Goal: Task Accomplishment & Management: Use online tool/utility

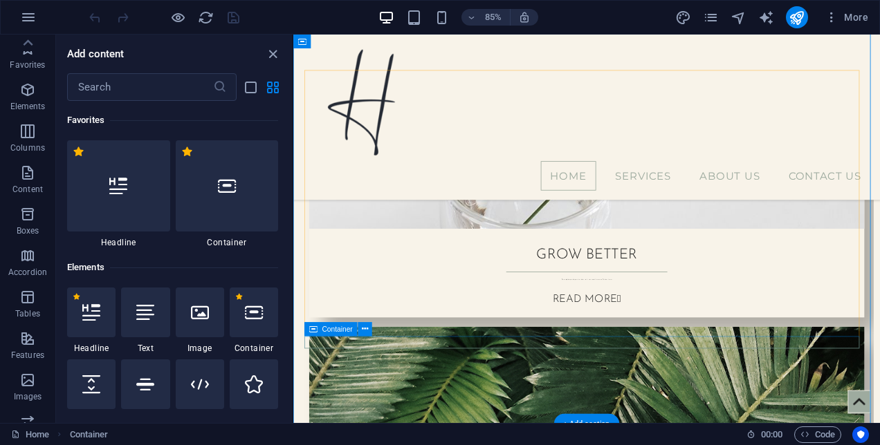
scroll to position [12663, 0]
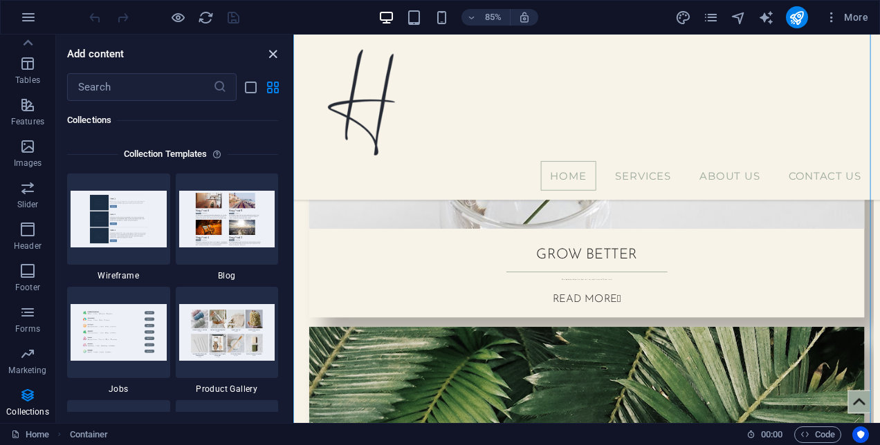
click at [273, 53] on icon "close panel" at bounding box center [273, 54] width 16 height 16
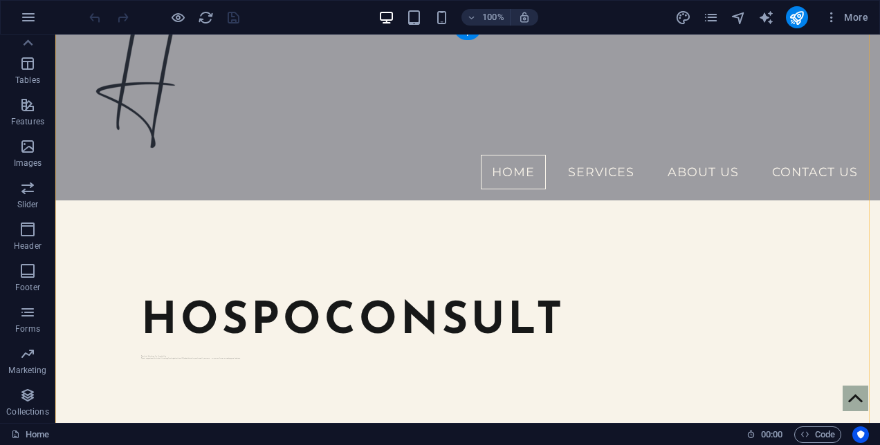
scroll to position [0, 0]
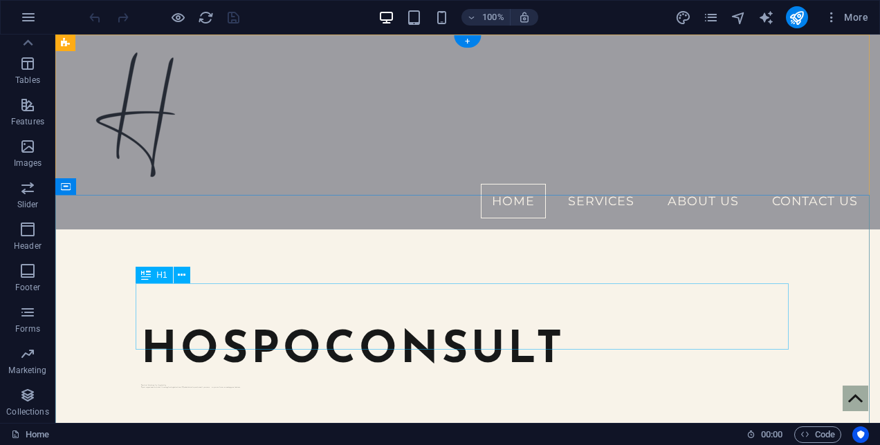
click at [228, 335] on div "hospoconsult" at bounding box center [467, 351] width 653 height 66
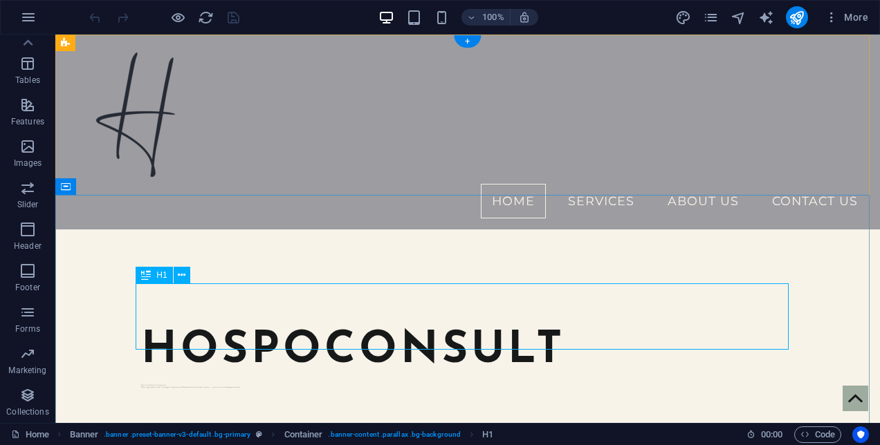
click at [241, 348] on div "hospoconsult" at bounding box center [467, 351] width 653 height 66
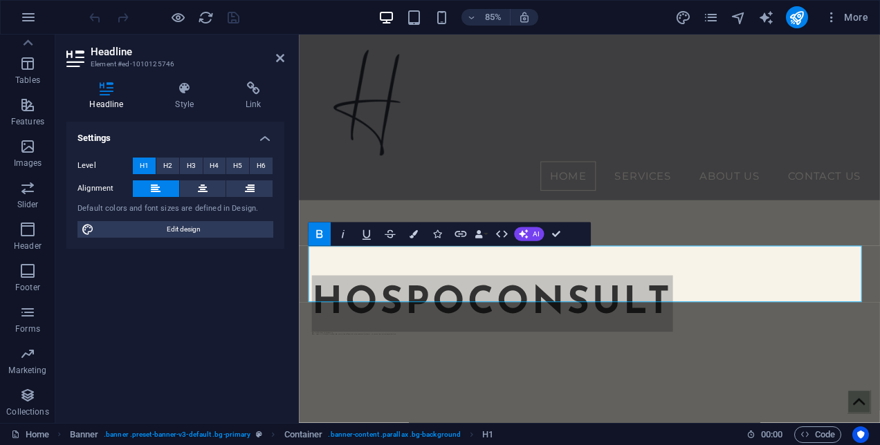
click at [241, 348] on div "Settings Level H1 H2 H3 H4 H5 H6 Alignment Default colors and font sizes are de…" at bounding box center [175, 267] width 218 height 291
click at [399, 354] on div "hospoconsult Practical Solutions for Hospitality Expert support with alcohol li…" at bounding box center [640, 354] width 683 height 248
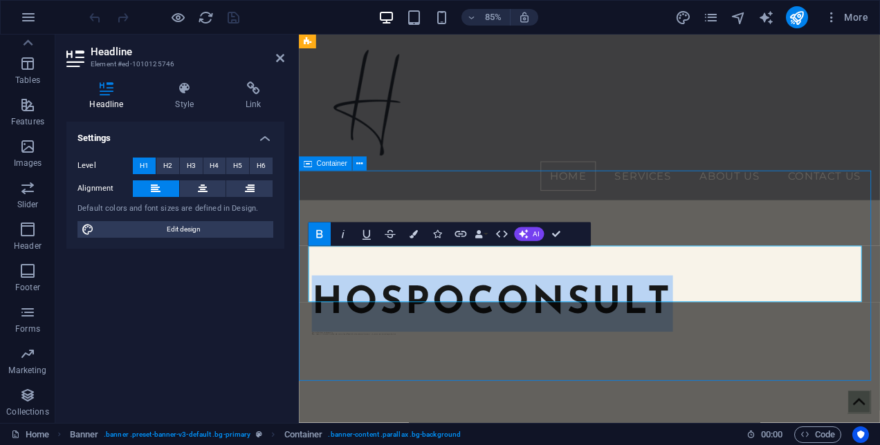
click at [399, 354] on div "hospoconsult Practical Solutions for Hospitality Expert support with alcohol li…" at bounding box center [640, 354] width 683 height 248
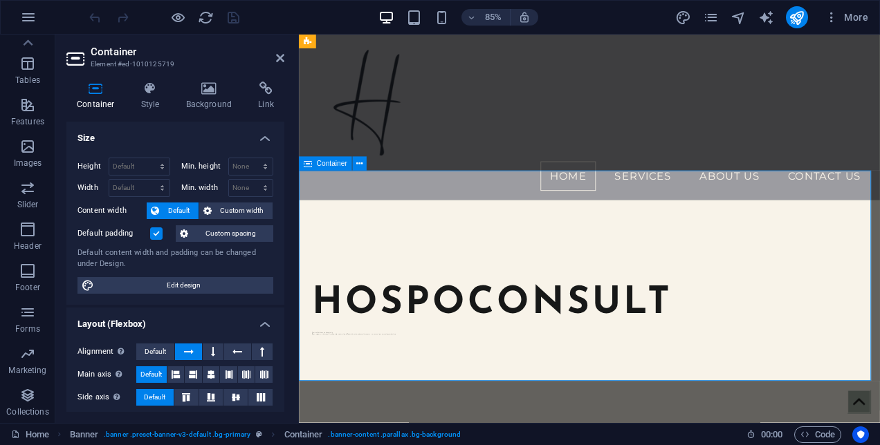
click at [363, 356] on div "hospoconsult Practical Solutions for Hospitality Expert support with alcohol li…" at bounding box center [640, 354] width 683 height 248
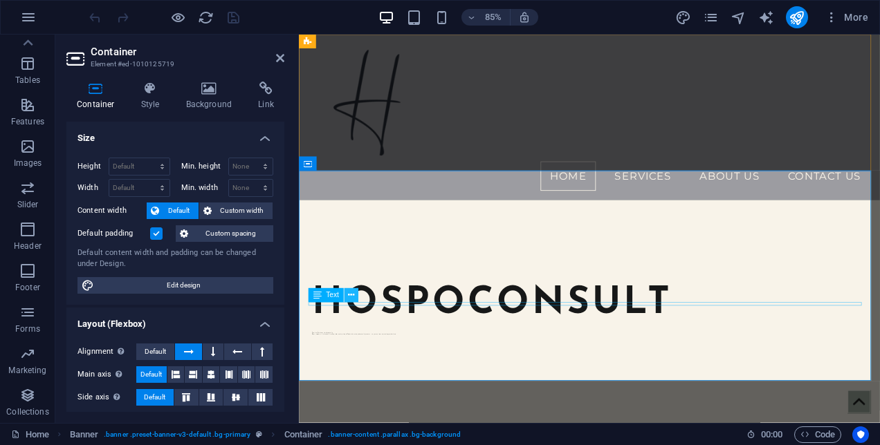
click at [353, 297] on icon at bounding box center [351, 295] width 6 height 12
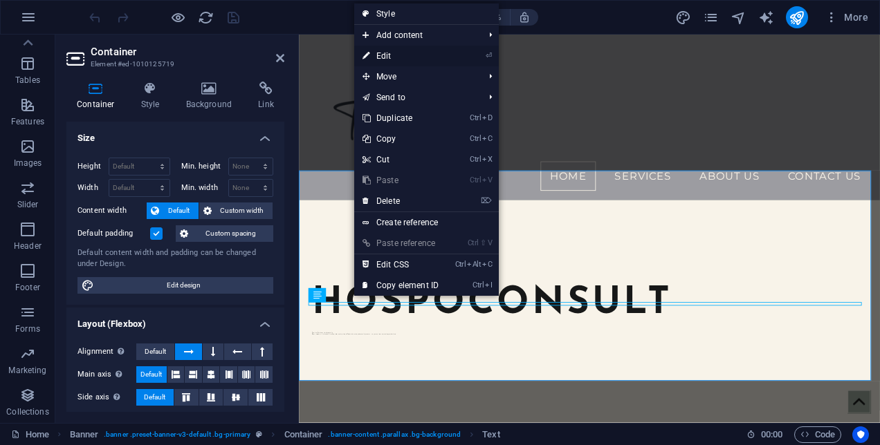
click at [394, 51] on link "⏎ Edit" at bounding box center [400, 56] width 93 height 21
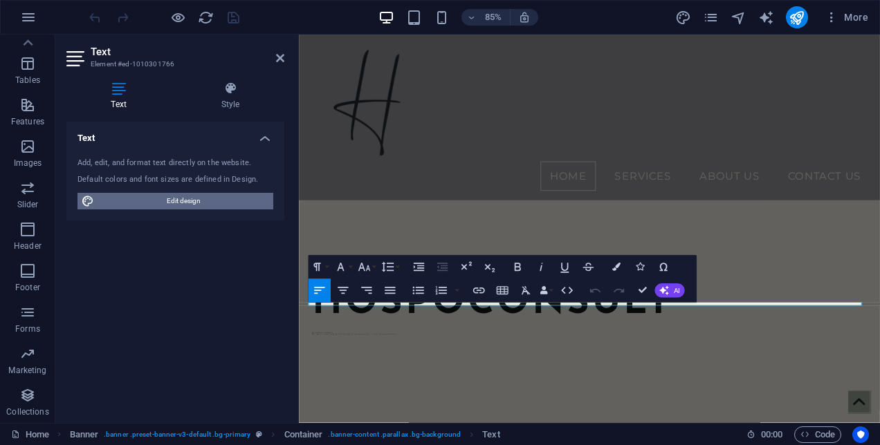
click at [184, 203] on span "Edit design" at bounding box center [183, 201] width 171 height 17
select select "px"
select select "300"
select select "px"
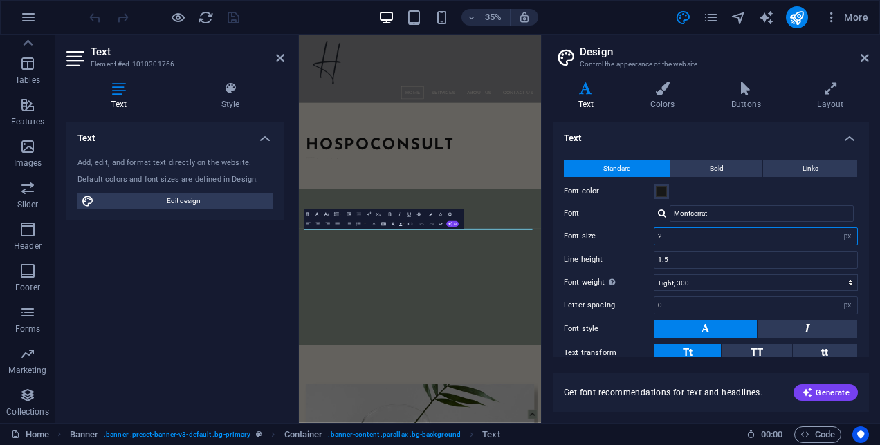
click at [710, 239] on input "2" at bounding box center [755, 236] width 203 height 17
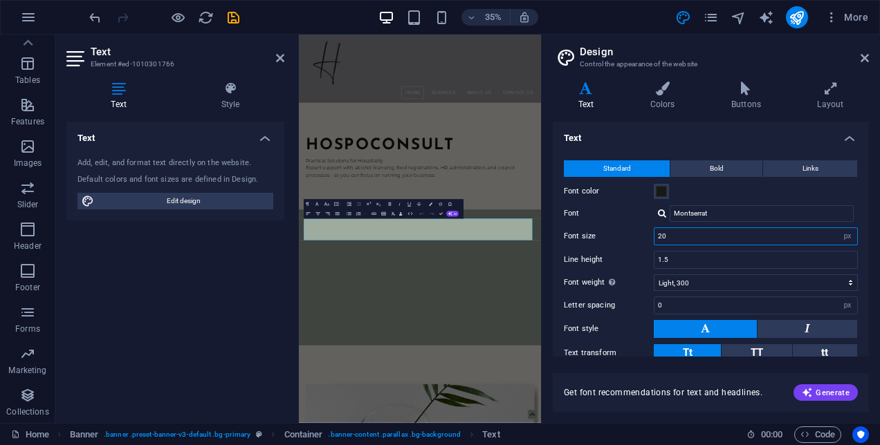
type input "20"
click at [706, 127] on h4 "Text" at bounding box center [711, 134] width 316 height 25
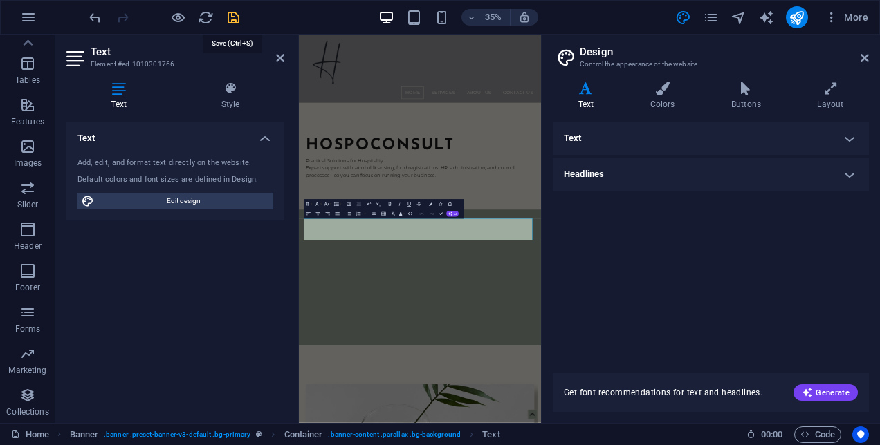
click at [235, 11] on icon "save" at bounding box center [234, 18] width 16 height 16
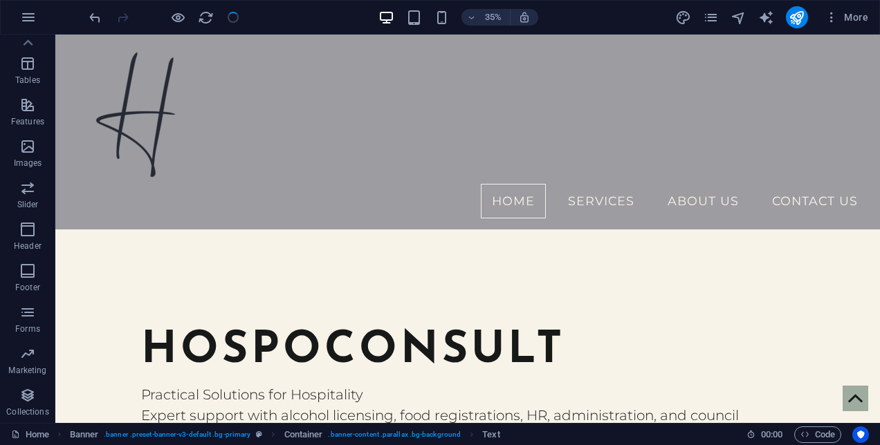
checkbox input "false"
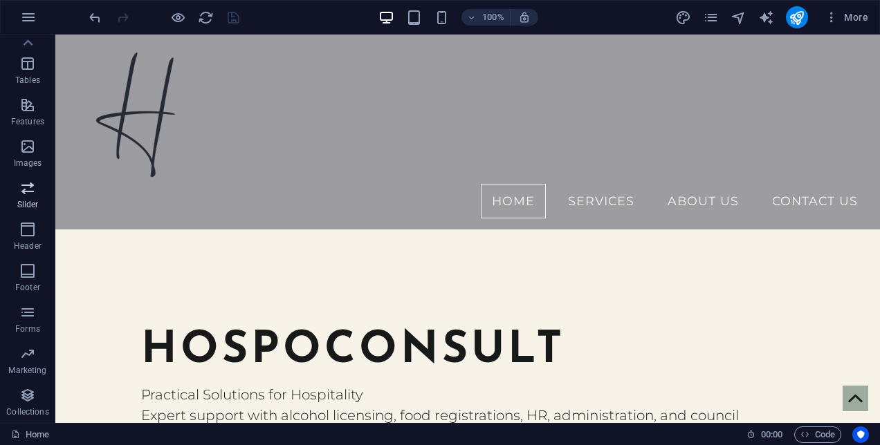
click at [21, 202] on p "Slider" at bounding box center [27, 204] width 21 height 11
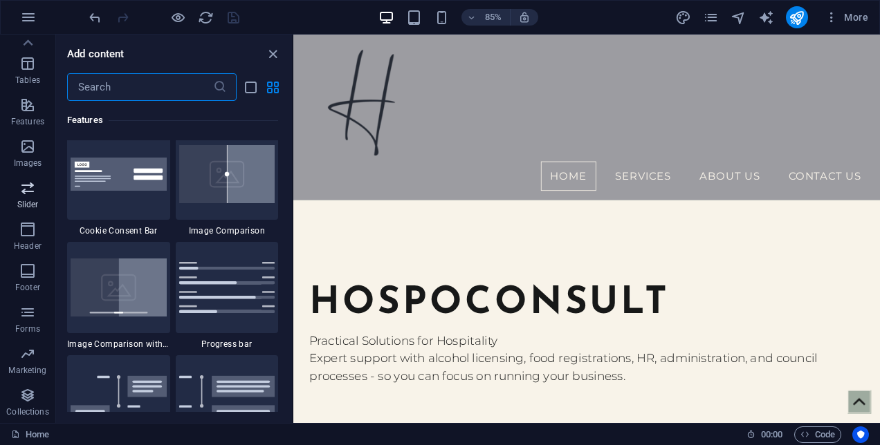
scroll to position [7842, 0]
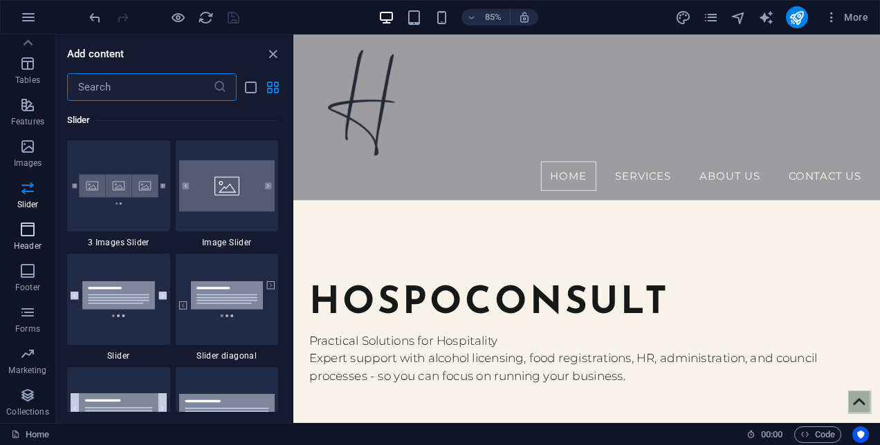
click at [24, 237] on icon "button" at bounding box center [27, 229] width 17 height 17
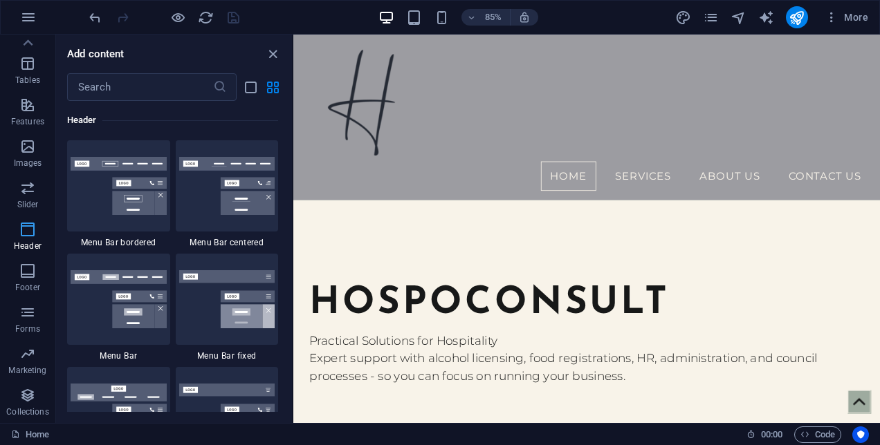
scroll to position [8330, 0]
click at [23, 314] on icon "button" at bounding box center [27, 312] width 17 height 17
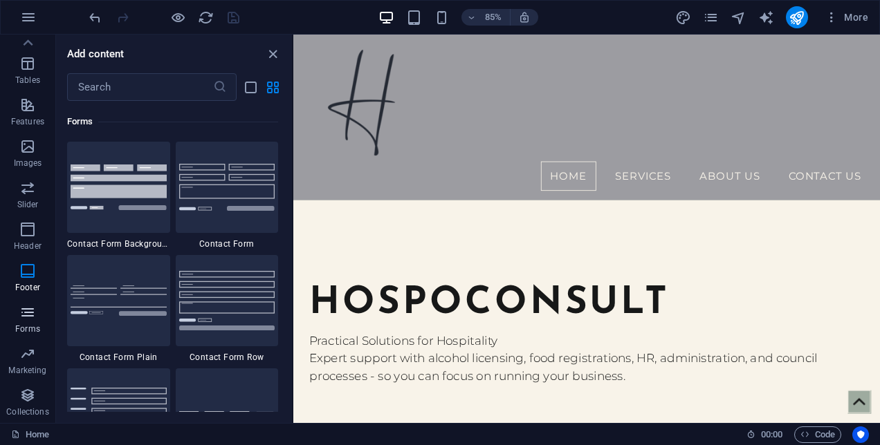
scroll to position [10099, 0]
click at [277, 57] on icon "close panel" at bounding box center [273, 54] width 16 height 16
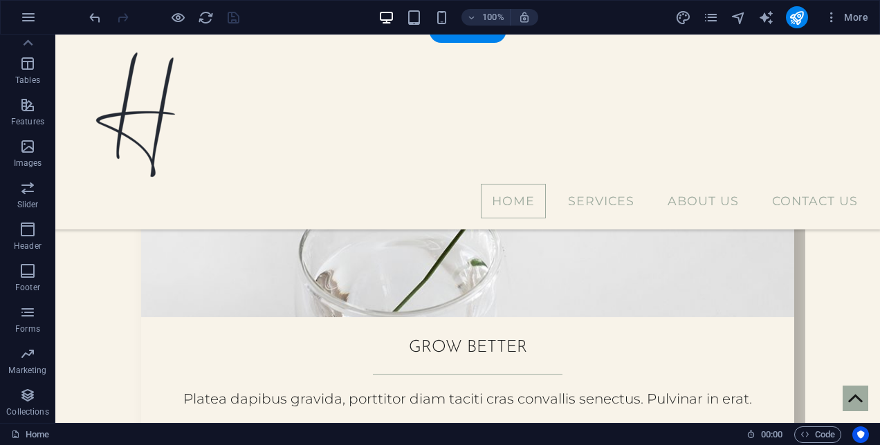
scroll to position [482, 0]
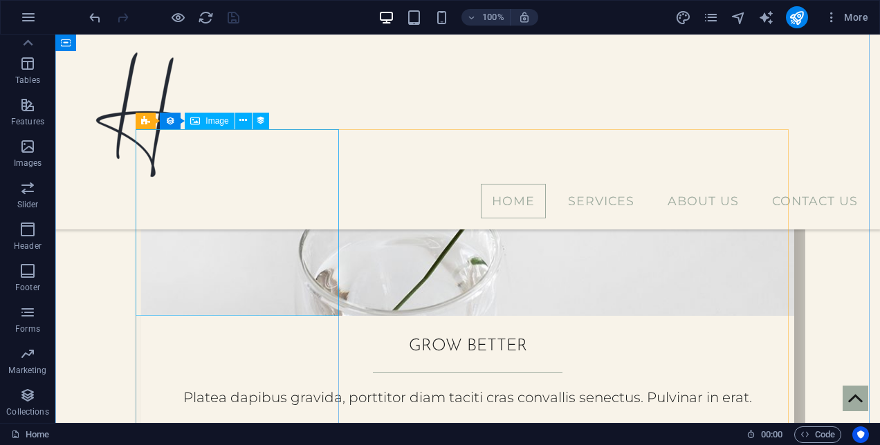
click at [263, 263] on figure at bounding box center [467, 222] width 653 height 187
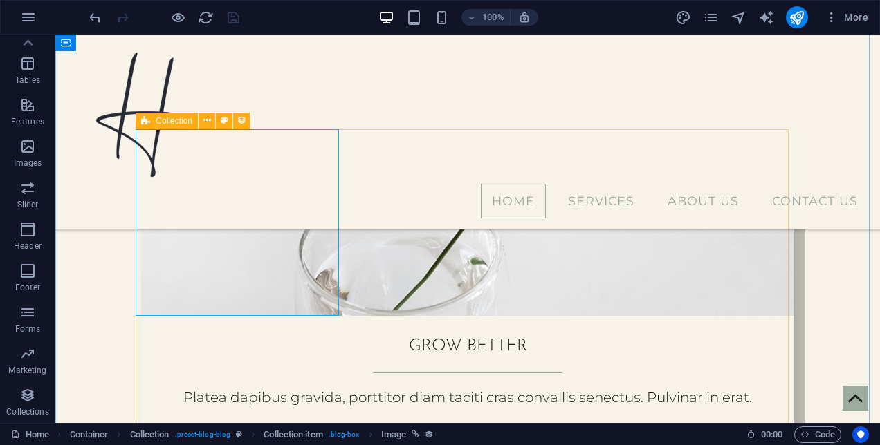
click at [145, 120] on icon at bounding box center [145, 121] width 9 height 17
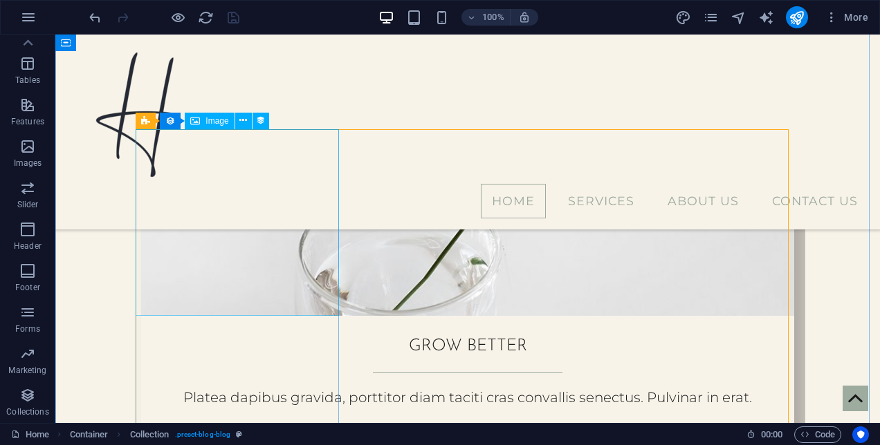
click at [192, 289] on figure at bounding box center [467, 222] width 653 height 187
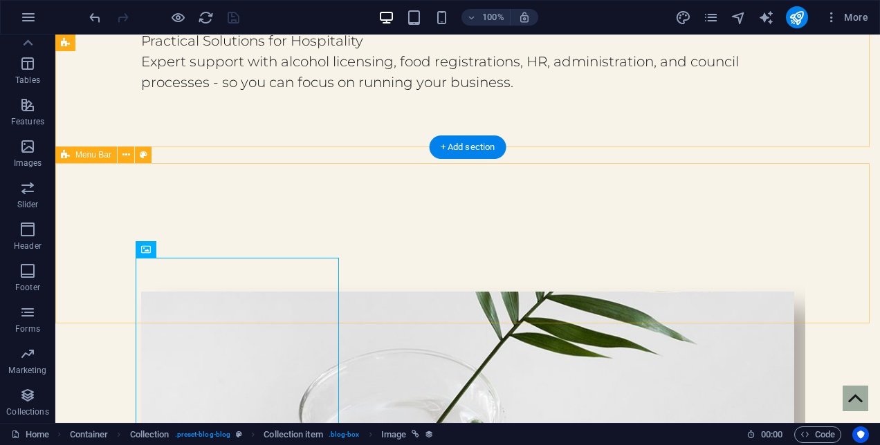
scroll to position [353, 0]
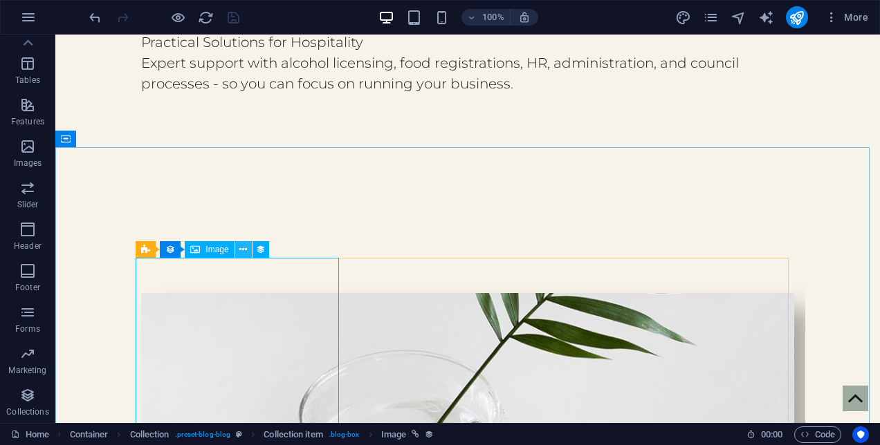
click at [239, 251] on icon at bounding box center [243, 250] width 8 height 15
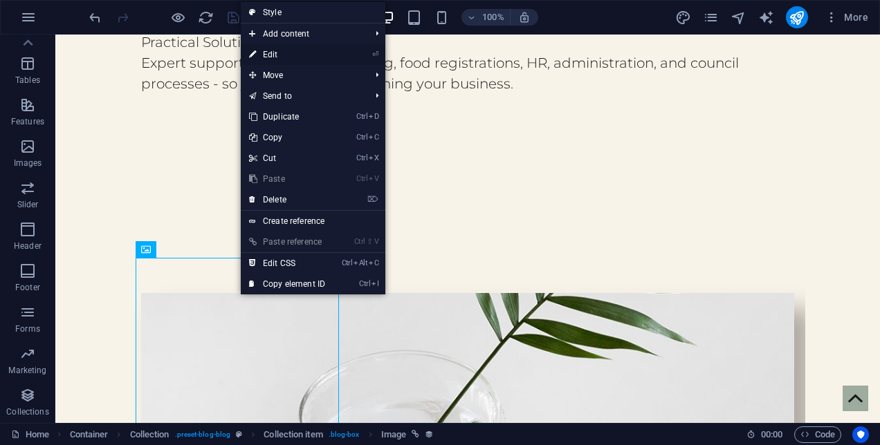
click at [286, 53] on link "⏎ Edit" at bounding box center [287, 54] width 93 height 21
select select "%"
select select "px"
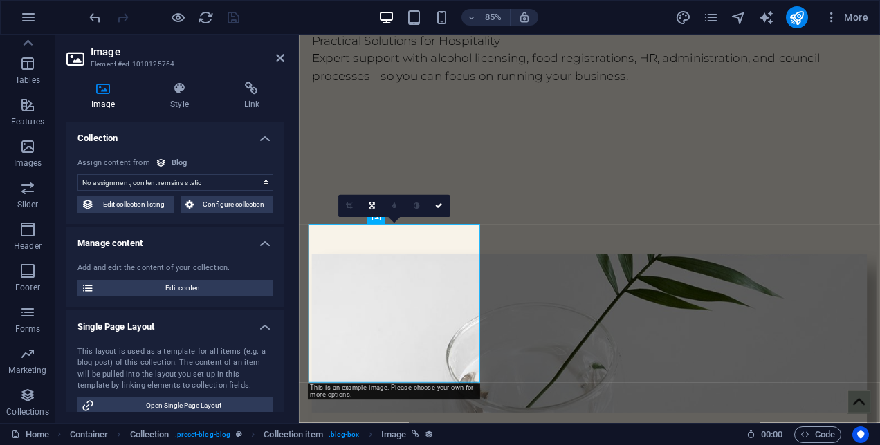
select select "image"
click at [141, 184] on select "No assignment, content remains static Created at (Date) Updated at (Date) Name …" at bounding box center [175, 182] width 196 height 17
click at [174, 161] on div "Blog" at bounding box center [180, 164] width 16 height 12
click at [201, 203] on span "Configure collection" at bounding box center [234, 204] width 72 height 17
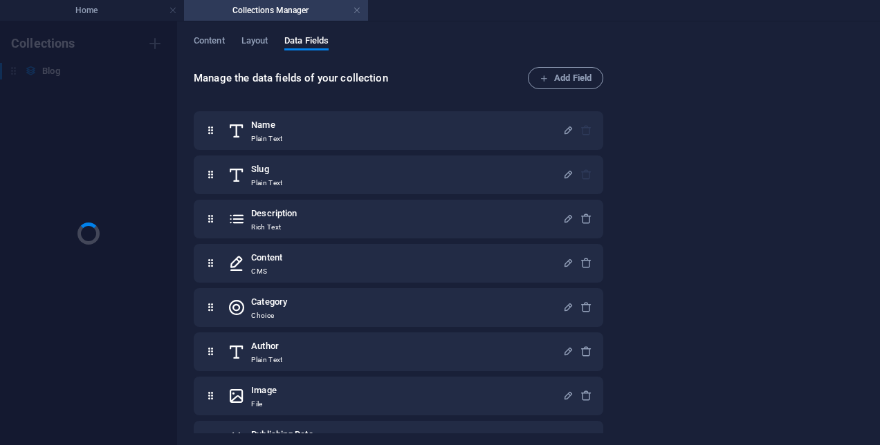
scroll to position [0, 0]
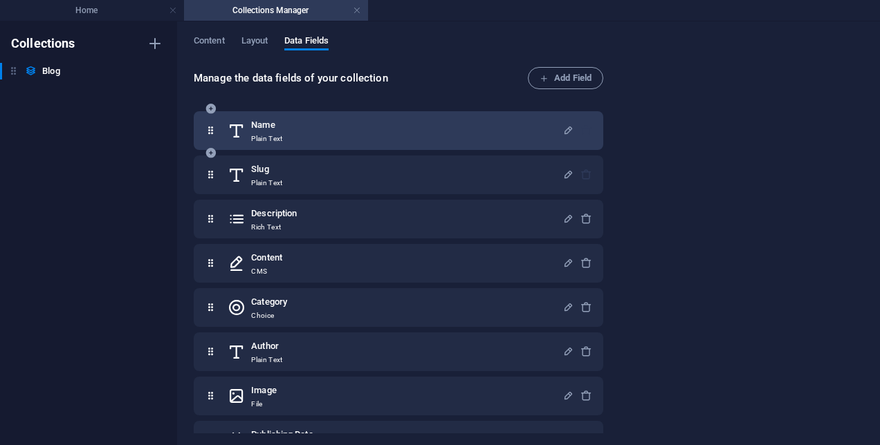
click at [281, 126] on h6 "Name" at bounding box center [266, 125] width 31 height 17
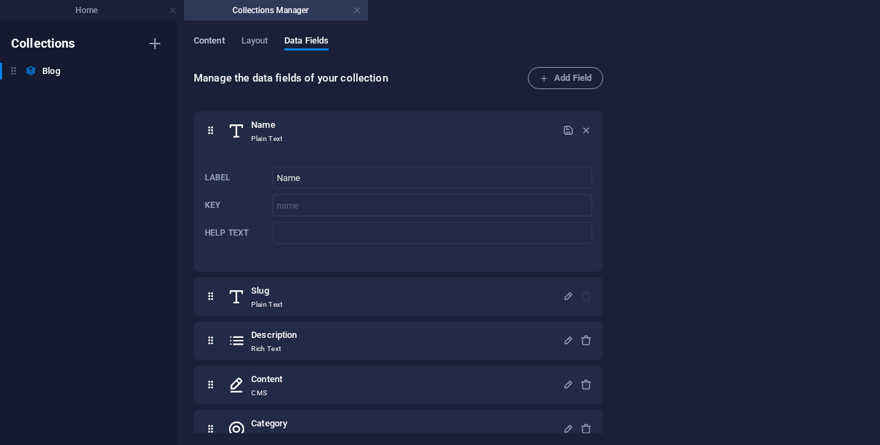
click at [219, 40] on span "Content" at bounding box center [209, 42] width 31 height 19
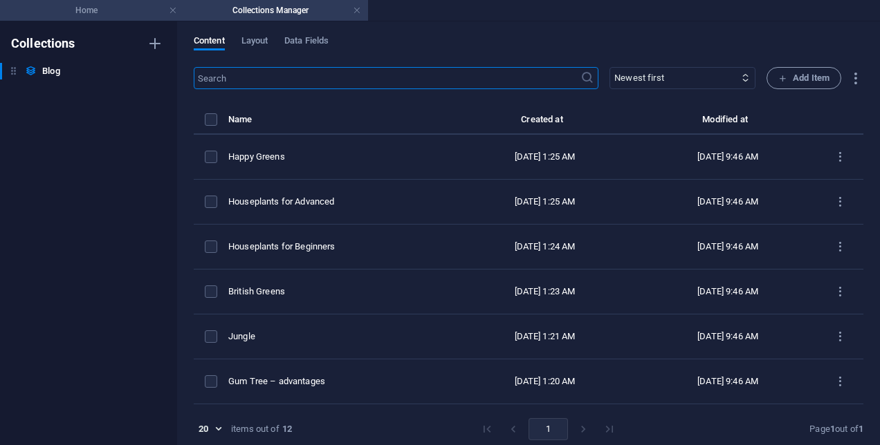
click at [123, 14] on h4 "Home" at bounding box center [92, 10] width 184 height 15
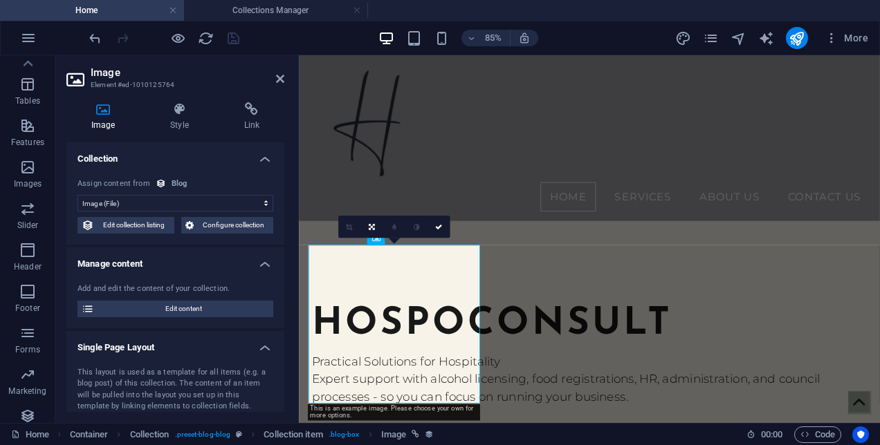
scroll to position [353, 0]
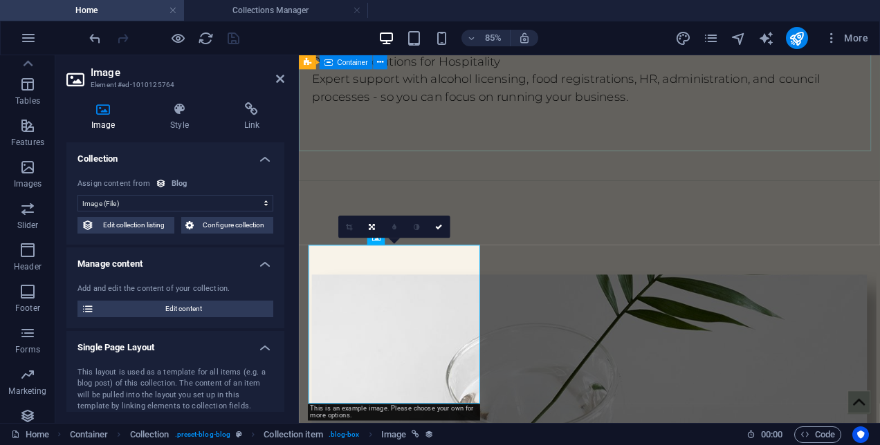
click at [404, 156] on div "hospoconsult Practical Solutions for Hospitality Expert support with alcohol li…" at bounding box center [640, 51] width 683 height 306
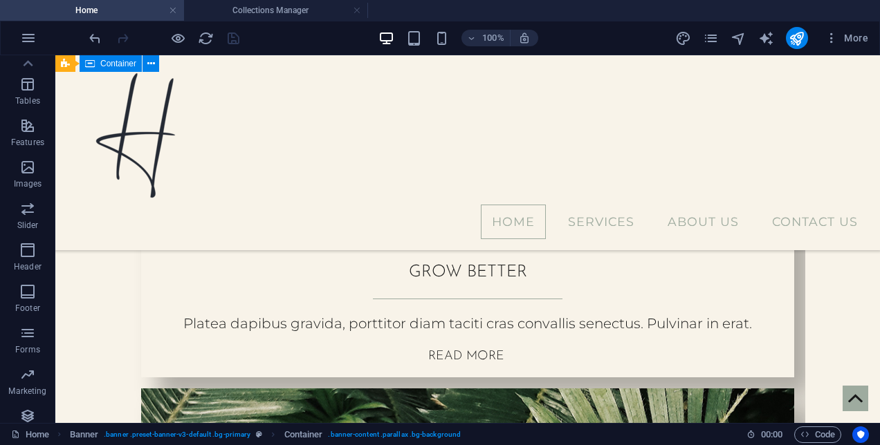
scroll to position [578, 0]
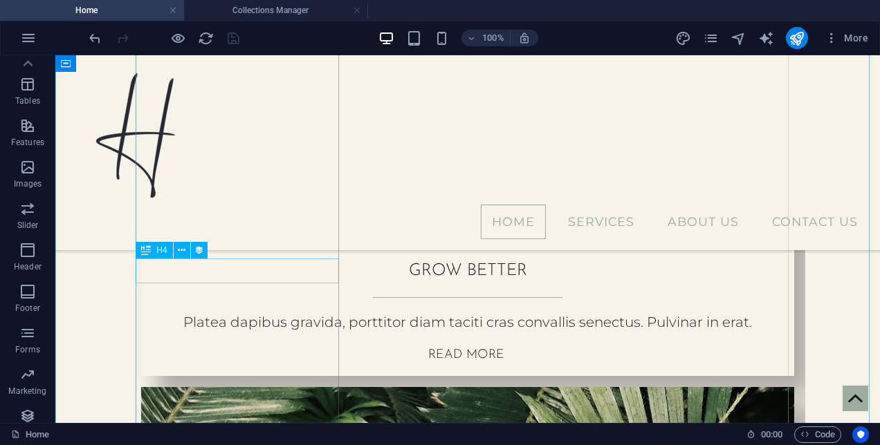
click at [264, 261] on div "Grow better" at bounding box center [467, 271] width 653 height 25
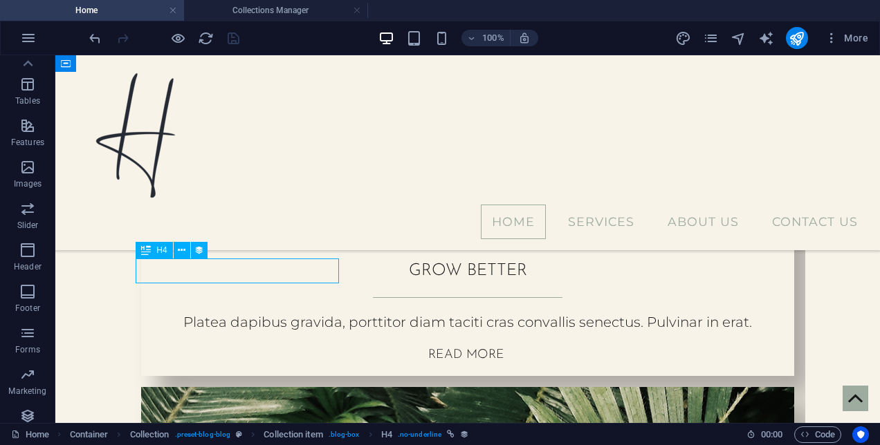
click at [264, 261] on div "Grow better" at bounding box center [467, 271] width 653 height 25
select select "name"
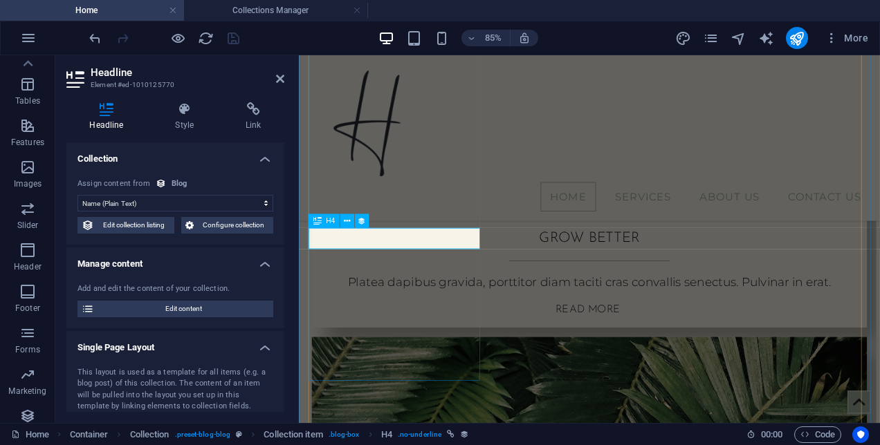
click at [450, 266] on div "Grow better" at bounding box center [640, 271] width 653 height 25
click at [168, 202] on select "No assignment, content remains static Created at (Date) Updated at (Date) Name …" at bounding box center [175, 203] width 196 height 17
click at [350, 223] on icon at bounding box center [347, 221] width 6 height 12
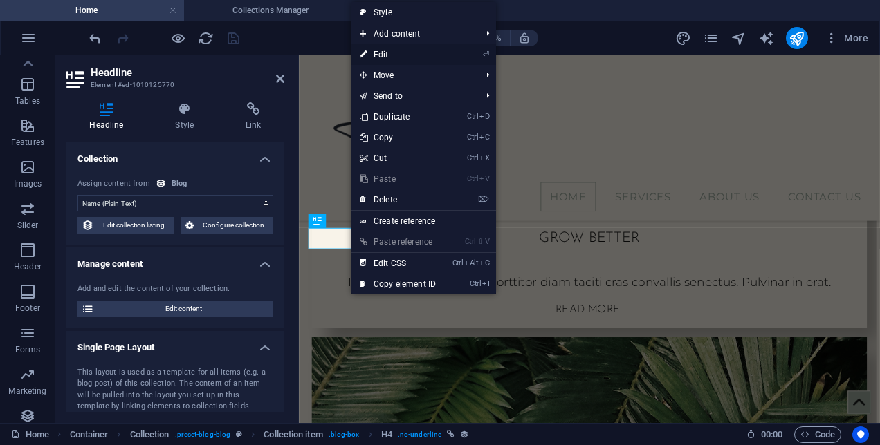
click at [372, 57] on link "⏎ Edit" at bounding box center [397, 54] width 93 height 21
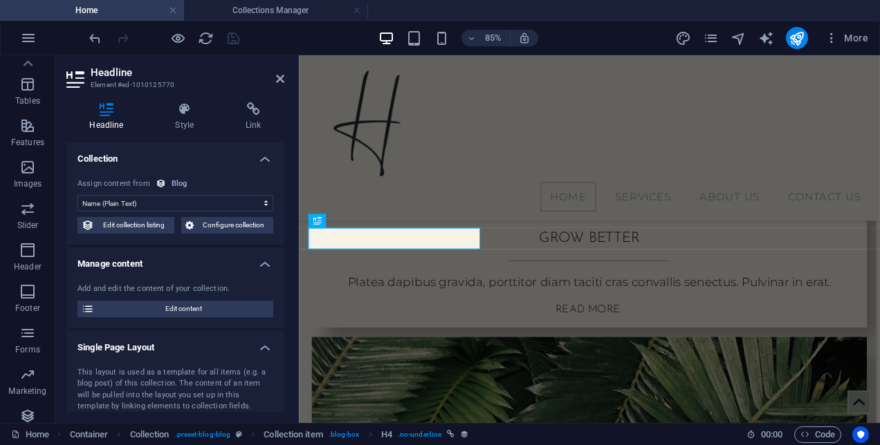
click at [188, 205] on select "No assignment, content remains static Created at (Date) Updated at (Date) Name …" at bounding box center [175, 203] width 196 height 17
click at [159, 306] on span "Edit content" at bounding box center [183, 309] width 171 height 17
select select "Category 2"
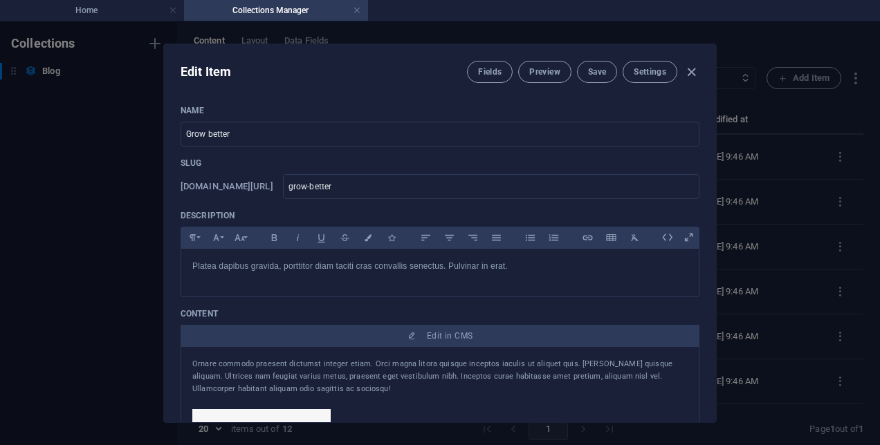
scroll to position [0, 0]
drag, startPoint x: 271, startPoint y: 131, endPoint x: 56, endPoint y: 162, distance: 217.3
click at [56, 162] on div "Edit Item Fields Preview Save Settings Name Grow better ​ Slug www.example.com/…" at bounding box center [440, 233] width 880 height 424
type input "A"
type input "a"
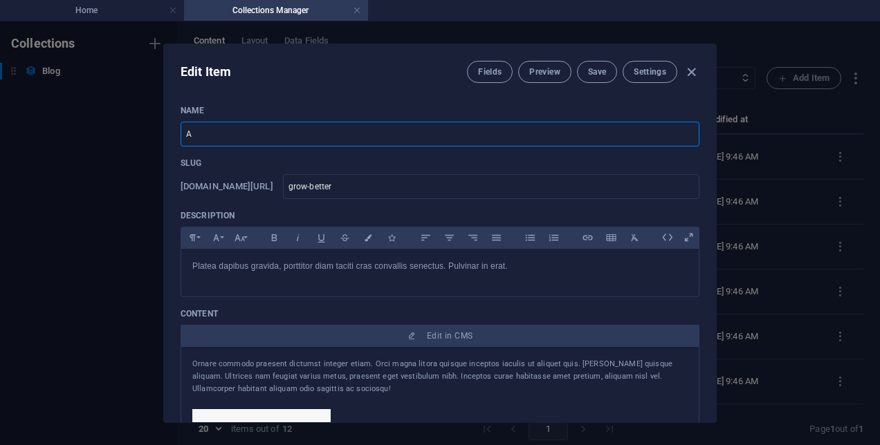
type input "a"
type input "Al"
type input "al"
type input "Alco"
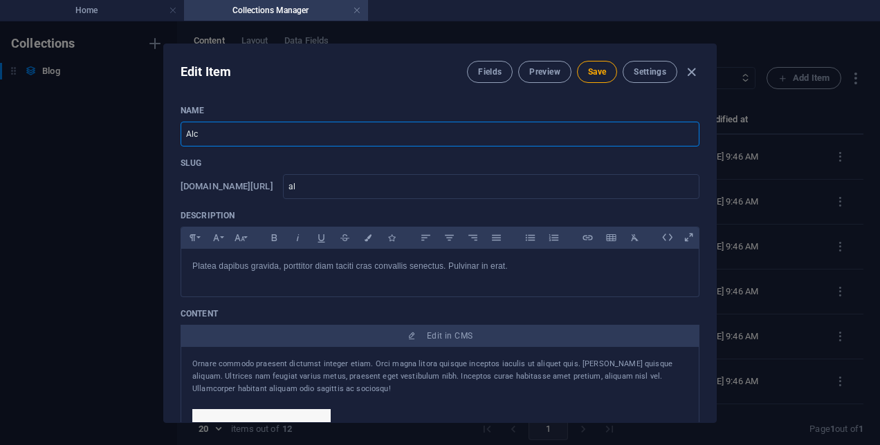
type input "alco"
type input "Alcoh"
type input "alcoh"
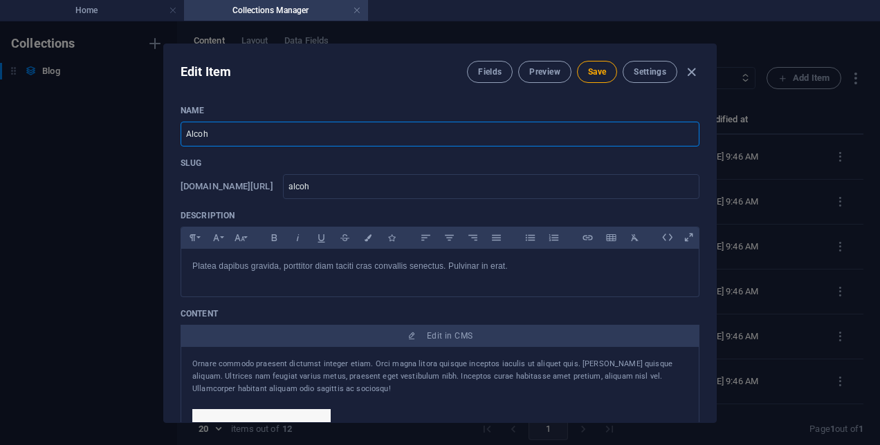
type input "Alcoho"
type input "alcoho"
type input "Alcohol"
type input "alcohol"
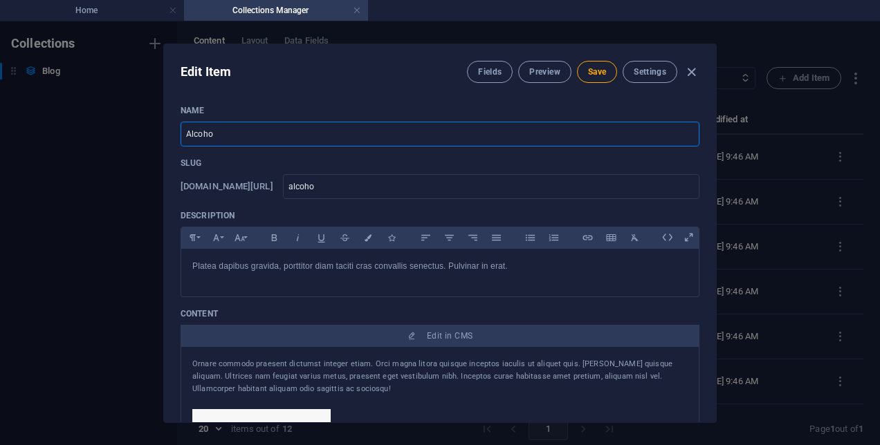
type input "alcohol"
type input "Alcohol L"
type input "alcohol-l"
type input "Alcohol Li"
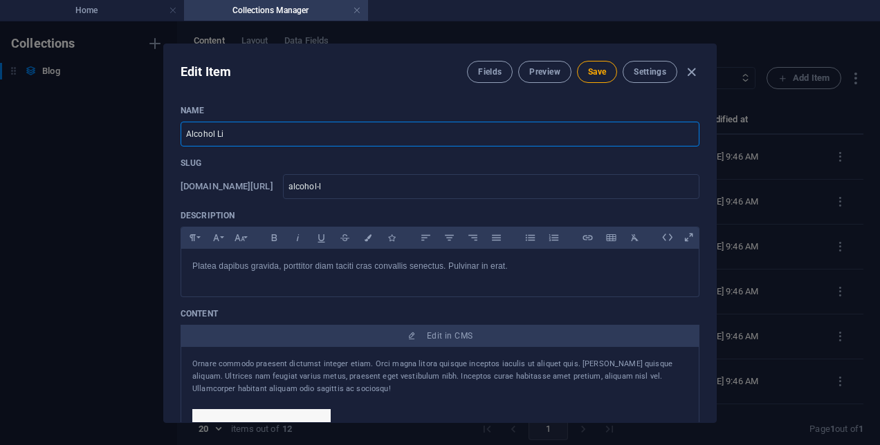
type input "alcohol-li"
type input "Alcohol Lic"
type input "alcohol-lic"
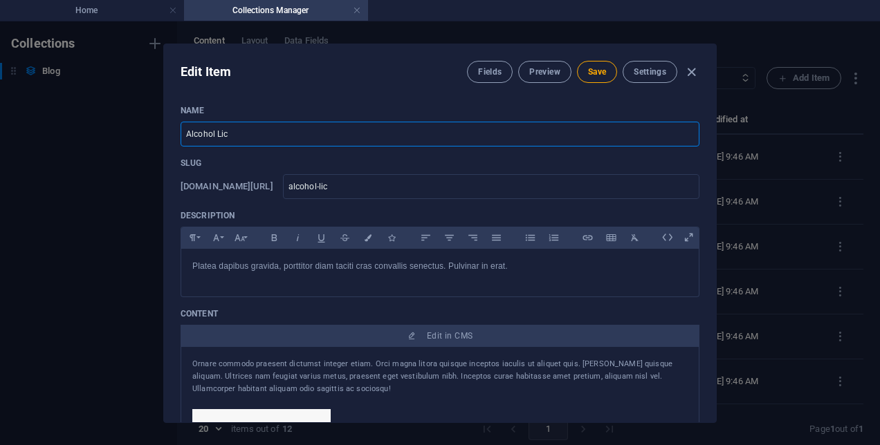
type input "Alcohol Lice"
type input "alcohol-lice"
type input "Alcohol Licen"
type input "alcohol-licen"
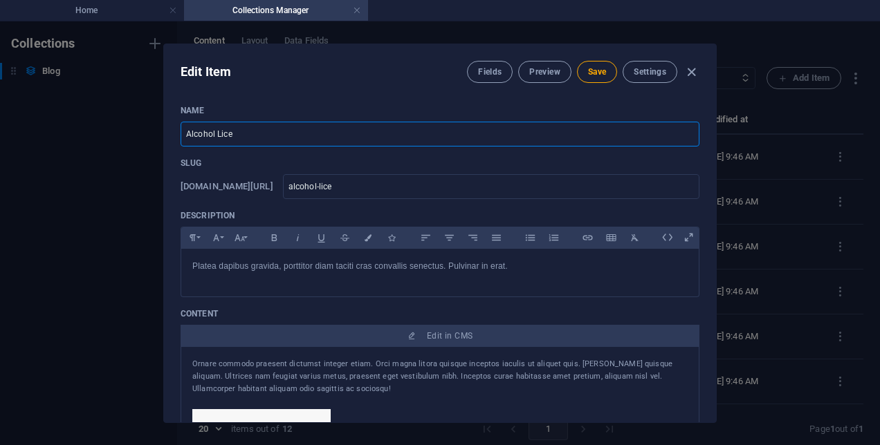
type input "alcohol-licen"
type input "Alcohol Liceni"
type input "alcohol-liceni"
type input "Alcohol Licenin"
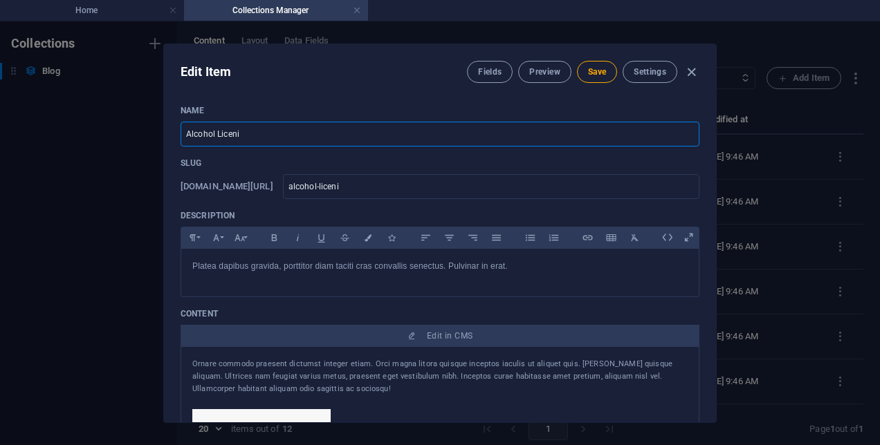
type input "alcohol-licenin"
type input "Alcohol Liceni"
type input "alcohol-liceni"
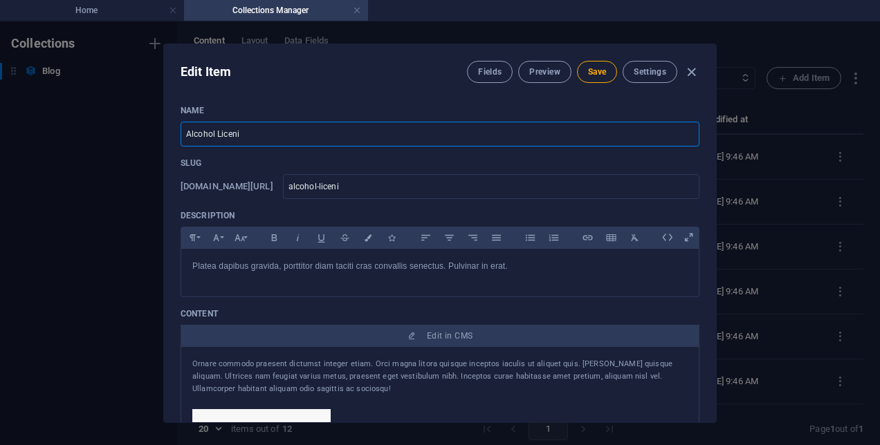
type input "Alcohol Licen"
type input "alcohol-licen"
type input "Alcohol Licens"
type input "alcohol-licens"
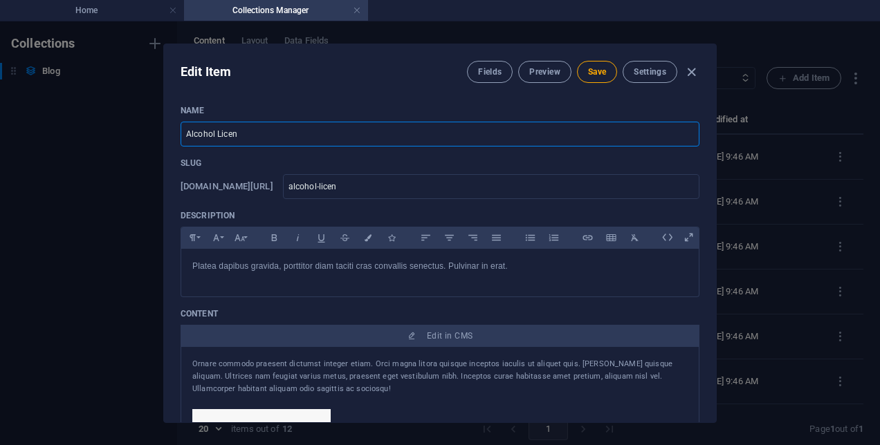
type input "alcohol-licens"
type input "Alcohol Licensi"
type input "alcohol-licensi"
type input "Alcohol Licensin"
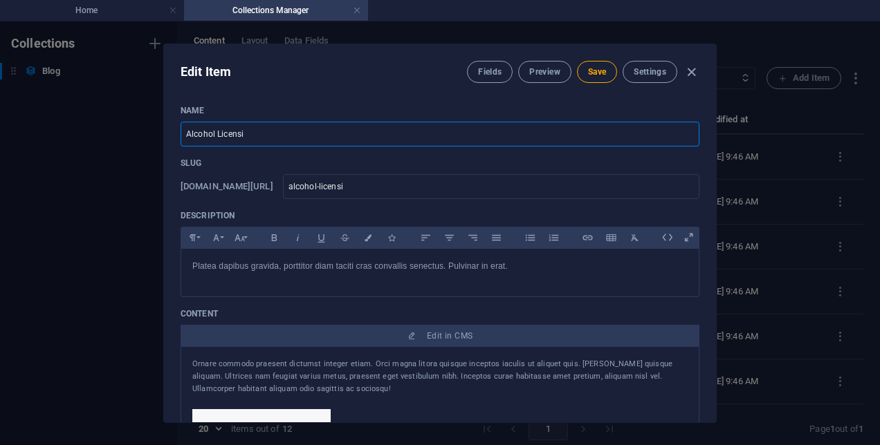
type input "alcohol-licensin"
type input "Alcohol Licensing"
type input "alcohol-licensing"
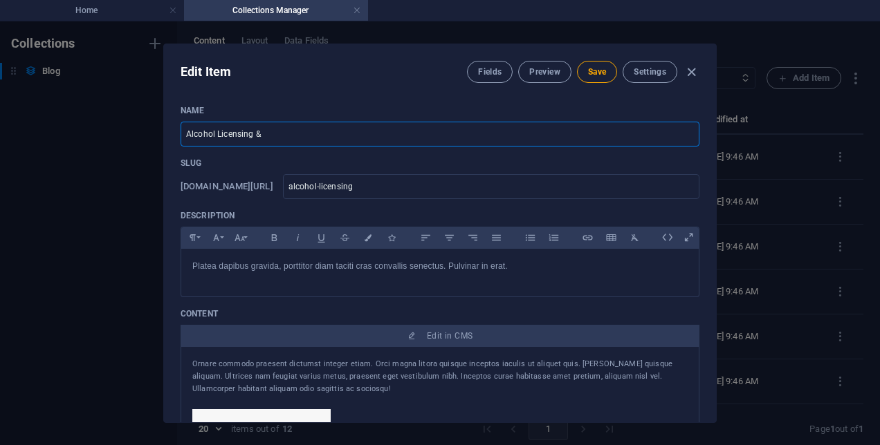
type input "Alcohol Licensing & F"
type input "alcohol-licensing-f"
type input "Alcohol Licensing & Fo"
type input "alcohol-licensing-fo"
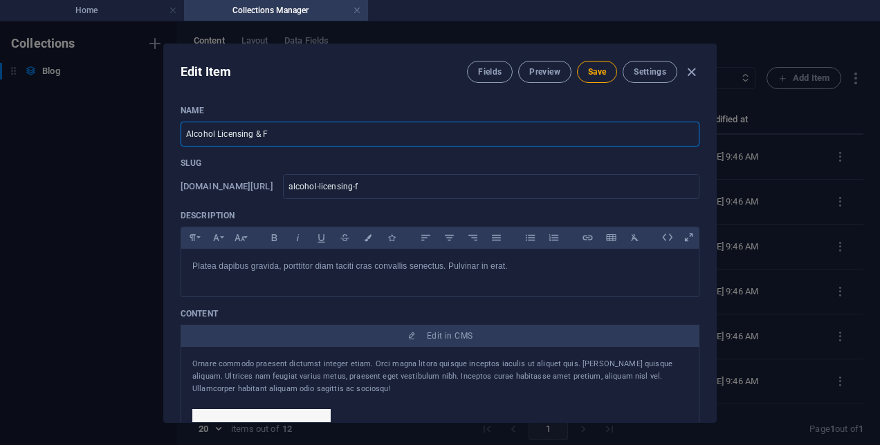
type input "alcohol-licensing-fo"
type input "Alcohol Licensing & Foo"
type input "alcohol-licensing-foo"
type input "Alcohol Licensing & Food"
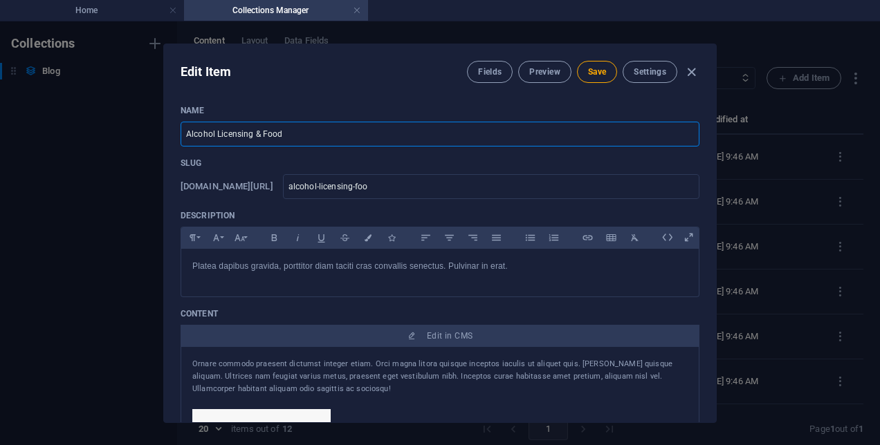
type input "alcohol-licensing-food"
type input "Alcohol Licensing & Food R"
type input "alcohol-licensing-food-r"
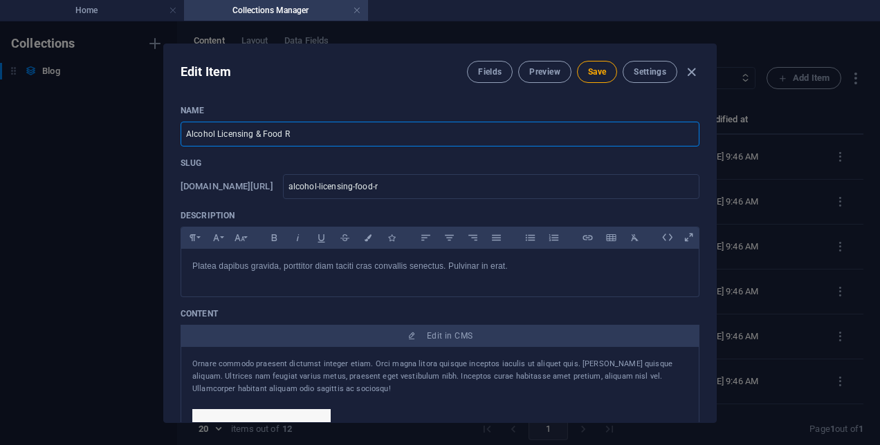
type input "Alcohol Licensing & Food Re"
type input "alcohol-licensing-food-re"
type input "Alcohol Licensing & Food Reg"
type input "alcohol-licensing-food-reg"
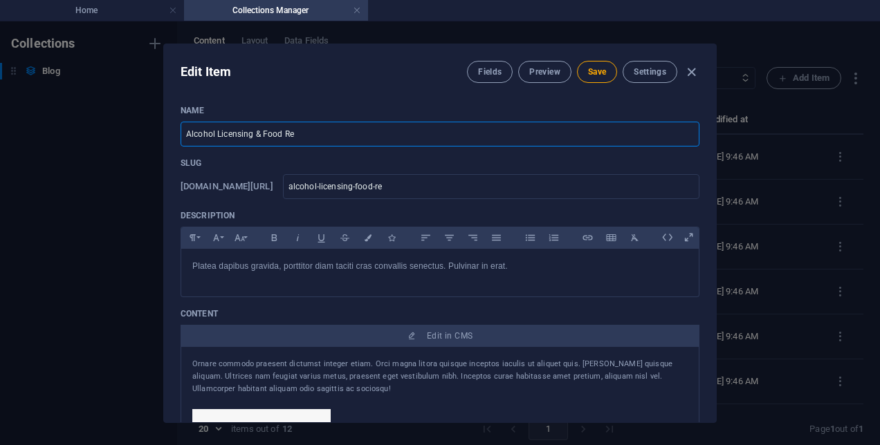
type input "alcohol-licensing-food-reg"
type input "Alcohol Licensing & Food Regi"
type input "alcohol-licensing-food-regi"
type input "Alcohol Licensing & Food Regis"
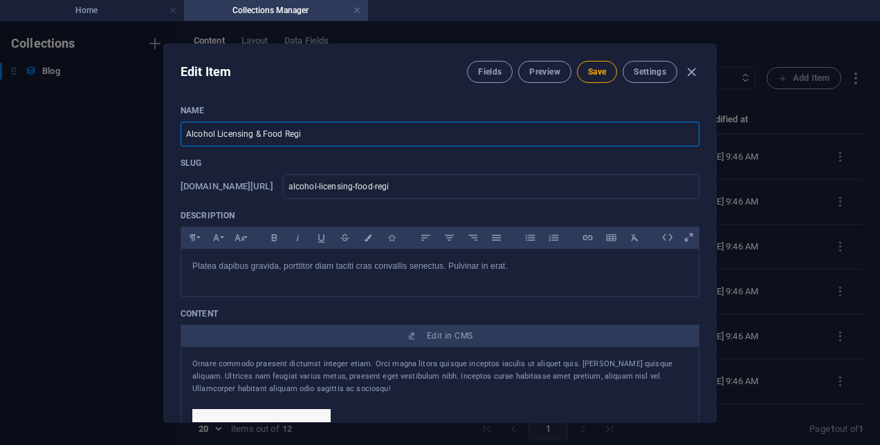
type input "alcohol-licensing-food-regis"
type input "Alcohol Licensing & Food Regist"
type input "alcohol-licensing-food-regist"
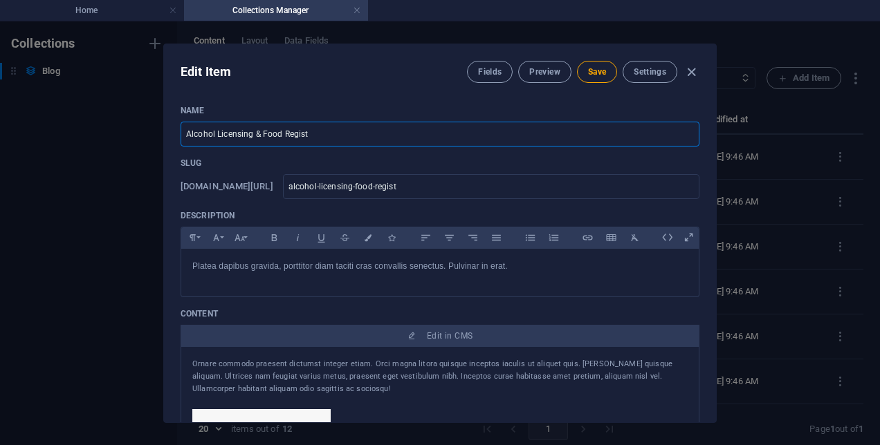
type input "Alcohol Licensing & Food Registr"
type input "alcohol-licensing-food-registr"
type input "Alcohol Licensing & Food Registra"
type input "alcohol-licensing-food-registra"
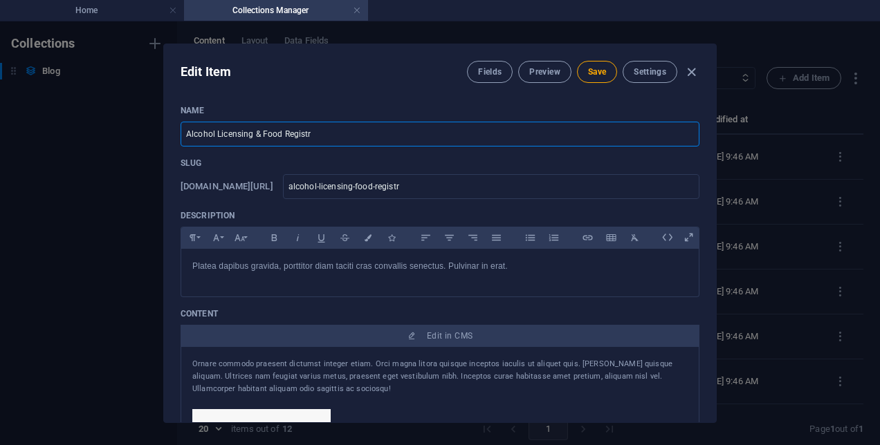
type input "alcohol-licensing-food-registra"
type input "Alcohol Licensing & Food Registrat"
type input "alcohol-licensing-food-registrat"
type input "Alcohol Licensing & Food Registrati"
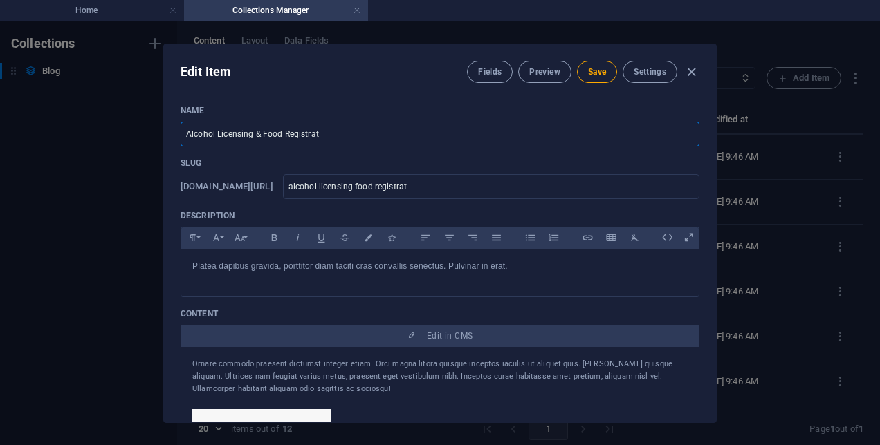
type input "alcohol-licensing-food-registrati"
type input "Alcohol Licensing & Food Registratio"
type input "alcohol-licensing-food-registratio"
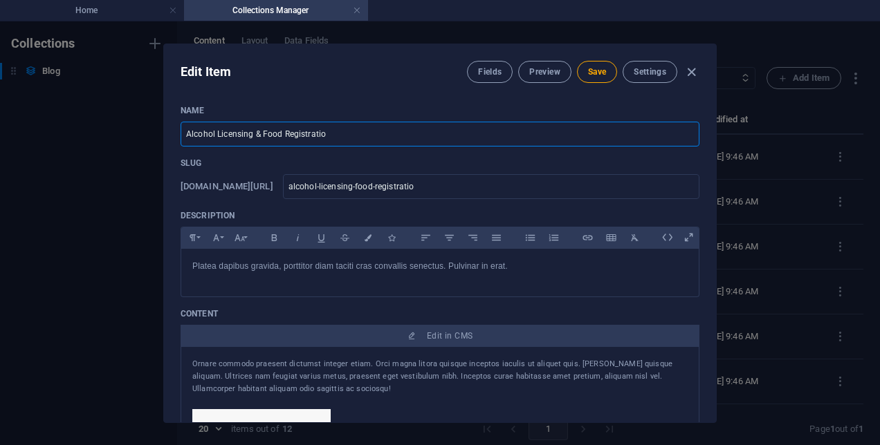
type input "Alcohol Licensing & Food Registration"
type input "alcohol-licensing-food-registration"
type input "Alcohol Licensing & Food Registration"
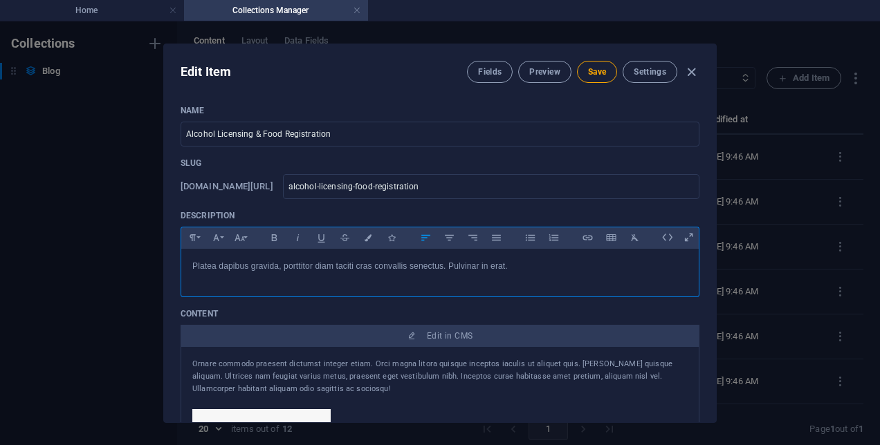
click at [235, 269] on p "Platea dapibus gravida, porttitor diam taciti cras convallis senectus. Pulvinar…" at bounding box center [439, 266] width 495 height 13
click at [198, 264] on p "Platea dapibus gravida, porttitor diam taciti cras convallis senectus. Pulvinar…" at bounding box center [439, 266] width 495 height 13
drag, startPoint x: 519, startPoint y: 265, endPoint x: 90, endPoint y: 305, distance: 431.4
click at [90, 305] on div "Edit Item Fields Preview Save Settings Name Alcohol Licensing & Food Registrati…" at bounding box center [440, 233] width 880 height 424
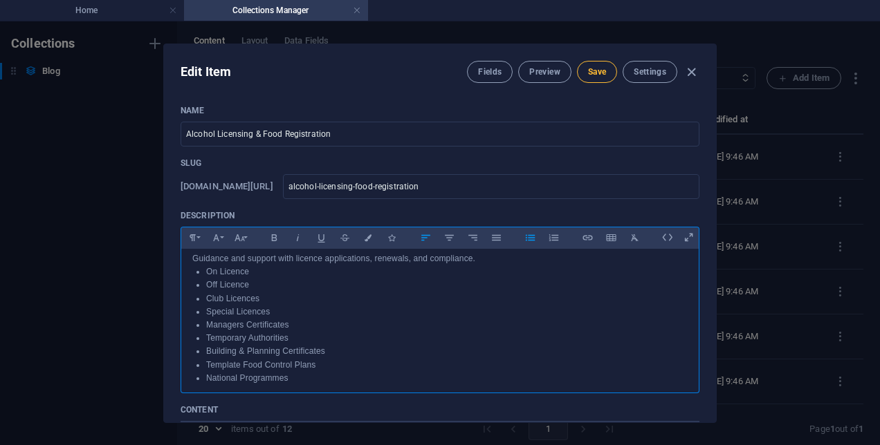
click at [599, 76] on span "Save" at bounding box center [597, 71] width 18 height 11
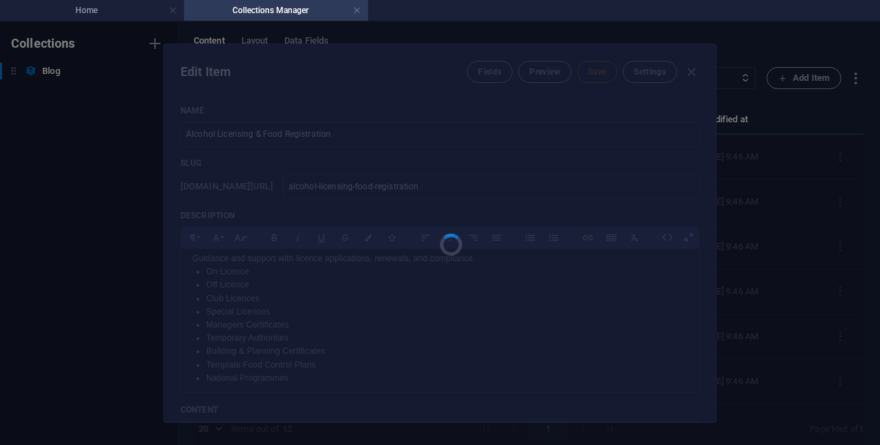
type input "alcohol-licensing-food-registration"
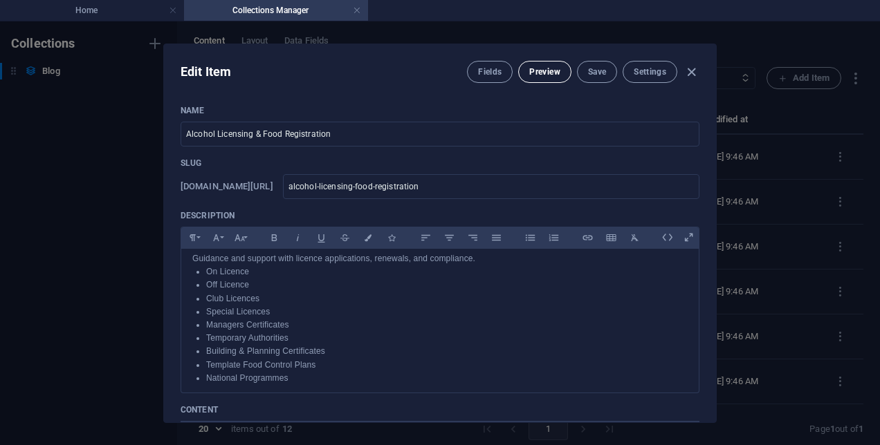
click at [552, 73] on span "Preview" at bounding box center [544, 71] width 30 height 11
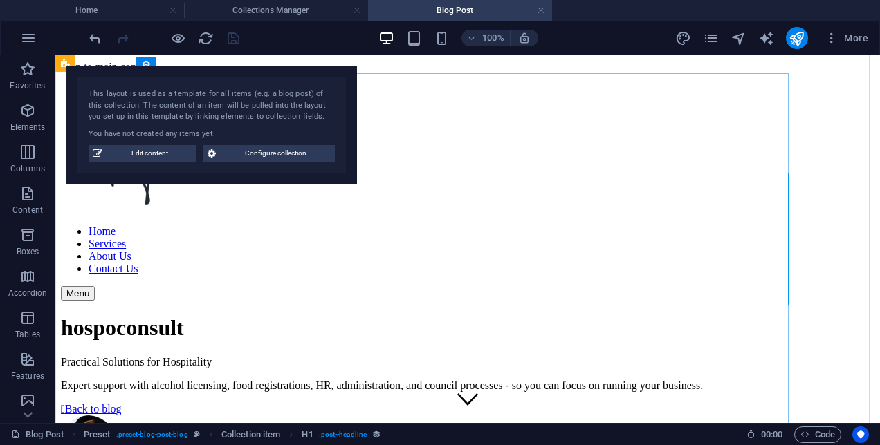
scroll to position [537, 0]
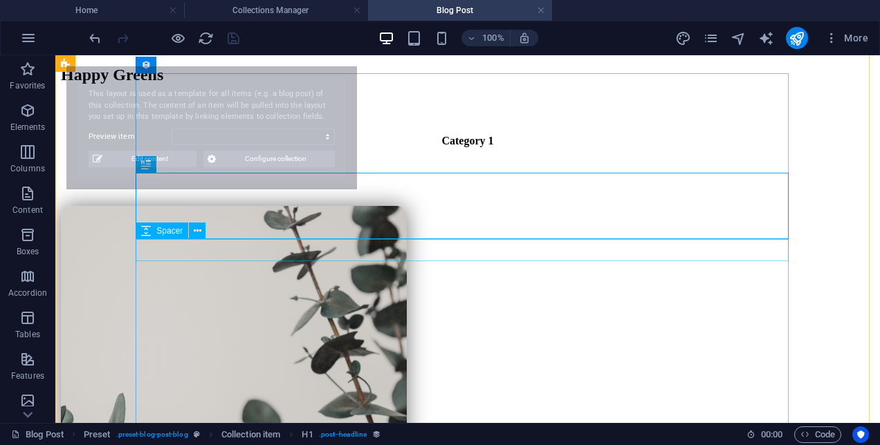
select select "68e0360b8d4c2e050007638a"
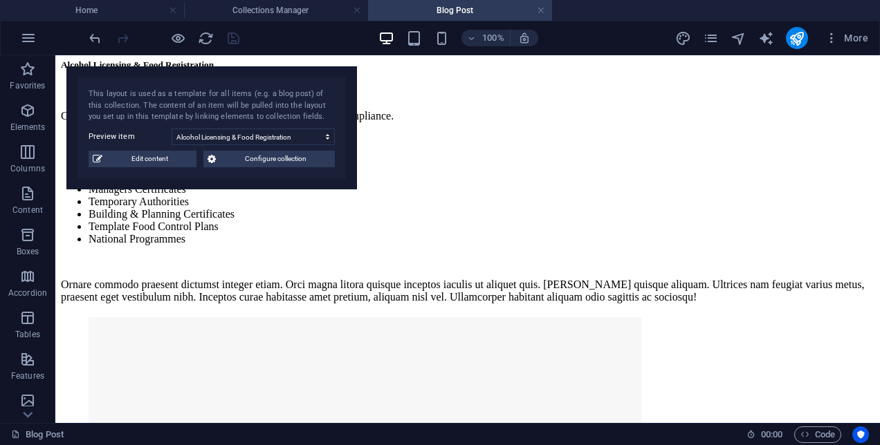
scroll to position [1096, 0]
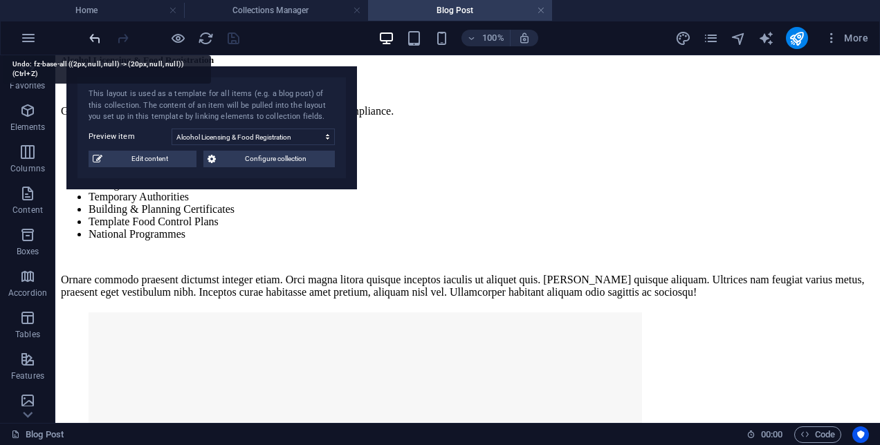
click at [93, 37] on icon "undo" at bounding box center [95, 38] width 16 height 16
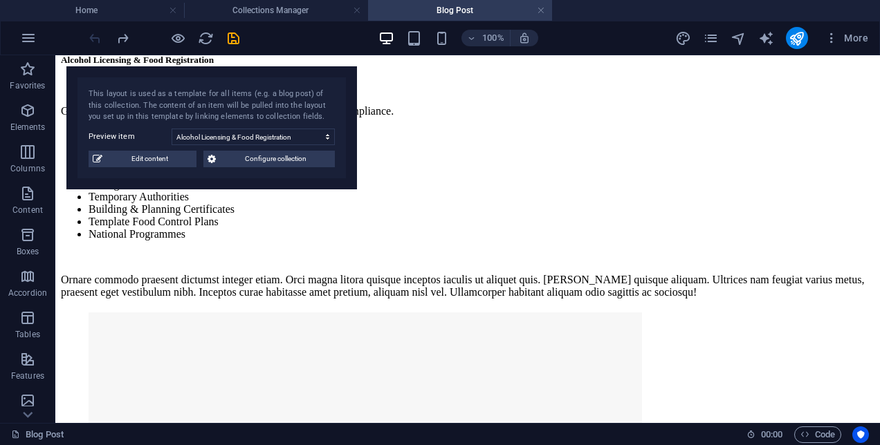
click at [96, 33] on div at bounding box center [163, 38] width 155 height 22
click at [94, 35] on div at bounding box center [163, 38] width 155 height 22
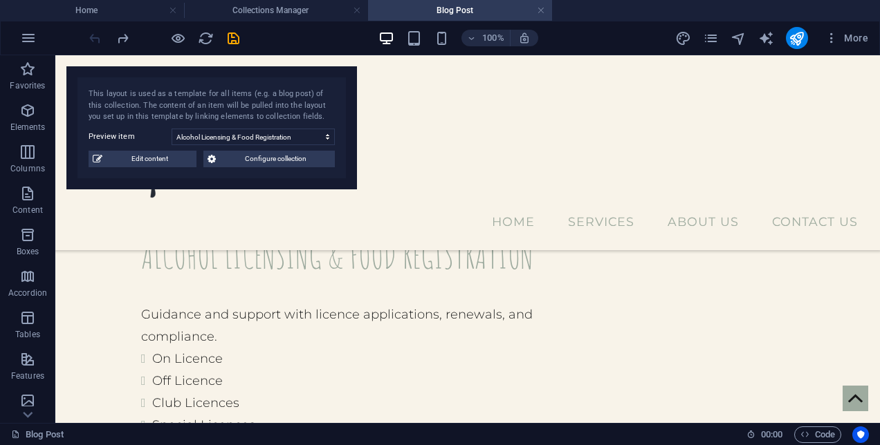
scroll to position [1038, 0]
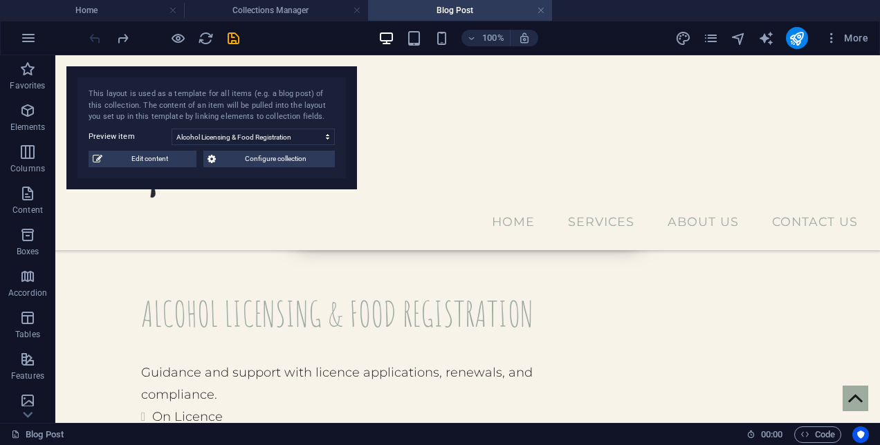
click at [94, 35] on div at bounding box center [163, 38] width 155 height 22
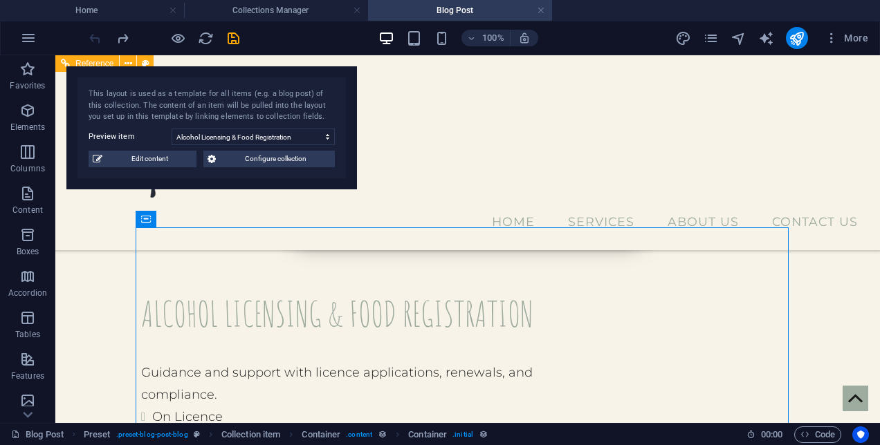
click at [497, 173] on div "Home Services About Us Contact Us Menu" at bounding box center [467, 152] width 825 height 195
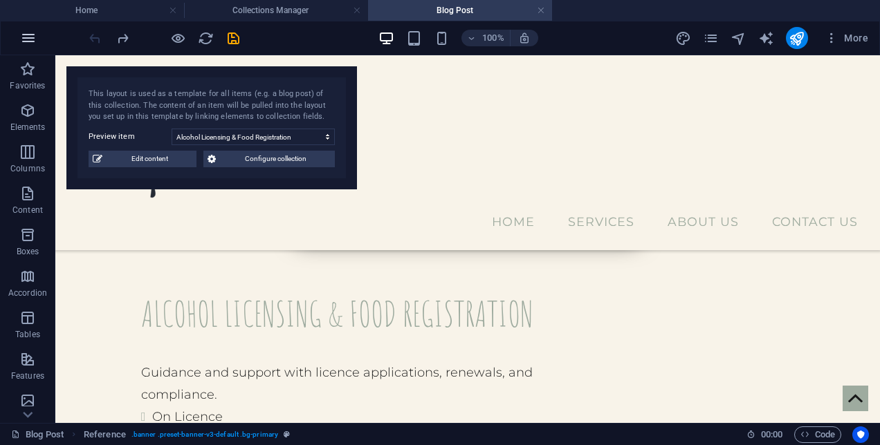
click at [29, 42] on icon "button" at bounding box center [28, 38] width 17 height 17
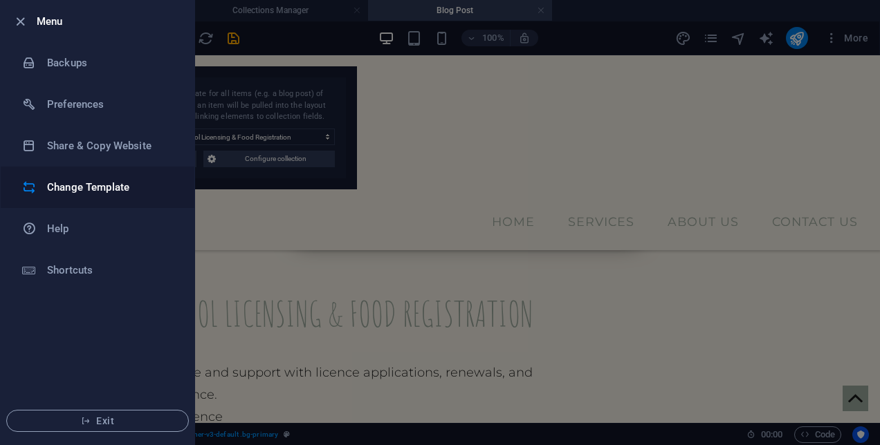
click at [86, 184] on h6 "Change Template" at bounding box center [111, 187] width 128 height 17
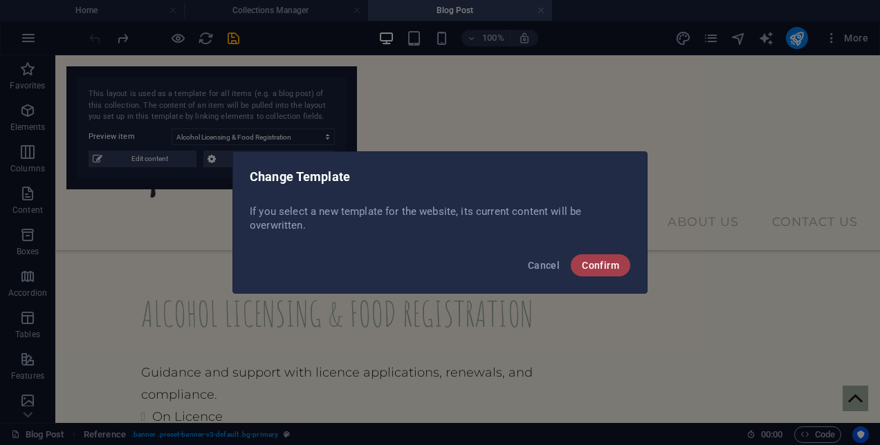
click at [608, 265] on span "Confirm" at bounding box center [600, 265] width 37 height 11
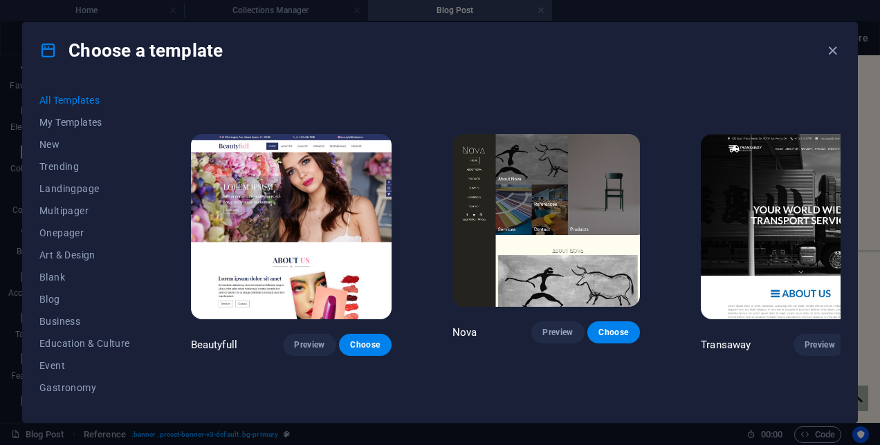
scroll to position [10878, 0]
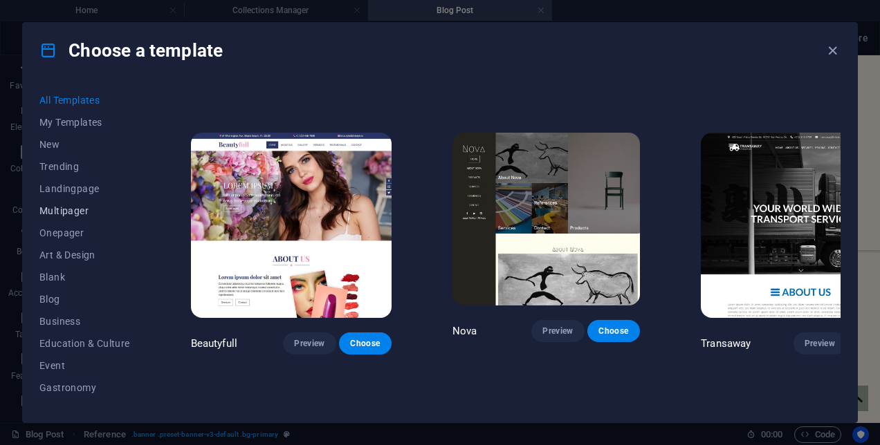
click at [84, 219] on button "Multipager" at bounding box center [84, 211] width 91 height 22
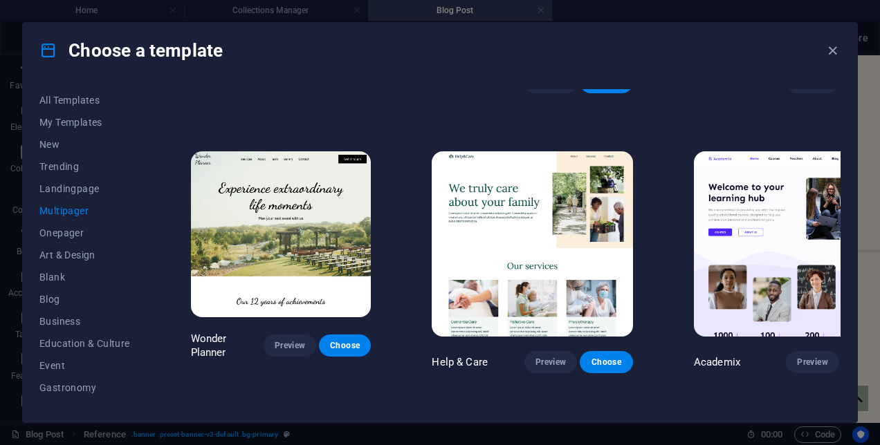
scroll to position [0, 0]
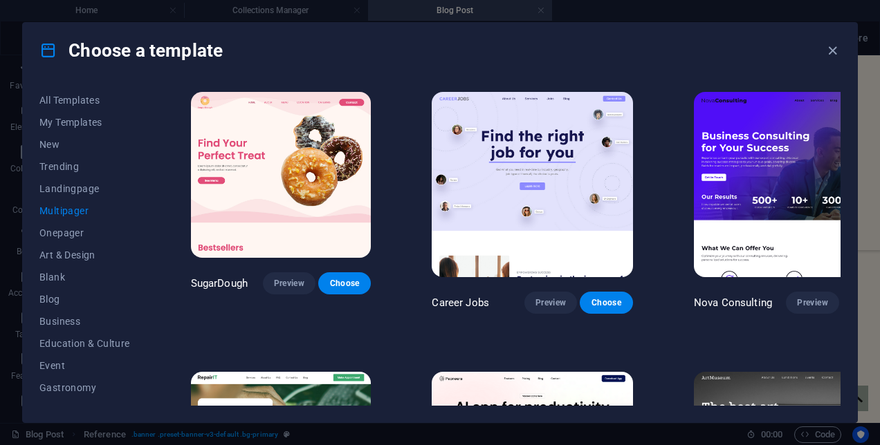
click at [80, 208] on span "Multipager" at bounding box center [84, 210] width 91 height 11
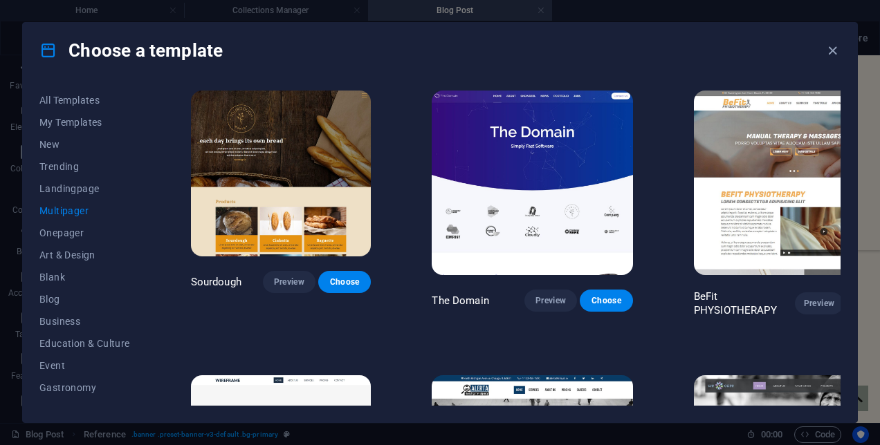
scroll to position [3917, 0]
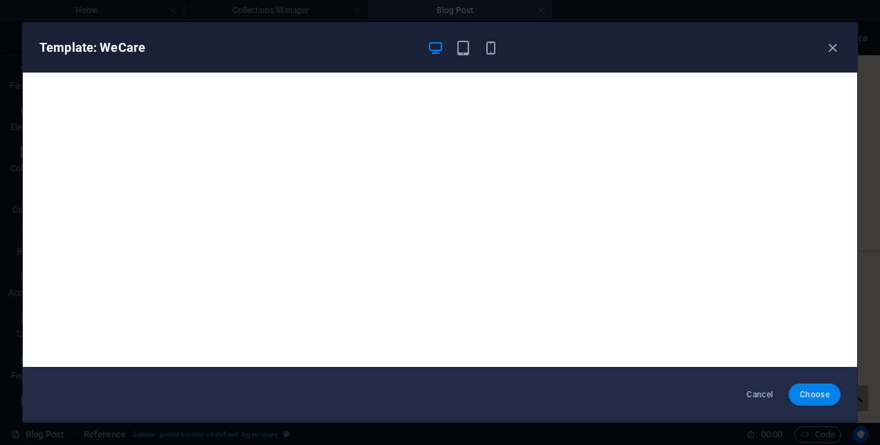
click at [818, 394] on span "Choose" at bounding box center [815, 394] width 30 height 11
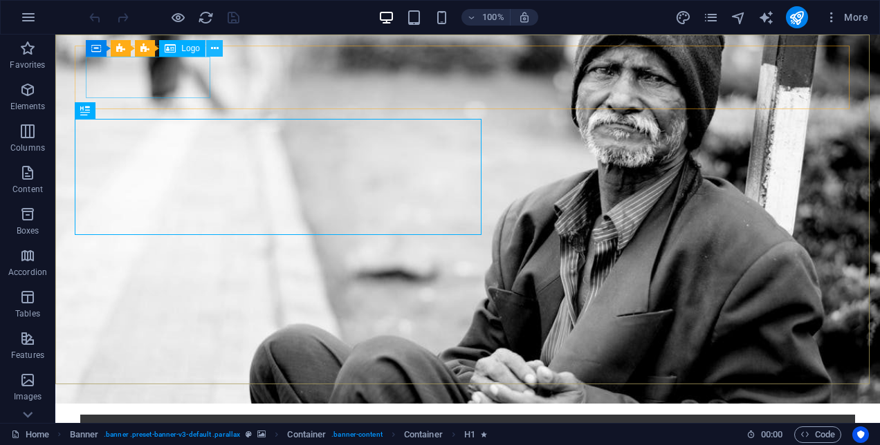
click at [219, 51] on button at bounding box center [214, 48] width 17 height 17
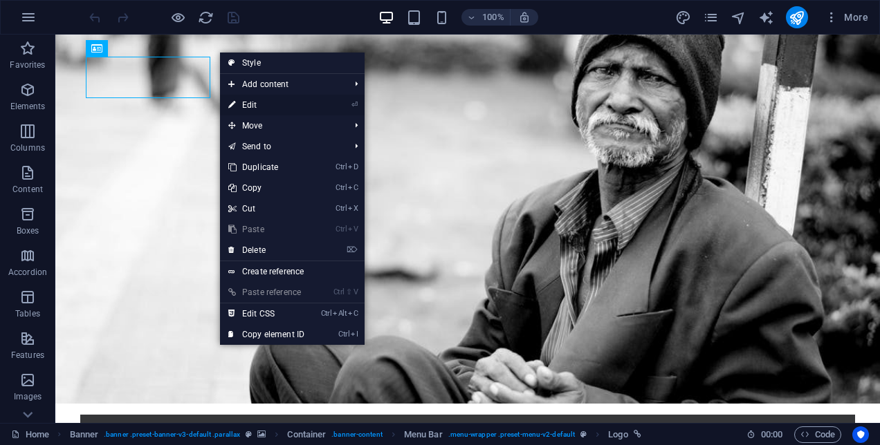
click at [242, 103] on link "⏎ Edit" at bounding box center [266, 105] width 93 height 21
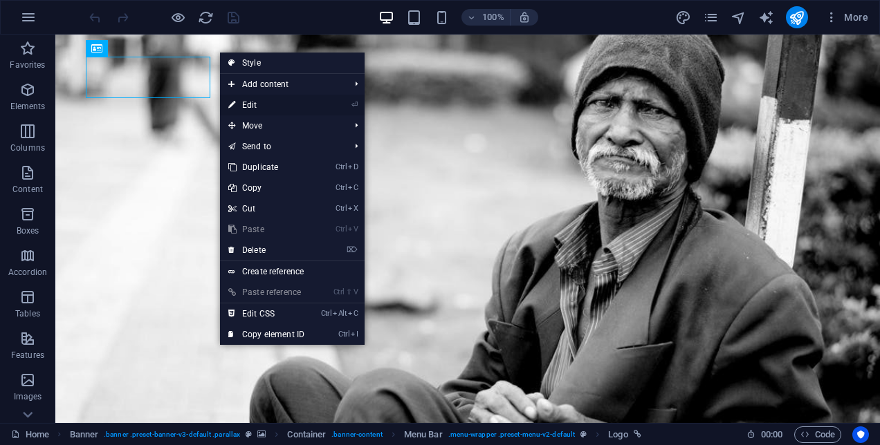
select select "px"
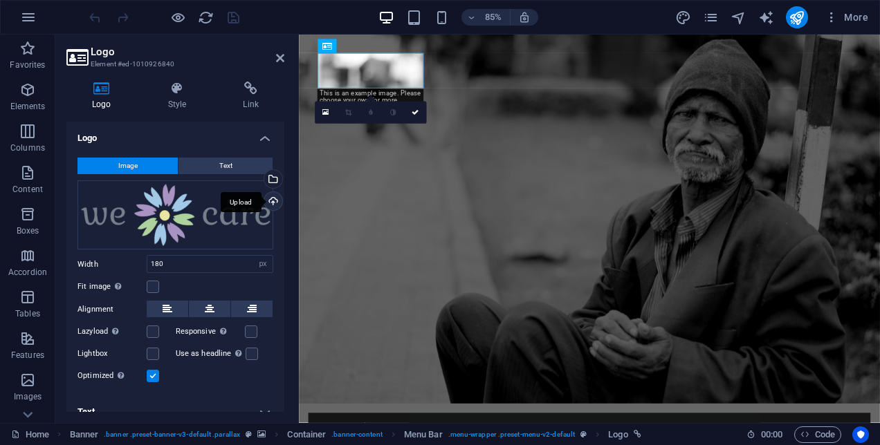
click at [268, 197] on div "Upload" at bounding box center [271, 202] width 21 height 21
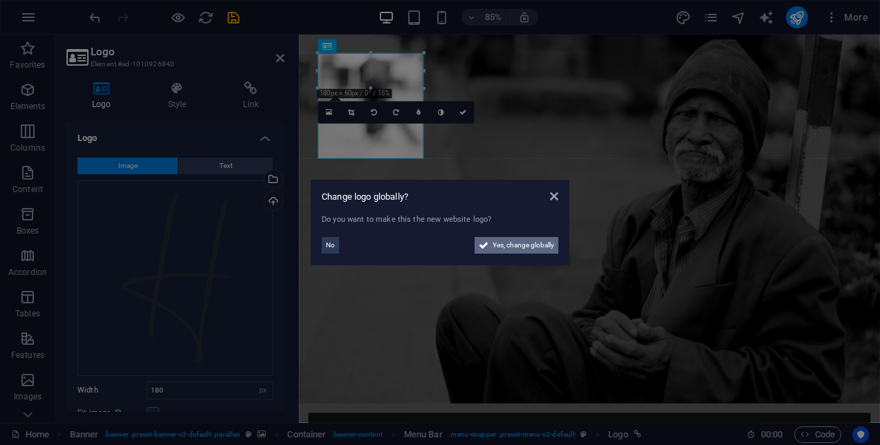
click at [508, 241] on span "Yes, change globally" at bounding box center [524, 245] width 62 height 17
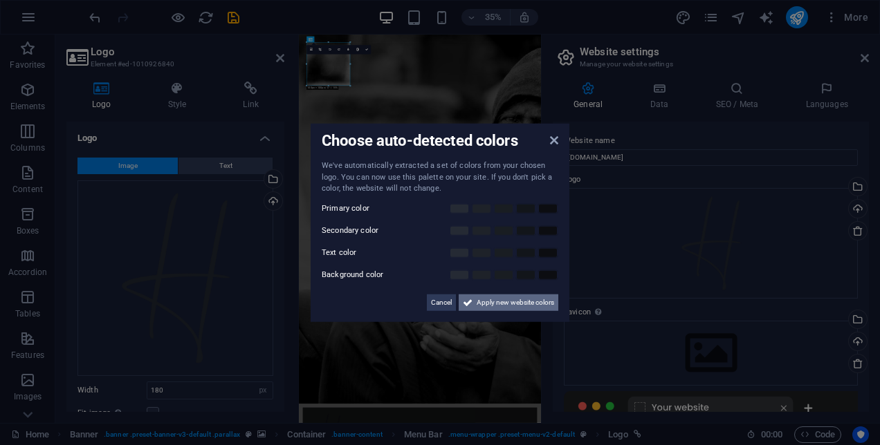
click at [504, 297] on span "Apply new website colors" at bounding box center [515, 302] width 77 height 17
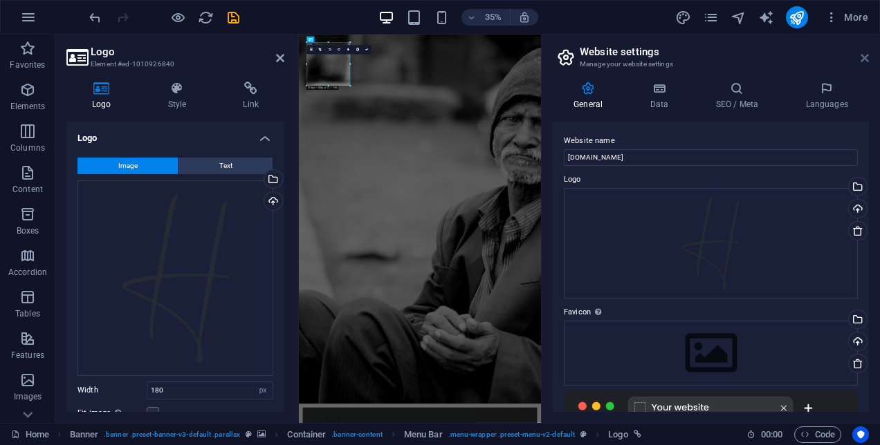
click at [866, 61] on icon at bounding box center [865, 58] width 8 height 11
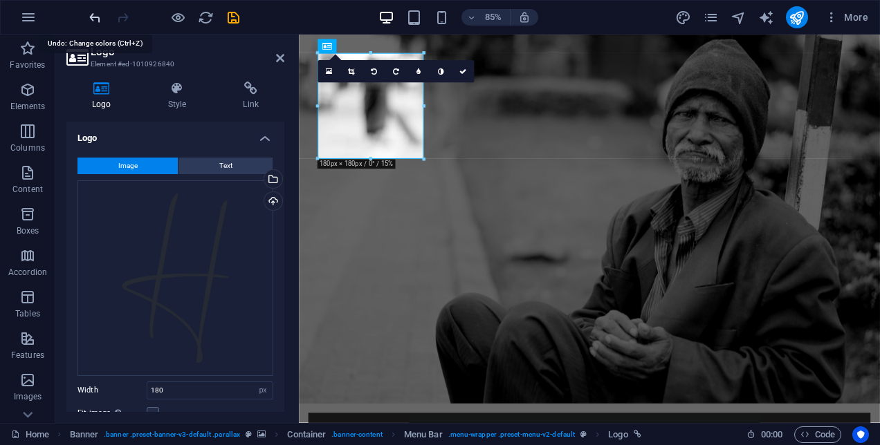
click at [89, 17] on icon "undo" at bounding box center [95, 18] width 16 height 16
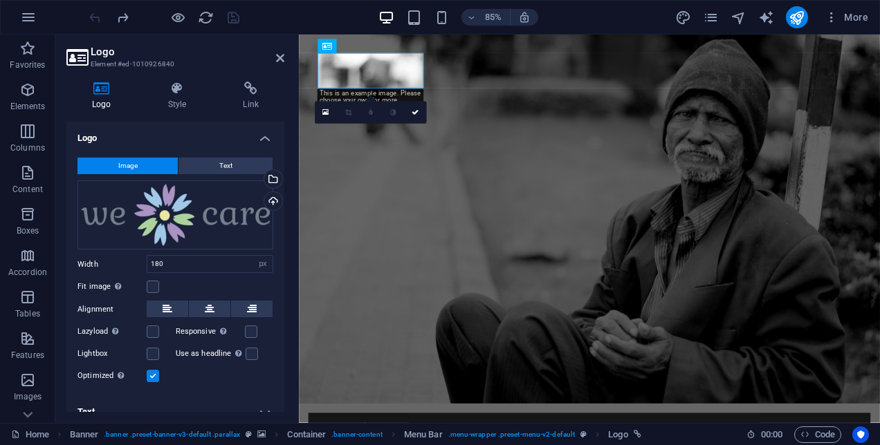
click at [97, 14] on div at bounding box center [163, 17] width 155 height 22
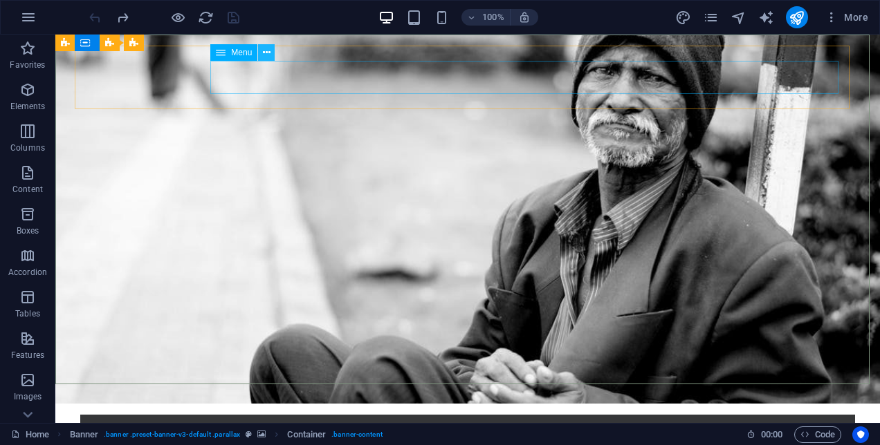
click at [263, 54] on icon at bounding box center [267, 53] width 8 height 15
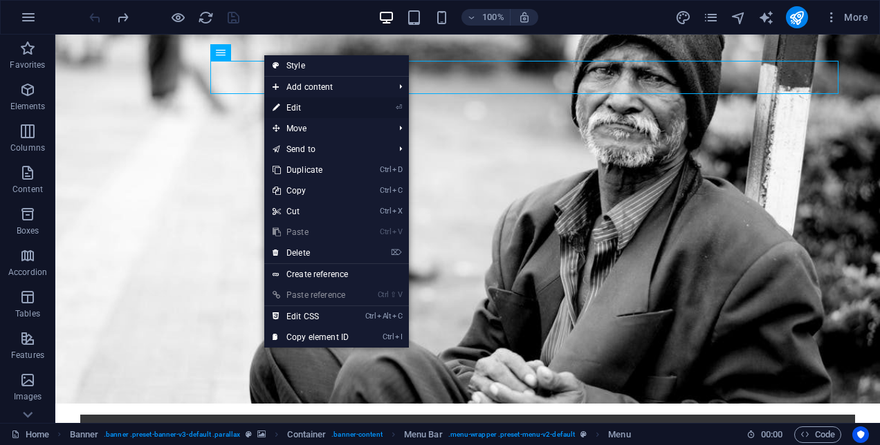
click at [310, 111] on link "⏎ Edit" at bounding box center [310, 108] width 93 height 21
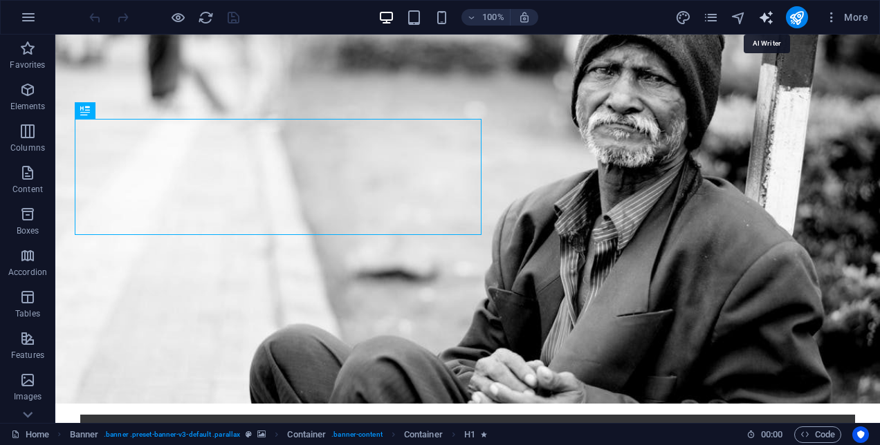
click at [765, 18] on icon "text_generator" at bounding box center [766, 18] width 16 height 16
select select "English"
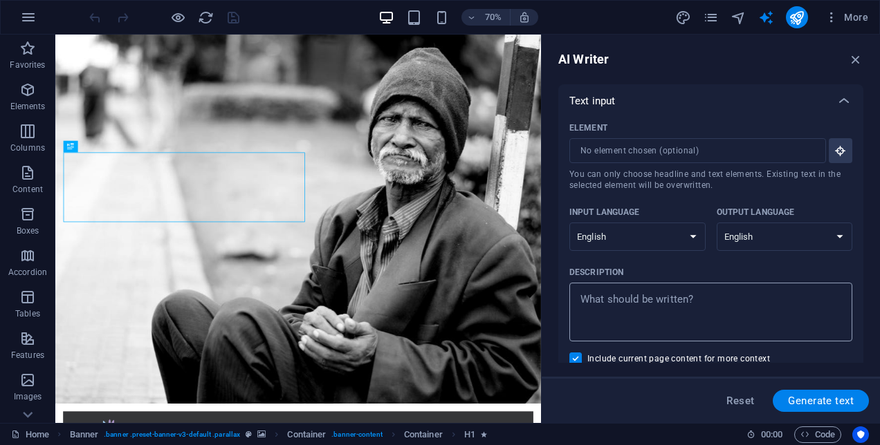
type textarea "x"
click at [642, 298] on textarea "Description x ​" at bounding box center [710, 312] width 269 height 45
type textarea "C"
type textarea "x"
type textarea "Ch"
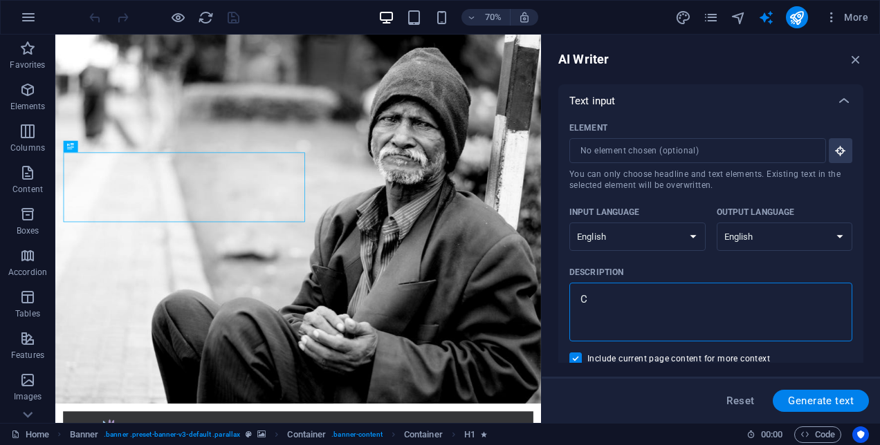
type textarea "x"
type textarea "Cha"
type textarea "x"
type textarea "Chan"
type textarea "x"
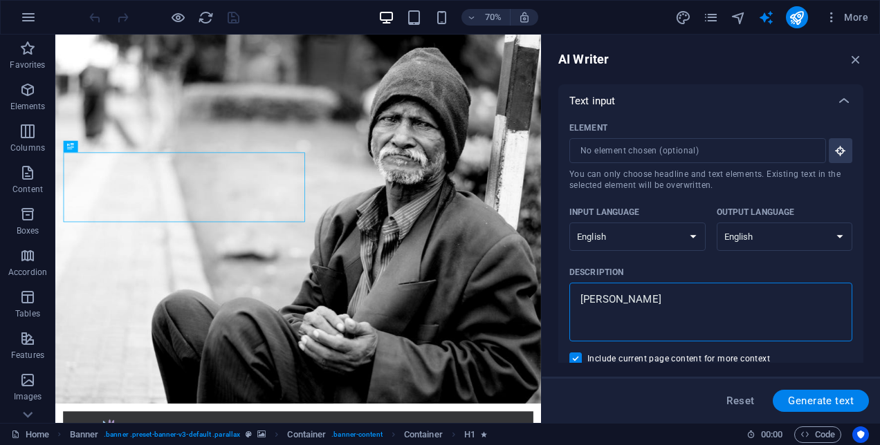
type textarea "Chang"
type textarea "x"
type textarea "Changw"
type textarea "x"
type textarea "Changw"
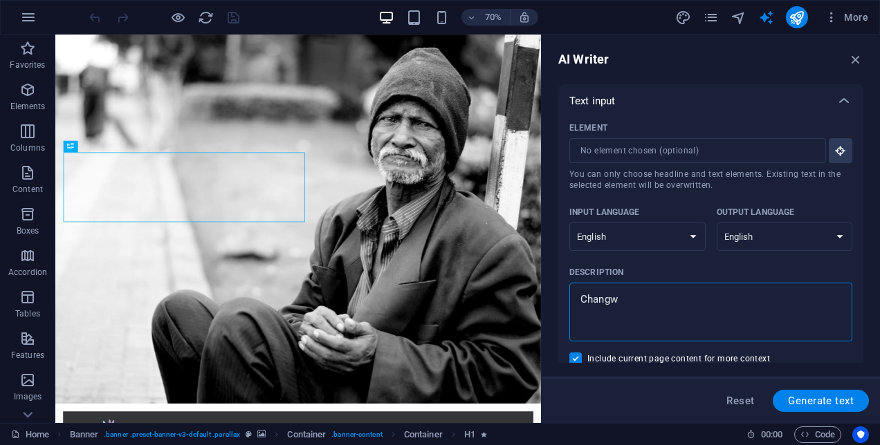
type textarea "x"
type textarea "Changw t"
type textarea "x"
type textarea "Changw th"
type textarea "x"
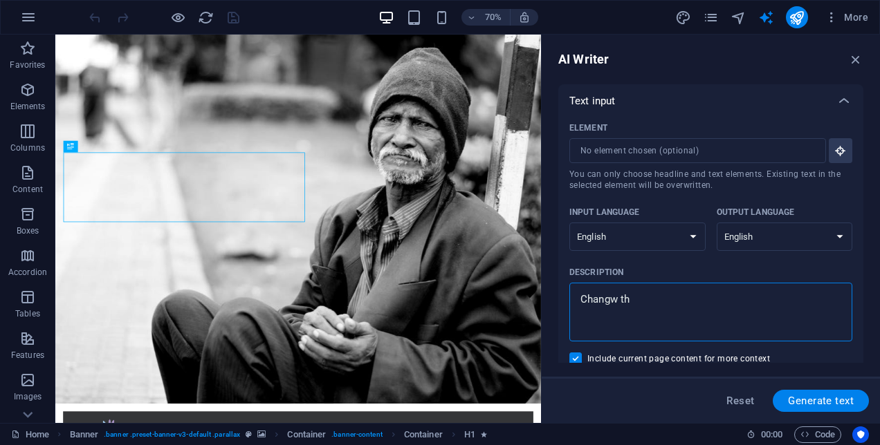
type textarea "Changw t"
type textarea "x"
type textarea "Changw"
type textarea "x"
type textarea "Changw"
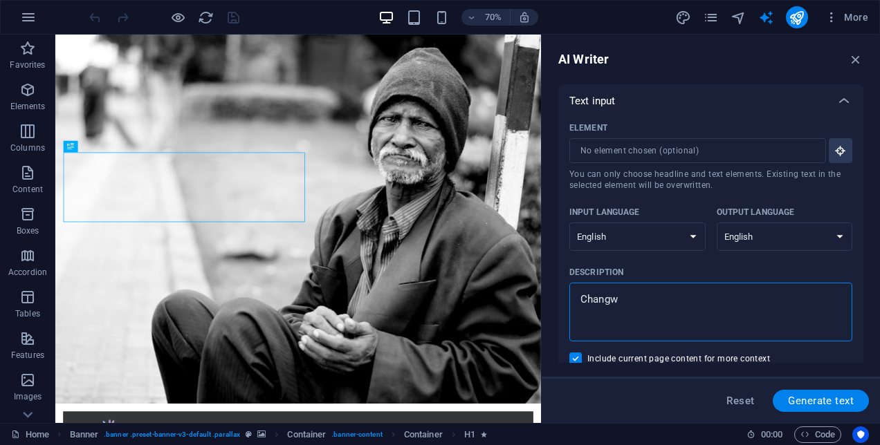
type textarea "x"
type textarea "Chang"
type textarea "x"
type textarea "Change"
type textarea "x"
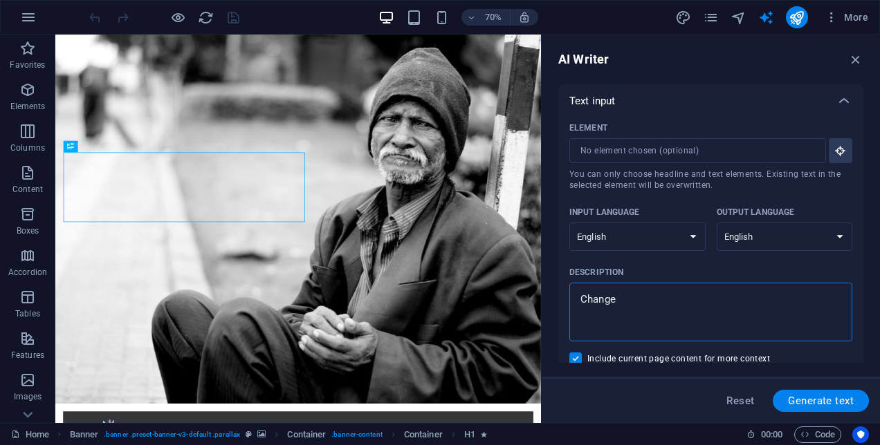
type textarea "Change"
type textarea "x"
type textarea "Change t"
type textarea "x"
type textarea "Change th"
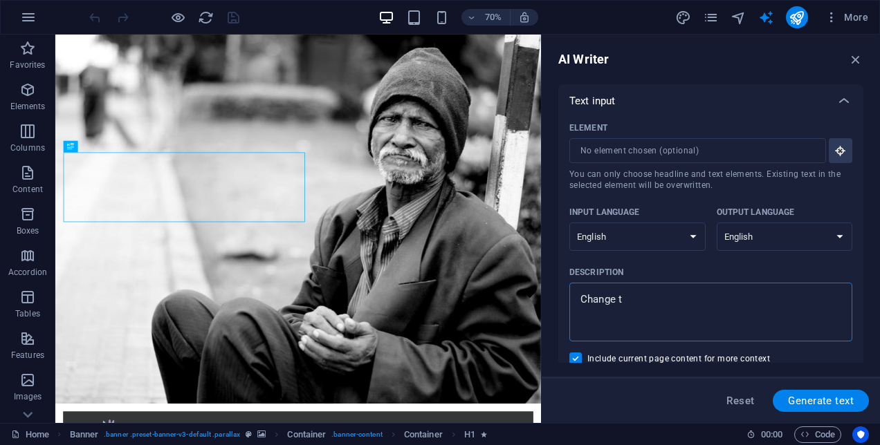
type textarea "x"
type textarea "Change the"
type textarea "x"
type textarea "Change the"
type textarea "x"
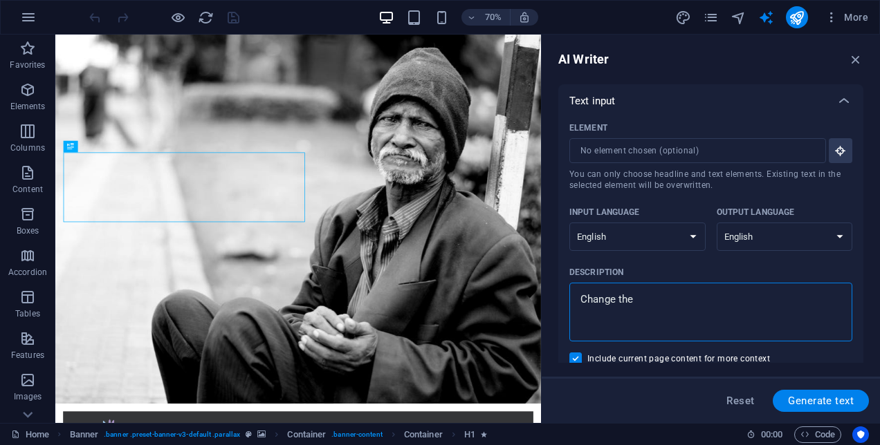
type textarea "Change the"
type textarea "x"
type textarea "Change th"
type textarea "x"
type textarea "Change t"
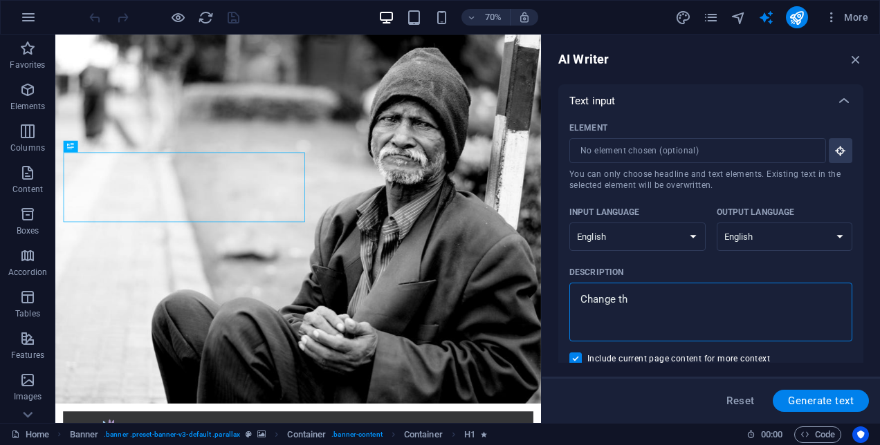
type textarea "x"
type textarea "Change t"
type textarea "x"
click at [854, 55] on icon "button" at bounding box center [855, 59] width 15 height 15
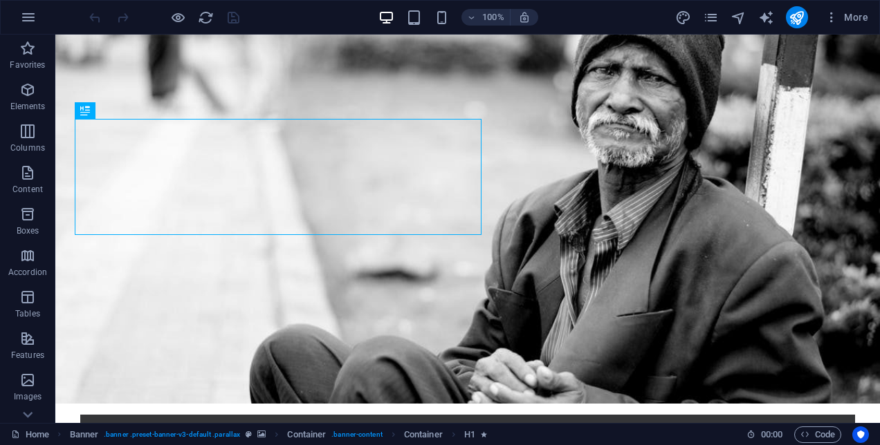
click at [677, 8] on div "More" at bounding box center [774, 17] width 199 height 22
click at [688, 17] on icon "design" at bounding box center [683, 18] width 16 height 16
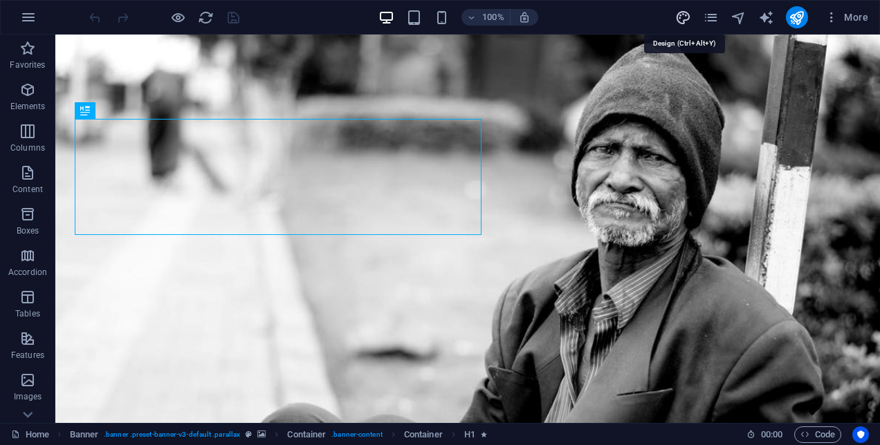
select select "rem"
select select "300"
select select "px"
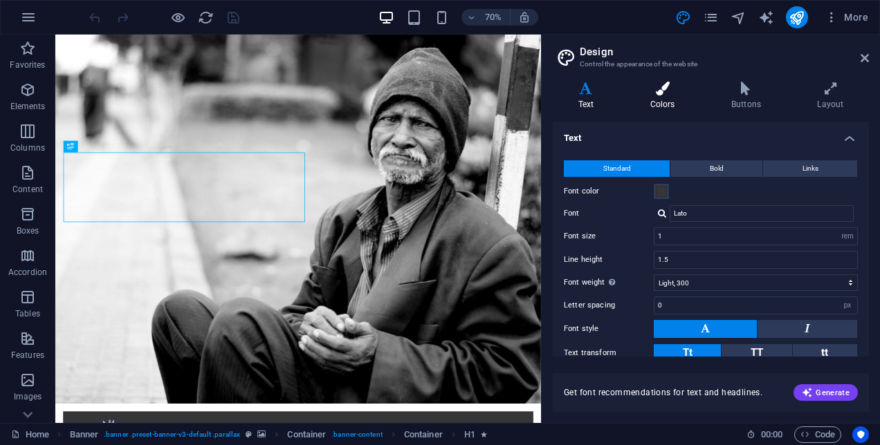
click at [666, 108] on h4 "Colors" at bounding box center [665, 96] width 81 height 29
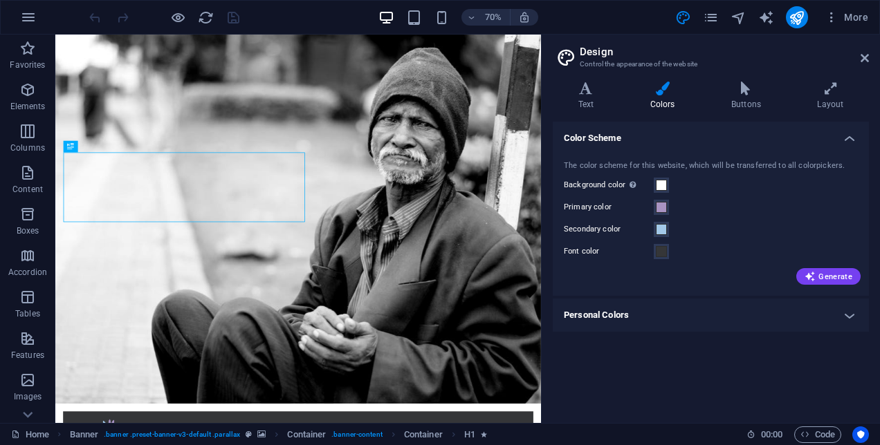
click at [599, 205] on label "Primary color" at bounding box center [609, 207] width 90 height 17
click at [654, 205] on button "Primary color" at bounding box center [661, 207] width 15 height 15
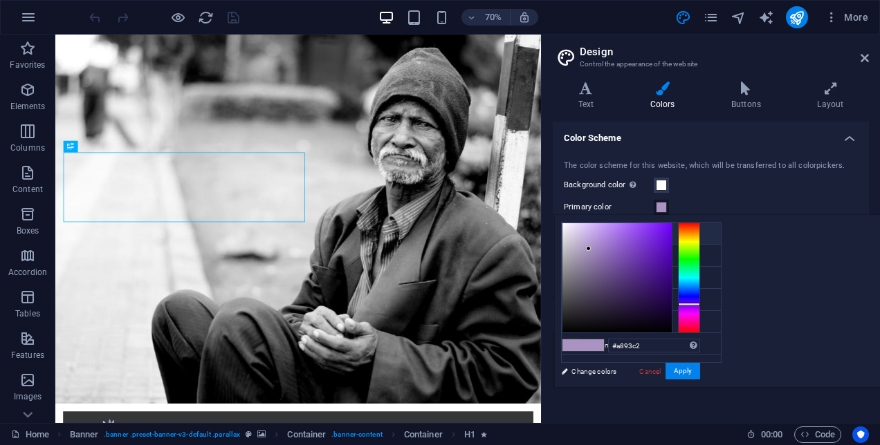
click at [607, 231] on li "Background color #ffffff" at bounding box center [641, 234] width 159 height 22
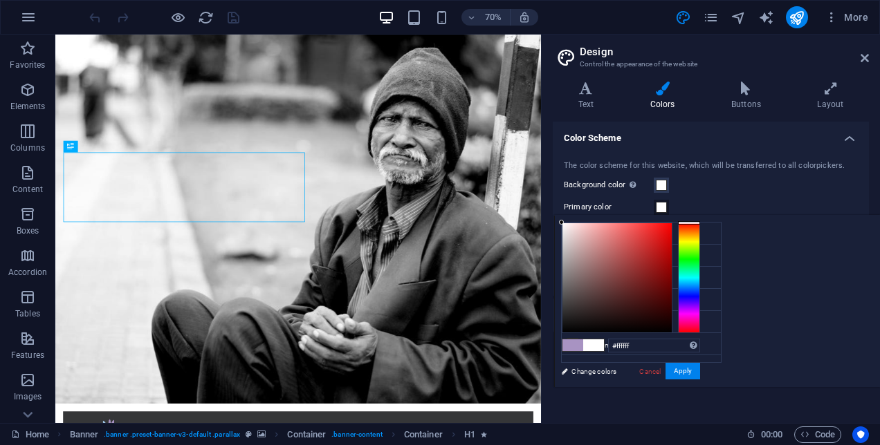
click at [612, 208] on label "Primary color" at bounding box center [609, 207] width 90 height 17
click at [654, 208] on button "Primary color" at bounding box center [661, 207] width 15 height 15
click at [672, 278] on div at bounding box center [616, 277] width 109 height 109
click at [700, 290] on div at bounding box center [689, 278] width 22 height 111
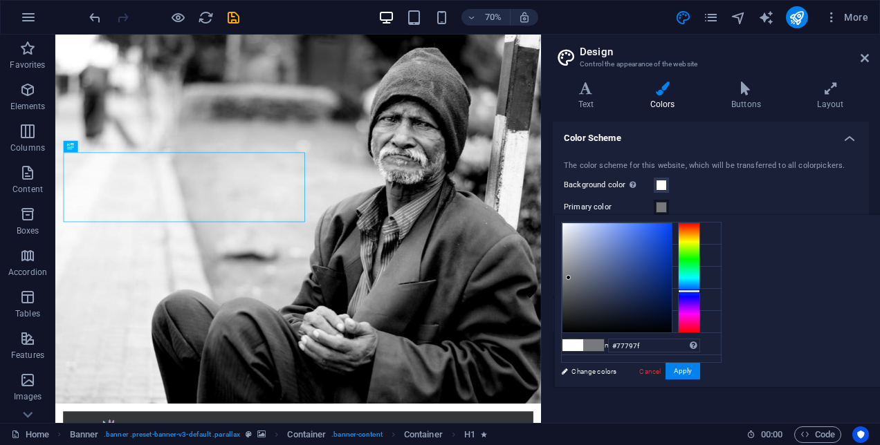
click at [571, 277] on div at bounding box center [568, 277] width 5 height 5
click at [610, 275] on li "Secondary color #a2c8e8" at bounding box center [641, 278] width 159 height 22
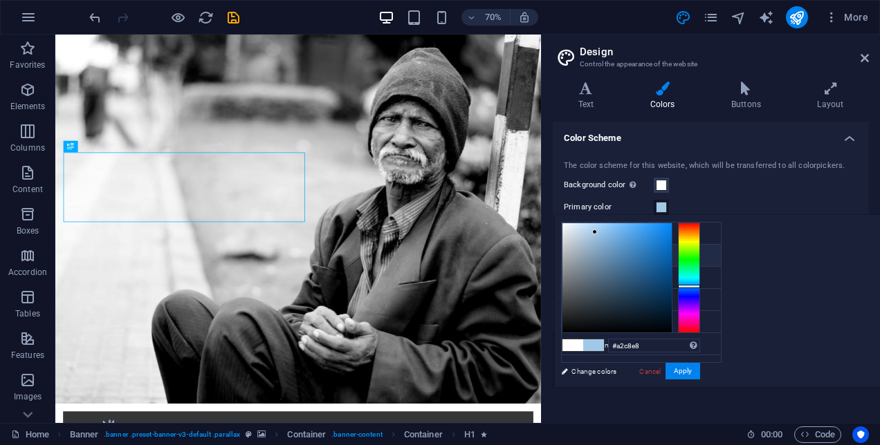
click at [607, 255] on li "Primary color #a2c8e8" at bounding box center [641, 256] width 159 height 22
click at [599, 252] on li "Primary color #a2c8e8" at bounding box center [641, 256] width 159 height 22
click at [672, 268] on div at bounding box center [616, 277] width 109 height 109
click at [672, 277] on div at bounding box center [616, 277] width 109 height 109
click at [628, 277] on li "Secondary color #a2c8e8" at bounding box center [641, 278] width 159 height 22
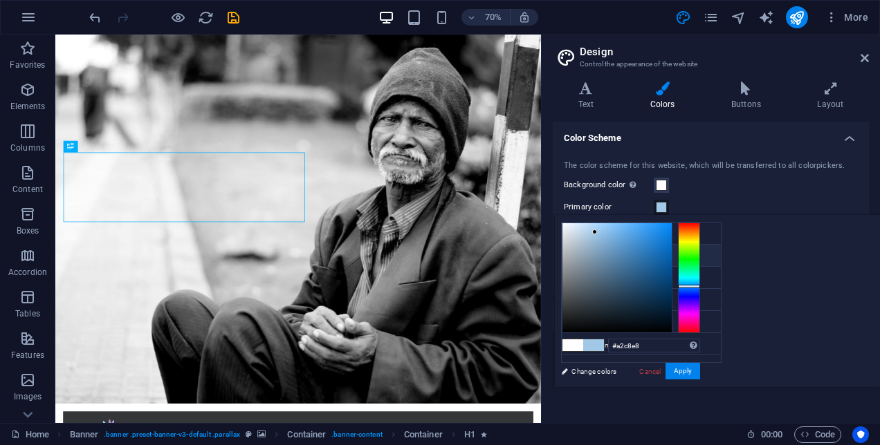
click at [628, 257] on li "Primary color #a2c8e8" at bounding box center [641, 256] width 159 height 22
click at [672, 281] on div at bounding box center [616, 277] width 109 height 109
click at [672, 264] on div at bounding box center [616, 277] width 109 height 109
click at [672, 257] on div at bounding box center [616, 277] width 109 height 109
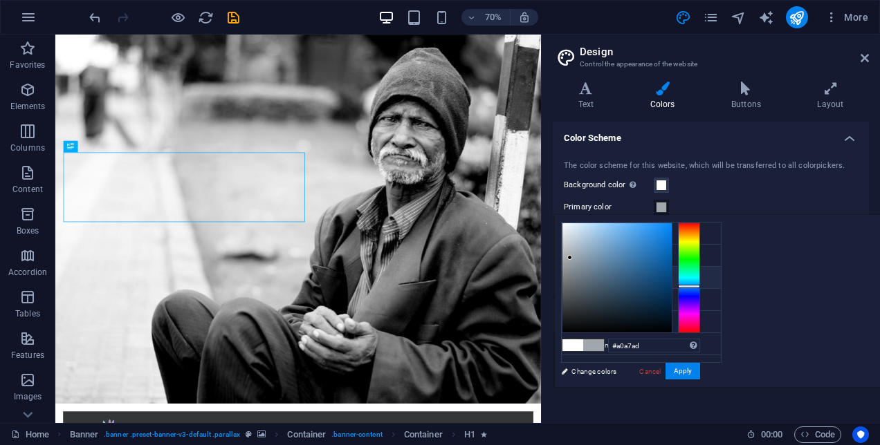
click at [639, 281] on li "Secondary color #a2c8e8" at bounding box center [641, 278] width 159 height 22
click at [672, 282] on div at bounding box center [616, 277] width 109 height 109
click at [672, 310] on div at bounding box center [616, 277] width 109 height 109
click at [603, 256] on li "Primary color #303233" at bounding box center [641, 256] width 159 height 22
type input "#858b90"
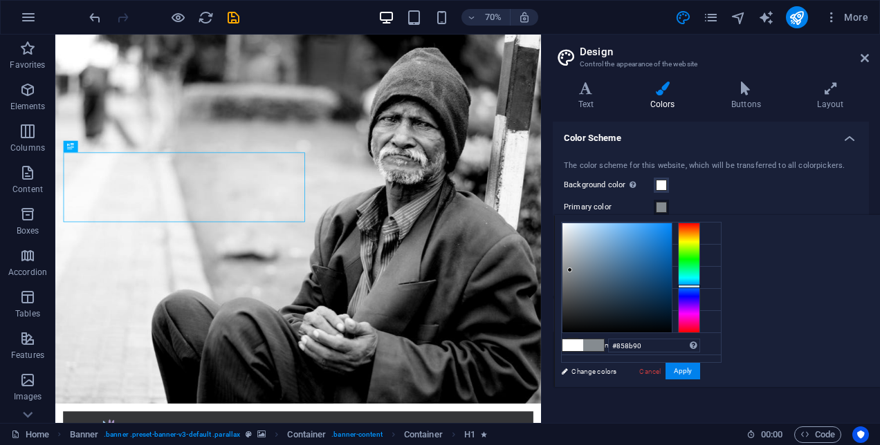
click at [672, 270] on div at bounding box center [616, 277] width 109 height 109
click at [604, 343] on span at bounding box center [593, 346] width 21 height 12
click at [700, 376] on button "Apply" at bounding box center [682, 371] width 35 height 17
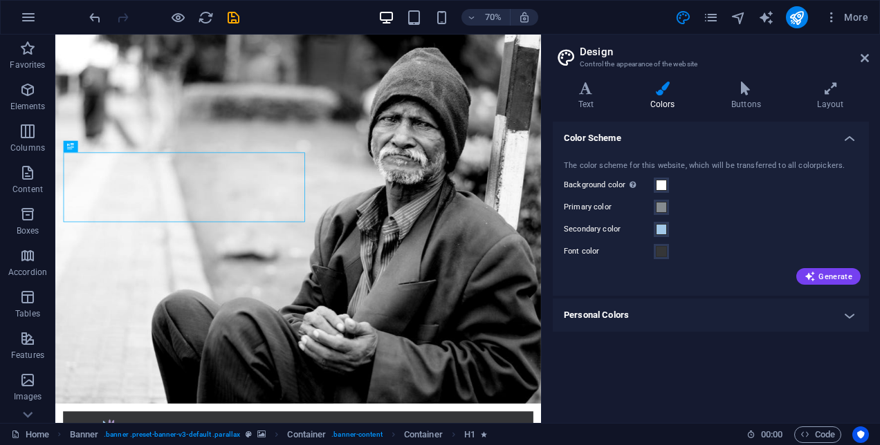
click at [612, 231] on label "Secondary color" at bounding box center [609, 229] width 90 height 17
click at [654, 231] on button "Secondary color" at bounding box center [661, 229] width 15 height 15
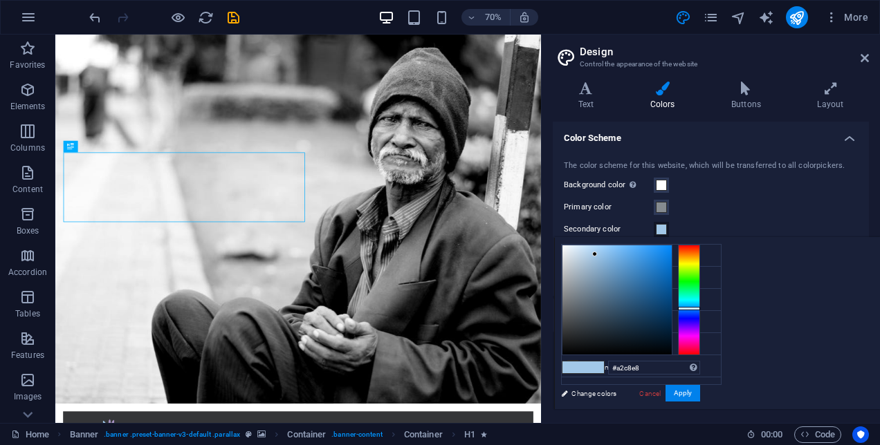
type input "#5c646a"
click at [672, 309] on div at bounding box center [616, 300] width 109 height 109
click at [700, 397] on button "Apply" at bounding box center [682, 393] width 35 height 17
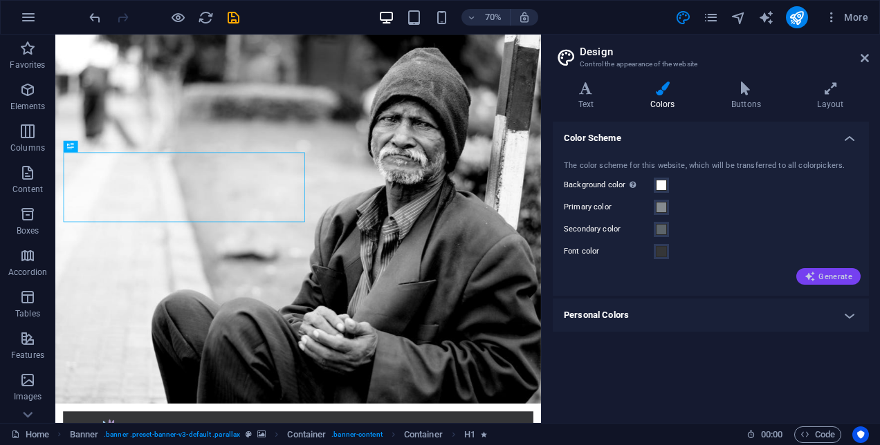
click at [820, 273] on span "Generate" at bounding box center [828, 276] width 48 height 11
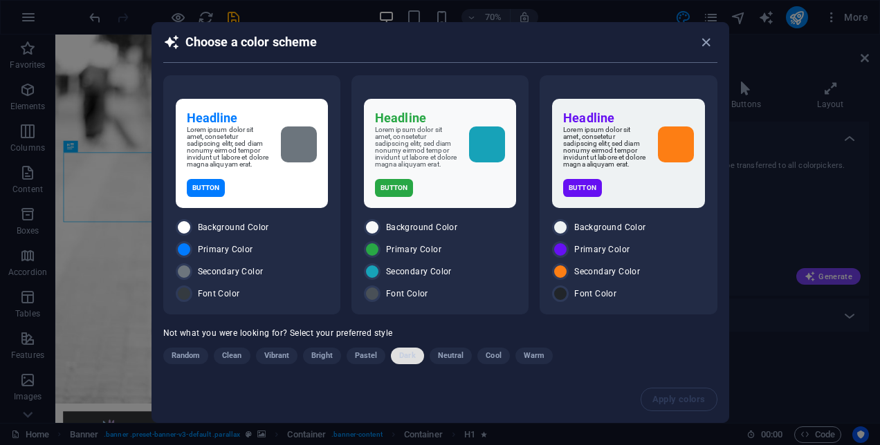
click at [416, 363] on button "Dark" at bounding box center [407, 356] width 33 height 17
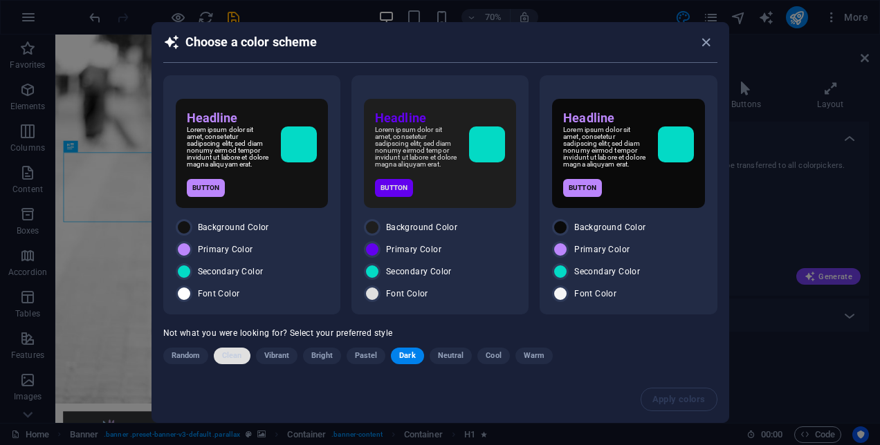
click at [226, 365] on span "Clean" at bounding box center [231, 356] width 19 height 17
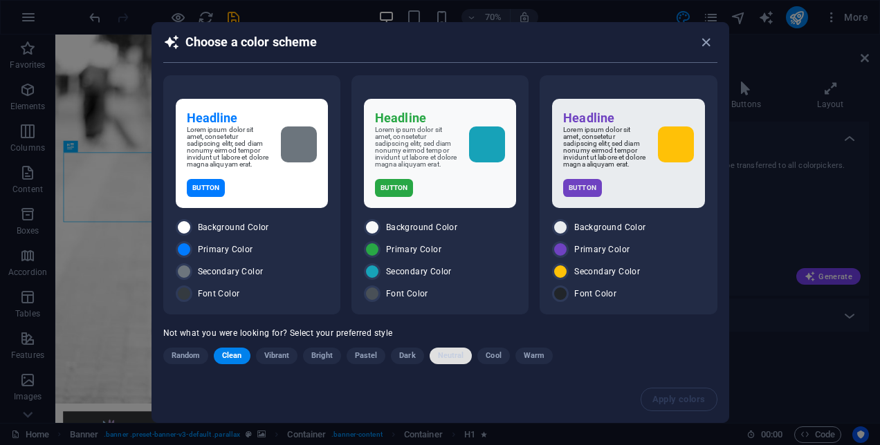
click at [452, 360] on span "Neutral" at bounding box center [451, 356] width 26 height 17
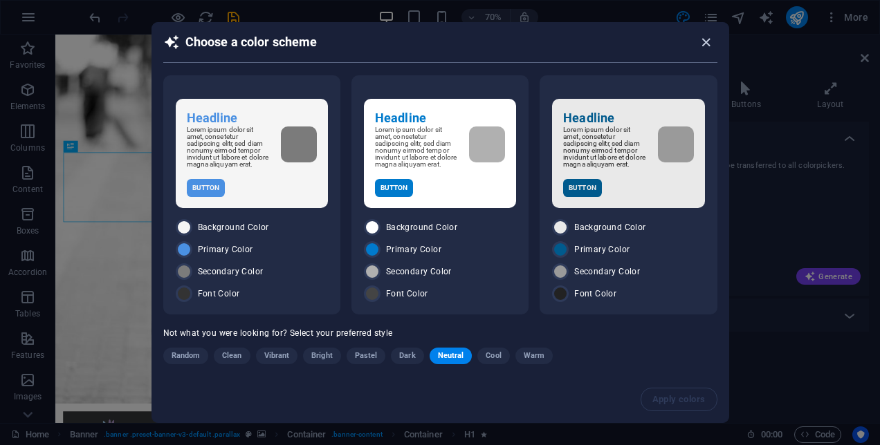
click at [704, 39] on icon "button" at bounding box center [706, 43] width 16 height 16
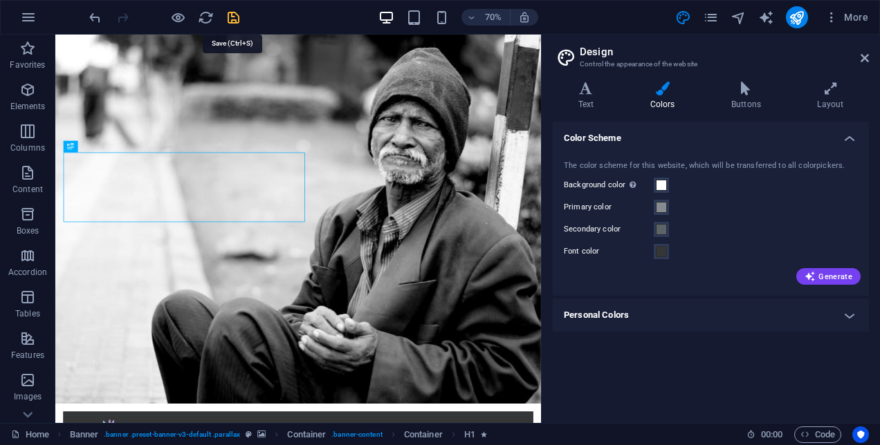
click at [236, 14] on icon "save" at bounding box center [234, 18] width 16 height 16
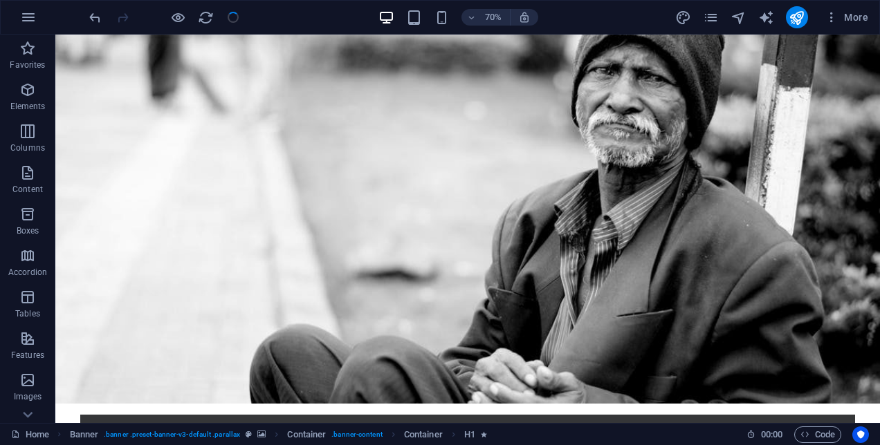
checkbox input "false"
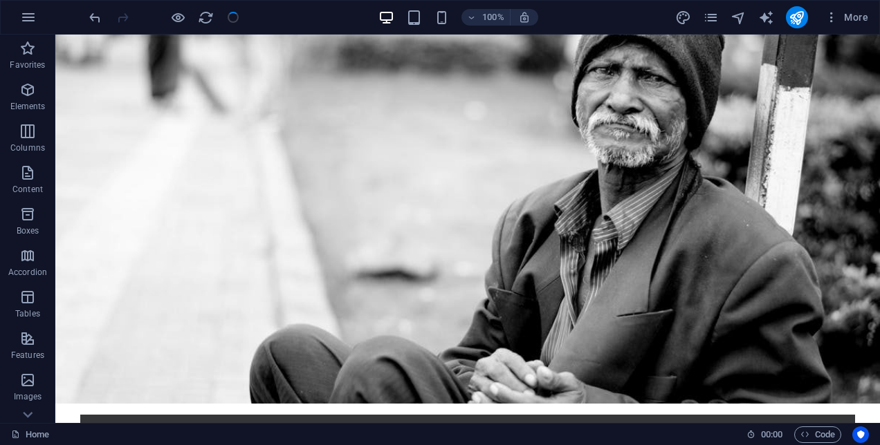
click at [695, 19] on div "More" at bounding box center [774, 17] width 199 height 22
click at [685, 17] on icon "design" at bounding box center [683, 18] width 16 height 16
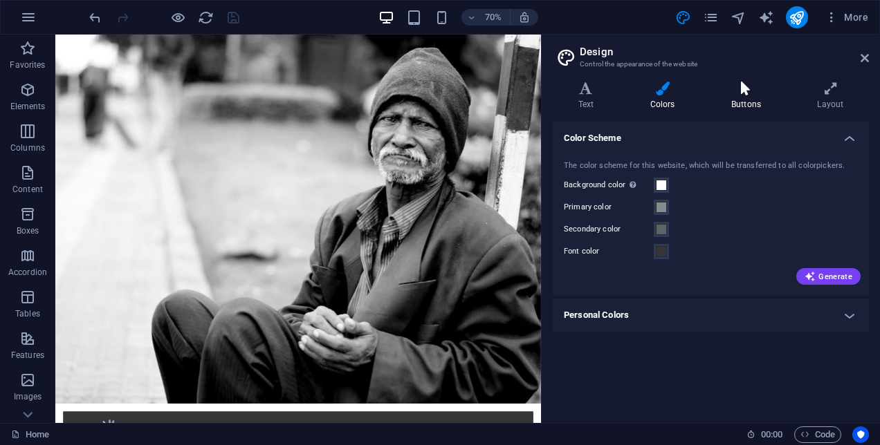
click at [751, 103] on h4 "Buttons" at bounding box center [749, 96] width 86 height 29
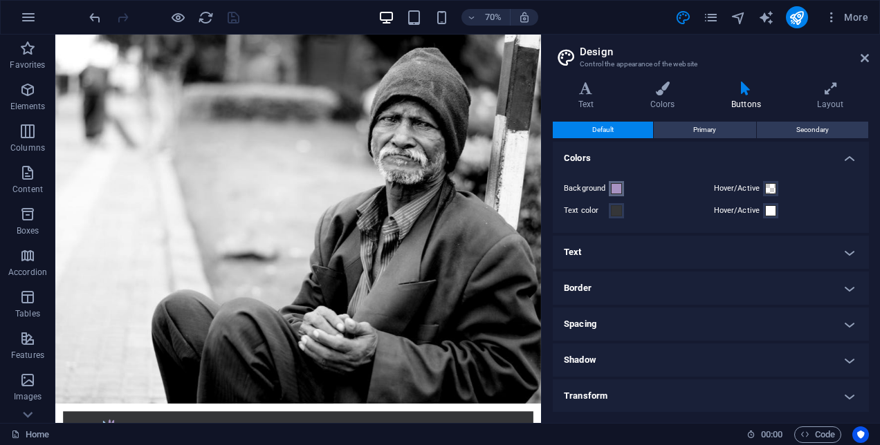
click at [620, 187] on span at bounding box center [616, 188] width 11 height 11
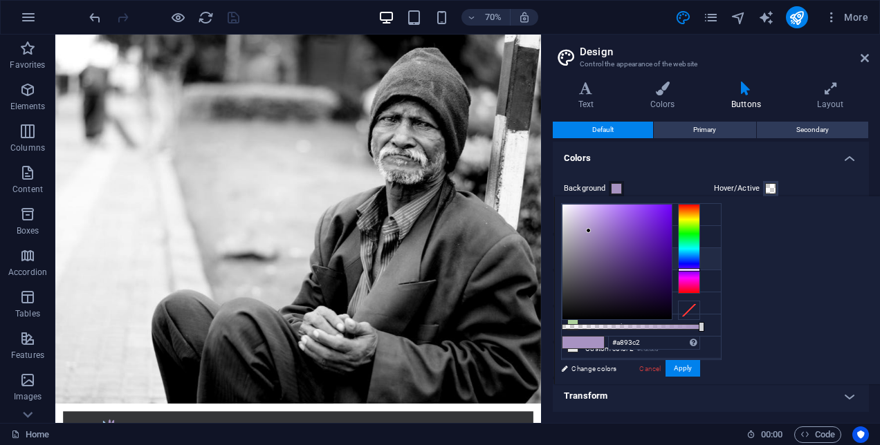
click at [660, 257] on small "#5c646a" at bounding box center [649, 262] width 21 height 10
type input "#5c646a"
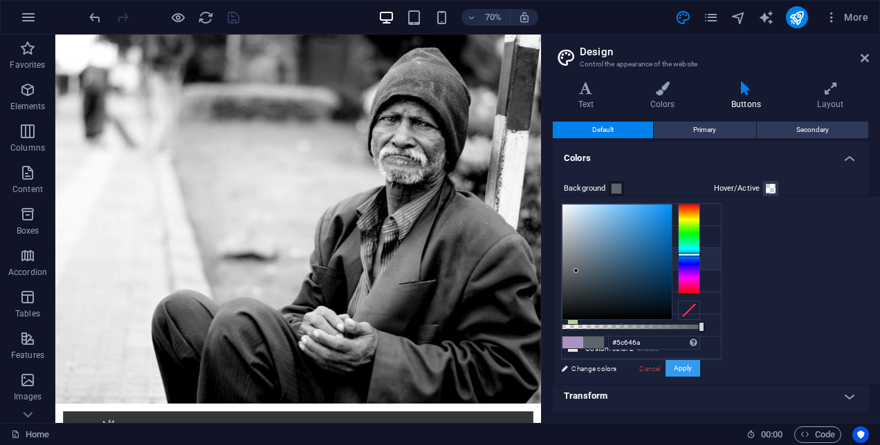
click at [700, 369] on button "Apply" at bounding box center [682, 368] width 35 height 17
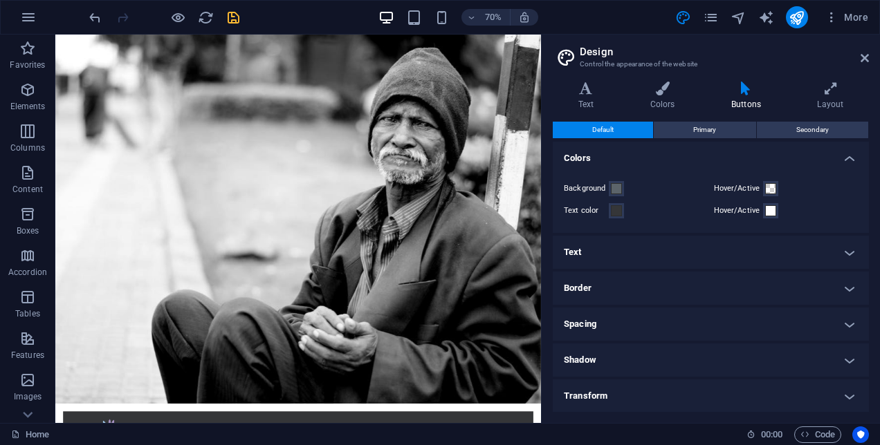
click at [712, 255] on h4 "Text" at bounding box center [711, 252] width 316 height 33
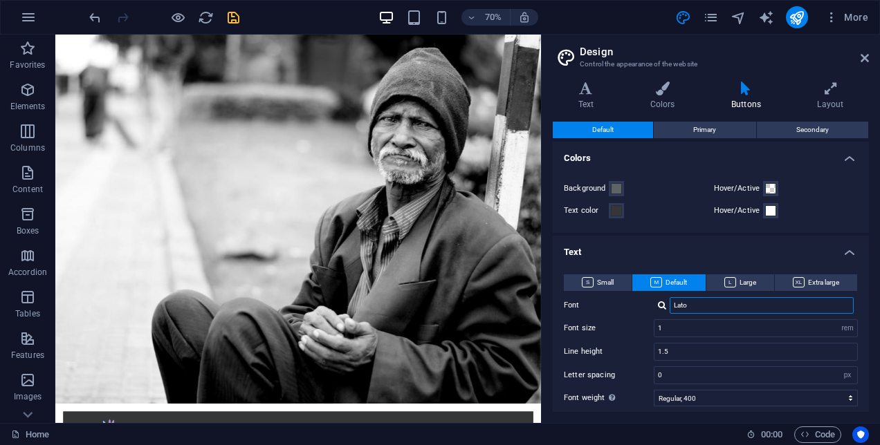
drag, startPoint x: 704, startPoint y: 309, endPoint x: 643, endPoint y: 309, distance: 60.9
click at [643, 309] on div "Font Lato" at bounding box center [711, 305] width 294 height 17
type input "m"
click at [684, 234] on ul "Colors Background Hover/Active Text color Hover/Active Text Small Default Large…" at bounding box center [711, 395] width 316 height 507
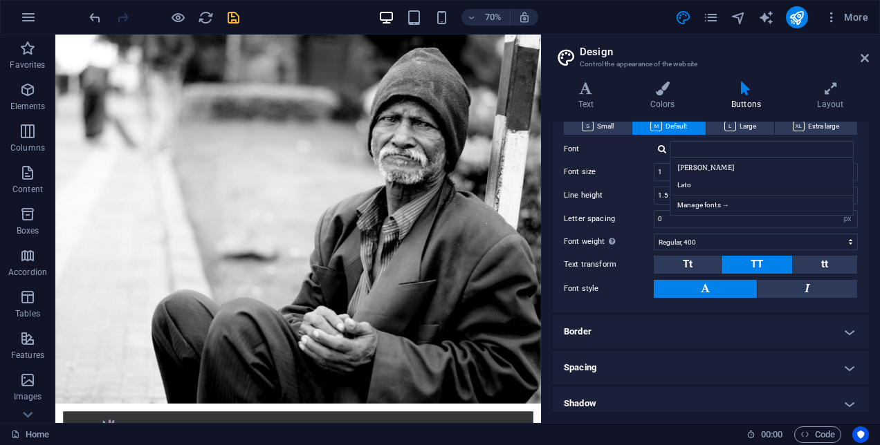
scroll to position [154, 0]
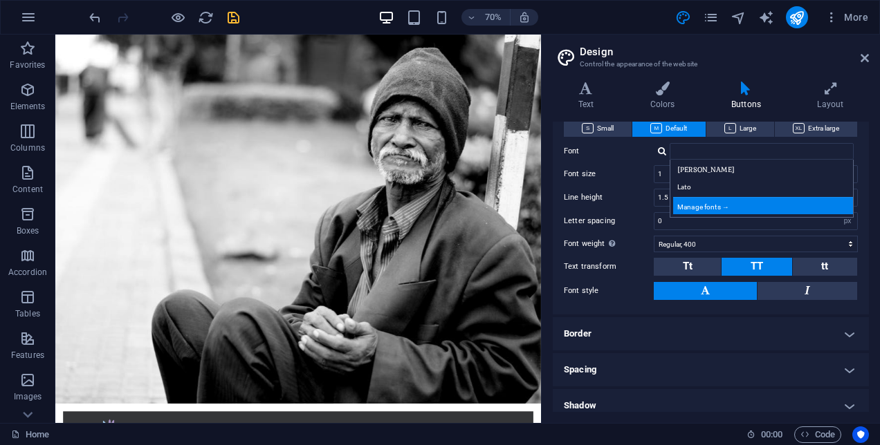
click at [755, 207] on div "Manage fonts →" at bounding box center [764, 205] width 183 height 17
select select "popularity"
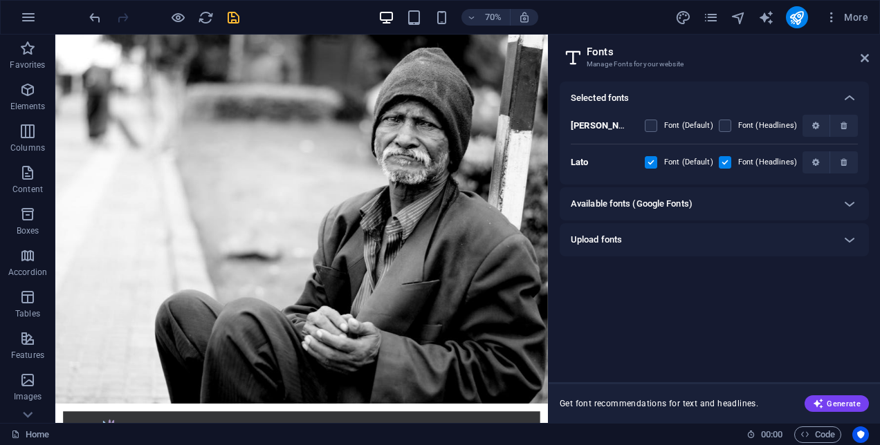
click at [733, 203] on div "Available fonts (Google Fonts)" at bounding box center [702, 204] width 262 height 17
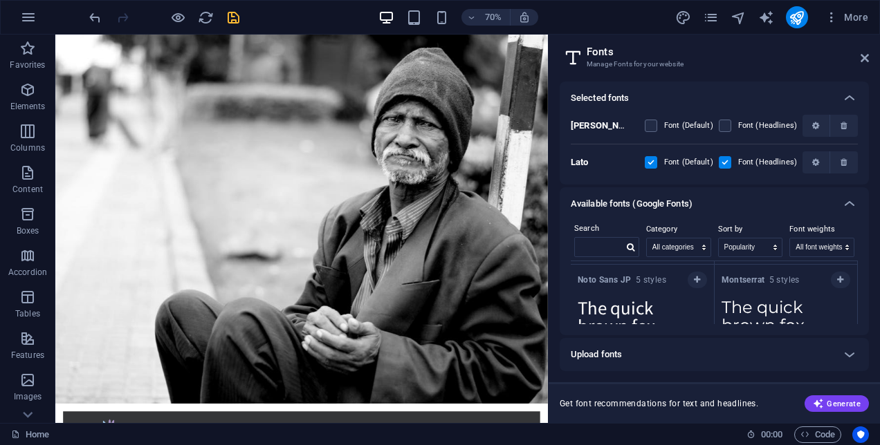
scroll to position [102, 0]
click at [847, 282] on button "button" at bounding box center [840, 281] width 19 height 17
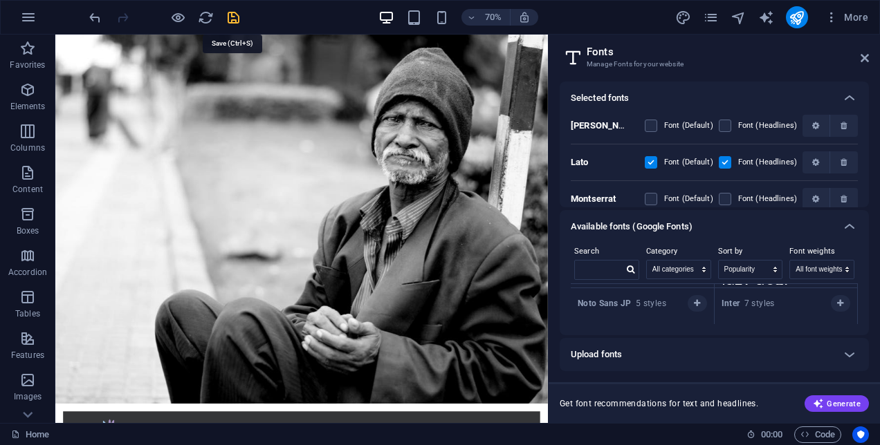
click at [234, 12] on icon "save" at bounding box center [234, 18] width 16 height 16
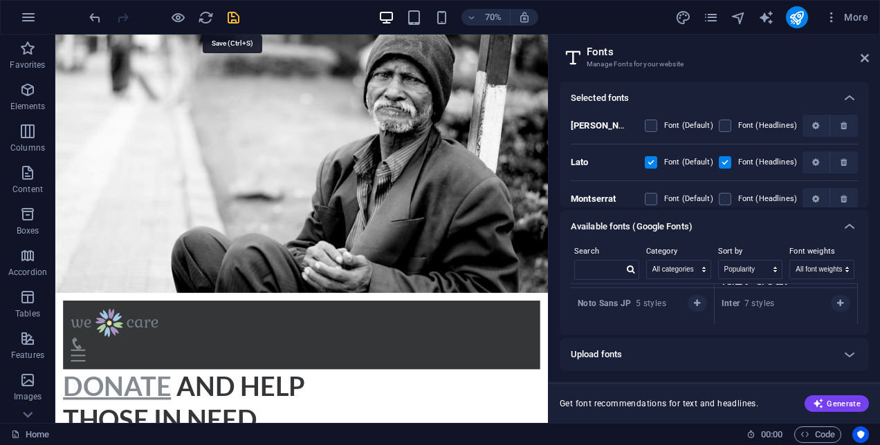
checkbox input "false"
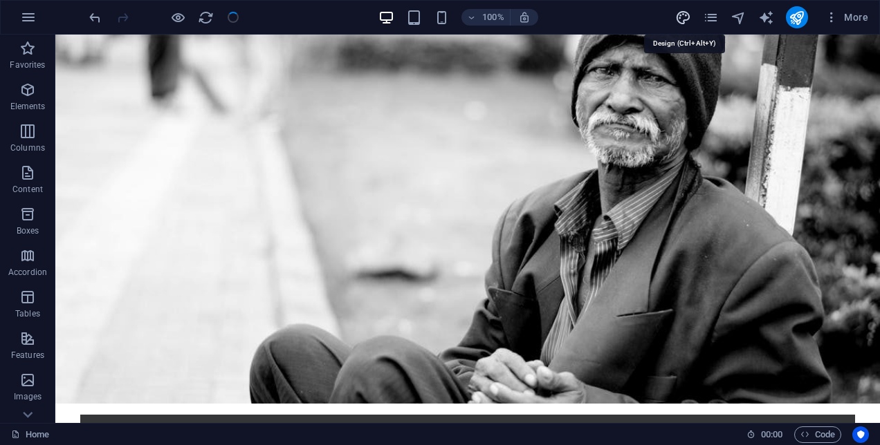
click at [683, 20] on icon "design" at bounding box center [683, 18] width 16 height 16
select select "rem"
select select "px"
select select "400"
select select "rem"
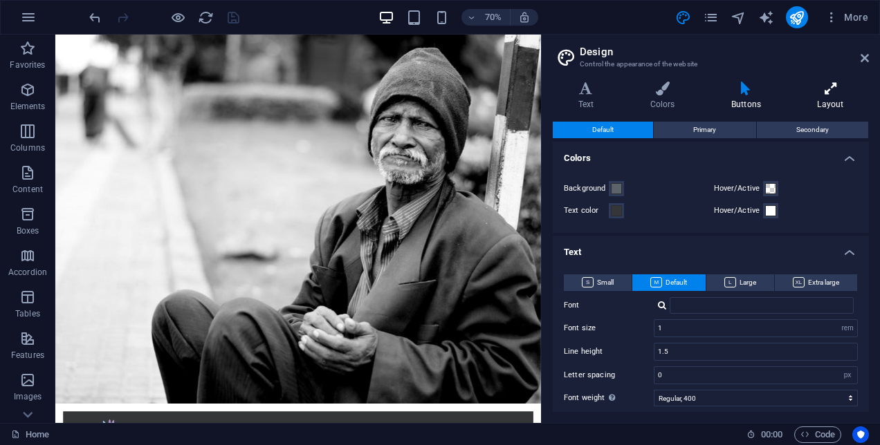
click at [843, 101] on h4 "Layout" at bounding box center [830, 96] width 77 height 29
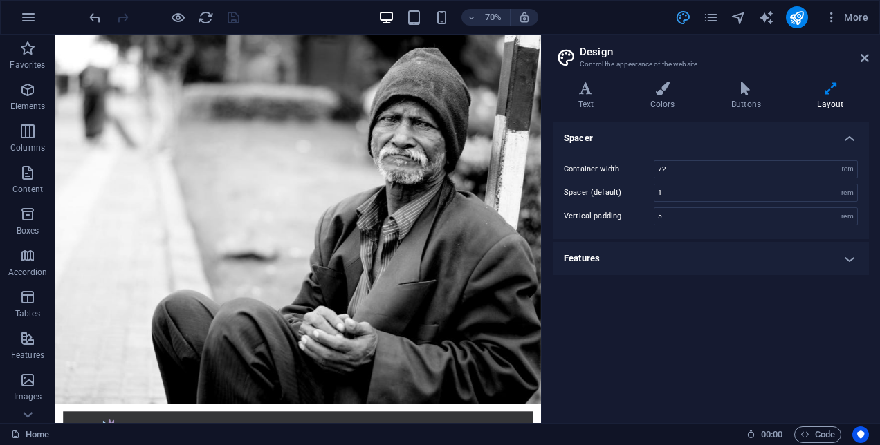
click at [683, 17] on icon "design" at bounding box center [683, 18] width 16 height 16
click at [691, 14] on icon "design" at bounding box center [683, 18] width 16 height 16
click at [311, 21] on div "70% More" at bounding box center [479, 17] width 787 height 22
click at [872, 59] on aside "Design Control the appearance of the website Variants Text Colors Buttons Layou…" at bounding box center [710, 229] width 339 height 389
click at [865, 62] on icon at bounding box center [865, 58] width 8 height 11
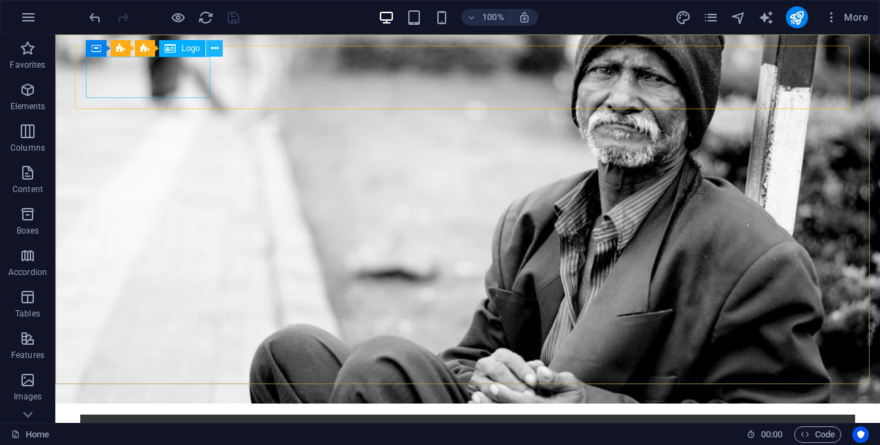
click at [214, 53] on icon at bounding box center [215, 49] width 8 height 15
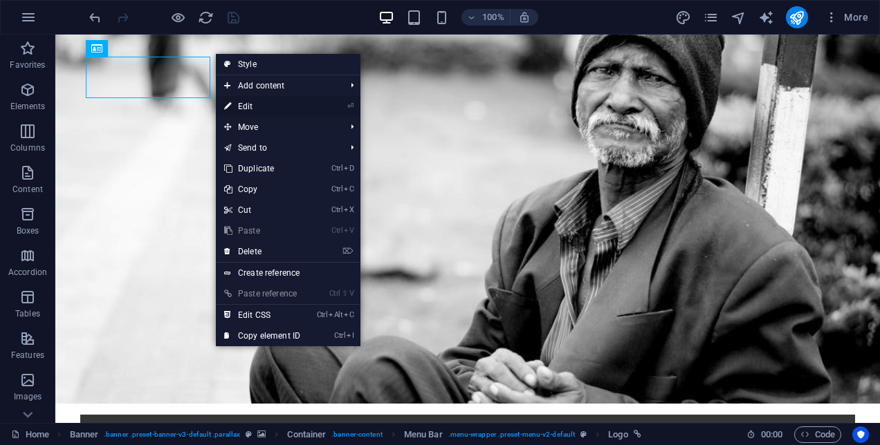
click at [305, 104] on link "⏎ Edit" at bounding box center [262, 106] width 93 height 21
select select "px"
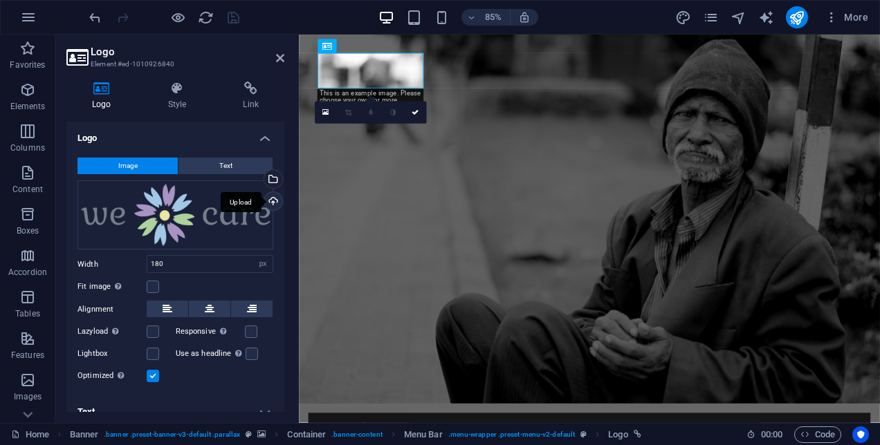
click at [269, 198] on div "Upload" at bounding box center [271, 202] width 21 height 21
click at [274, 200] on div "Upload" at bounding box center [271, 202] width 21 height 21
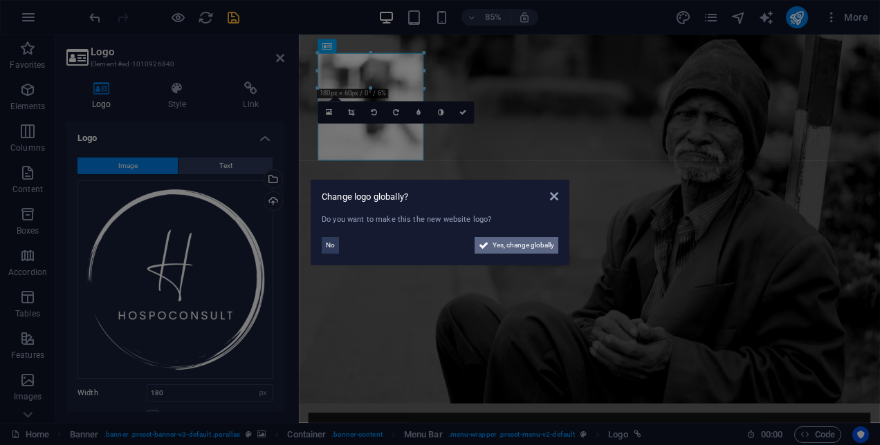
click at [512, 242] on span "Yes, change globally" at bounding box center [524, 245] width 62 height 17
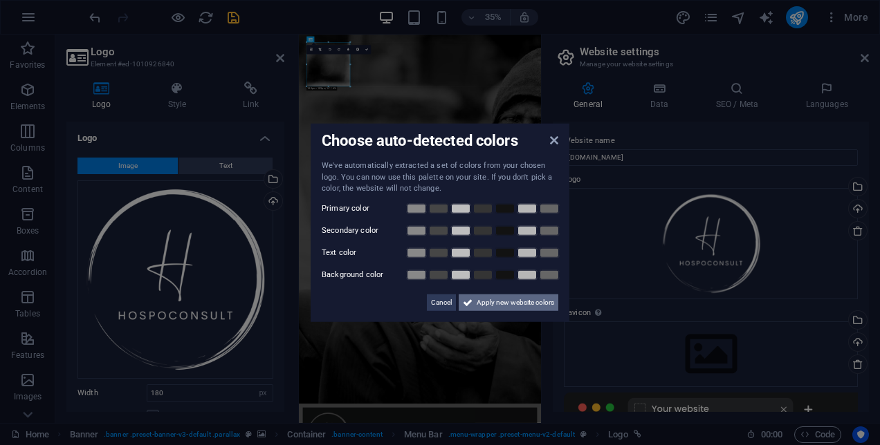
click at [466, 299] on icon at bounding box center [468, 302] width 10 height 17
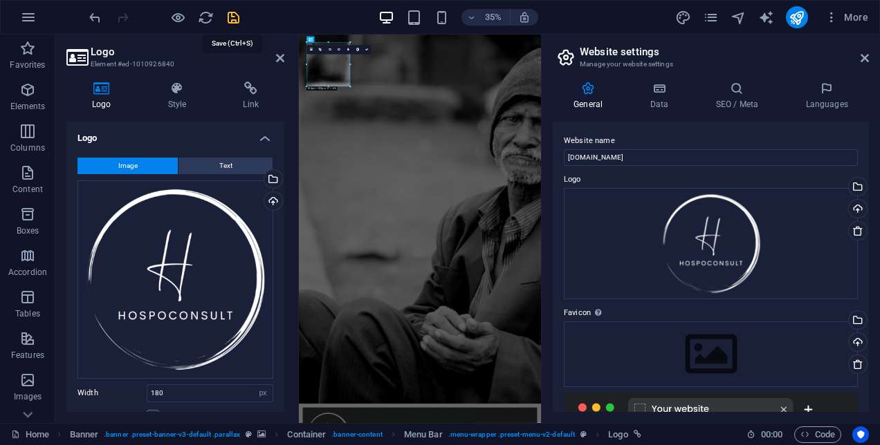
click at [232, 14] on icon "save" at bounding box center [234, 18] width 16 height 16
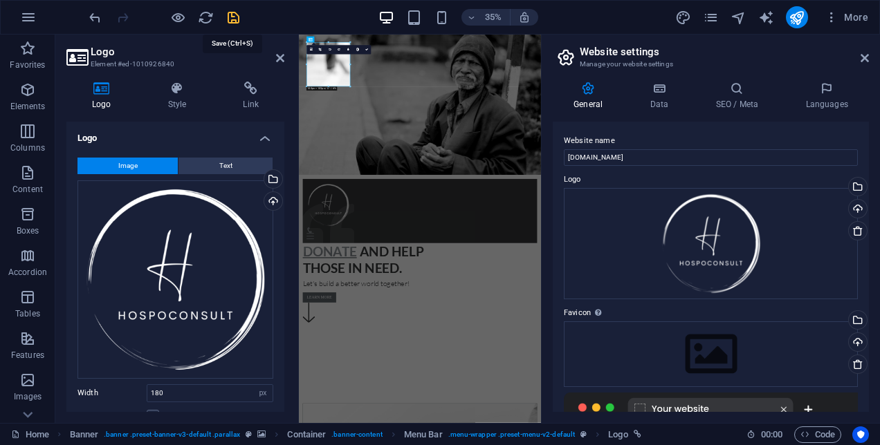
checkbox input "false"
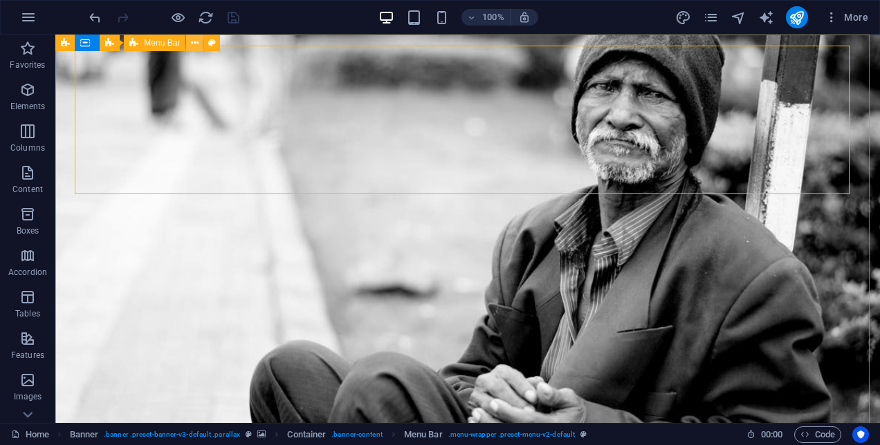
click at [198, 43] on icon at bounding box center [195, 43] width 8 height 15
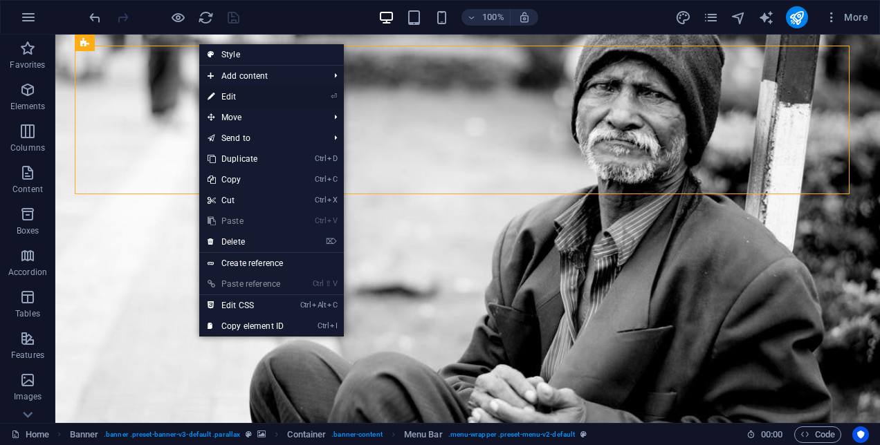
click at [242, 92] on link "⏎ Edit" at bounding box center [245, 96] width 93 height 21
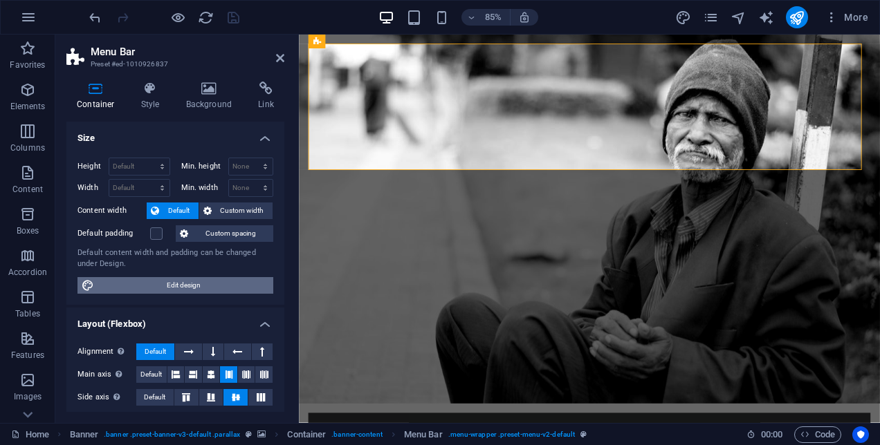
click at [145, 282] on span "Edit design" at bounding box center [183, 285] width 171 height 17
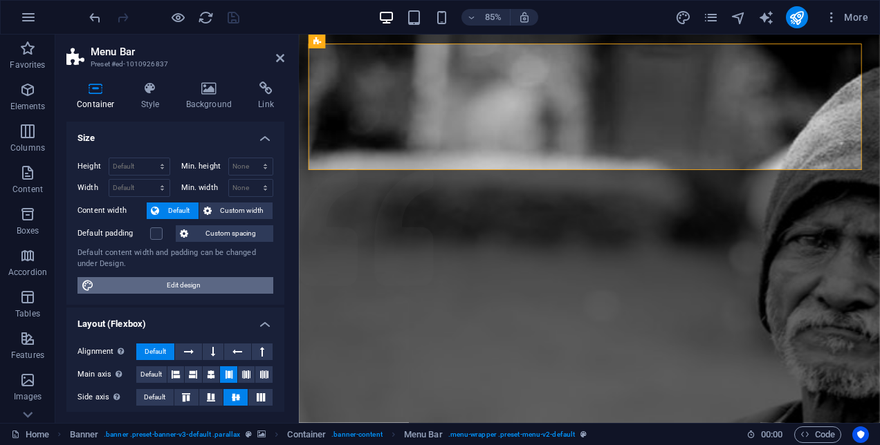
select select "rem"
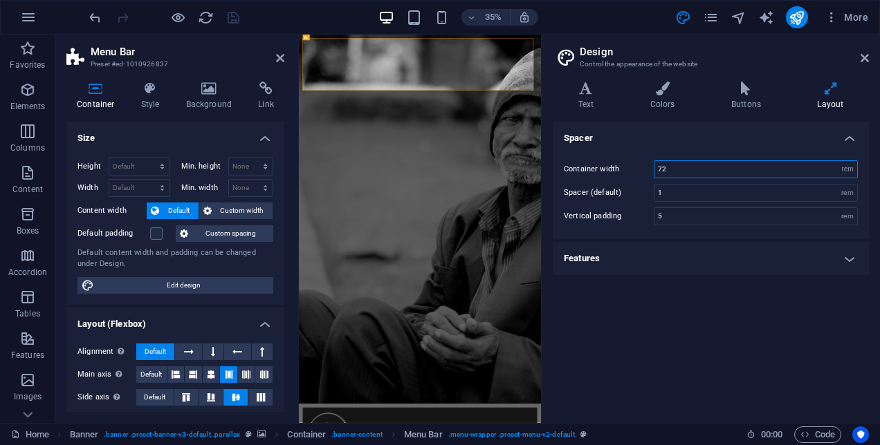
click at [674, 171] on input "72" at bounding box center [755, 169] width 203 height 17
drag, startPoint x: 674, startPoint y: 171, endPoint x: 598, endPoint y: 175, distance: 76.2
click at [598, 175] on div "Container width 72 rem px" at bounding box center [711, 169] width 294 height 18
drag, startPoint x: 677, startPoint y: 169, endPoint x: 559, endPoint y: 160, distance: 117.9
click at [559, 160] on div "Container width 80 rem px Spacer (default) 1 rem Vertical padding 5 rem" at bounding box center [711, 193] width 322 height 93
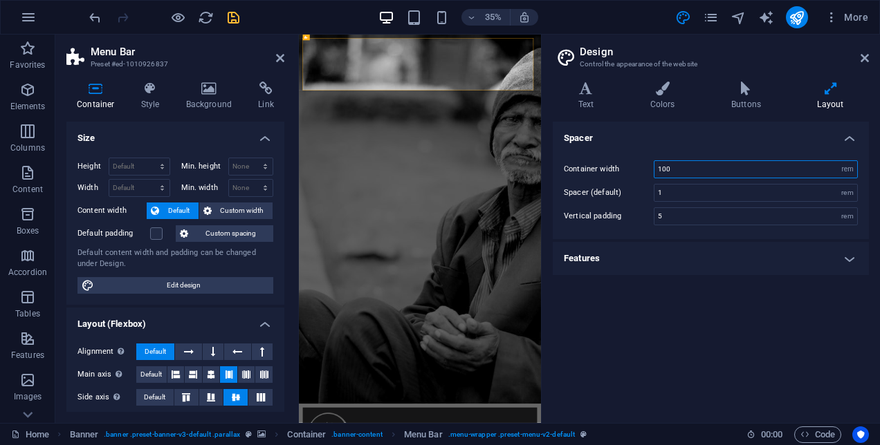
type input "100"
click at [609, 320] on div "Spacer Container width 100 rem px Spacer (default) 1 rem Vertical padding 5 rem…" at bounding box center [711, 267] width 316 height 291
click at [235, 17] on icon "save" at bounding box center [234, 18] width 16 height 16
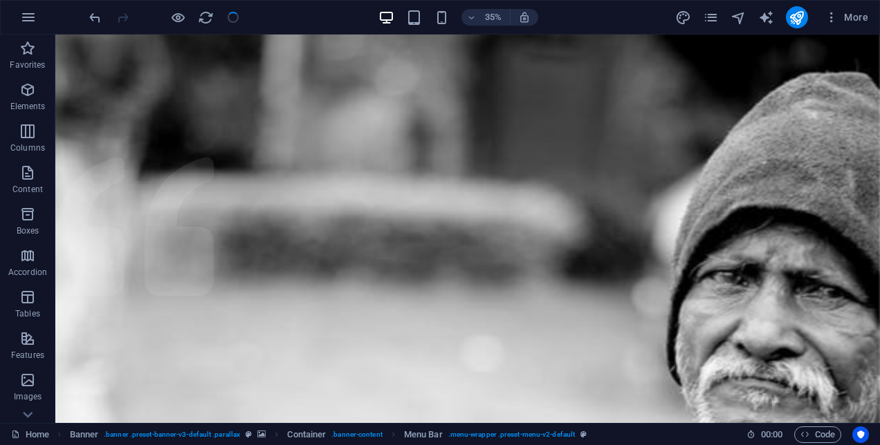
checkbox input "false"
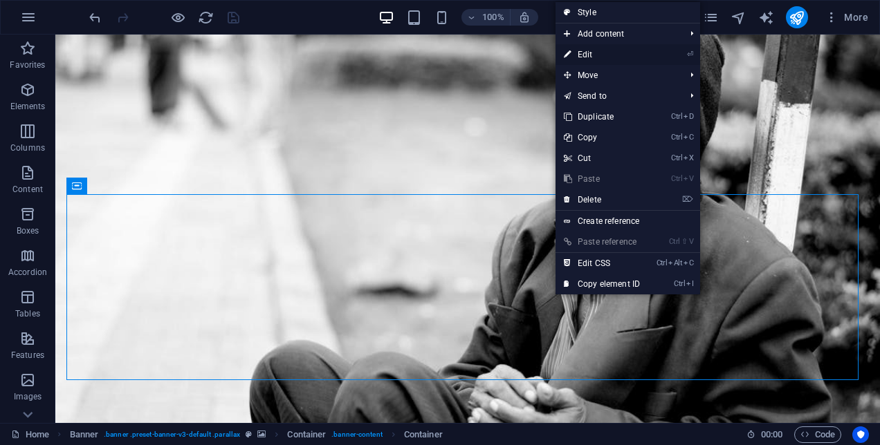
click at [605, 54] on link "⏎ Edit" at bounding box center [601, 54] width 93 height 21
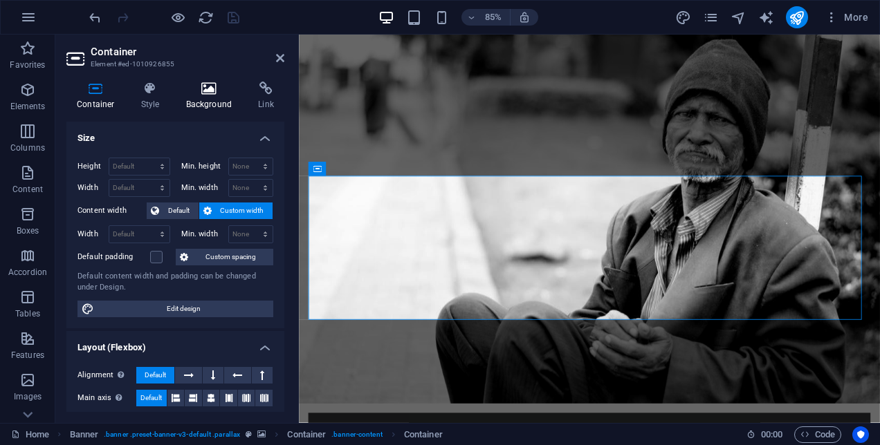
click at [203, 98] on h4 "Background" at bounding box center [212, 96] width 73 height 29
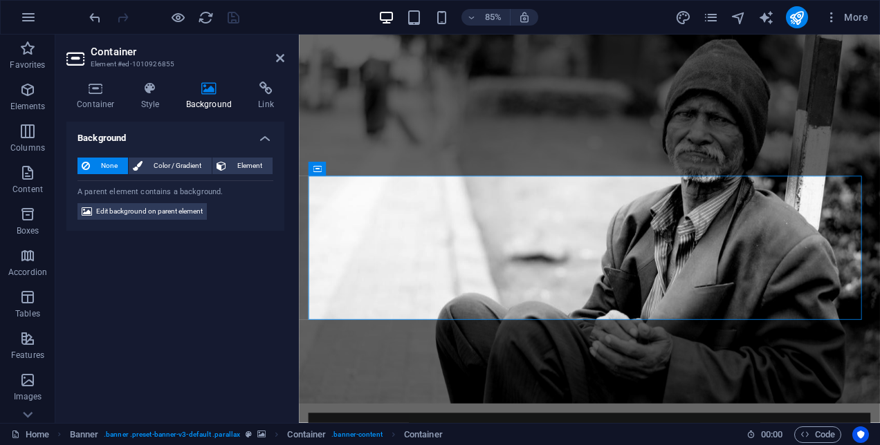
click at [86, 165] on icon at bounding box center [86, 166] width 8 height 17
click at [146, 210] on span "Edit background on parent element" at bounding box center [149, 211] width 107 height 17
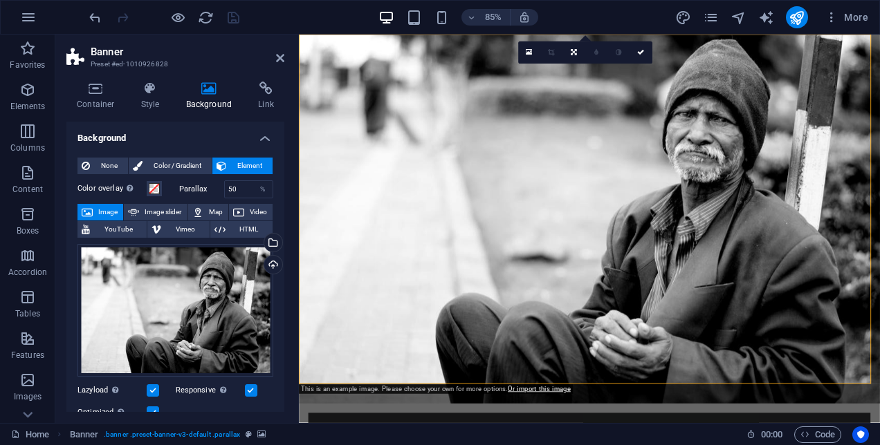
drag, startPoint x: 285, startPoint y: 232, endPoint x: 283, endPoint y: 266, distance: 34.0
click at [283, 266] on div "Container Style Background Link Size Height Default px rem % vh vw Min. height …" at bounding box center [175, 247] width 240 height 353
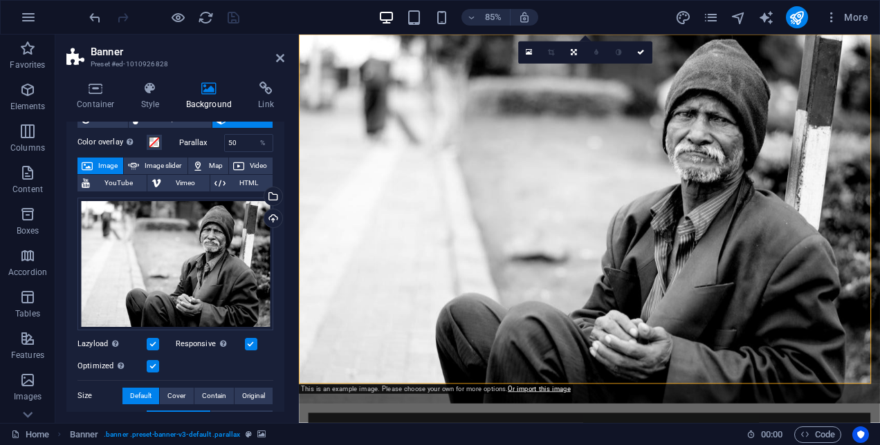
scroll to position [44, 0]
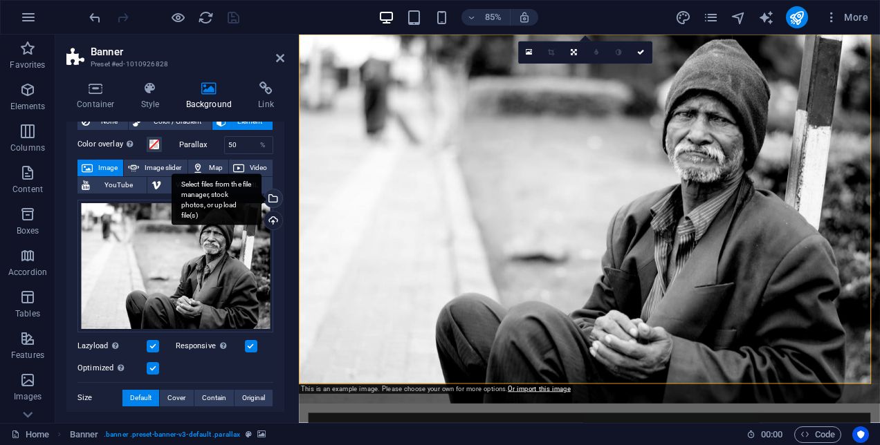
click at [261, 199] on div "Select files from the file manager, stock photos, or upload file(s)" at bounding box center [217, 200] width 90 height 52
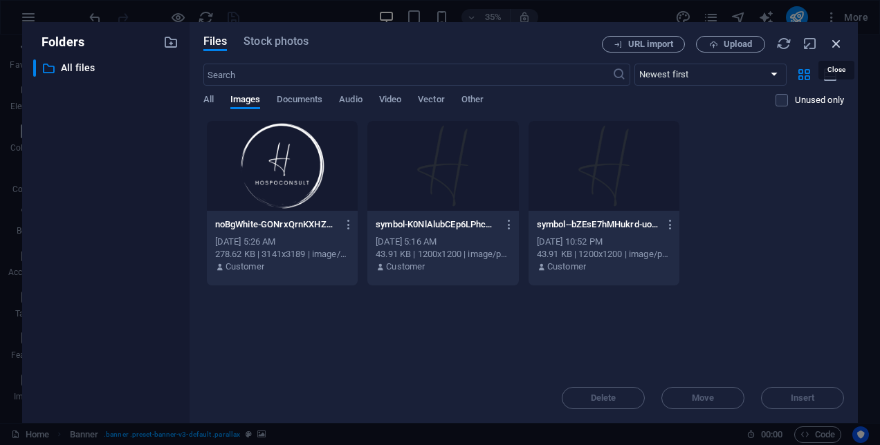
drag, startPoint x: 836, startPoint y: 40, endPoint x: 385, endPoint y: 47, distance: 450.4
click at [836, 40] on icon "button" at bounding box center [836, 43] width 15 height 15
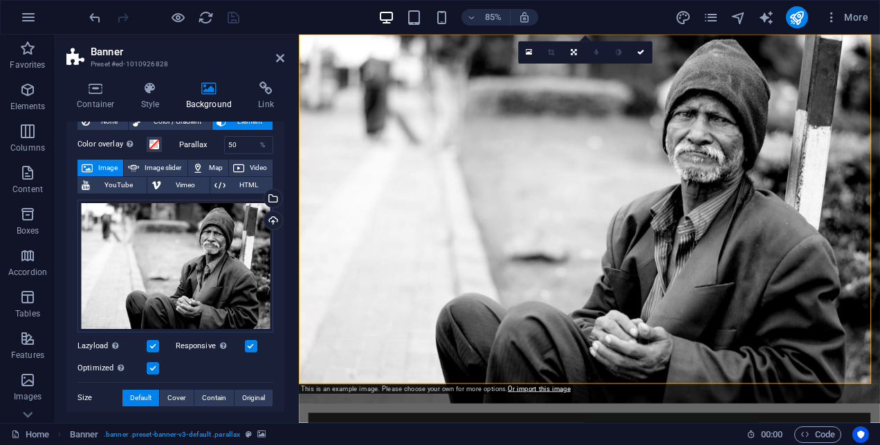
click at [100, 160] on span "Image" at bounding box center [108, 168] width 22 height 17
click at [103, 270] on div "Drag files here, click to choose files or select files from Files or our free s…" at bounding box center [175, 266] width 196 height 133
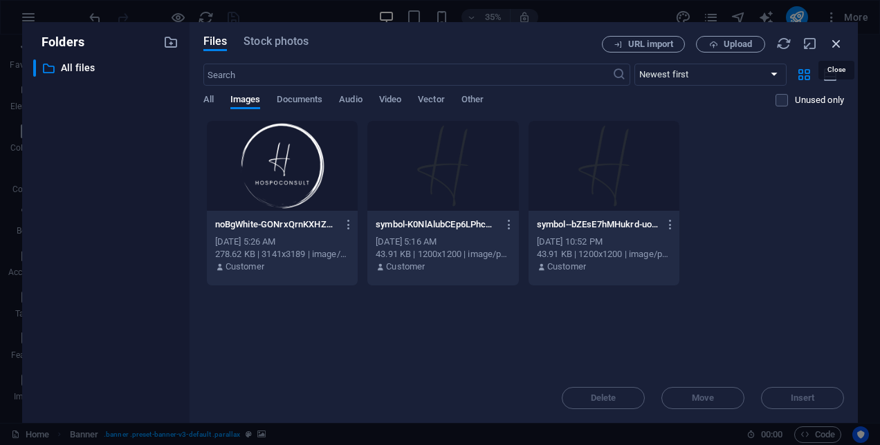
click at [836, 42] on icon "button" at bounding box center [836, 43] width 15 height 15
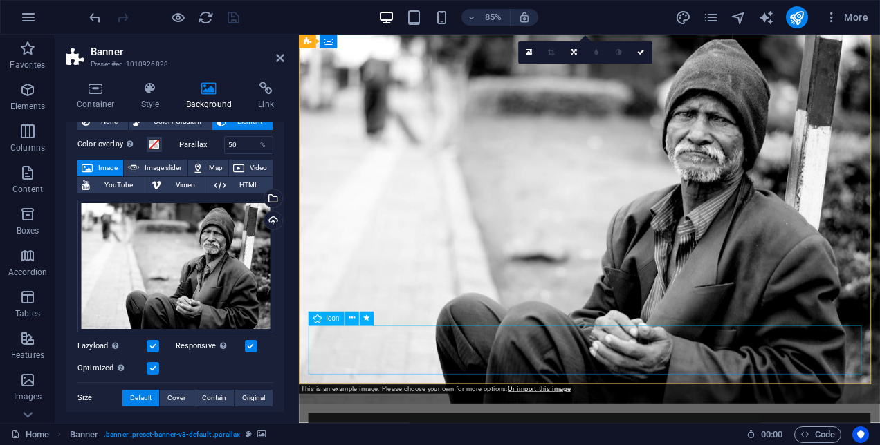
click at [354, 320] on icon at bounding box center [352, 319] width 6 height 12
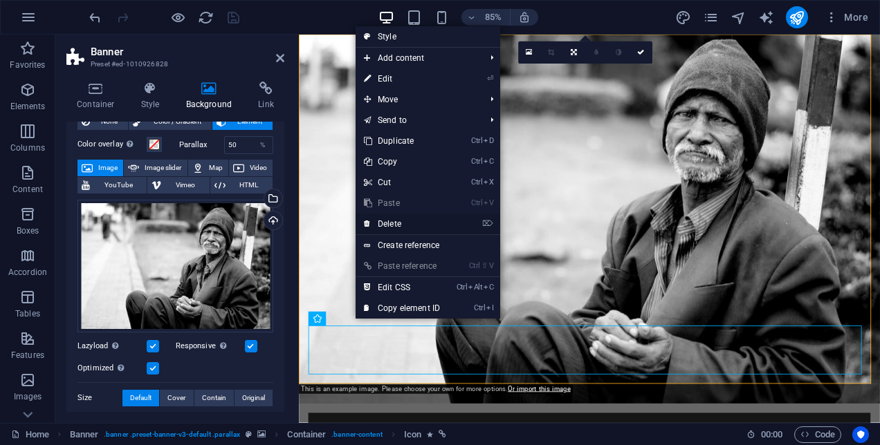
click at [383, 224] on link "⌦ Delete" at bounding box center [402, 224] width 93 height 21
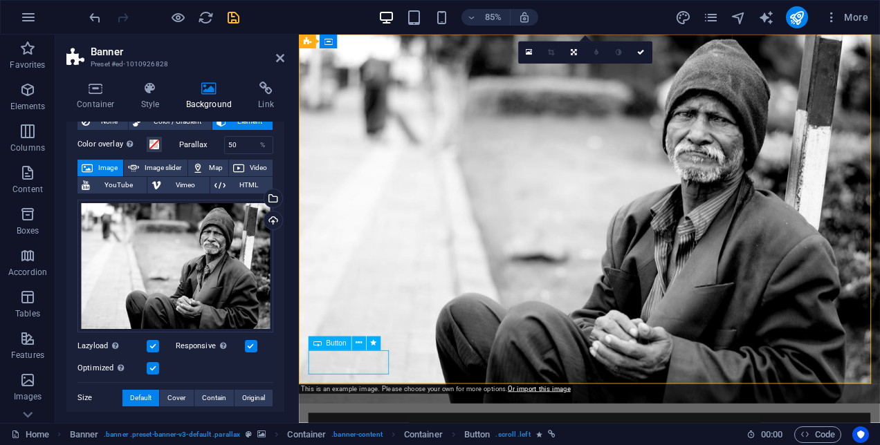
click at [358, 342] on icon at bounding box center [359, 344] width 6 height 12
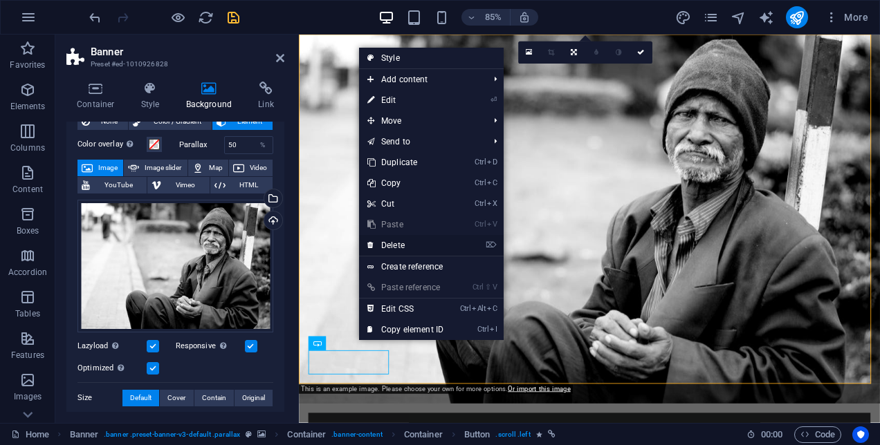
click at [397, 245] on link "⌦ Delete" at bounding box center [405, 245] width 93 height 21
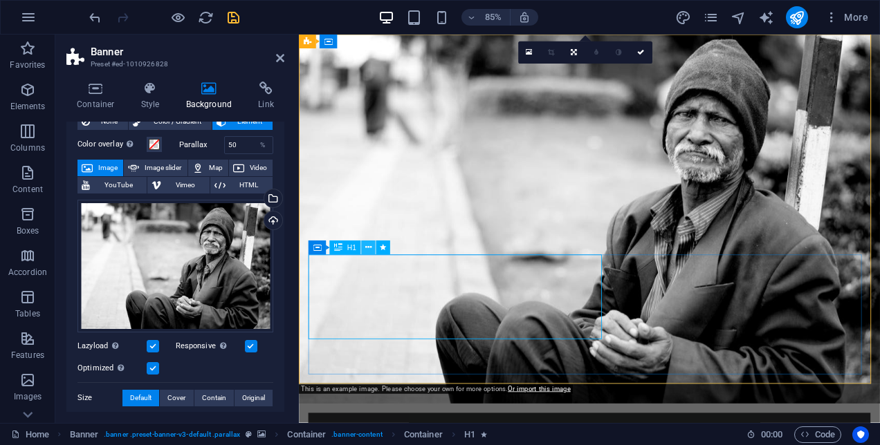
click at [369, 249] on icon at bounding box center [368, 248] width 6 height 12
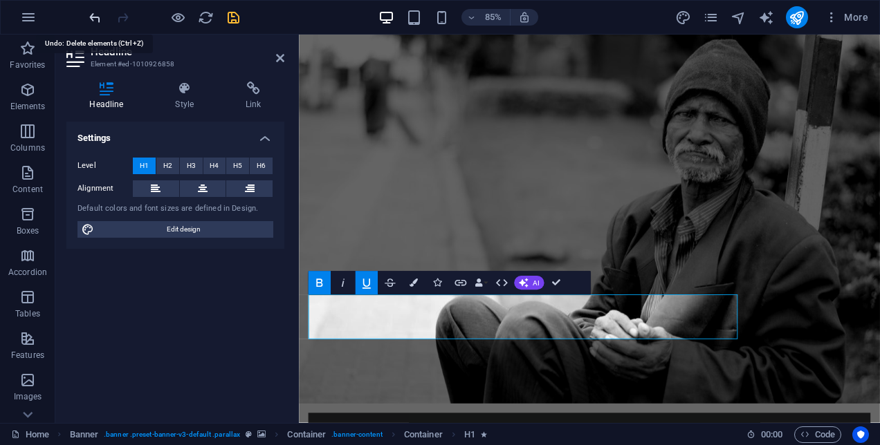
click at [94, 17] on icon "undo" at bounding box center [95, 18] width 16 height 16
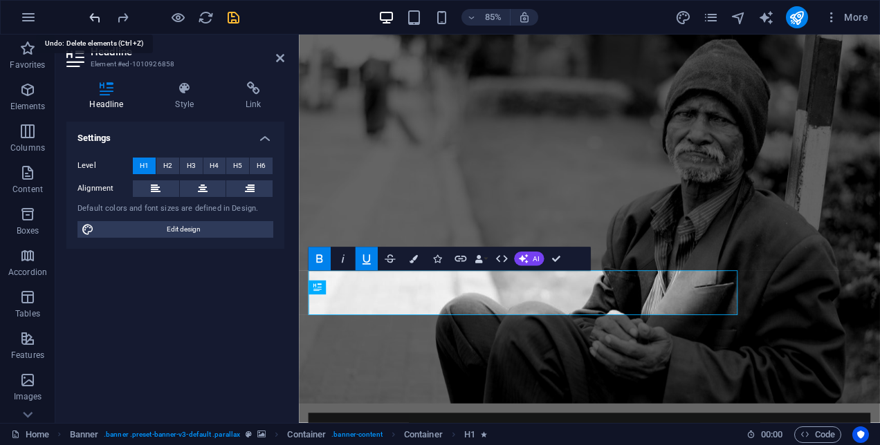
click at [94, 17] on icon "undo" at bounding box center [95, 18] width 16 height 16
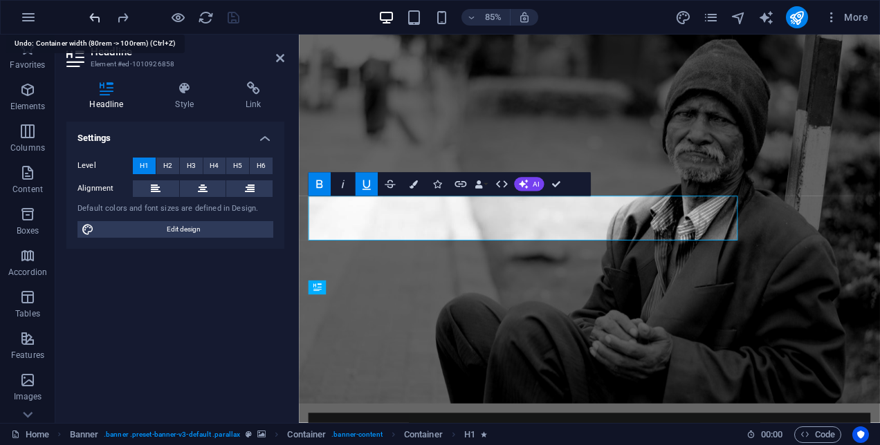
click at [94, 17] on icon "undo" at bounding box center [95, 18] width 16 height 16
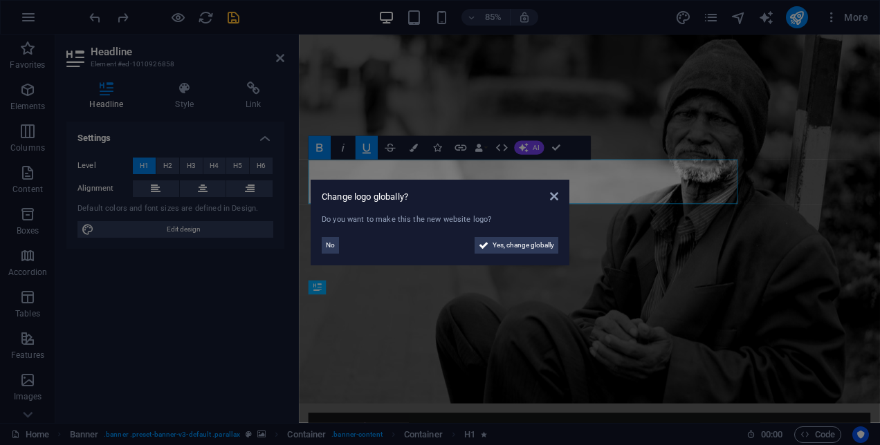
click at [559, 196] on div "Change logo globally? Do you want to make this the new website logo? No Yes, ch…" at bounding box center [440, 223] width 259 height 86
click at [558, 195] on icon at bounding box center [554, 196] width 8 height 11
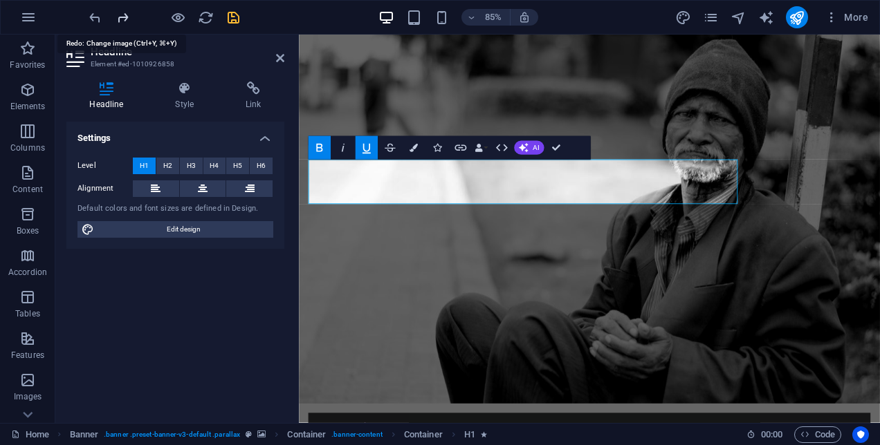
click at [122, 15] on icon "redo" at bounding box center [123, 18] width 16 height 16
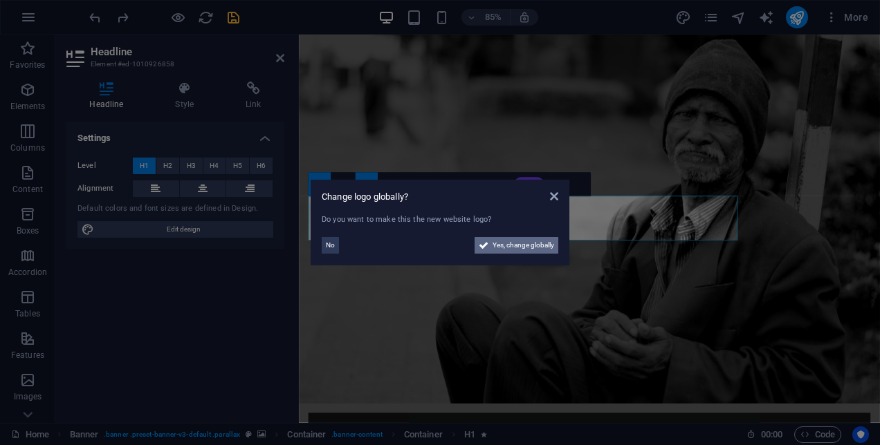
click at [522, 242] on span "Yes, change globally" at bounding box center [524, 245] width 62 height 17
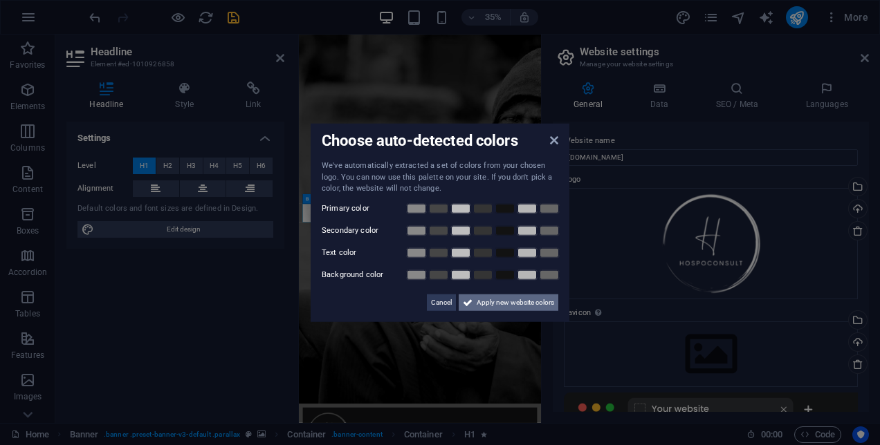
click at [495, 300] on span "Apply new website colors" at bounding box center [515, 302] width 77 height 17
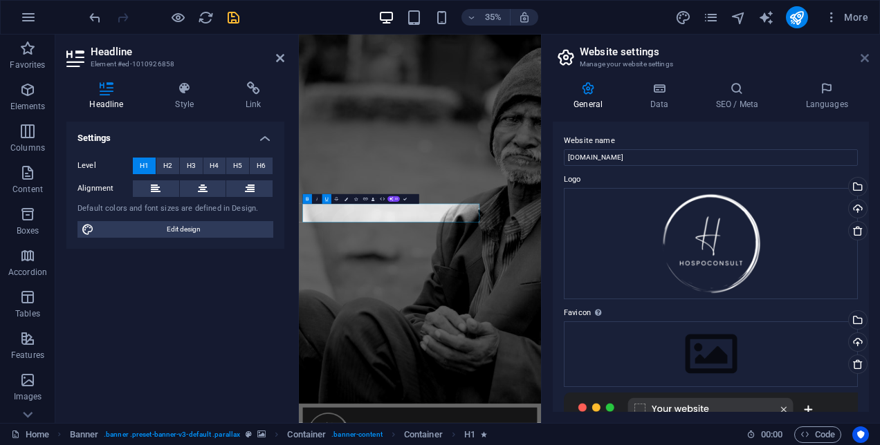
click at [863, 58] on icon at bounding box center [865, 58] width 8 height 11
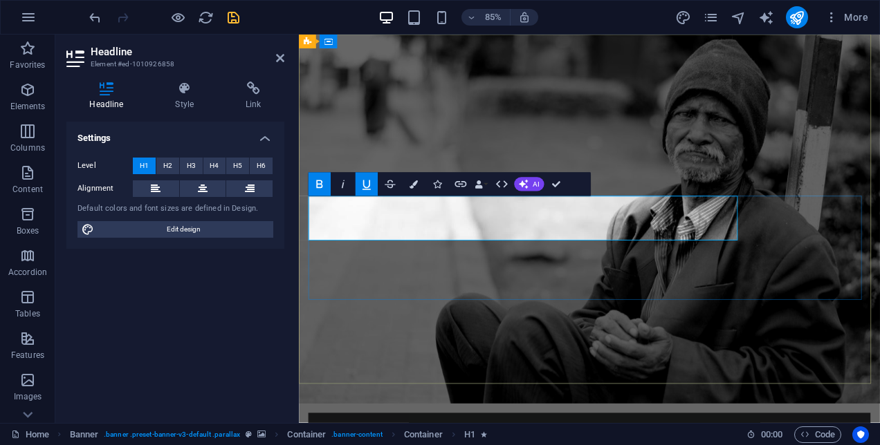
drag, startPoint x: 807, startPoint y: 244, endPoint x: 315, endPoint y: 245, distance: 491.1
click at [367, 183] on icon "button" at bounding box center [367, 184] width 14 height 14
click at [689, 24] on icon "design" at bounding box center [683, 18] width 16 height 16
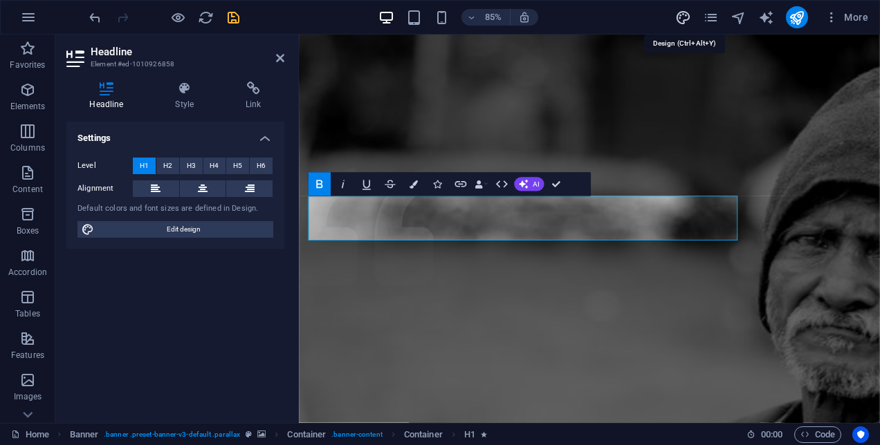
select select "rem"
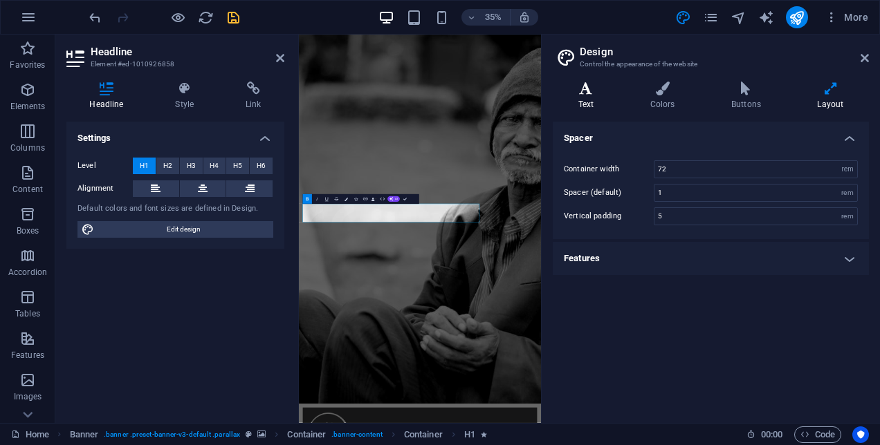
click at [582, 102] on h4 "Text" at bounding box center [589, 96] width 72 height 29
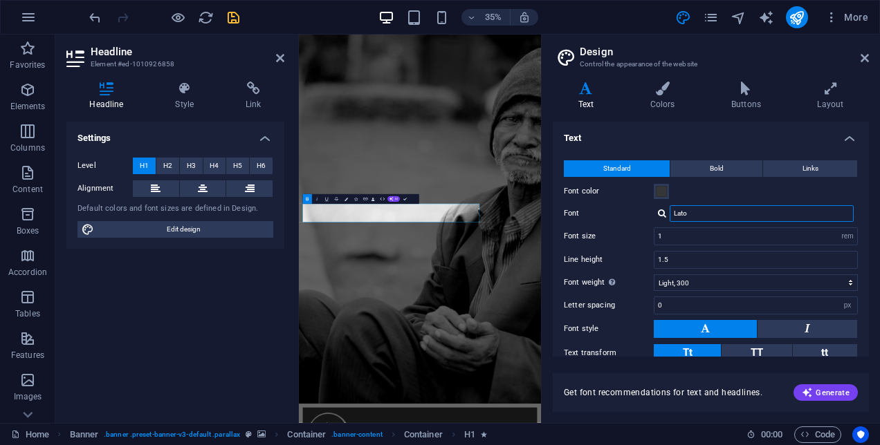
click at [701, 210] on input "Lato" at bounding box center [762, 213] width 184 height 17
click at [661, 215] on div at bounding box center [662, 213] width 8 height 9
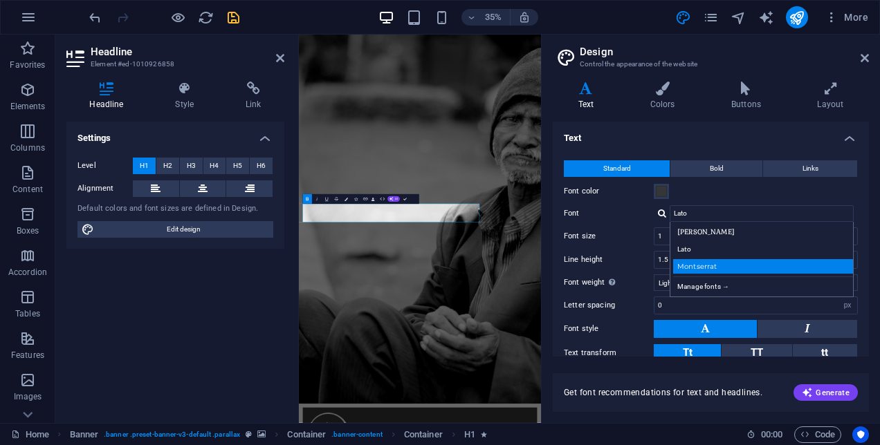
click at [717, 267] on div "Montserrat" at bounding box center [764, 266] width 183 height 15
type input "Montserrat"
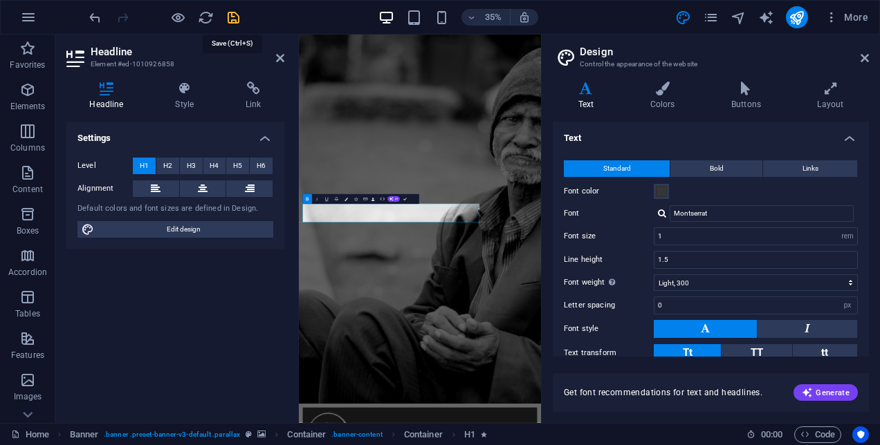
drag, startPoint x: 233, startPoint y: 14, endPoint x: 240, endPoint y: 35, distance: 21.9
click at [233, 14] on icon "save" at bounding box center [234, 18] width 16 height 16
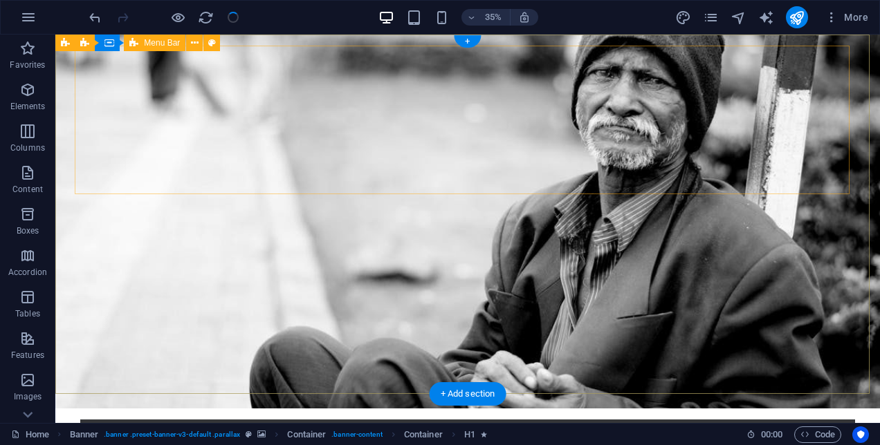
checkbox input "false"
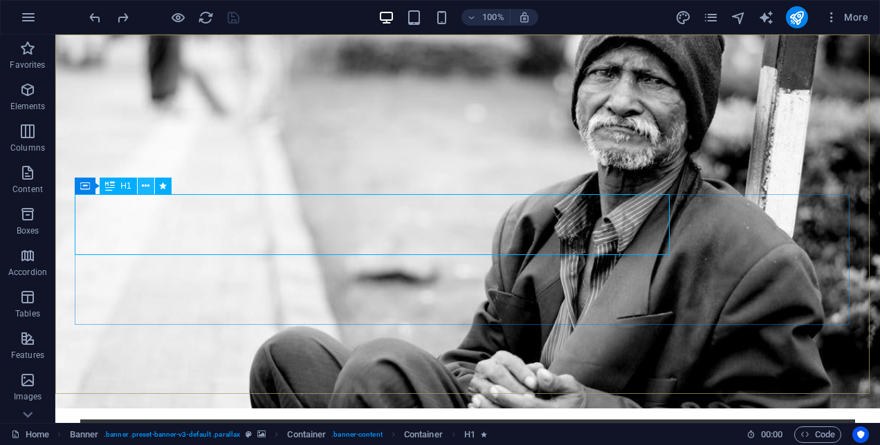
click at [147, 187] on icon at bounding box center [146, 186] width 8 height 15
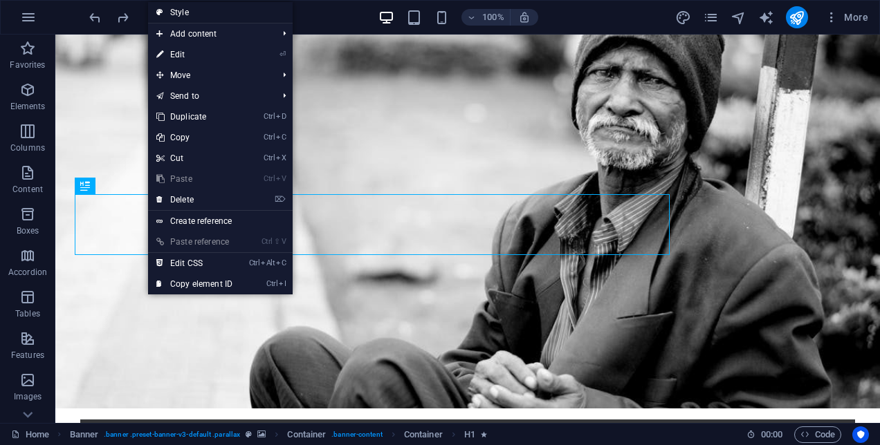
click at [185, 10] on link "Style" at bounding box center [220, 12] width 145 height 21
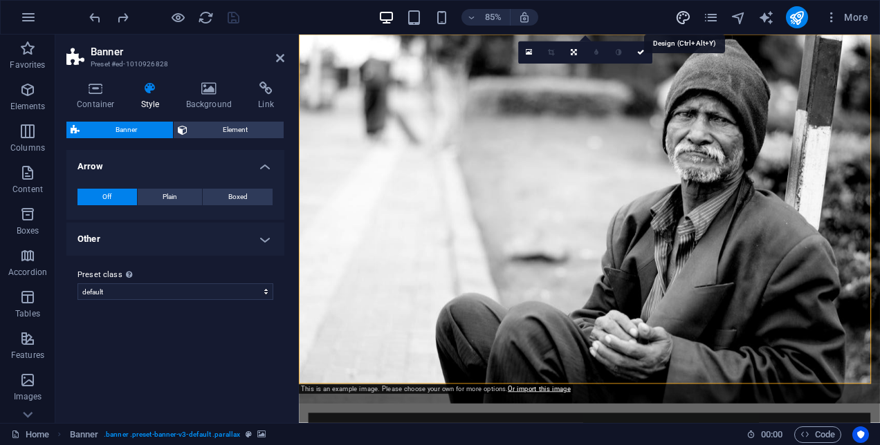
click at [685, 17] on icon "design" at bounding box center [683, 18] width 16 height 16
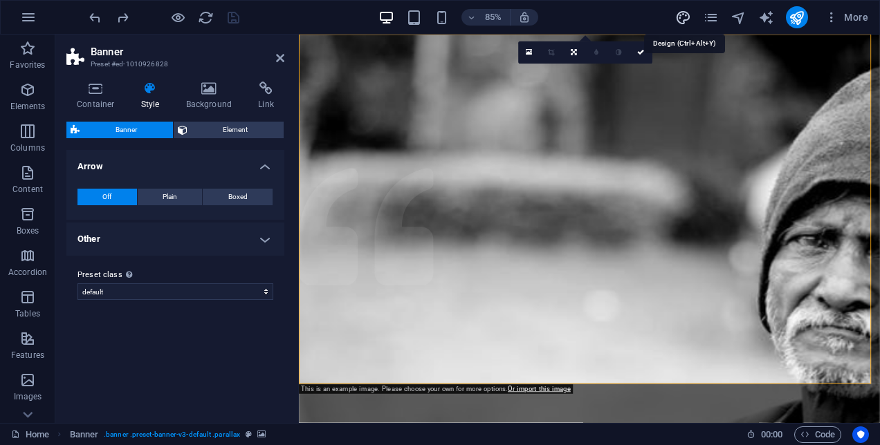
select select "rem"
select select "300"
select select "px"
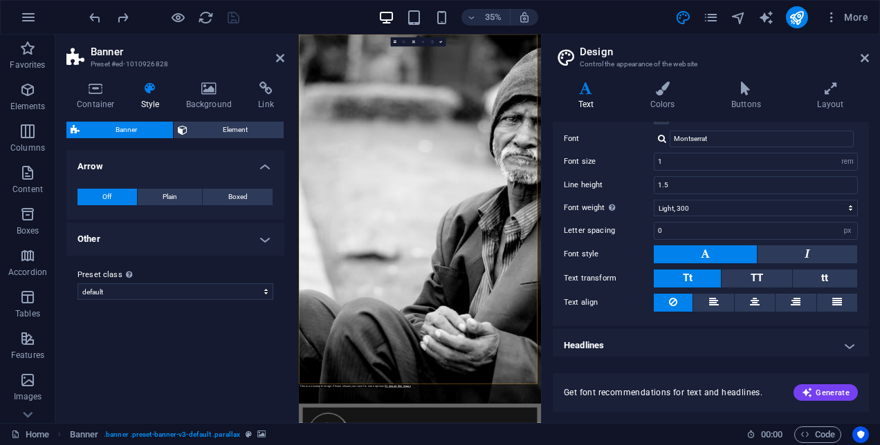
scroll to position [77, 0]
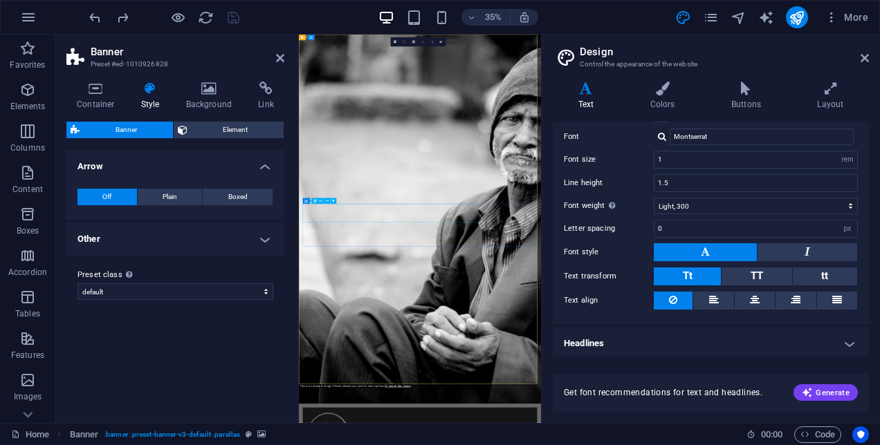
click at [257, 21] on div "35% More" at bounding box center [479, 17] width 787 height 22
click at [863, 57] on icon at bounding box center [865, 58] width 8 height 11
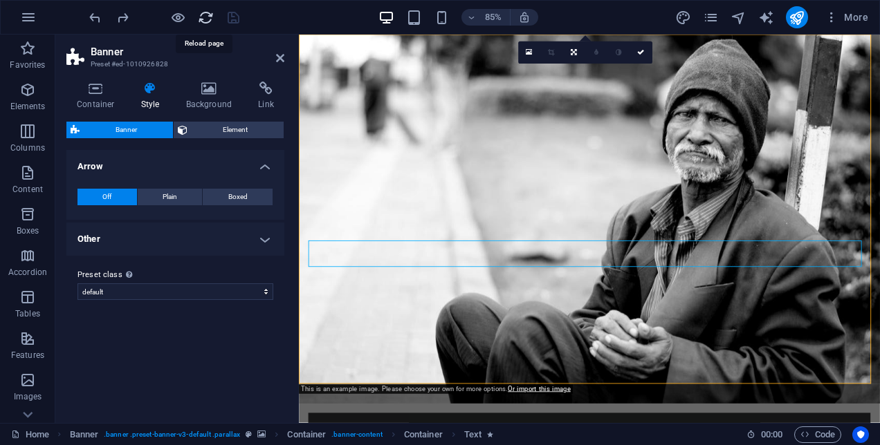
click at [205, 21] on icon "reload" at bounding box center [206, 18] width 16 height 16
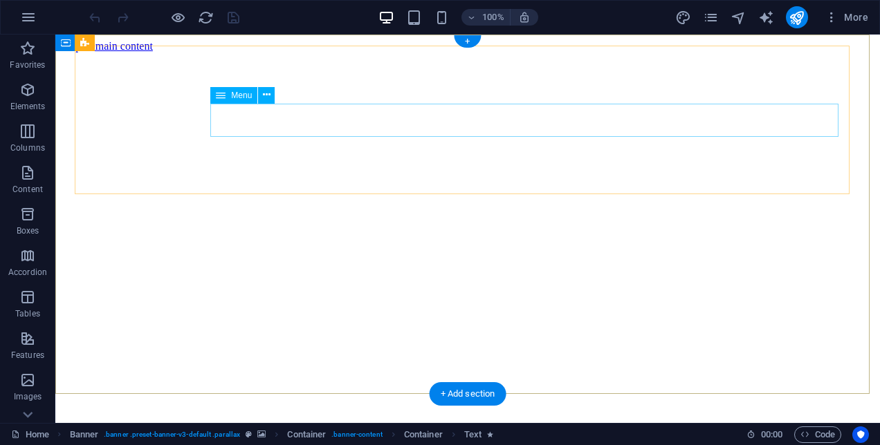
scroll to position [0, 0]
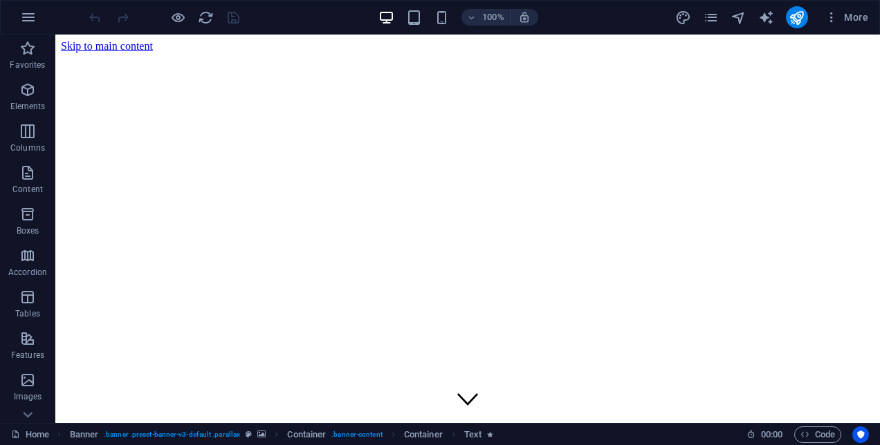
click at [89, 17] on div at bounding box center [163, 17] width 155 height 22
click at [223, 97] on icon at bounding box center [221, 95] width 10 height 17
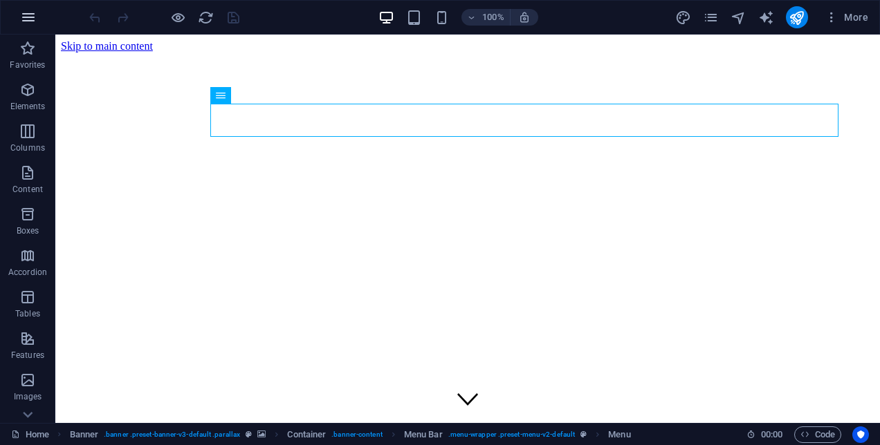
click at [32, 23] on icon "button" at bounding box center [28, 17] width 17 height 17
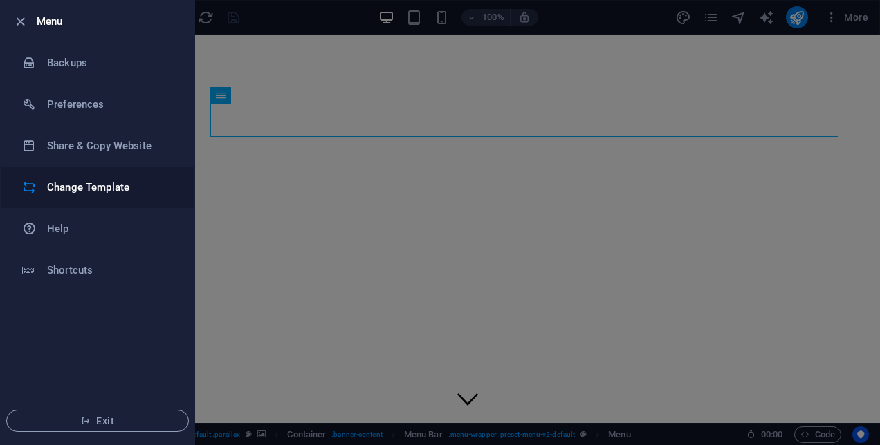
click at [59, 178] on li "Change Template" at bounding box center [98, 188] width 194 height 42
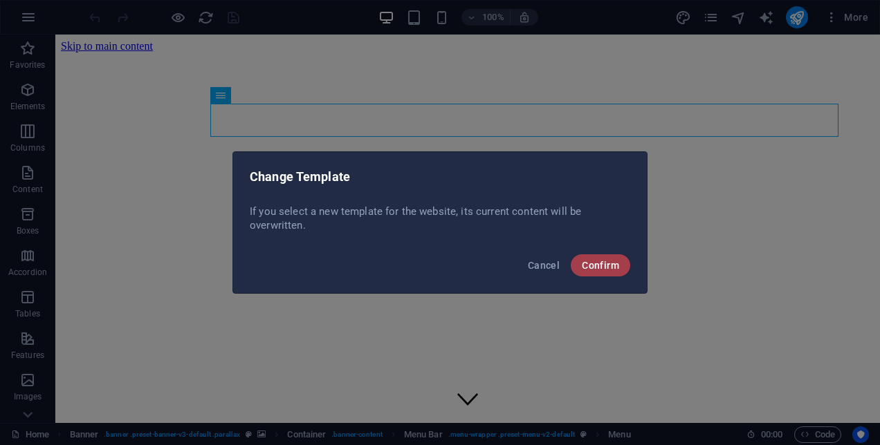
click at [587, 264] on span "Confirm" at bounding box center [600, 265] width 37 height 11
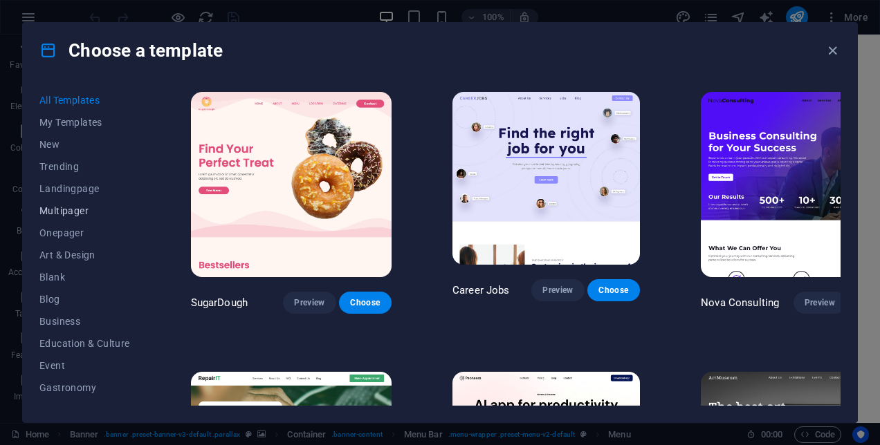
click at [86, 209] on span "Multipager" at bounding box center [84, 210] width 91 height 11
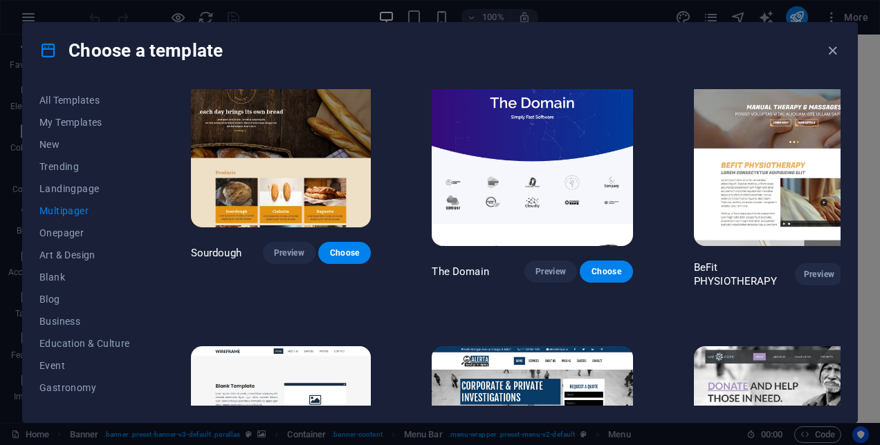
scroll to position [3952, 0]
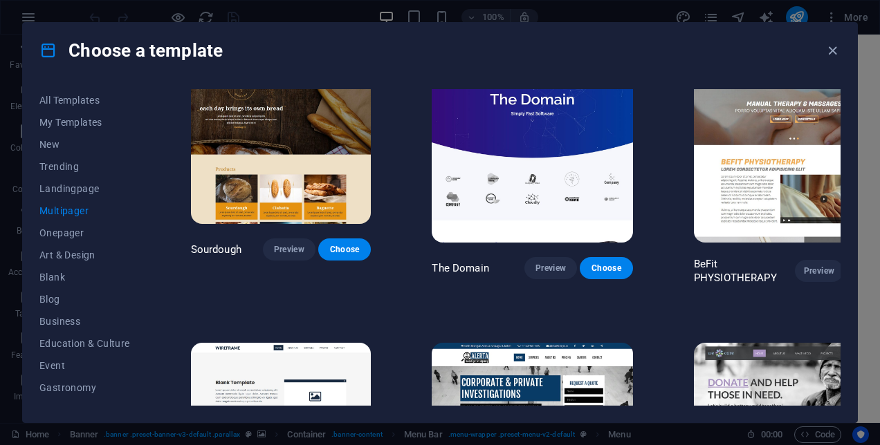
click at [778, 343] on img at bounding box center [794, 435] width 201 height 185
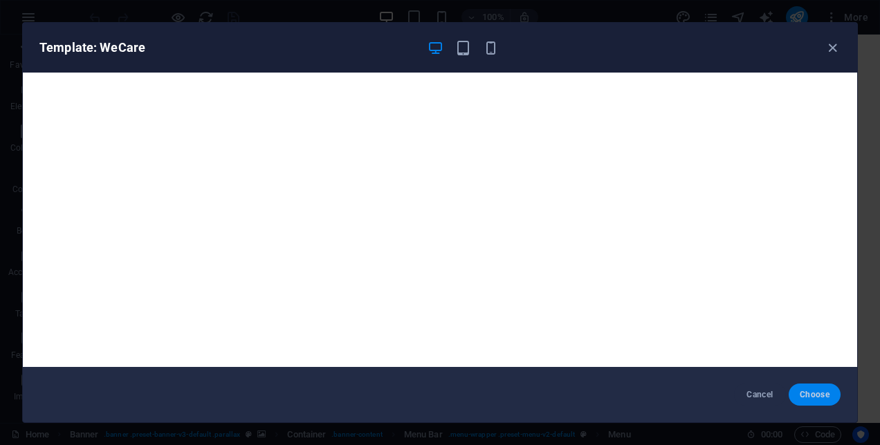
click at [814, 397] on span "Choose" at bounding box center [815, 394] width 30 height 11
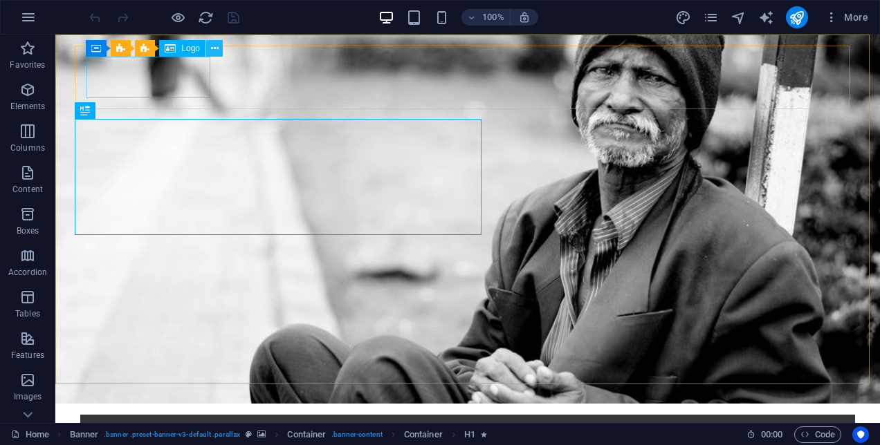
click at [214, 48] on icon at bounding box center [215, 49] width 8 height 15
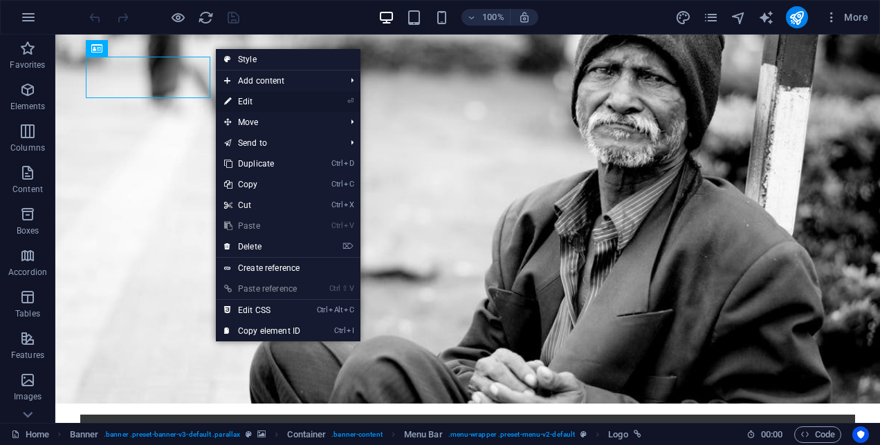
click at [248, 100] on link "⏎ Edit" at bounding box center [262, 101] width 93 height 21
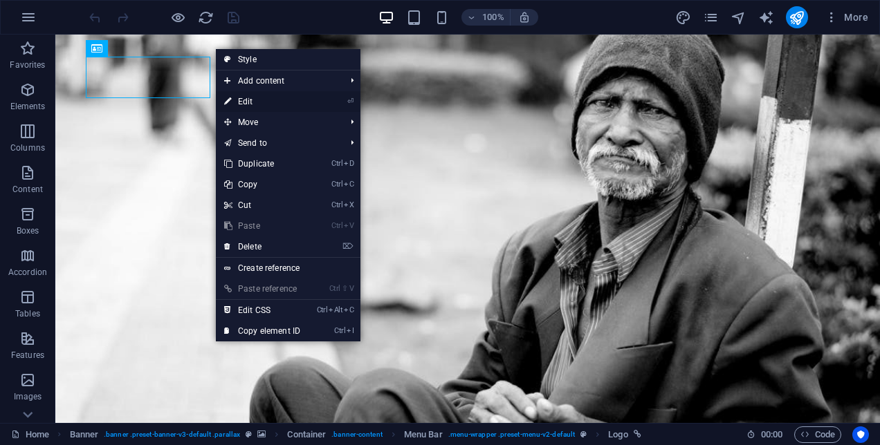
select select "px"
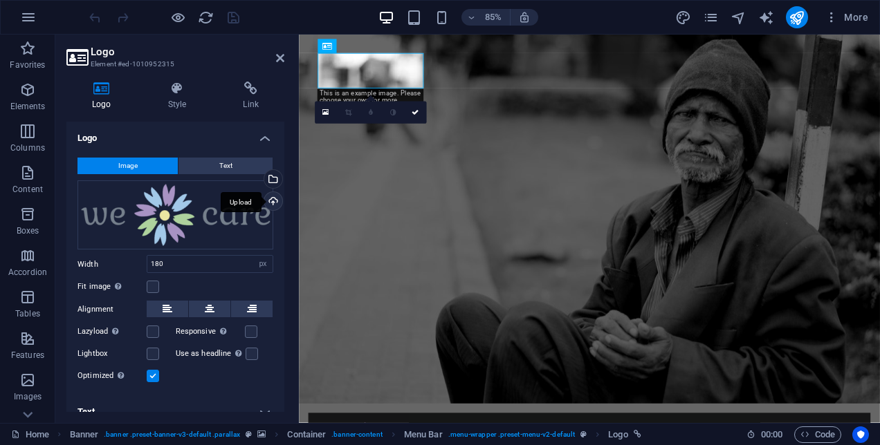
click at [272, 199] on div "Upload" at bounding box center [271, 202] width 21 height 21
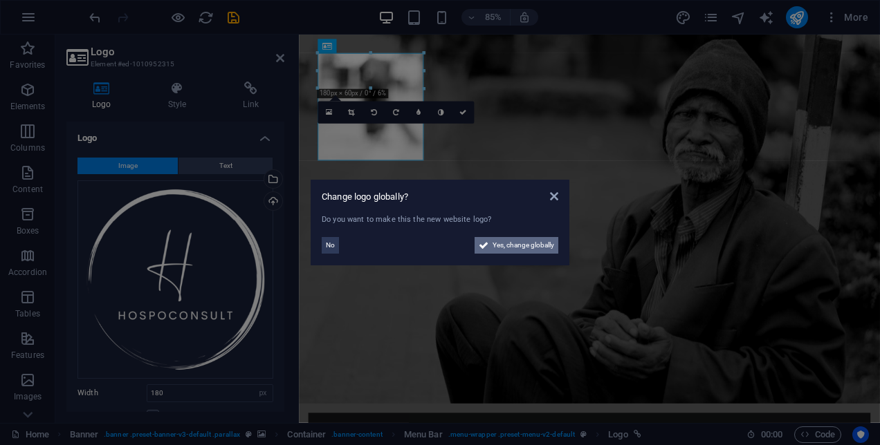
click at [519, 248] on span "Yes, change globally" at bounding box center [524, 245] width 62 height 17
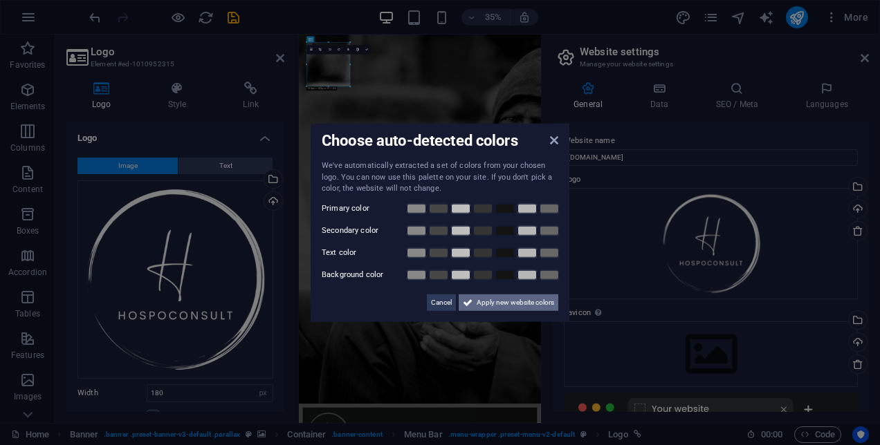
click at [492, 302] on span "Apply new website colors" at bounding box center [515, 302] width 77 height 17
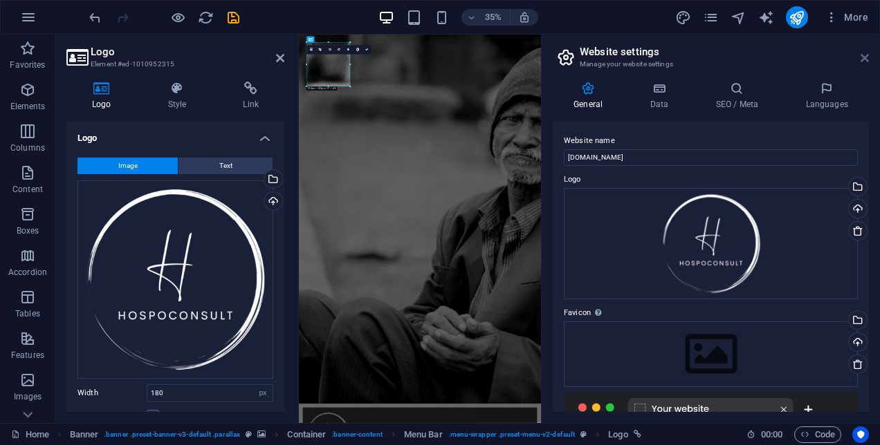
click at [863, 53] on icon at bounding box center [865, 58] width 8 height 11
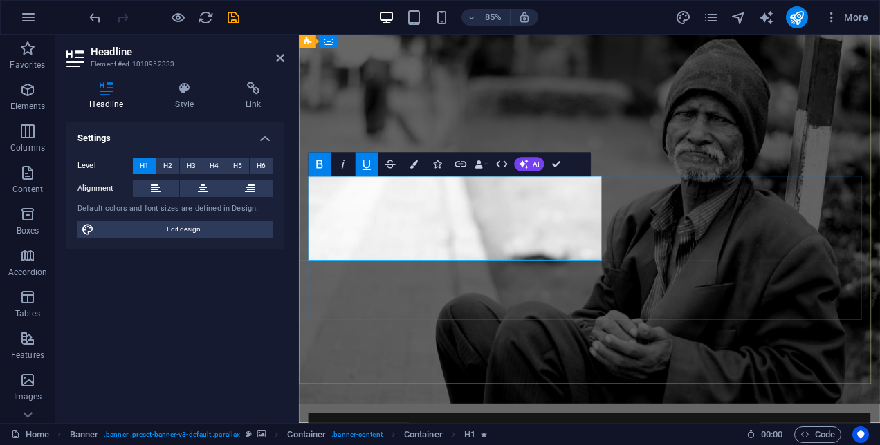
drag, startPoint x: 598, startPoint y: 278, endPoint x: 493, endPoint y: 230, distance: 115.5
drag, startPoint x: 493, startPoint y: 230, endPoint x: 475, endPoint y: 228, distance: 18.9
drag, startPoint x: 475, startPoint y: 228, endPoint x: 558, endPoint y: 277, distance: 97.0
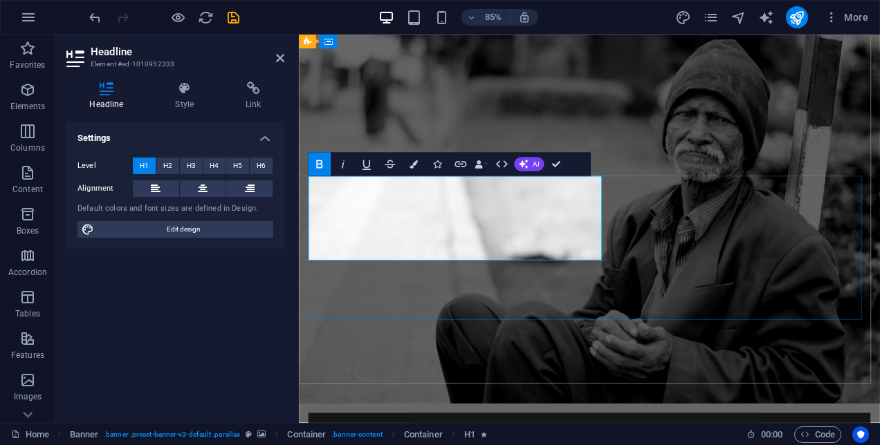
drag, startPoint x: 558, startPoint y: 277, endPoint x: 533, endPoint y: 278, distance: 25.6
drag, startPoint x: 587, startPoint y: 281, endPoint x: 479, endPoint y: 228, distance: 119.7
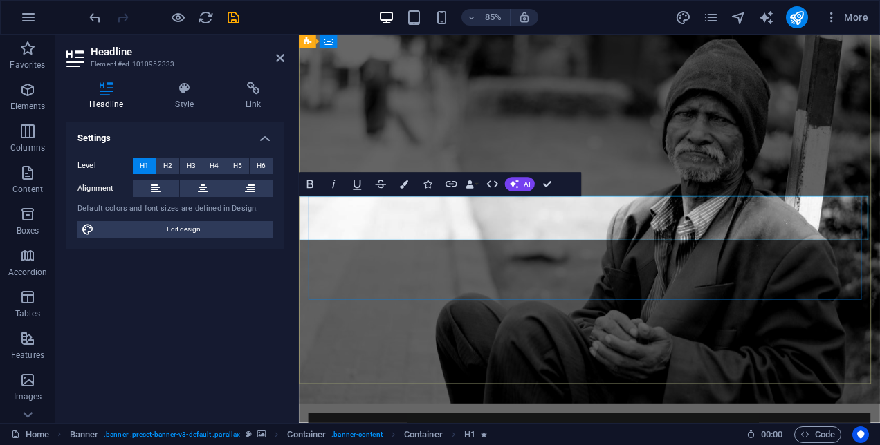
scroll to position [0, 259]
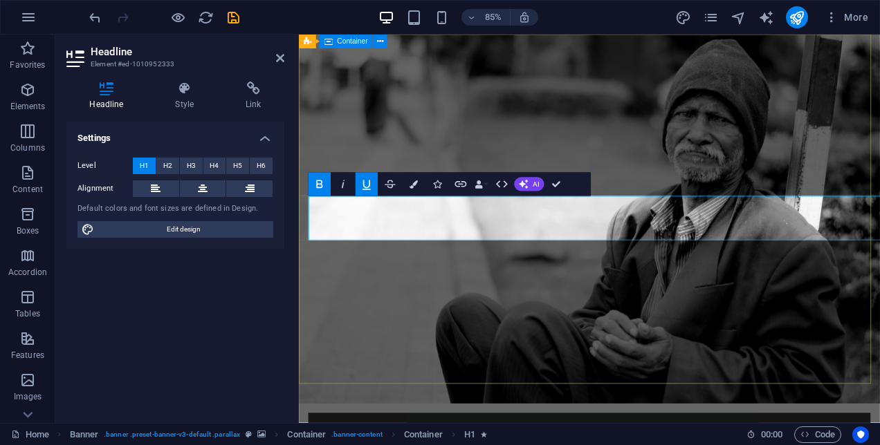
drag, startPoint x: 472, startPoint y: 258, endPoint x: 310, endPoint y: 253, distance: 162.6
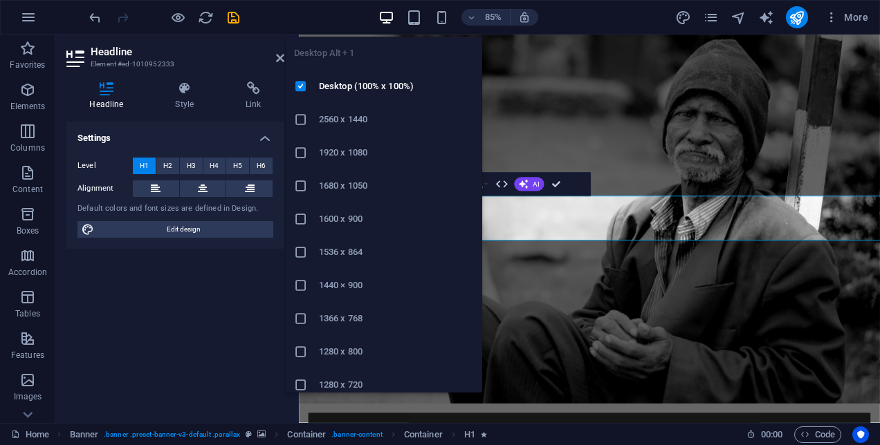
click at [390, 17] on icon "button" at bounding box center [386, 18] width 16 height 16
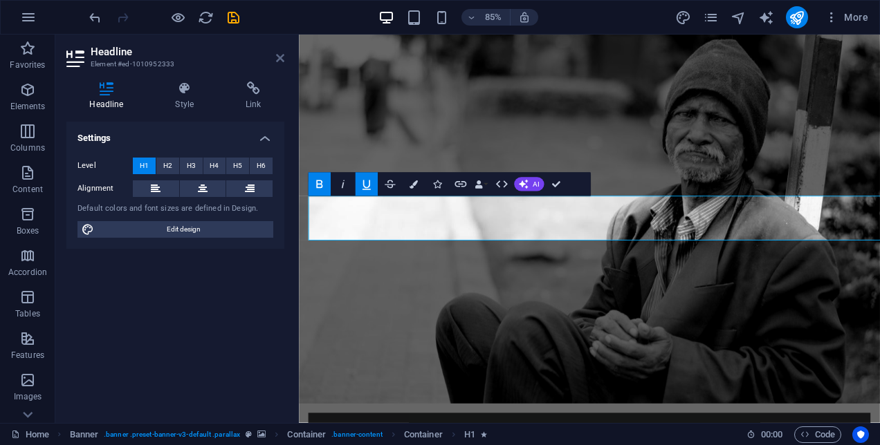
click at [278, 56] on icon at bounding box center [280, 58] width 8 height 11
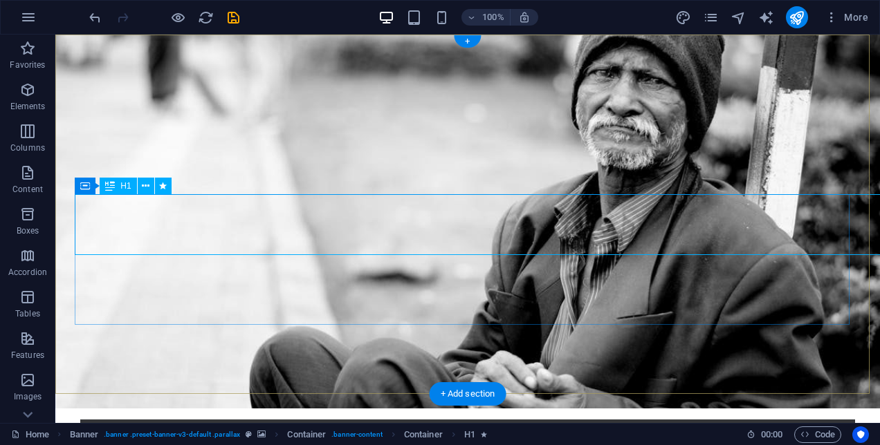
click at [147, 187] on icon at bounding box center [146, 186] width 8 height 15
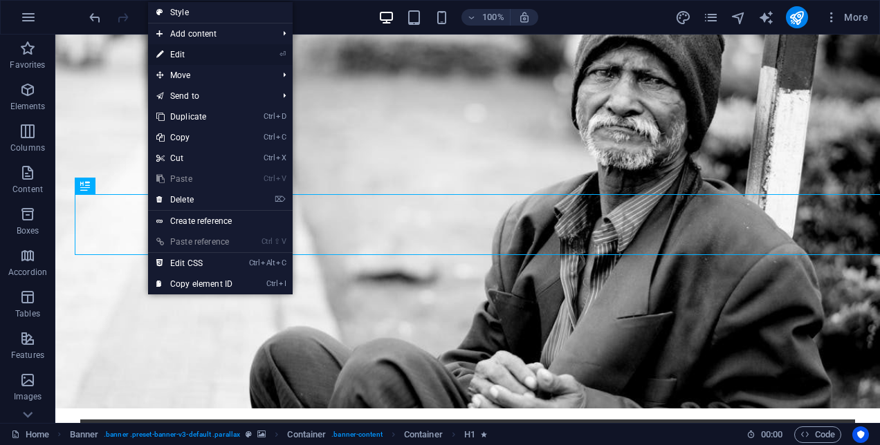
click at [212, 52] on link "⏎ Edit" at bounding box center [194, 54] width 93 height 21
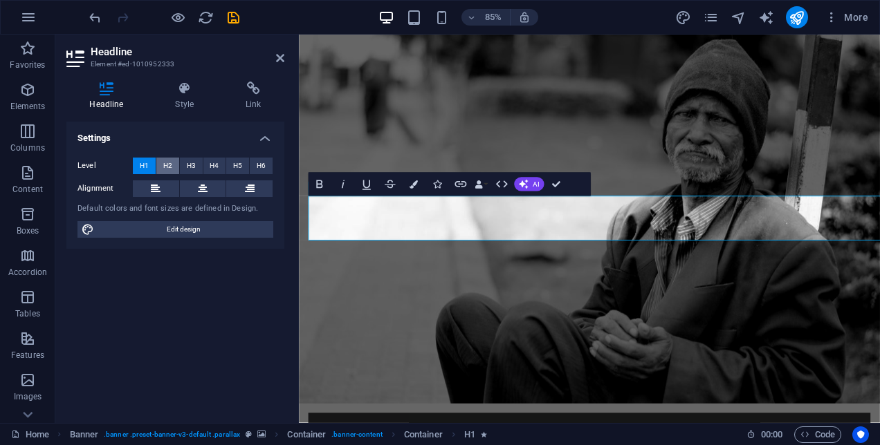
click at [170, 167] on span "H2" at bounding box center [167, 166] width 9 height 17
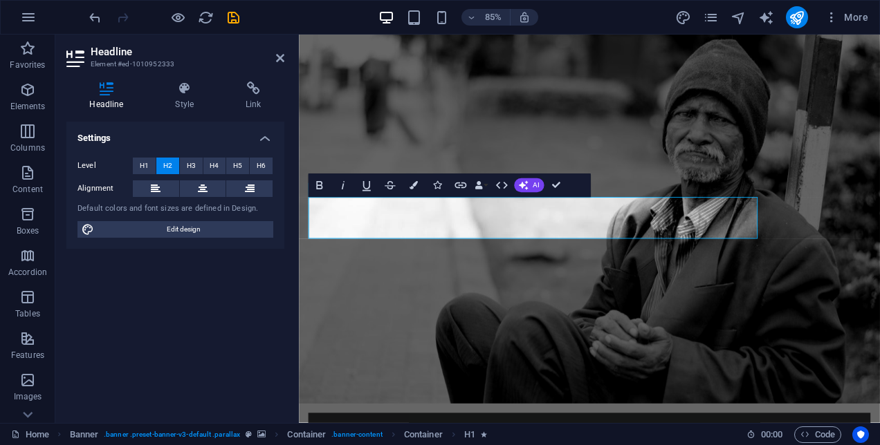
click at [218, 281] on div "Settings Level H1 H2 H3 H4 H5 H6 Alignment Default colors and font sizes are de…" at bounding box center [175, 267] width 218 height 291
click at [708, 12] on icon "pages" at bounding box center [711, 18] width 16 height 16
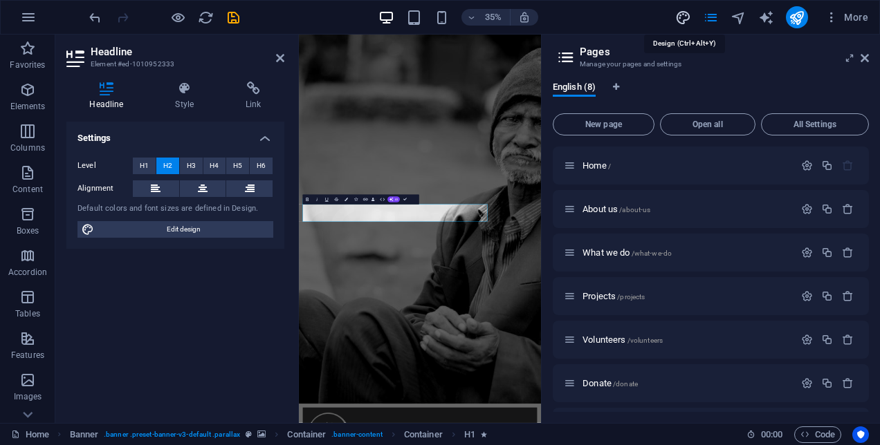
click at [678, 12] on icon "design" at bounding box center [683, 18] width 16 height 16
select select "rem"
select select "300"
select select "px"
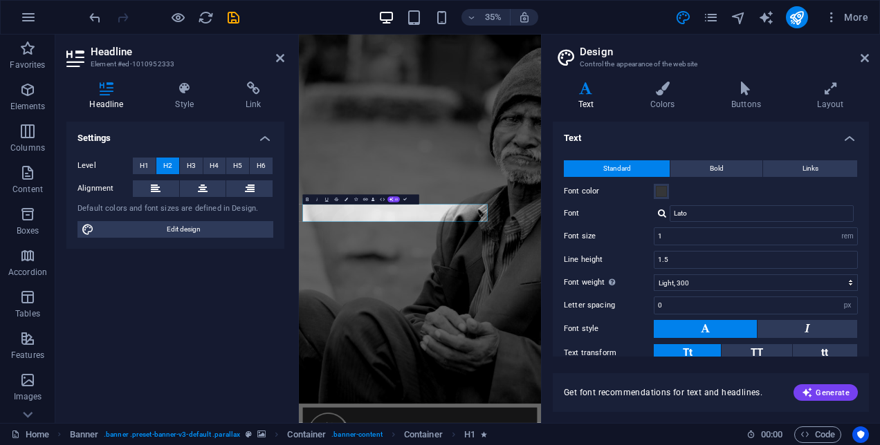
click at [589, 95] on h4 "Text" at bounding box center [589, 96] width 72 height 29
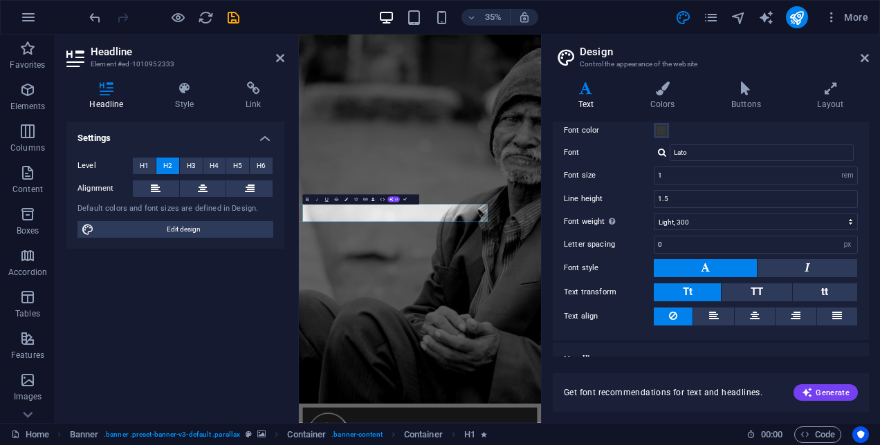
scroll to position [77, 0]
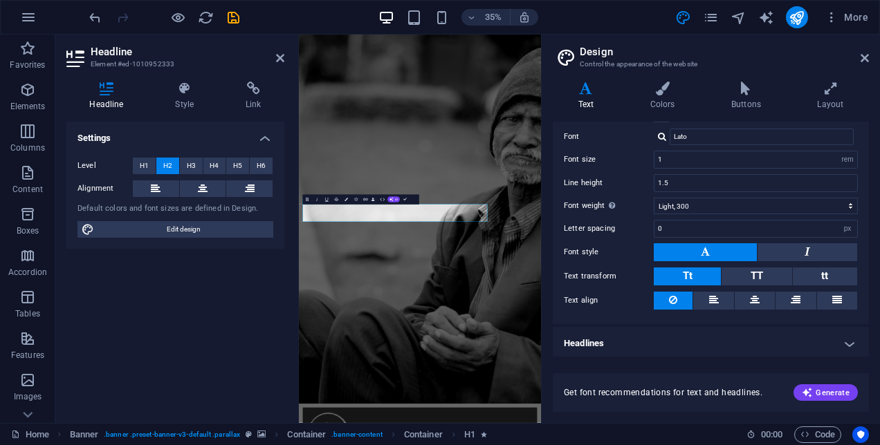
drag, startPoint x: 831, startPoint y: 335, endPoint x: 848, endPoint y: 338, distance: 17.5
click at [848, 338] on h4 "Headlines" at bounding box center [711, 343] width 316 height 33
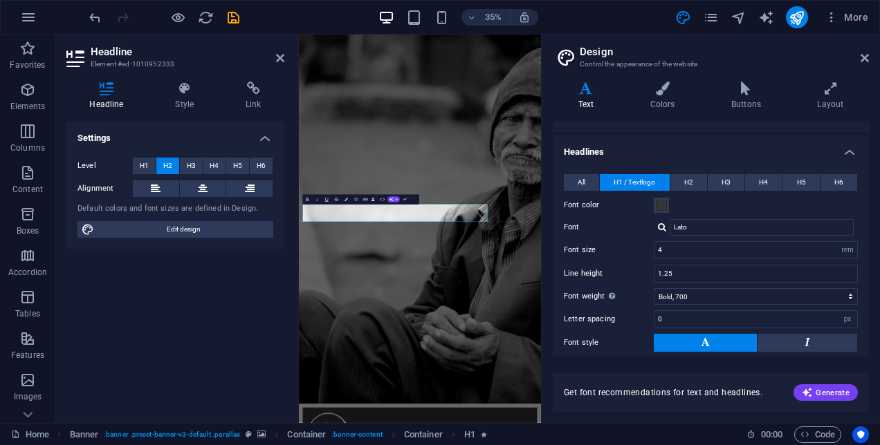
scroll to position [267, 0]
click at [697, 182] on button "H2" at bounding box center [688, 184] width 37 height 17
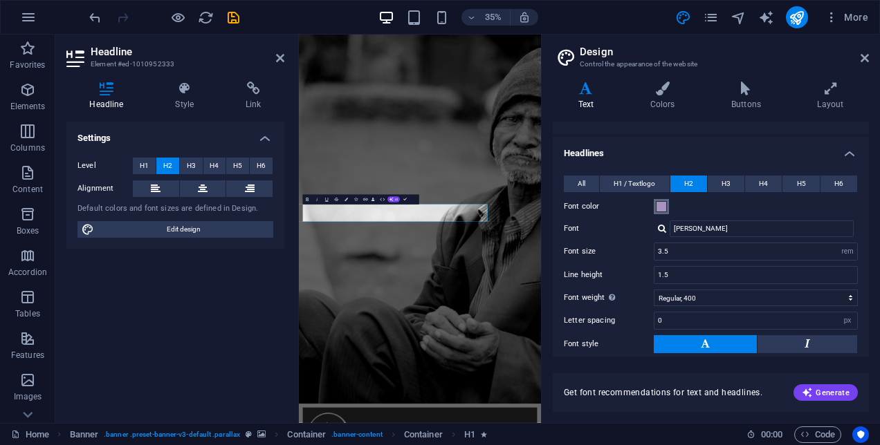
click at [662, 203] on span at bounding box center [661, 206] width 11 height 11
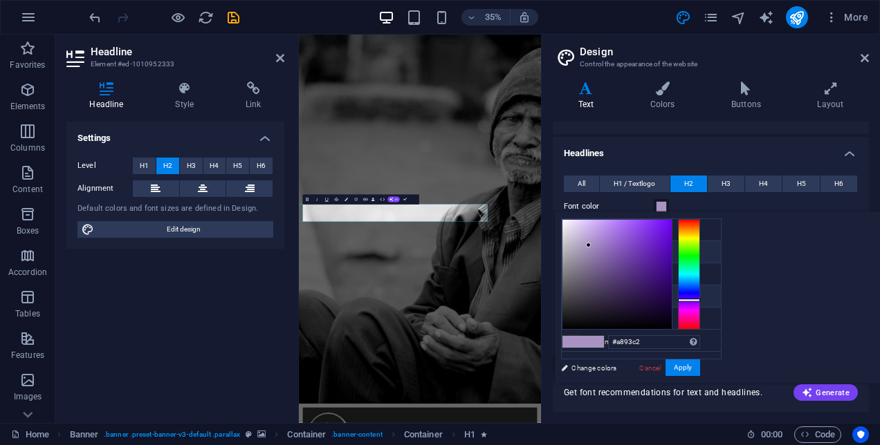
click at [632, 294] on small "#353638" at bounding box center [631, 299] width 21 height 10
type input "#353638"
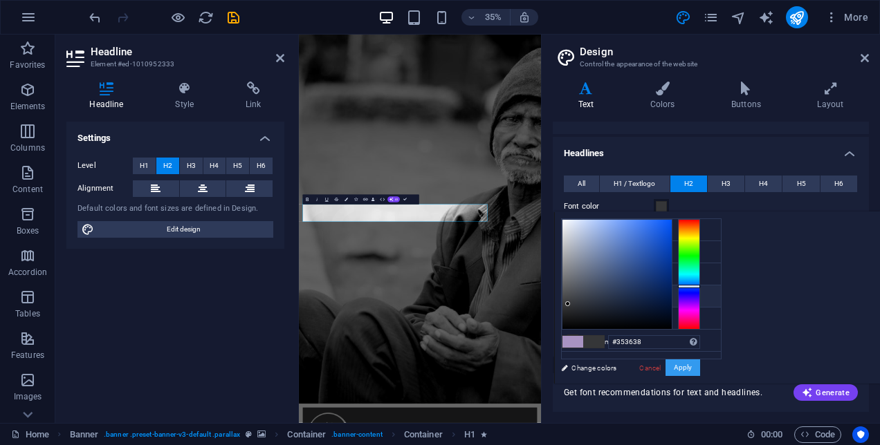
click at [700, 369] on button "Apply" at bounding box center [682, 368] width 35 height 17
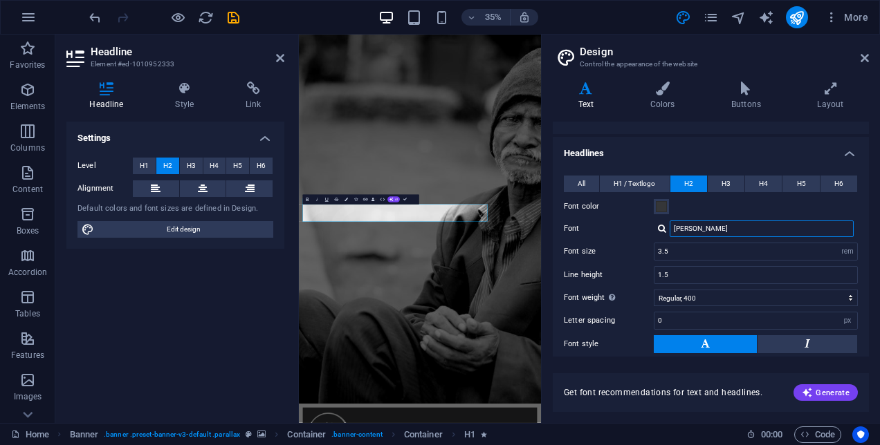
click at [780, 222] on input "[PERSON_NAME]" at bounding box center [762, 229] width 184 height 17
drag, startPoint x: 773, startPoint y: 224, endPoint x: 614, endPoint y: 221, distance: 159.1
click at [614, 221] on div "Font [PERSON_NAME]" at bounding box center [711, 229] width 294 height 17
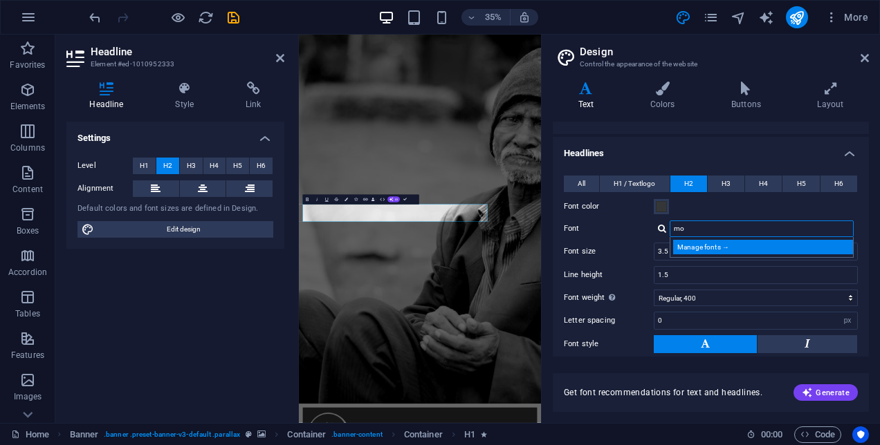
type input "mo"
click at [701, 246] on div "Manage fonts →" at bounding box center [764, 247] width 183 height 15
select select "popularity"
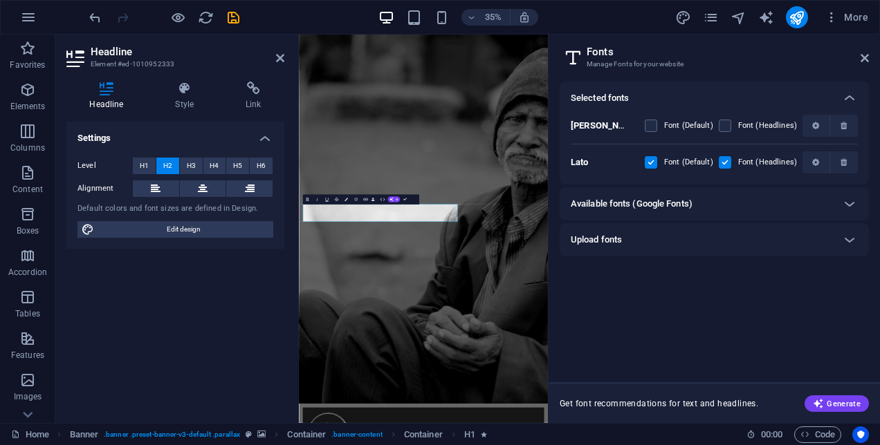
click at [699, 202] on div "Available fonts (Google Fonts)" at bounding box center [702, 204] width 262 height 17
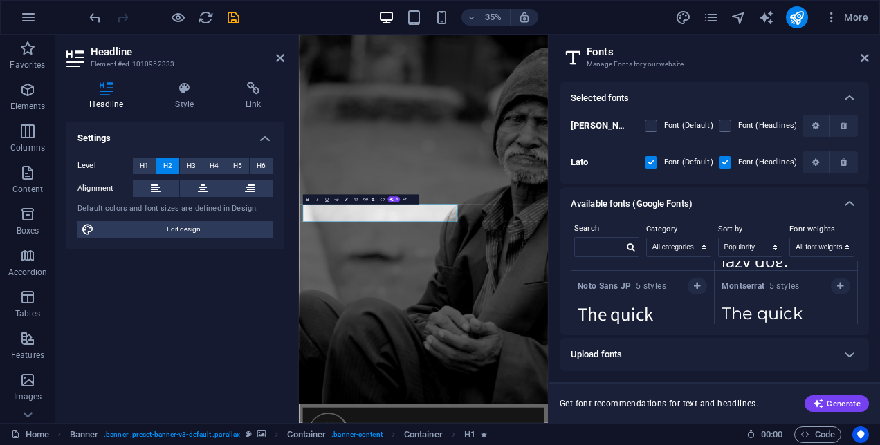
scroll to position [95, 0]
click at [839, 284] on icon "button" at bounding box center [840, 288] width 6 height 8
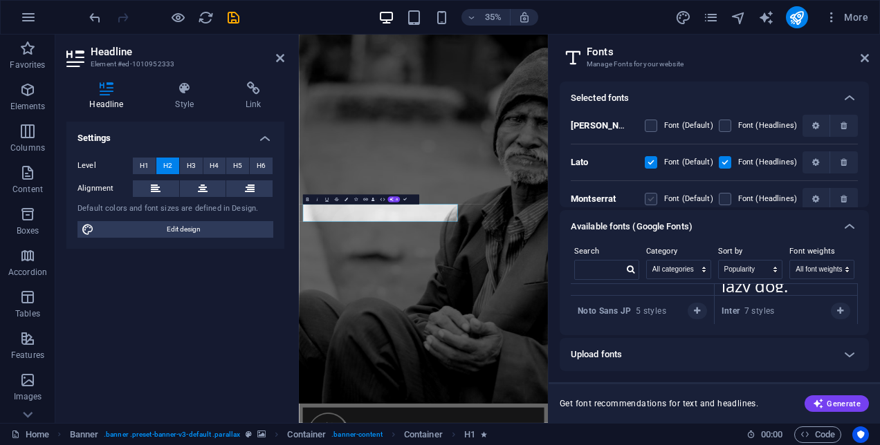
click at [650, 198] on label at bounding box center [651, 199] width 12 height 12
click at [0, 0] on input "checkbox" at bounding box center [0, 0] width 0 height 0
click at [724, 200] on label at bounding box center [725, 199] width 12 height 12
click at [0, 0] on input "checkbox" at bounding box center [0, 0] width 0 height 0
click at [847, 94] on icon at bounding box center [849, 98] width 17 height 17
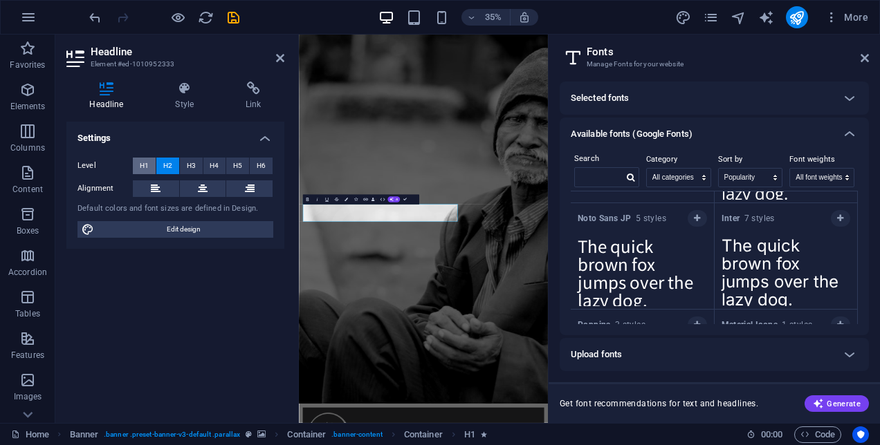
click at [140, 160] on span "H1" at bounding box center [144, 166] width 9 height 17
click at [862, 59] on icon at bounding box center [865, 58] width 8 height 11
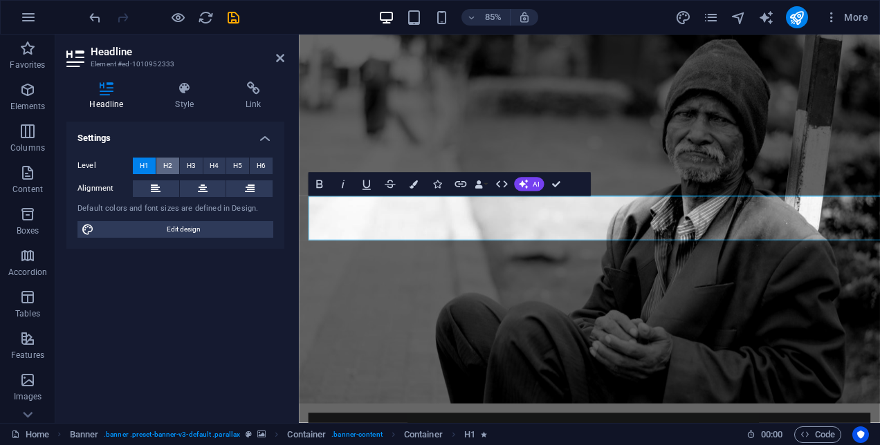
click at [171, 161] on span "H2" at bounding box center [167, 166] width 9 height 17
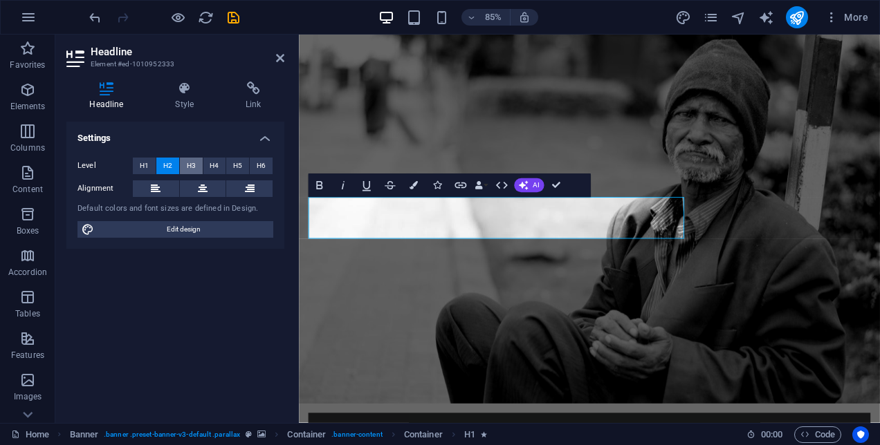
click at [192, 166] on span "H3" at bounding box center [191, 166] width 9 height 17
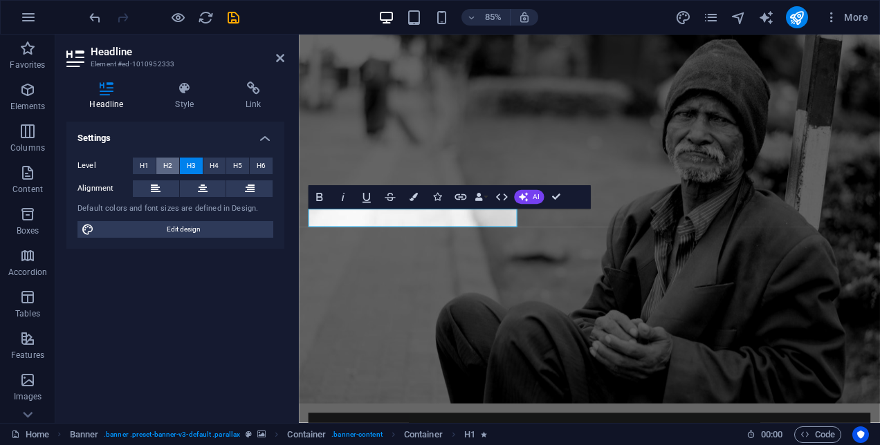
click at [167, 166] on span "H2" at bounding box center [167, 166] width 9 height 17
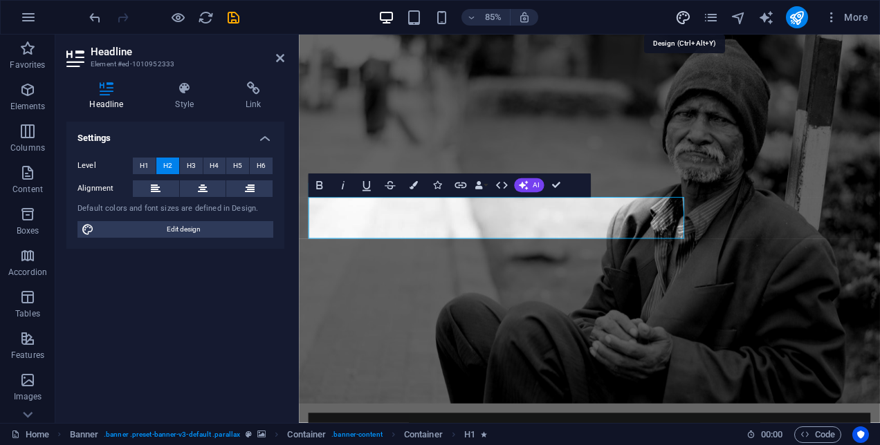
click at [686, 11] on icon "design" at bounding box center [683, 18] width 16 height 16
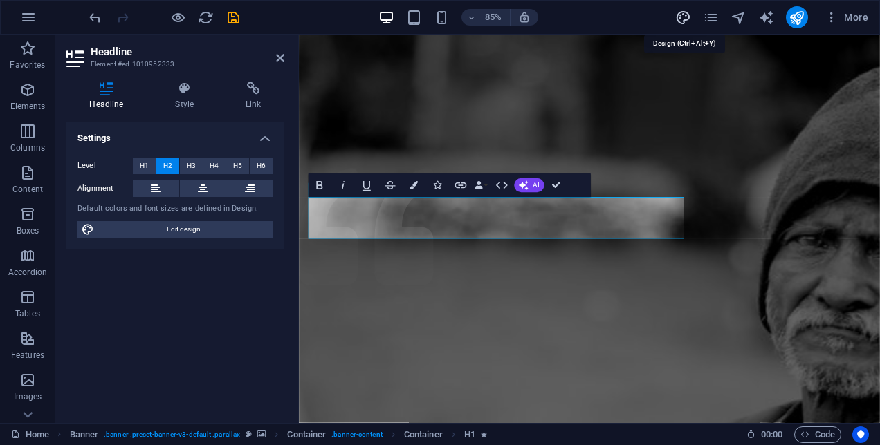
select select "rem"
select select "300"
select select "px"
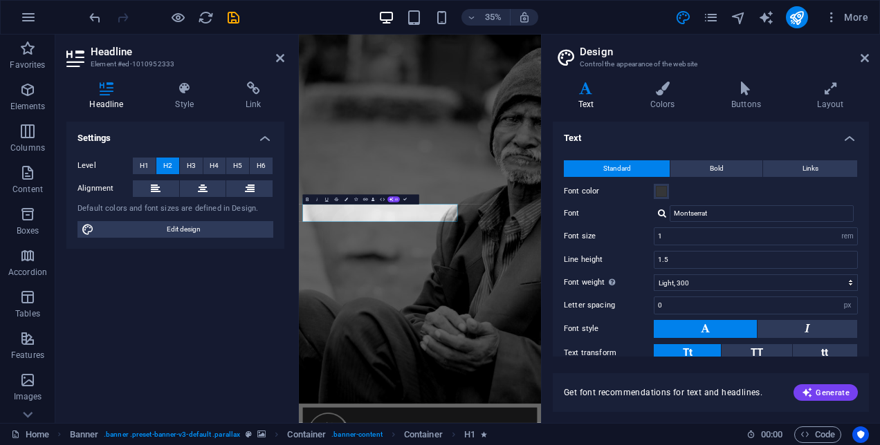
drag, startPoint x: 865, startPoint y: 237, endPoint x: 856, endPoint y: 299, distance: 62.2
click at [856, 299] on div "Standard Bold Links Font color Font Montserrat Font size 1 rem px Line height 1…" at bounding box center [711, 274] width 322 height 255
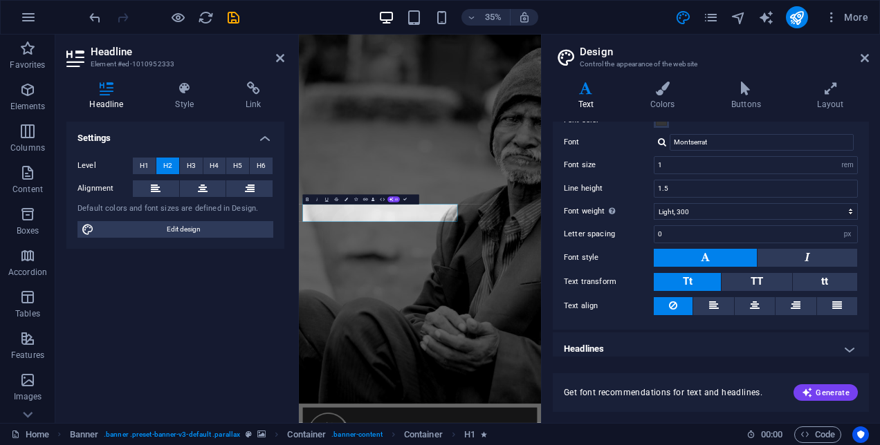
scroll to position [77, 0]
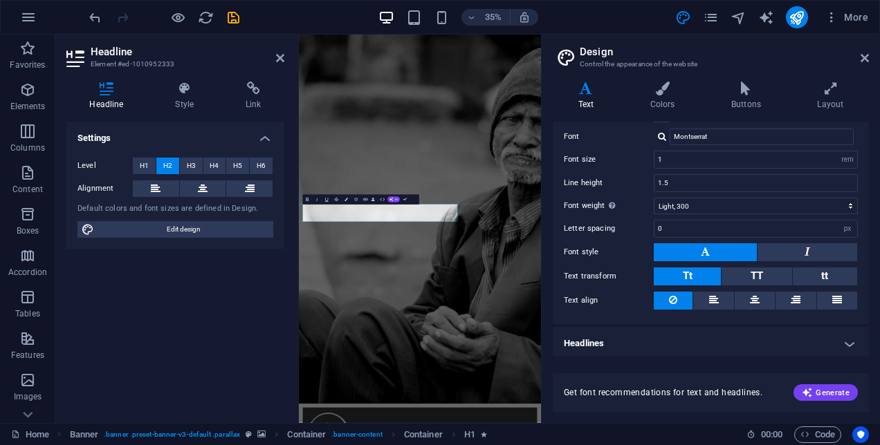
click at [854, 339] on h4 "Headlines" at bounding box center [711, 343] width 316 height 33
click at [847, 338] on h4 "Headlines" at bounding box center [711, 339] width 316 height 25
click at [850, 339] on h4 "Headlines" at bounding box center [711, 343] width 316 height 33
click at [845, 342] on h4 "Headlines" at bounding box center [711, 339] width 316 height 25
click at [847, 342] on h4 "Headlines" at bounding box center [711, 343] width 316 height 33
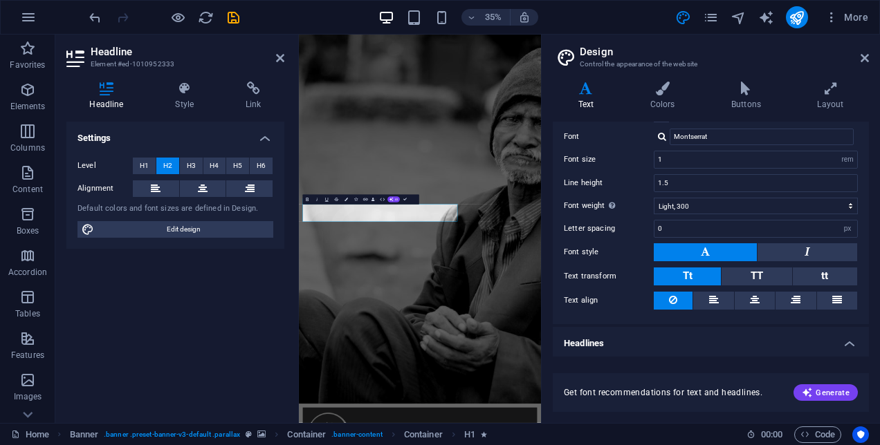
click at [264, 138] on h4 "Settings" at bounding box center [175, 134] width 218 height 25
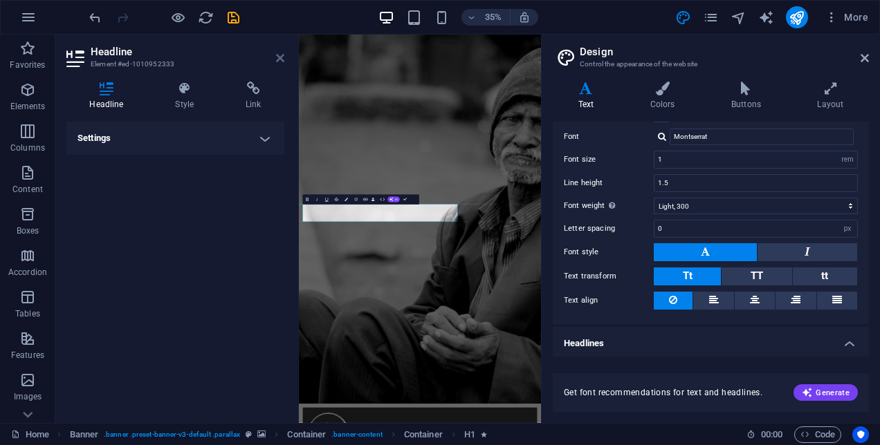
click at [277, 58] on icon at bounding box center [280, 58] width 8 height 11
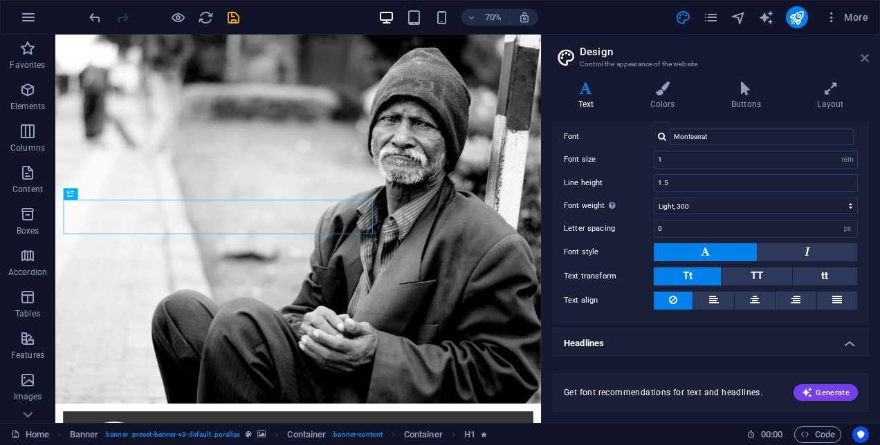
click at [865, 55] on icon at bounding box center [865, 58] width 8 height 11
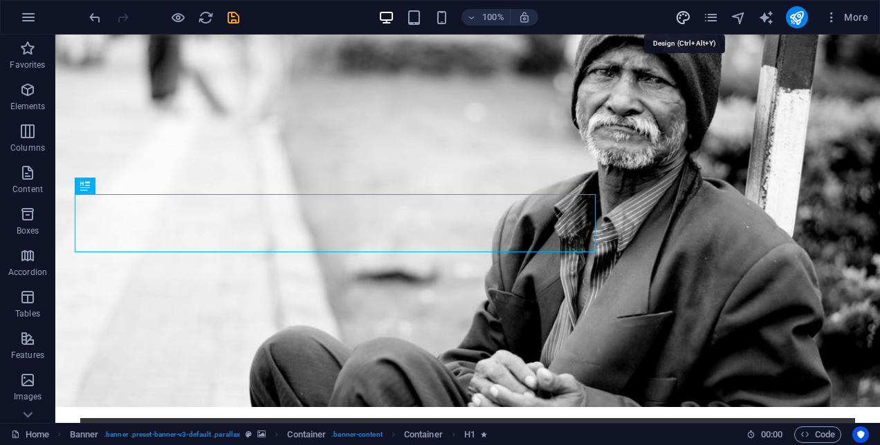
click at [683, 17] on icon "design" at bounding box center [683, 18] width 16 height 16
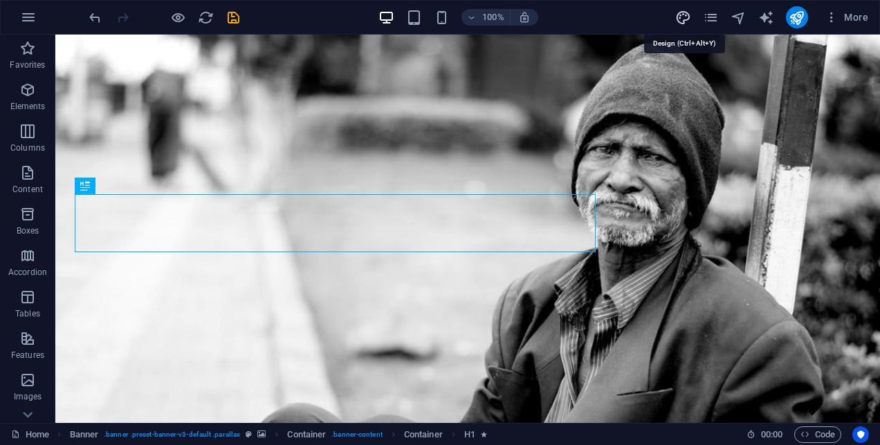
select select "rem"
select select "300"
select select "px"
select select "rem"
select select "400"
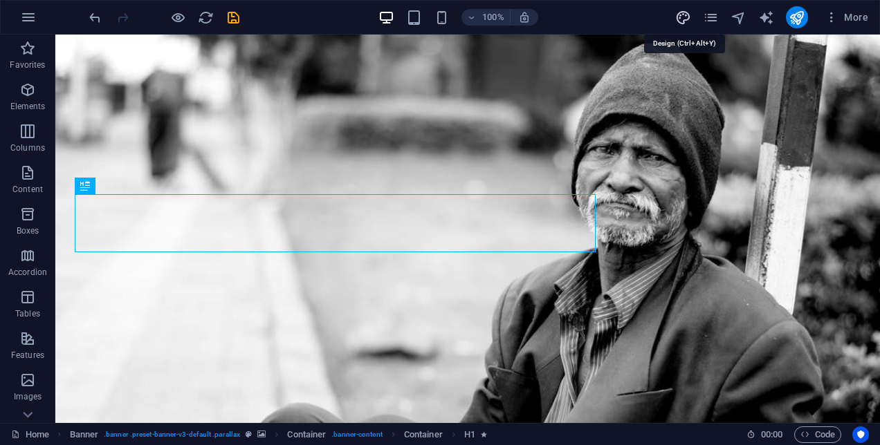
select select "px"
select select "rem"
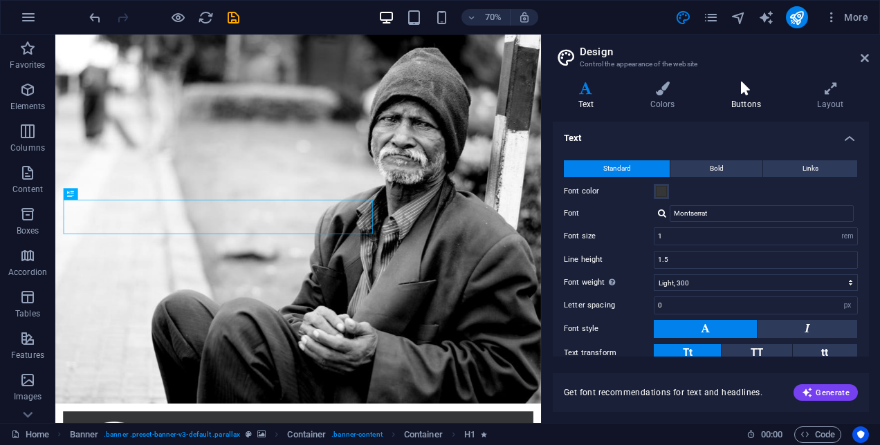
click at [757, 104] on h4 "Buttons" at bounding box center [749, 96] width 86 height 29
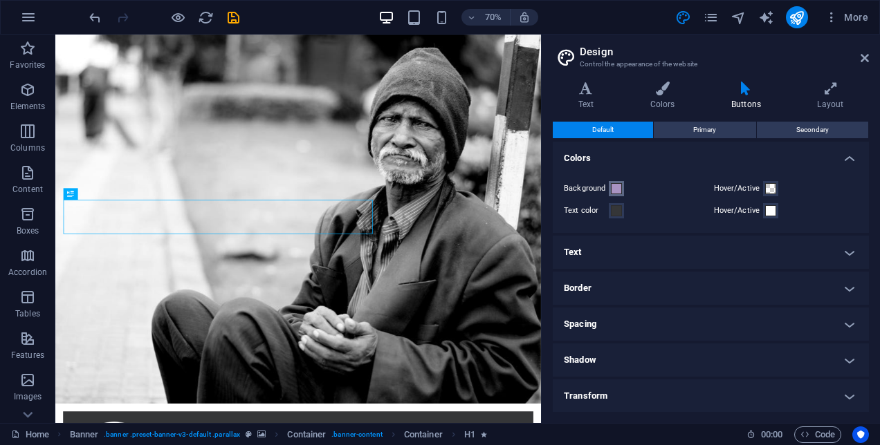
click at [620, 190] on span at bounding box center [616, 188] width 11 height 11
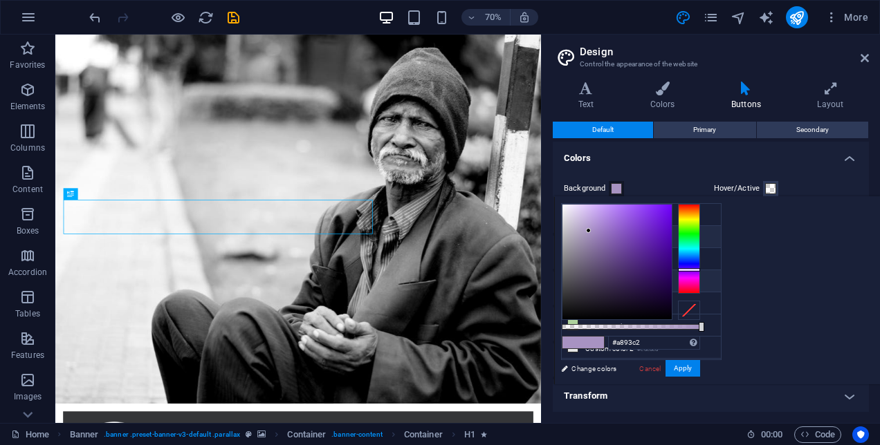
click at [581, 281] on li "Font color #353638" at bounding box center [641, 281] width 159 height 22
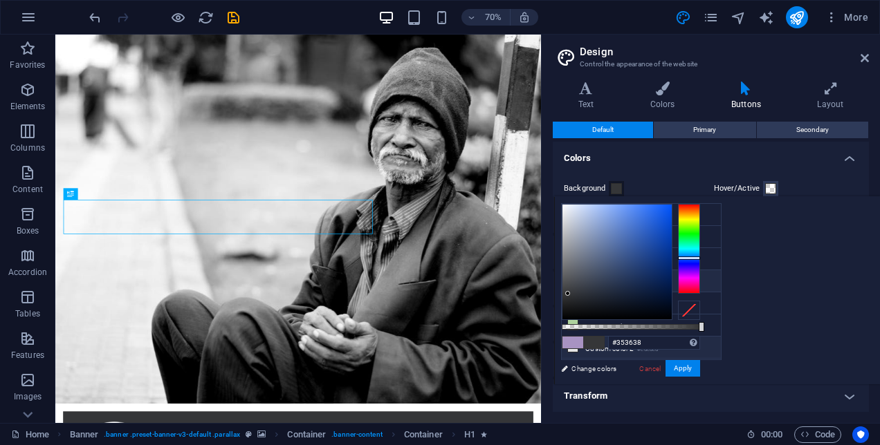
click at [596, 337] on li "Custom color 2 #e6e6e6" at bounding box center [641, 348] width 159 height 22
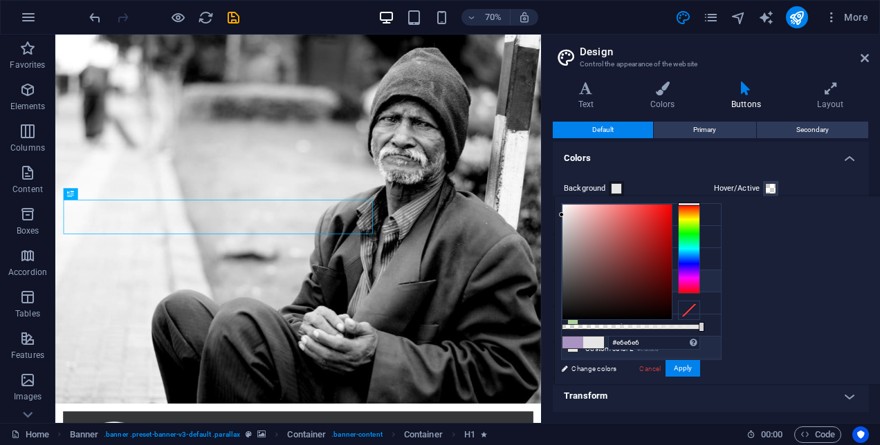
click at [605, 276] on li "Font color #353638" at bounding box center [641, 281] width 159 height 22
type input "#353638"
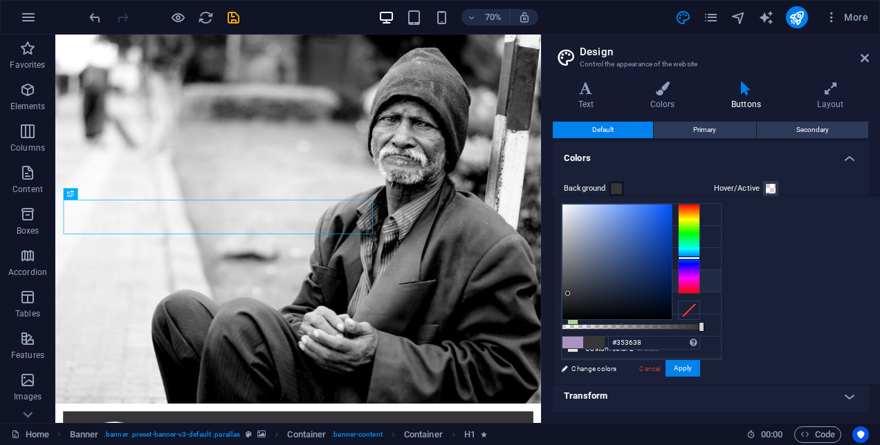
drag, startPoint x: 828, startPoint y: 96, endPoint x: 758, endPoint y: 104, distance: 70.3
click at [828, 96] on h4 "Layout" at bounding box center [830, 96] width 77 height 29
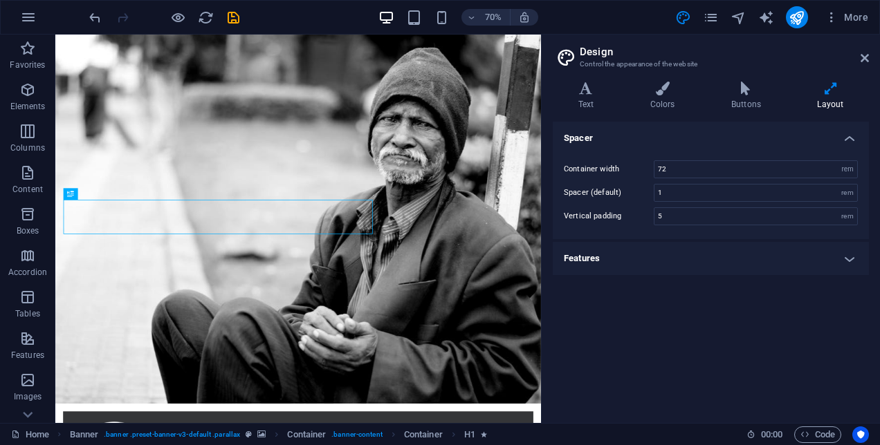
click at [845, 254] on h4 "Features" at bounding box center [711, 258] width 316 height 33
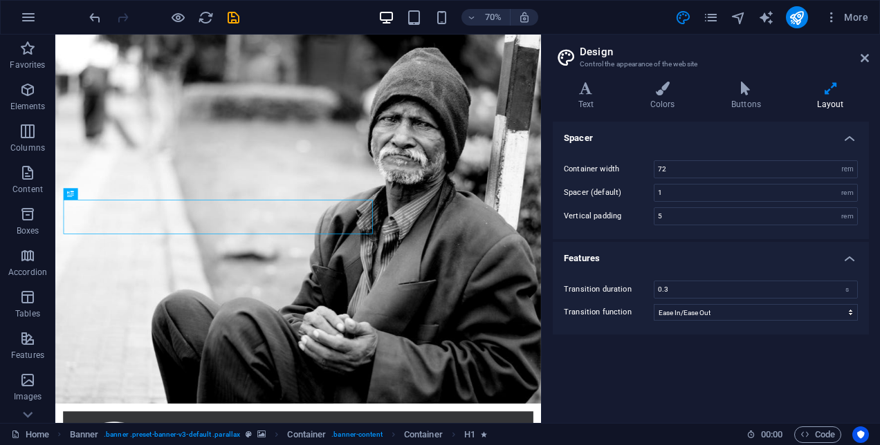
click at [853, 256] on h4 "Features" at bounding box center [711, 254] width 316 height 25
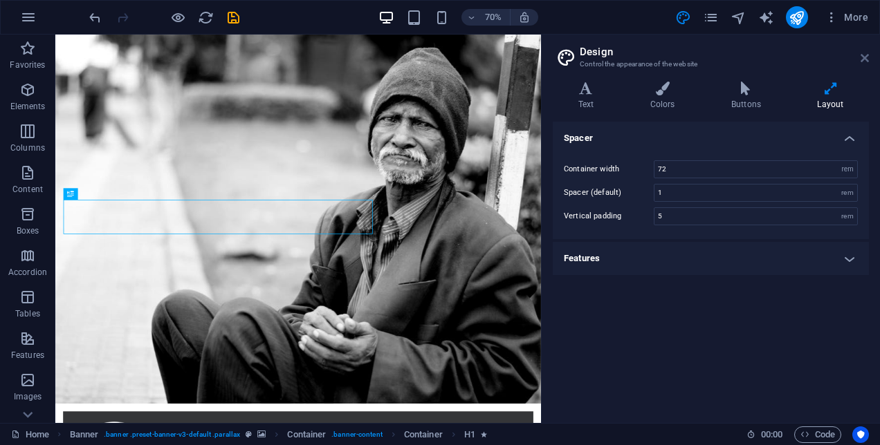
click at [866, 59] on icon at bounding box center [865, 58] width 8 height 11
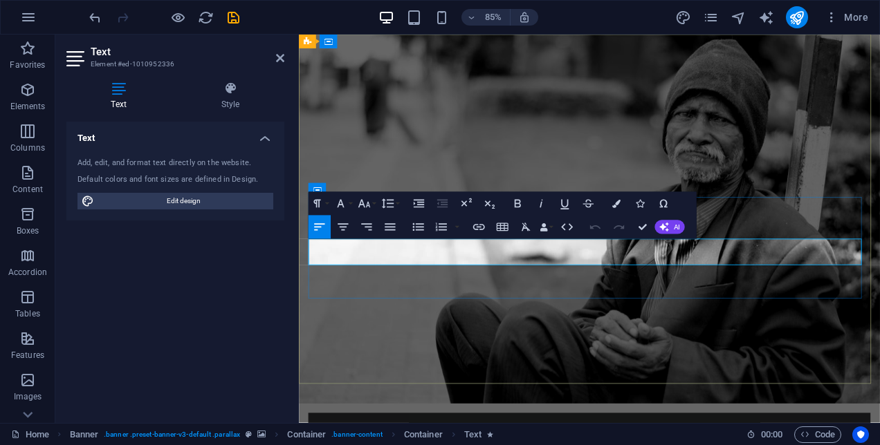
drag, startPoint x: 669, startPoint y: 292, endPoint x: 315, endPoint y: 294, distance: 354.2
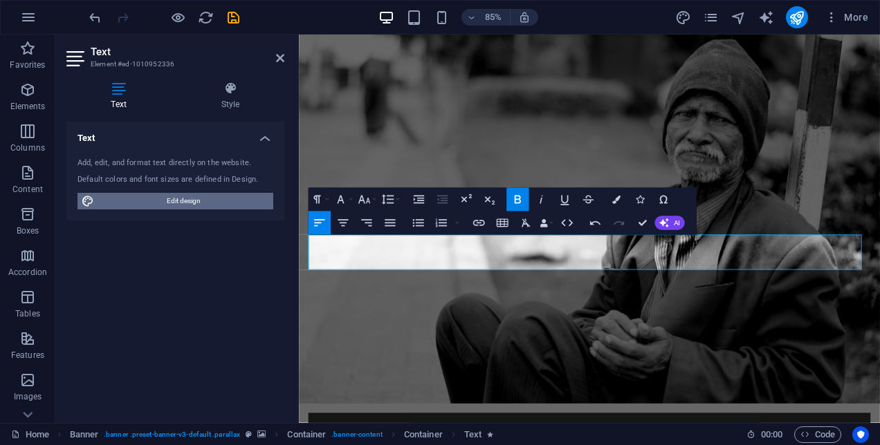
click at [219, 201] on span "Edit design" at bounding box center [183, 201] width 171 height 17
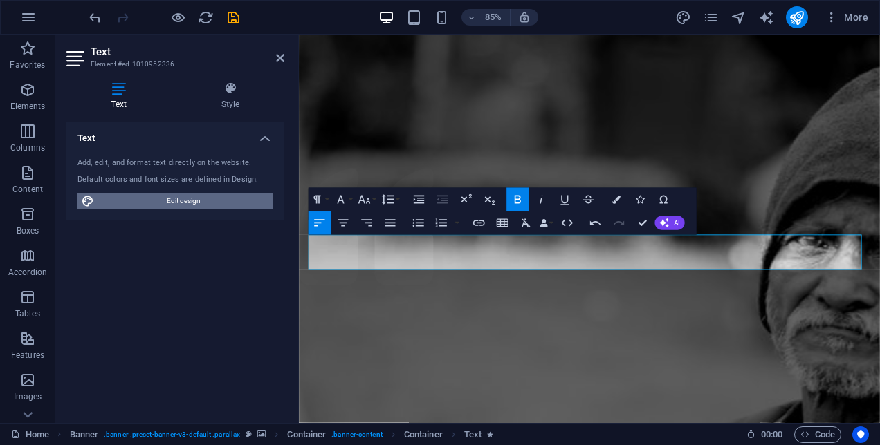
select select "rem"
select select "300"
select select "px"
select select "rem"
select select "400"
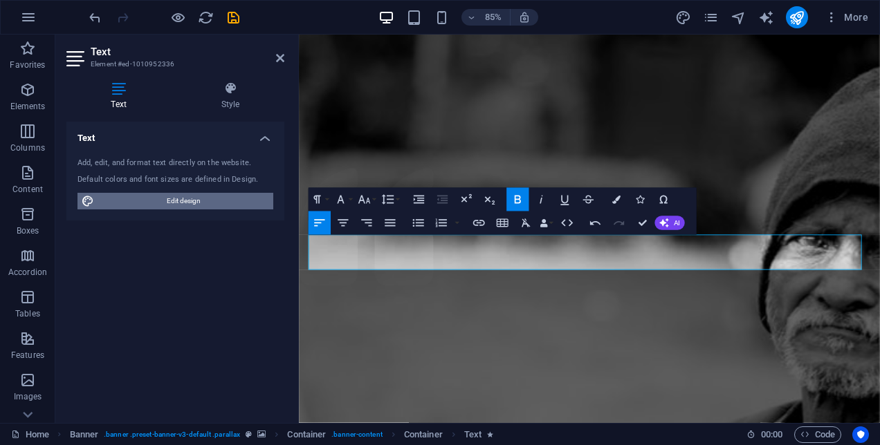
select select "px"
select select "rem"
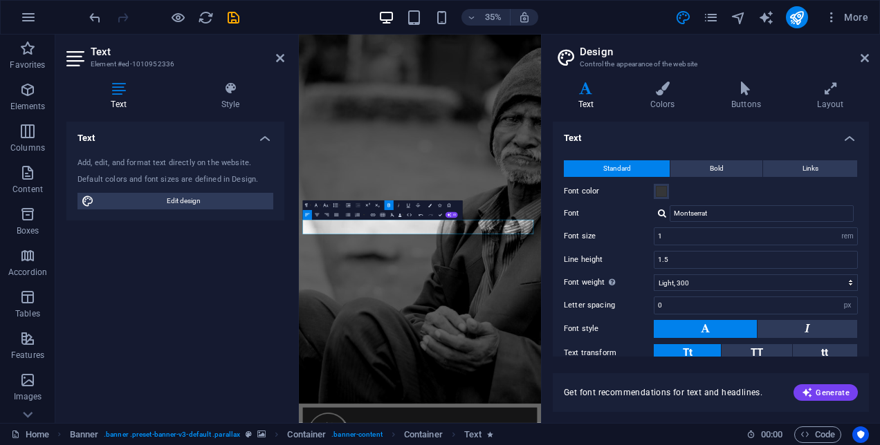
click at [663, 212] on div at bounding box center [662, 213] width 8 height 9
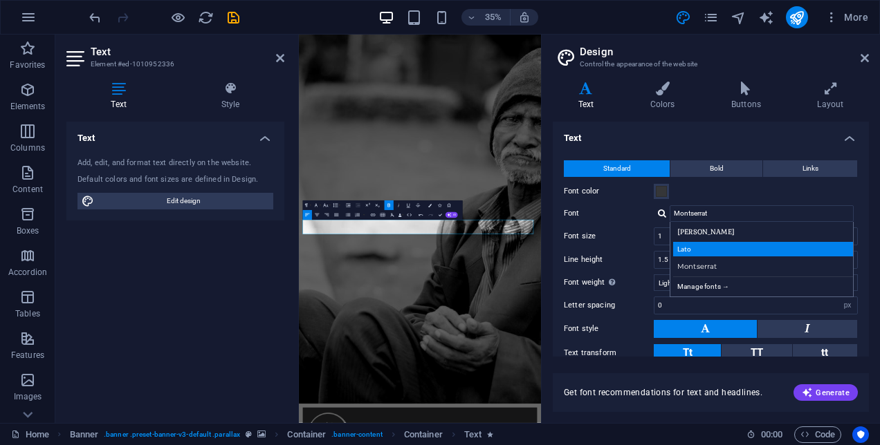
click at [701, 245] on div "Lato" at bounding box center [764, 249] width 183 height 15
type input "Lato"
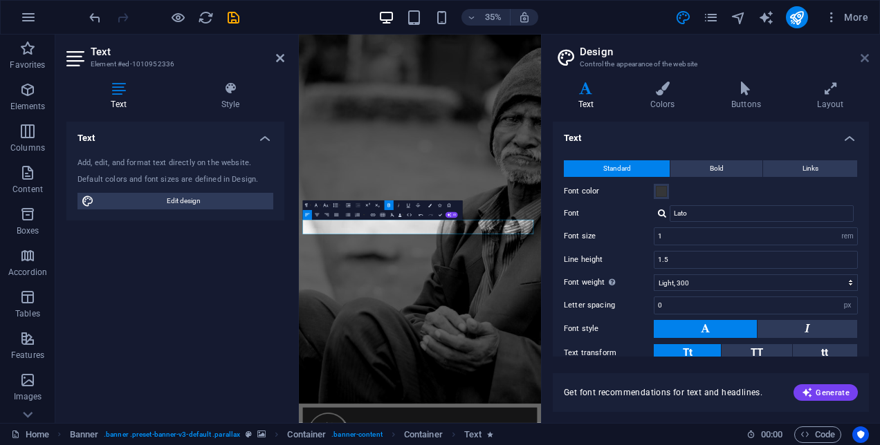
click at [864, 57] on icon at bounding box center [865, 58] width 8 height 11
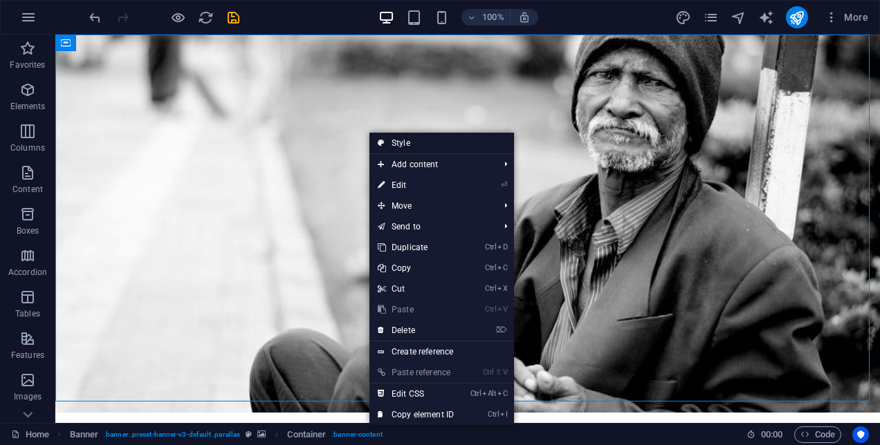
click at [393, 145] on link "Style" at bounding box center [441, 143] width 145 height 21
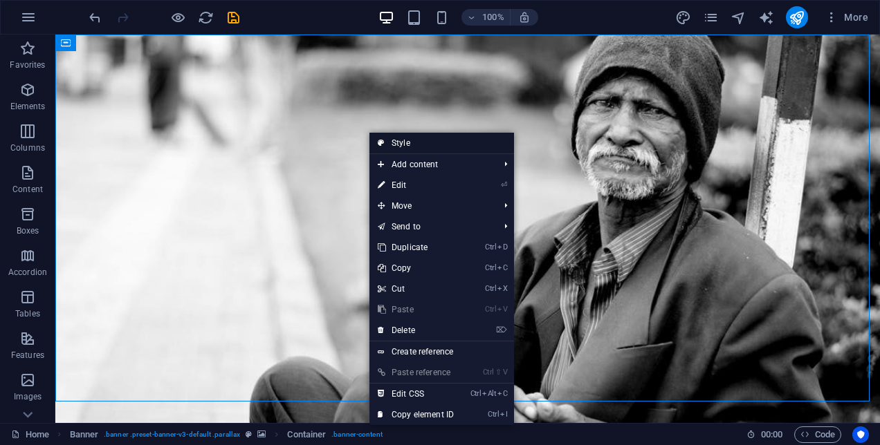
select select "rem"
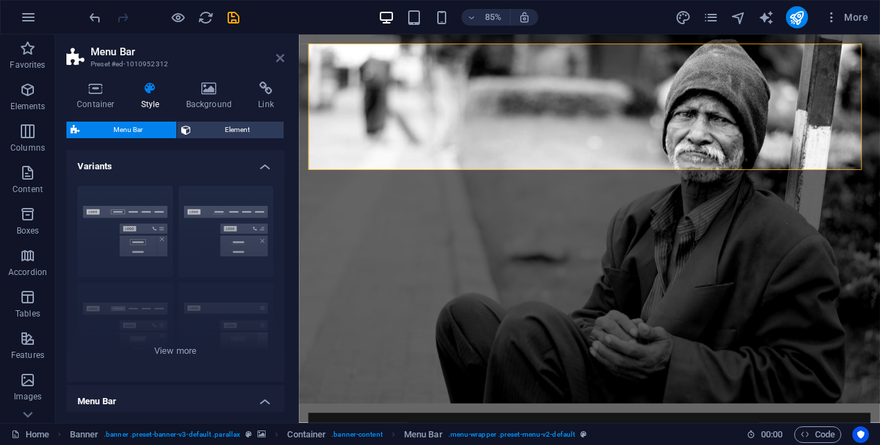
click at [277, 57] on icon at bounding box center [280, 58] width 8 height 11
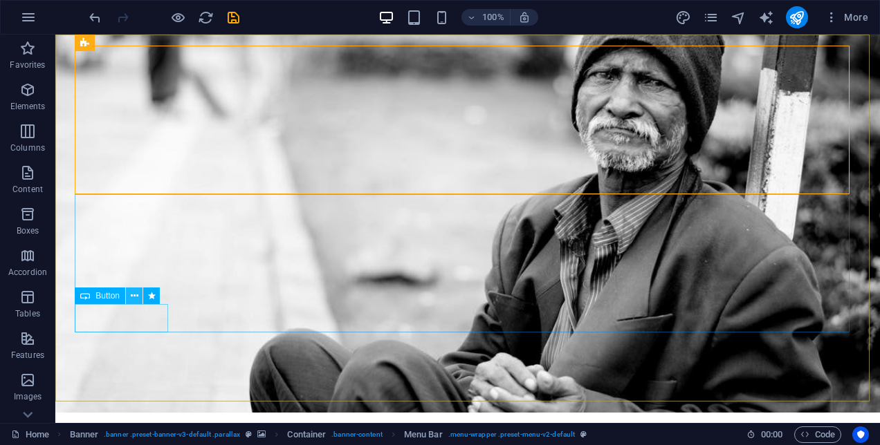
click at [136, 297] on icon at bounding box center [135, 296] width 8 height 15
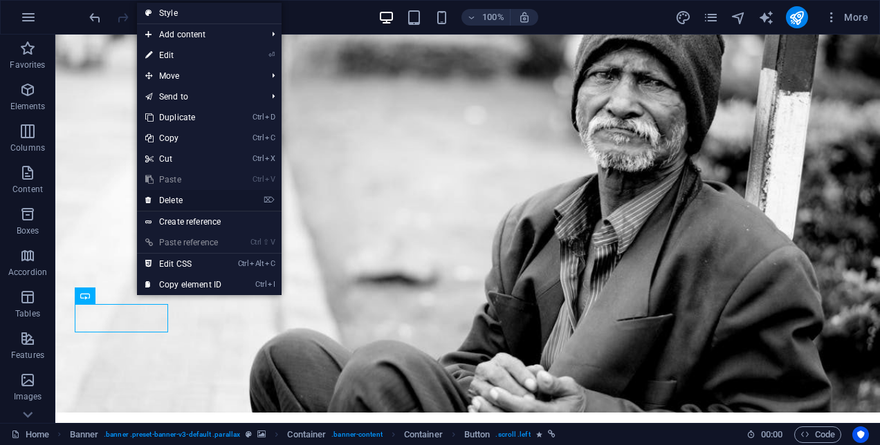
click at [170, 201] on link "⌦ Delete" at bounding box center [183, 200] width 93 height 21
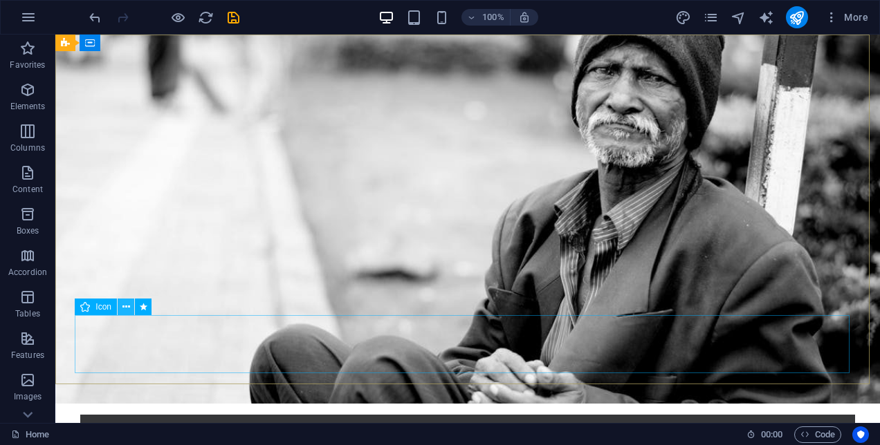
click at [127, 309] on icon at bounding box center [126, 307] width 8 height 15
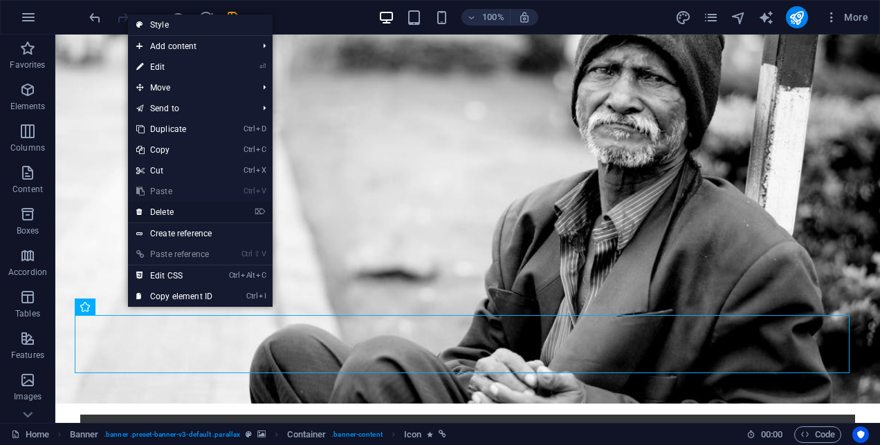
click at [162, 216] on link "⌦ Delete" at bounding box center [174, 212] width 93 height 21
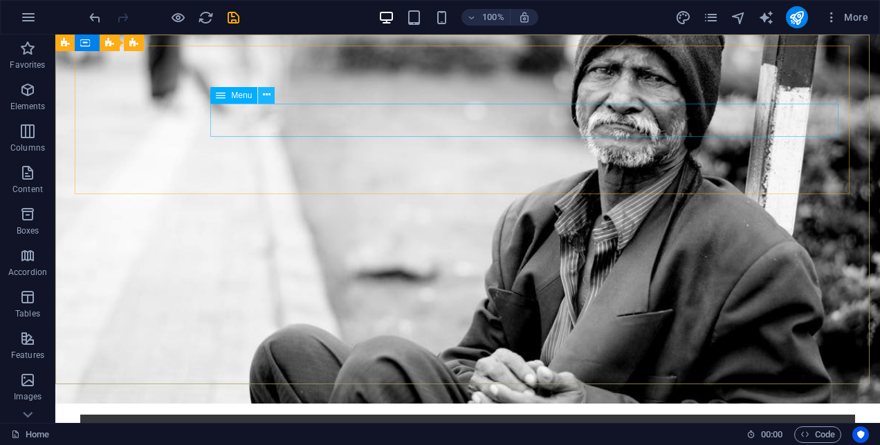
click at [264, 98] on icon at bounding box center [267, 95] width 8 height 15
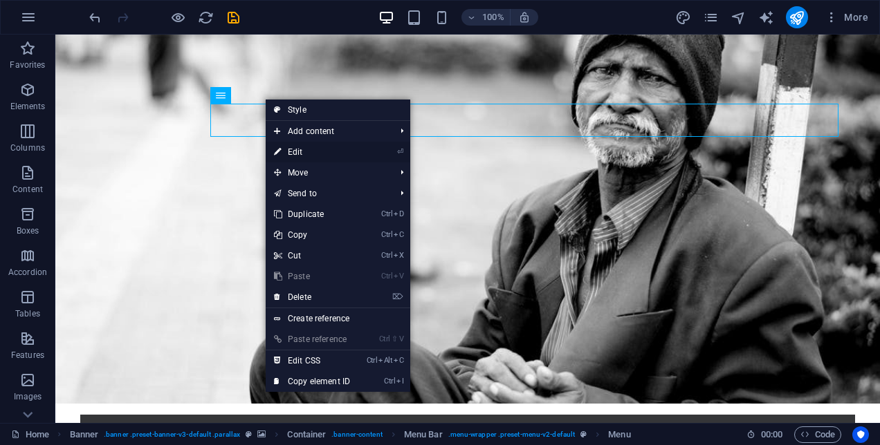
click at [297, 151] on link "⏎ Edit" at bounding box center [312, 152] width 93 height 21
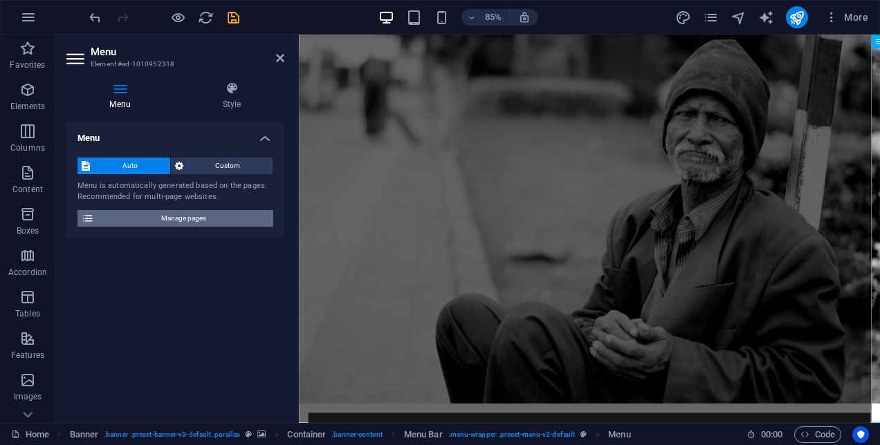
click at [84, 213] on icon at bounding box center [88, 218] width 12 height 17
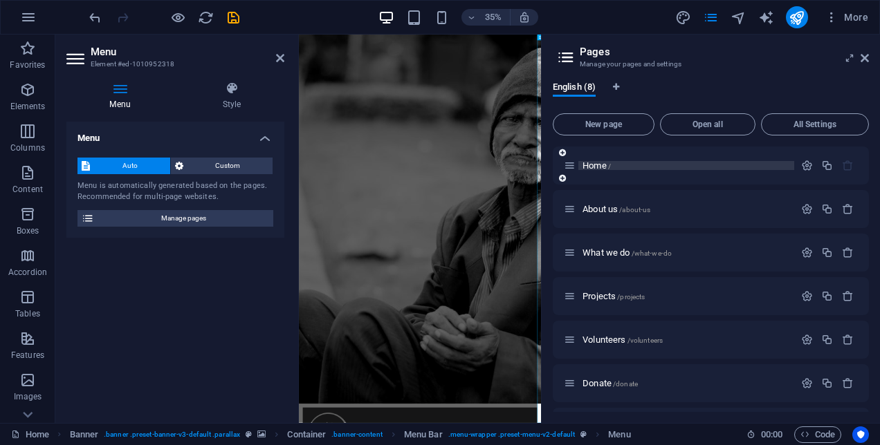
click at [615, 167] on p "Home /" at bounding box center [686, 165] width 208 height 9
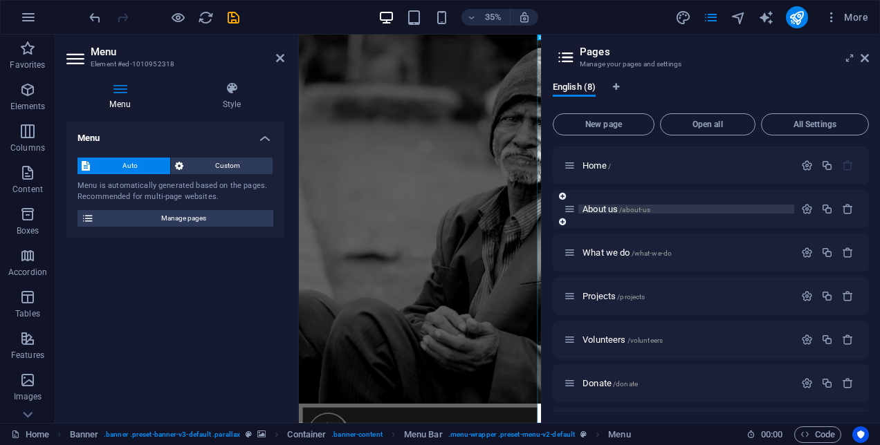
click at [620, 210] on span "About us /about-us" at bounding box center [616, 209] width 68 height 10
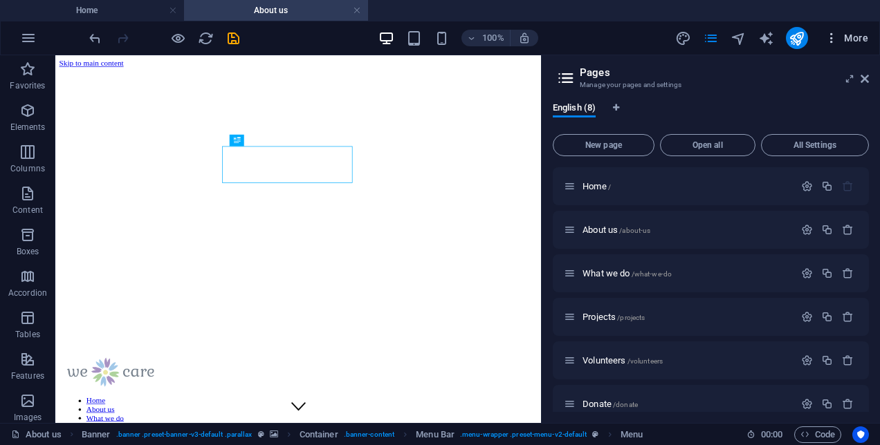
scroll to position [0, 0]
click at [864, 80] on icon at bounding box center [865, 78] width 8 height 11
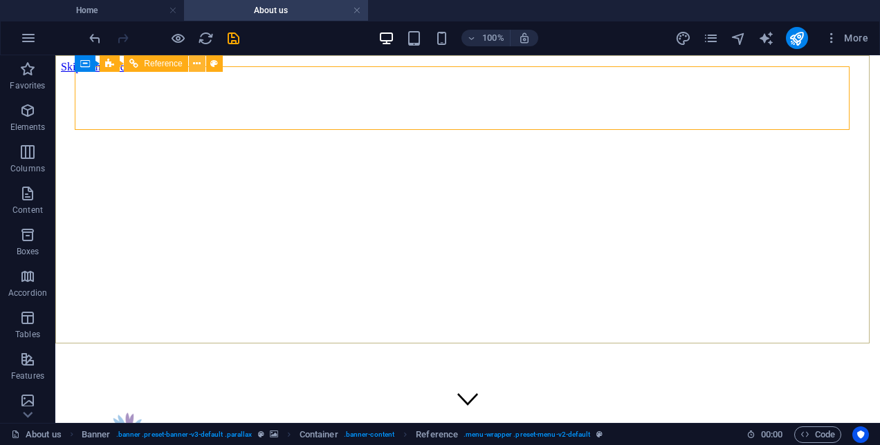
click at [198, 64] on icon at bounding box center [197, 64] width 8 height 15
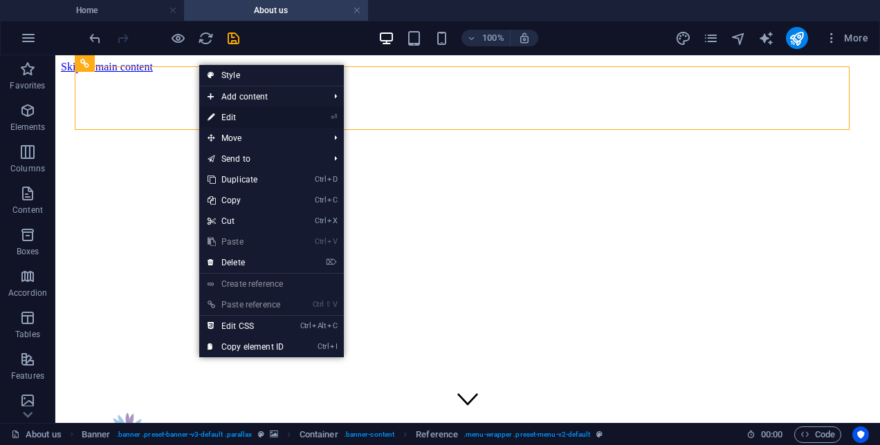
click at [223, 113] on link "⏎ Edit" at bounding box center [245, 117] width 93 height 21
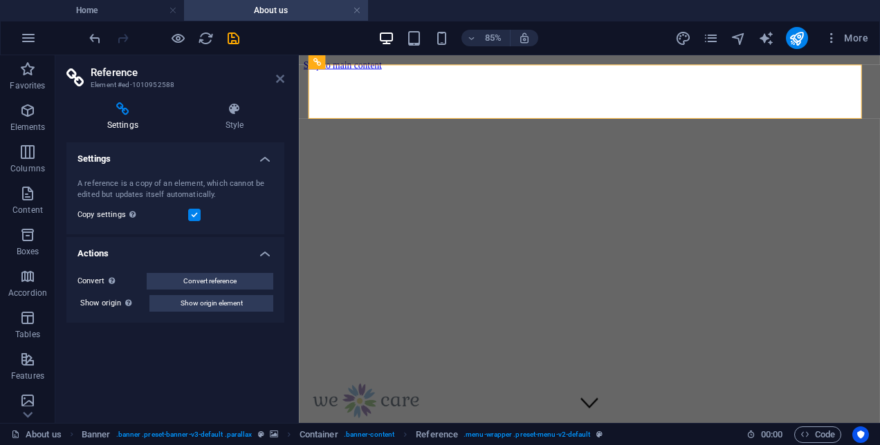
click at [275, 77] on h2 "Reference" at bounding box center [188, 72] width 194 height 12
click at [278, 77] on icon at bounding box center [280, 78] width 8 height 11
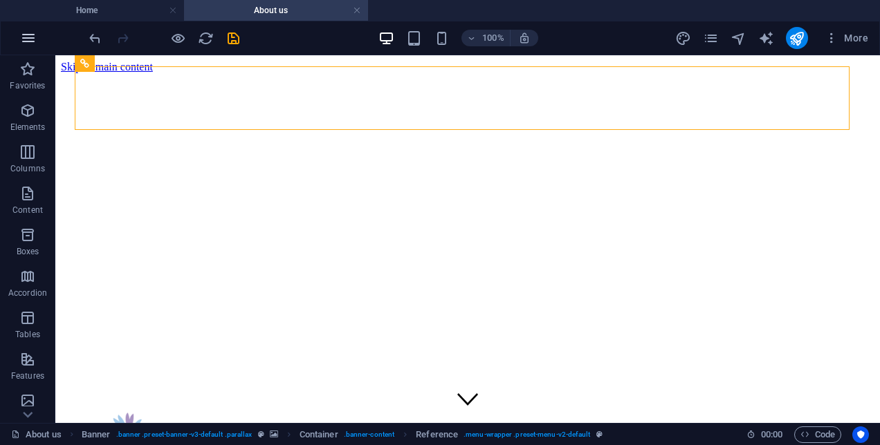
click at [24, 39] on icon "button" at bounding box center [28, 38] width 17 height 17
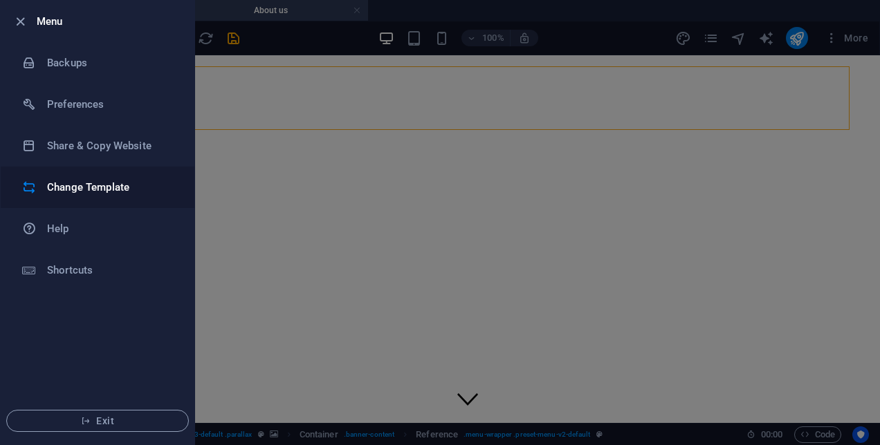
click at [68, 192] on h6 "Change Template" at bounding box center [111, 187] width 128 height 17
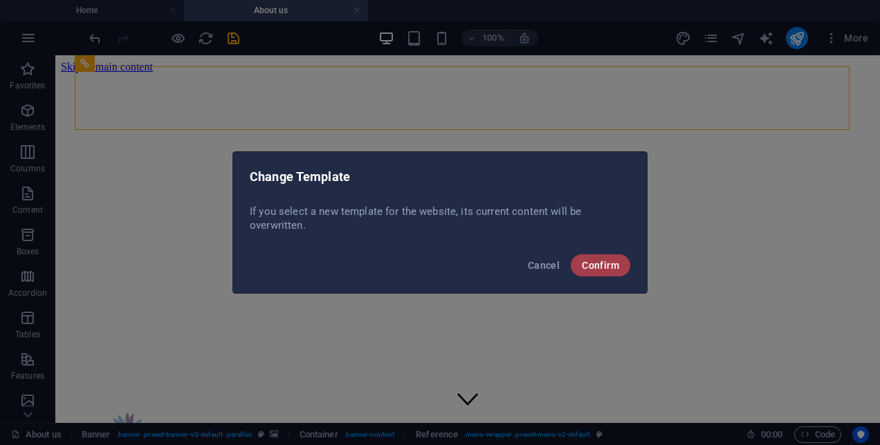
click at [607, 264] on span "Confirm" at bounding box center [600, 265] width 37 height 11
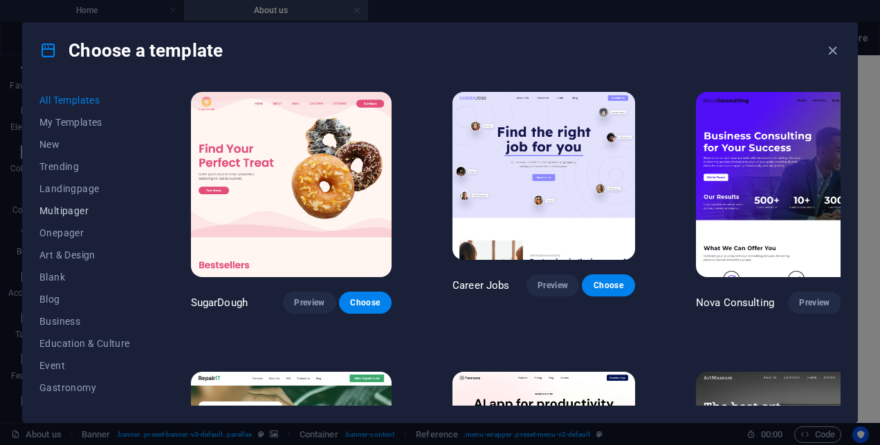
click at [82, 210] on span "Multipager" at bounding box center [84, 210] width 91 height 11
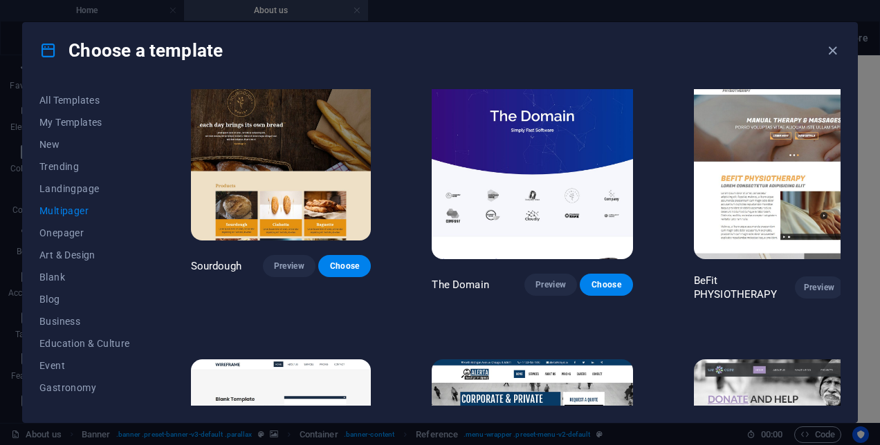
scroll to position [3935, 0]
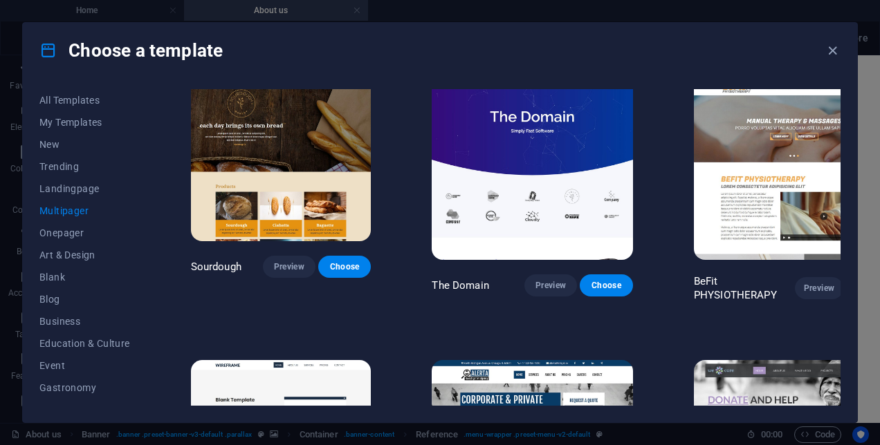
click at [750, 360] on img at bounding box center [794, 452] width 201 height 185
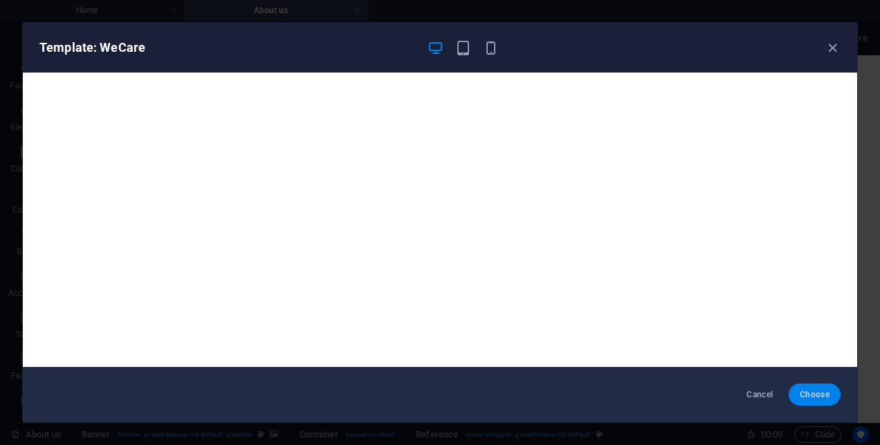
click at [818, 393] on span "Choose" at bounding box center [815, 394] width 30 height 11
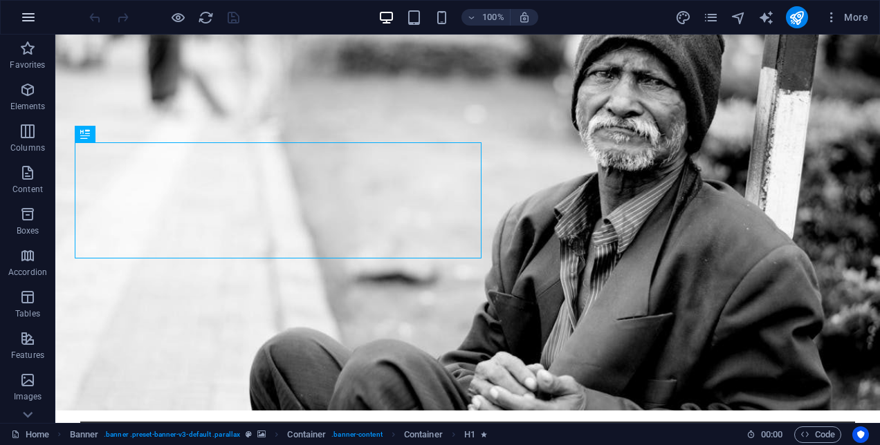
click at [24, 19] on icon "button" at bounding box center [28, 17] width 17 height 17
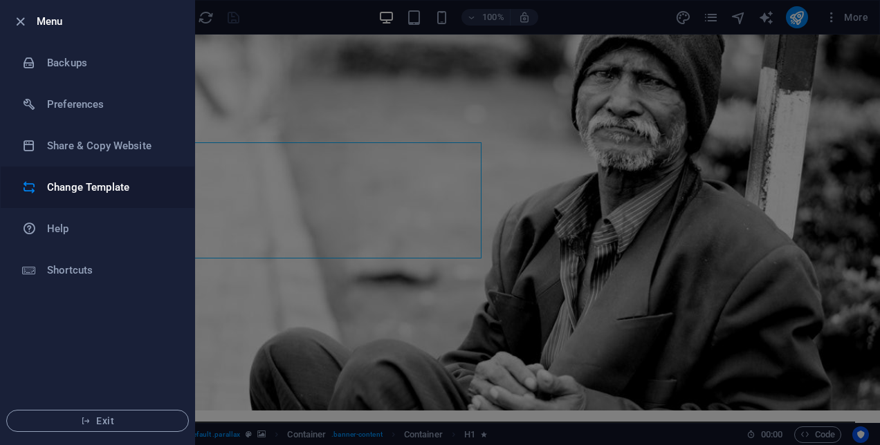
click at [50, 182] on h6 "Change Template" at bounding box center [111, 187] width 128 height 17
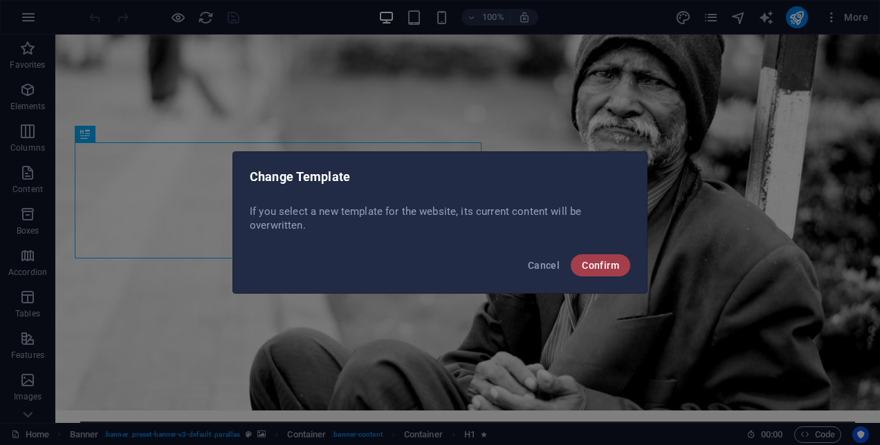
click at [605, 263] on span "Confirm" at bounding box center [600, 265] width 37 height 11
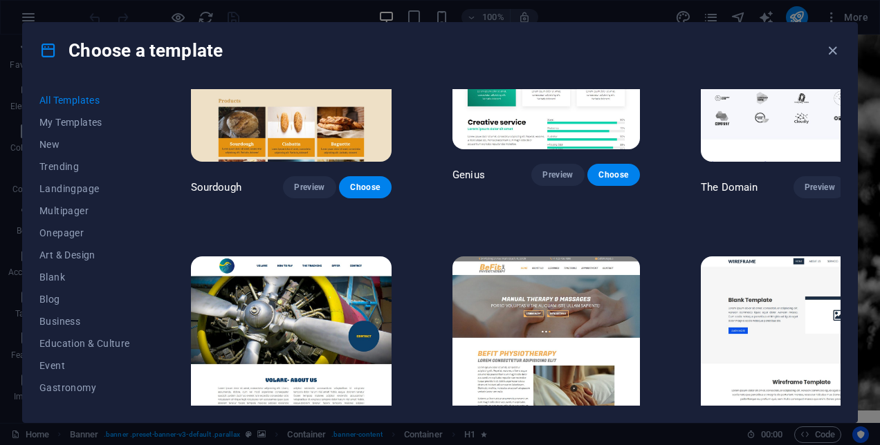
scroll to position [6830, 0]
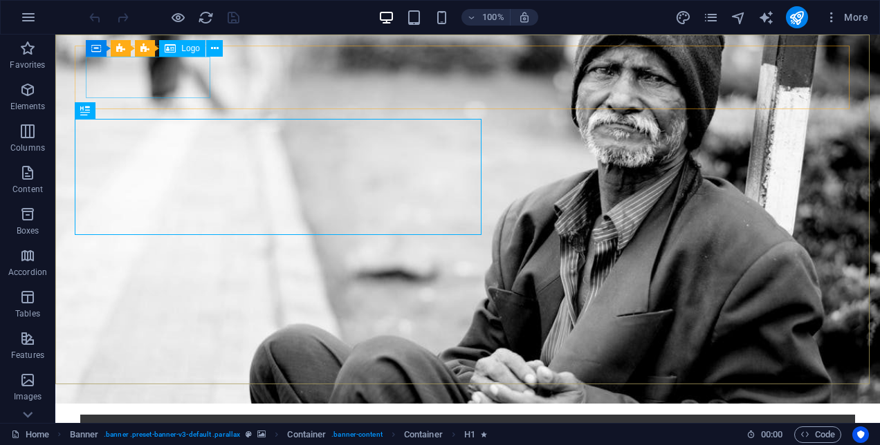
click at [187, 48] on span "Logo" at bounding box center [190, 48] width 19 height 8
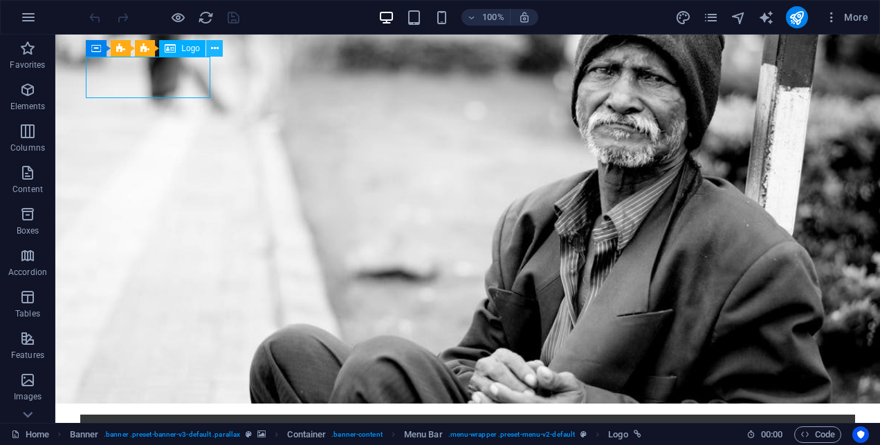
click at [214, 47] on icon at bounding box center [215, 49] width 8 height 15
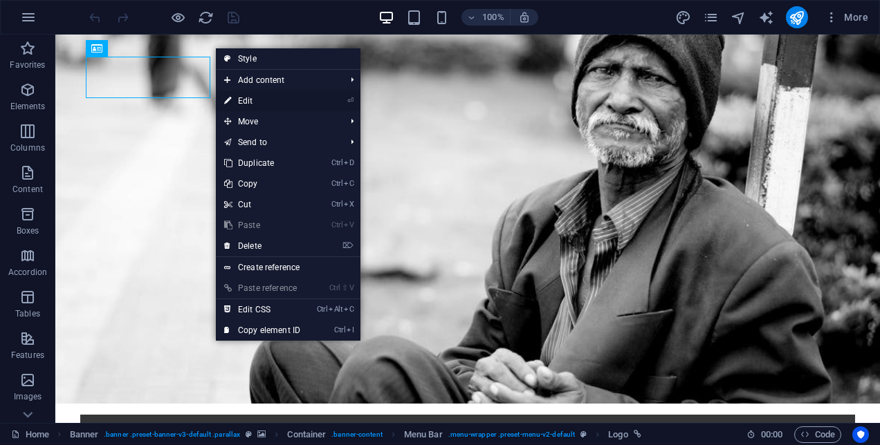
click at [250, 101] on link "⏎ Edit" at bounding box center [262, 101] width 93 height 21
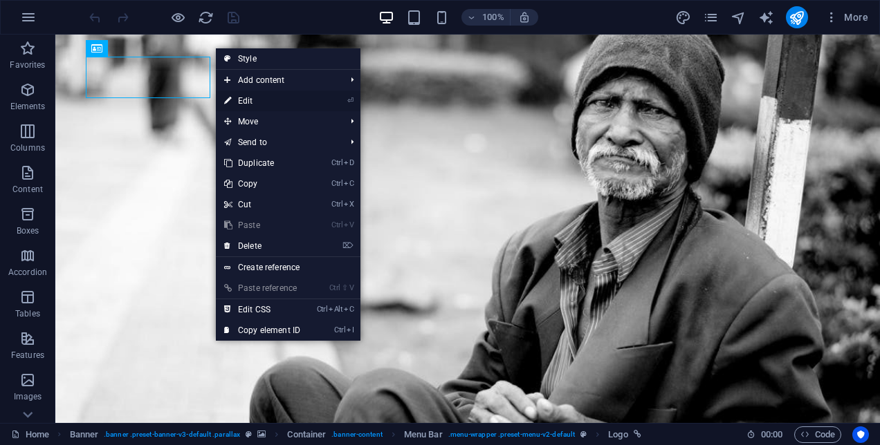
select select "px"
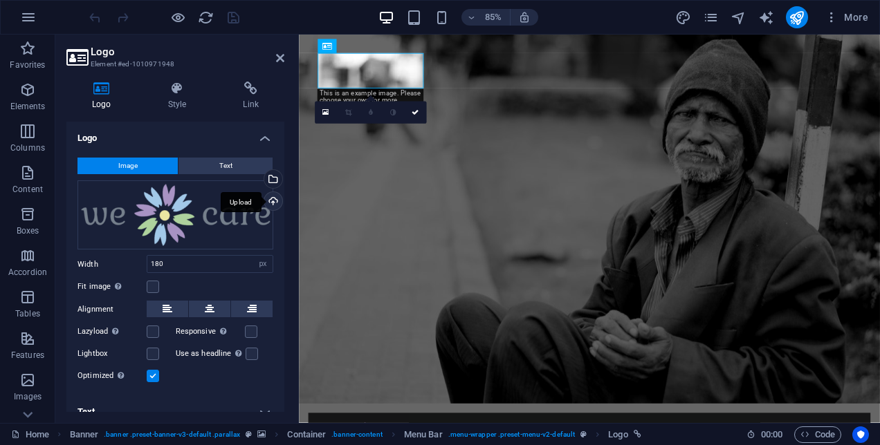
click at [266, 203] on div "Upload" at bounding box center [271, 202] width 21 height 21
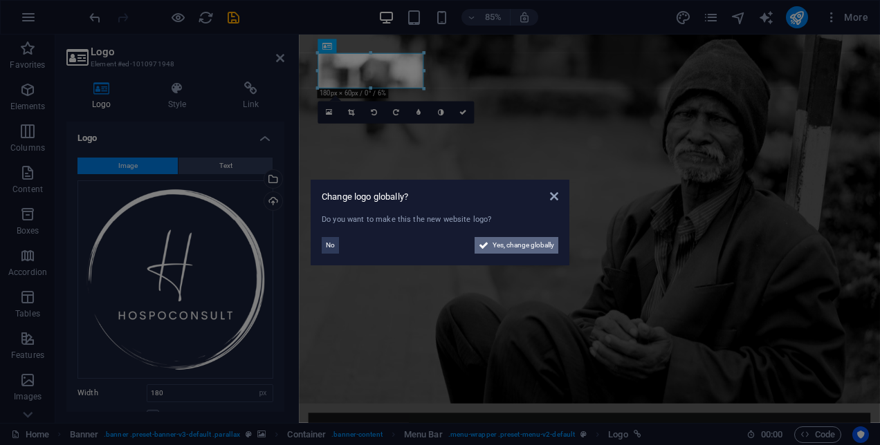
click at [498, 246] on span "Yes, change globally" at bounding box center [524, 245] width 62 height 17
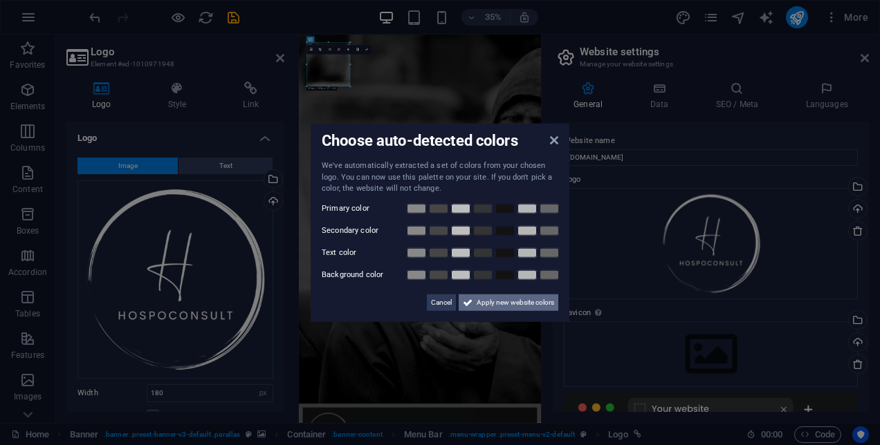
click at [471, 300] on icon at bounding box center [468, 302] width 10 height 17
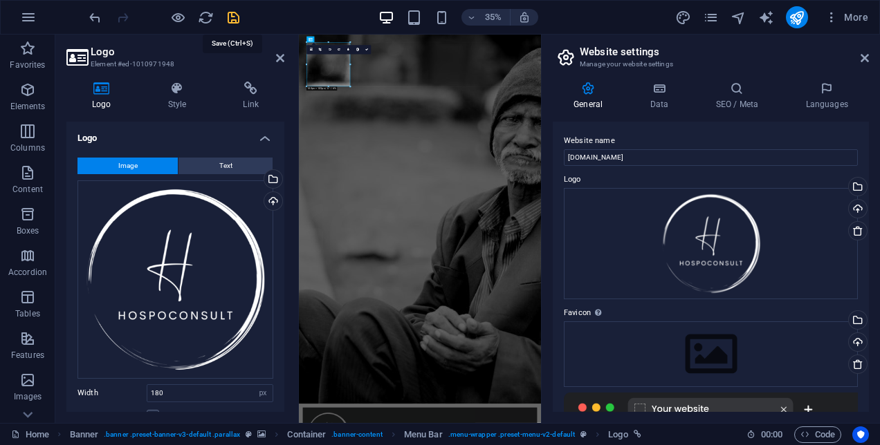
click at [236, 18] on icon "save" at bounding box center [234, 18] width 16 height 16
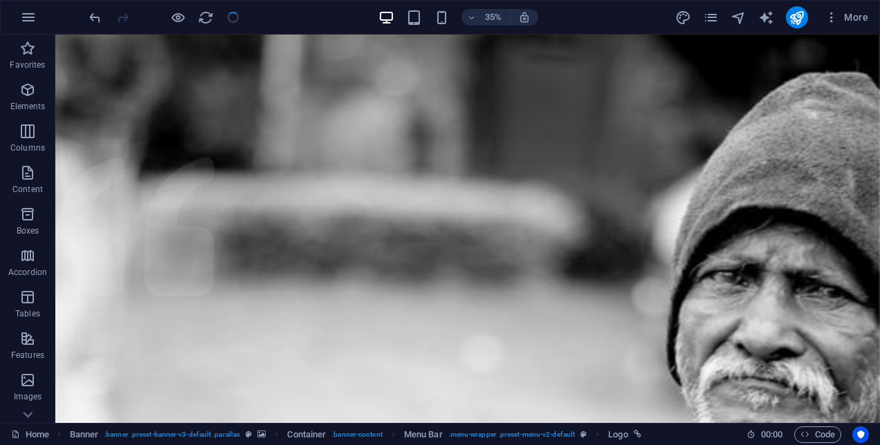
checkbox input "false"
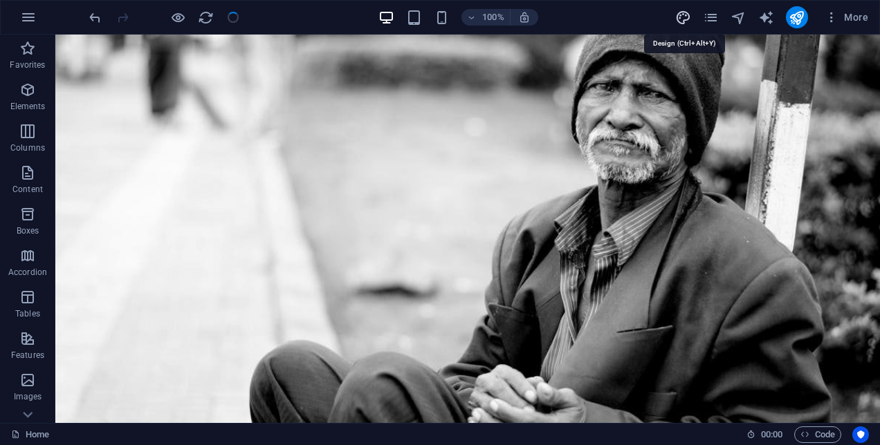
click at [682, 19] on icon "design" at bounding box center [683, 18] width 16 height 16
select select "rem"
select select "300"
select select "px"
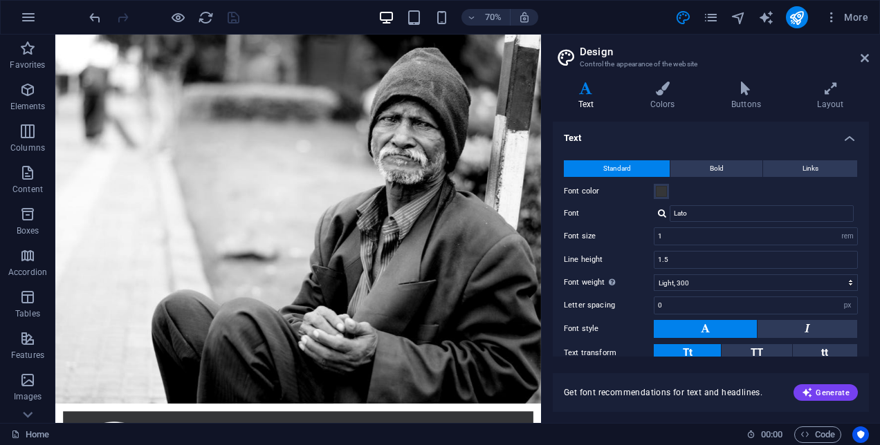
scroll to position [77, 0]
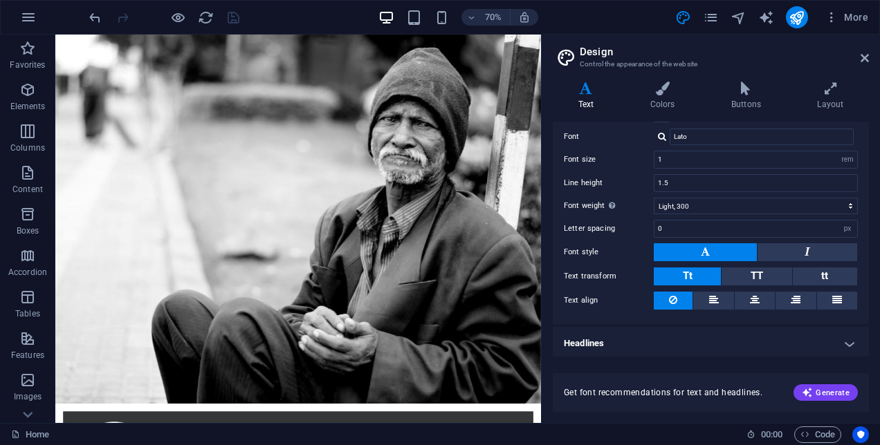
click at [847, 342] on h4 "Headlines" at bounding box center [711, 343] width 316 height 33
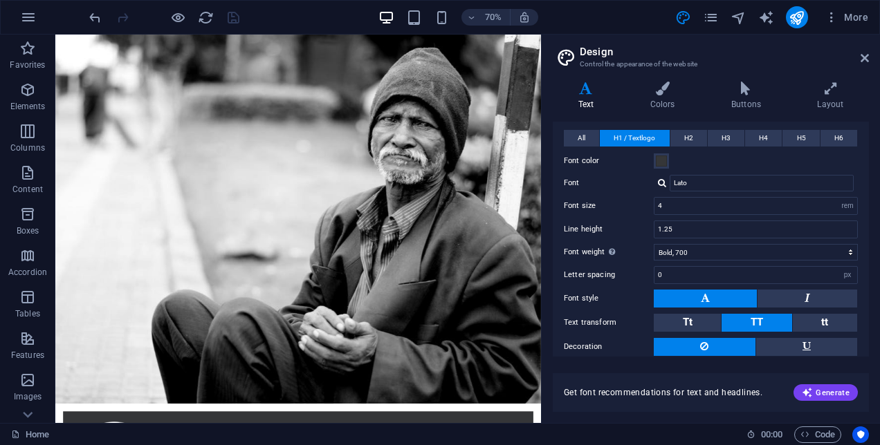
scroll to position [311, 0]
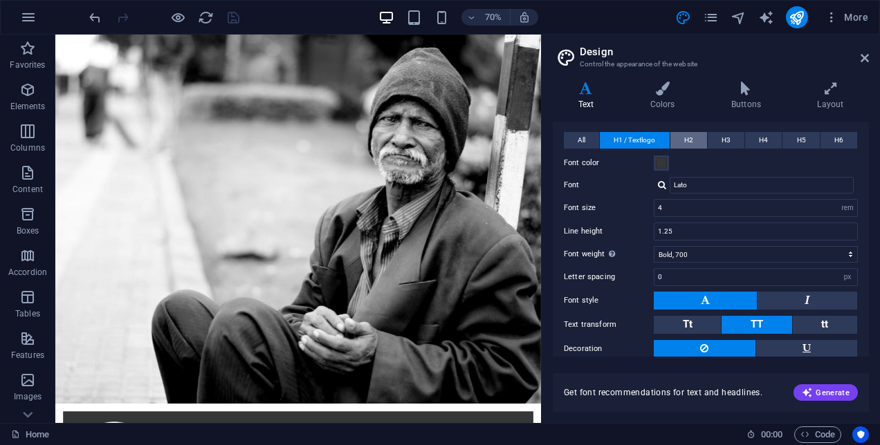
click at [686, 138] on span "H2" at bounding box center [688, 140] width 9 height 17
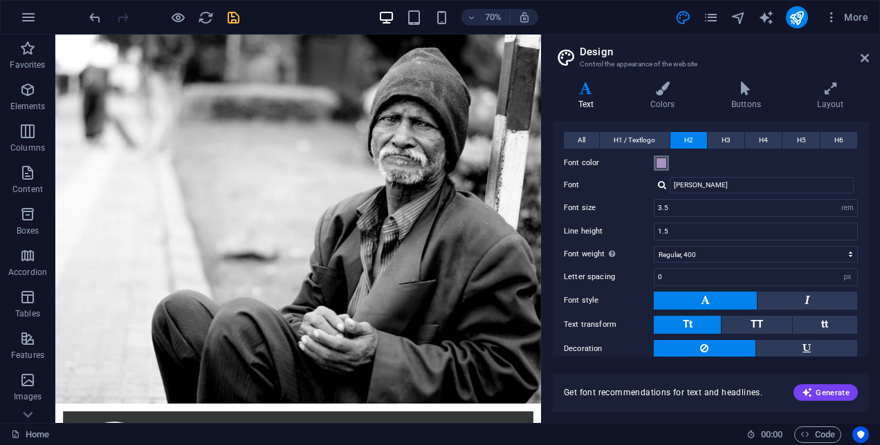
click at [663, 158] on span at bounding box center [661, 163] width 11 height 11
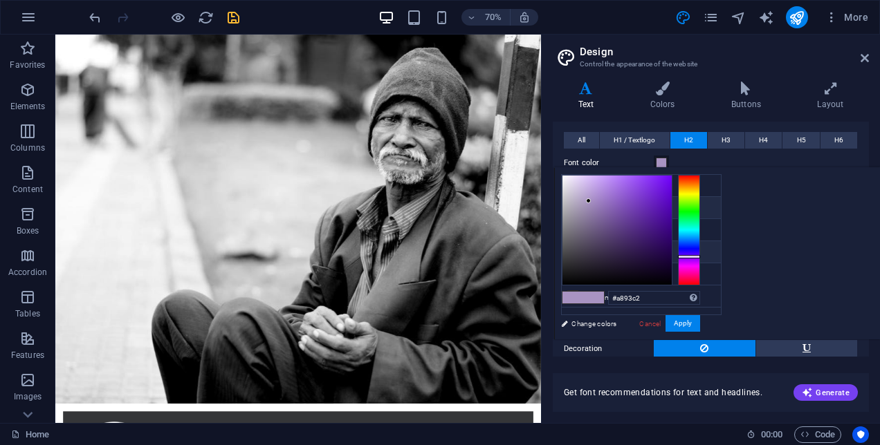
click at [622, 250] on li "Font color #353638" at bounding box center [641, 252] width 159 height 22
type input "#353638"
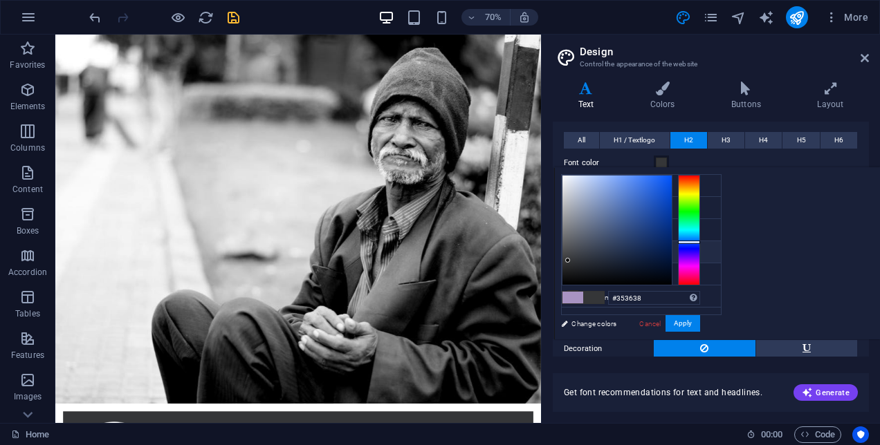
click at [661, 163] on span at bounding box center [661, 163] width 11 height 11
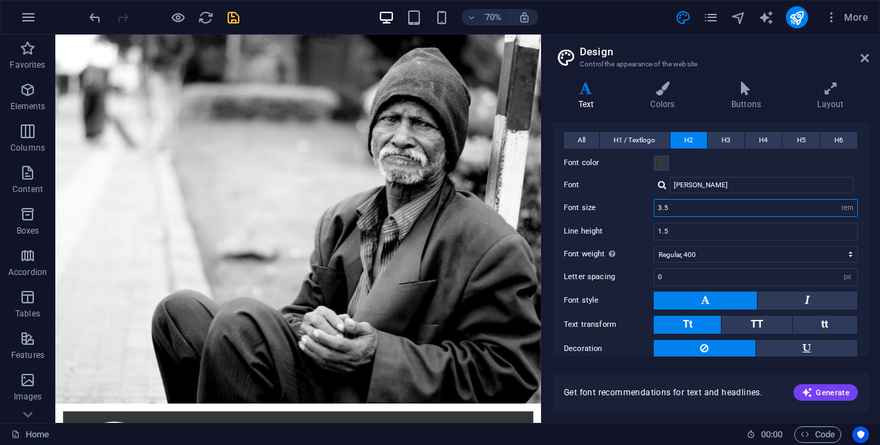
drag, startPoint x: 686, startPoint y: 205, endPoint x: 654, endPoint y: 207, distance: 31.9
drag, startPoint x: 654, startPoint y: 207, endPoint x: 618, endPoint y: 222, distance: 39.1
click at [618, 223] on div "Line height 1.5" at bounding box center [711, 232] width 294 height 18
drag, startPoint x: 668, startPoint y: 205, endPoint x: 645, endPoint y: 203, distance: 22.9
click at [645, 203] on div "Font size 3.5 rem px em %" at bounding box center [711, 208] width 294 height 18
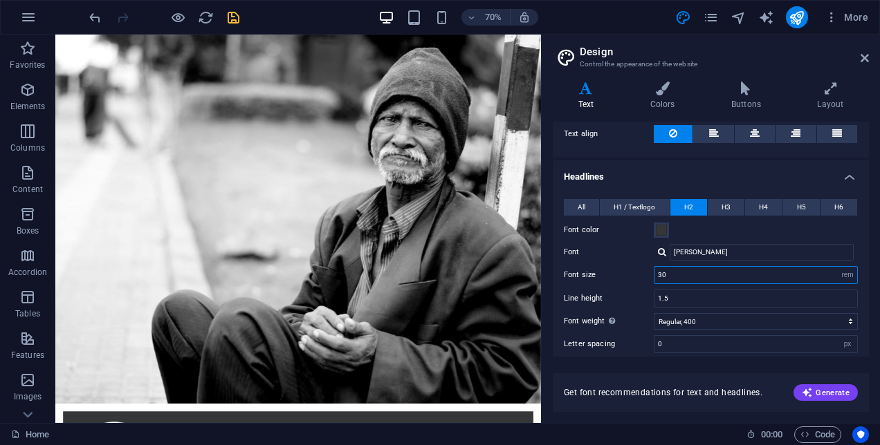
scroll to position [247, 0]
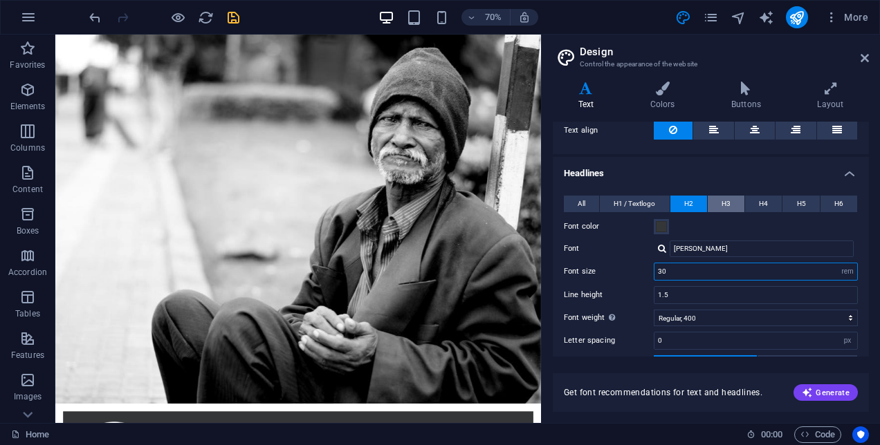
type input "30"
click at [730, 196] on button "H3" at bounding box center [726, 204] width 37 height 17
drag, startPoint x: 692, startPoint y: 271, endPoint x: 617, endPoint y: 277, distance: 74.9
click at [617, 277] on div "Font size 1.5 rem px em %" at bounding box center [711, 272] width 294 height 18
type input "1.5"
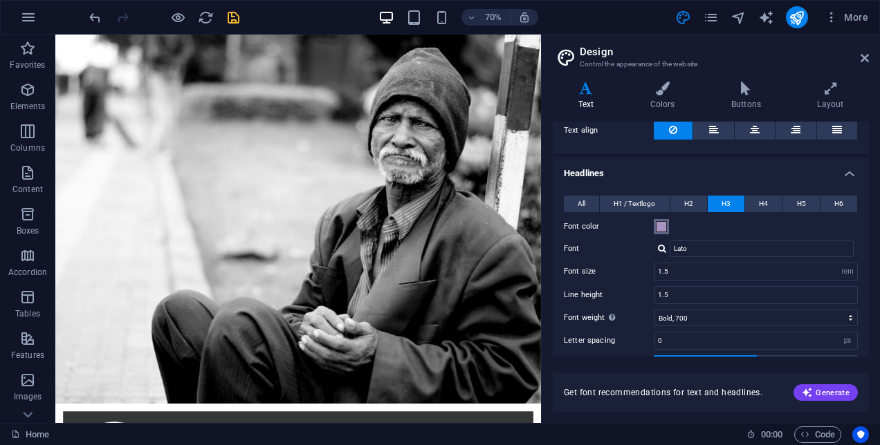
click at [660, 224] on span at bounding box center [661, 226] width 11 height 11
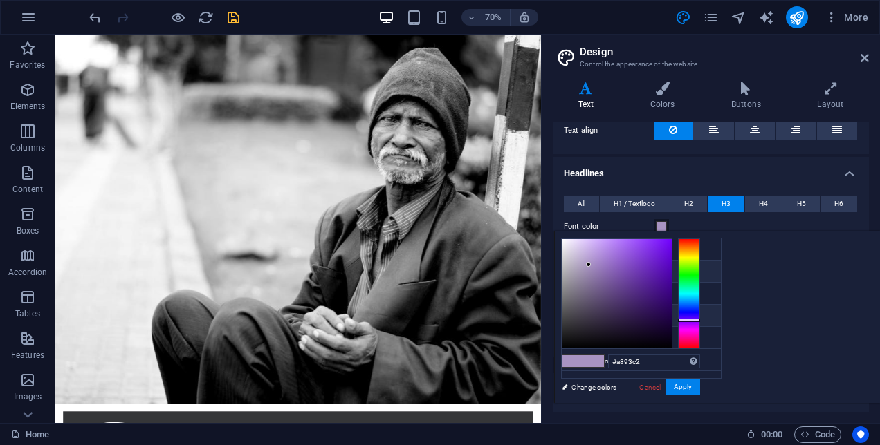
click at [612, 313] on li "Font color #353638" at bounding box center [641, 316] width 159 height 22
type input "#353638"
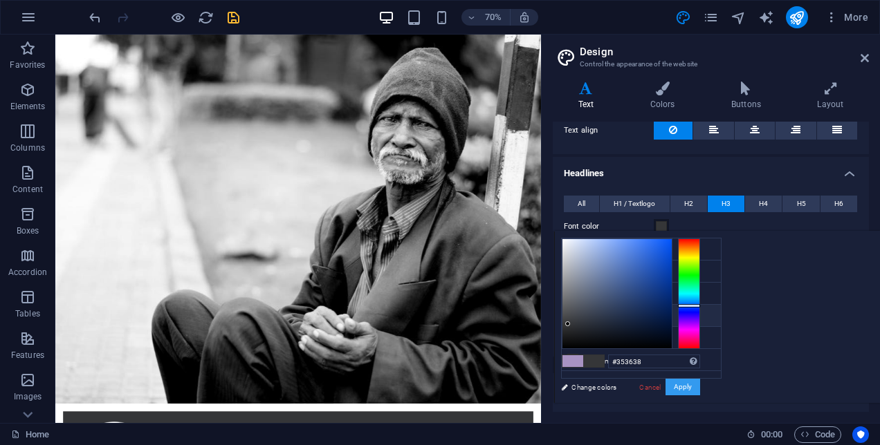
click at [700, 392] on button "Apply" at bounding box center [682, 387] width 35 height 17
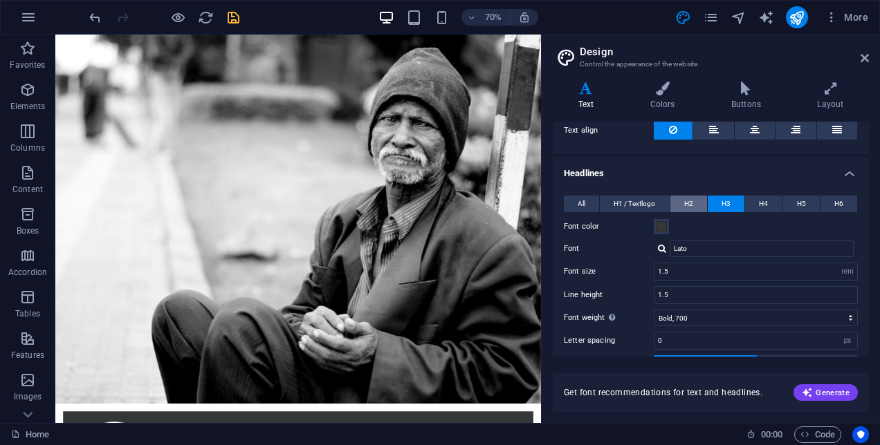
click at [688, 201] on span "H2" at bounding box center [688, 204] width 9 height 17
click at [722, 191] on div "All H1 / Textlogo H2 H3 H4 H5 H6 Font color Font Lato Line height 1.5 Font weig…" at bounding box center [711, 333] width 322 height 302
click at [722, 196] on span "H3" at bounding box center [725, 204] width 9 height 17
click at [685, 203] on span "H2" at bounding box center [688, 204] width 9 height 17
click at [706, 247] on input "[PERSON_NAME]" at bounding box center [762, 249] width 184 height 17
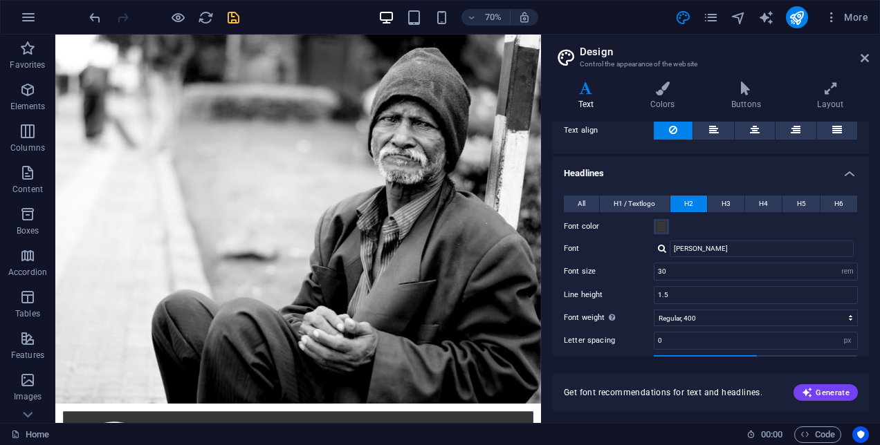
click at [661, 248] on div at bounding box center [662, 248] width 8 height 9
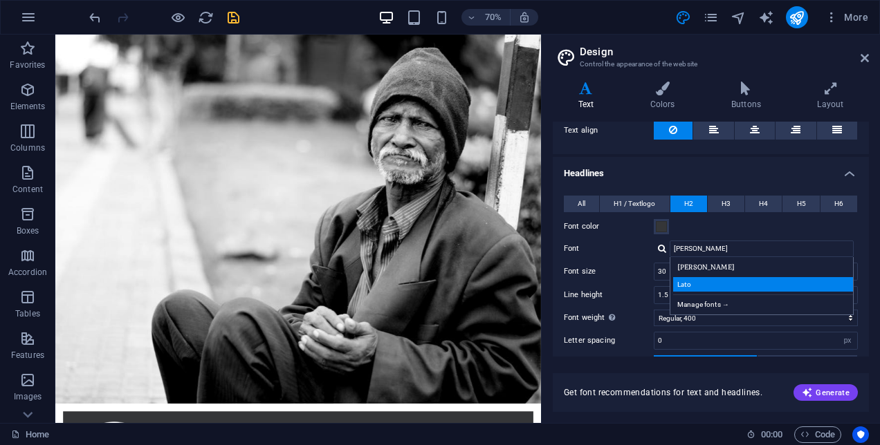
click at [699, 280] on div "Lato" at bounding box center [764, 284] width 183 height 15
type input "Lato"
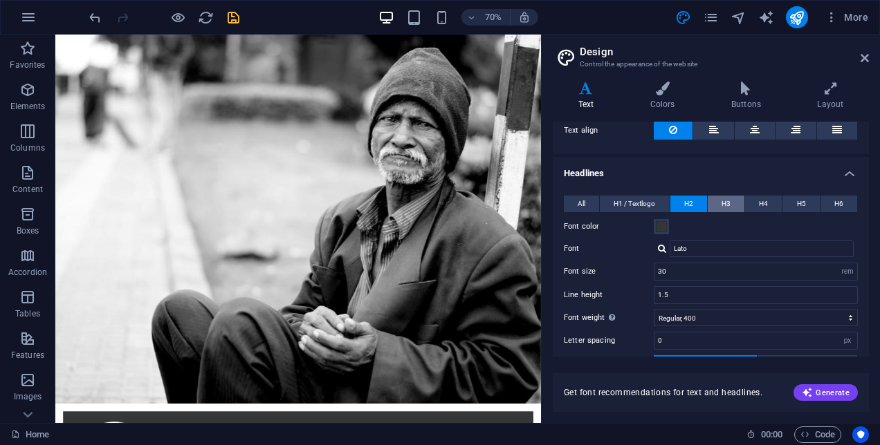
click at [726, 203] on span "H3" at bounding box center [725, 204] width 9 height 17
drag, startPoint x: 691, startPoint y: 273, endPoint x: 634, endPoint y: 268, distance: 57.6
click at [634, 268] on div "Font size 1.5 rem px em %" at bounding box center [711, 272] width 294 height 18
type input "1.5"
click at [765, 321] on select "Thin, 100 Extra-light, 200 Light, 300 Regular, 400 Medium, 500 Semi-bold, 600 B…" at bounding box center [756, 318] width 204 height 17
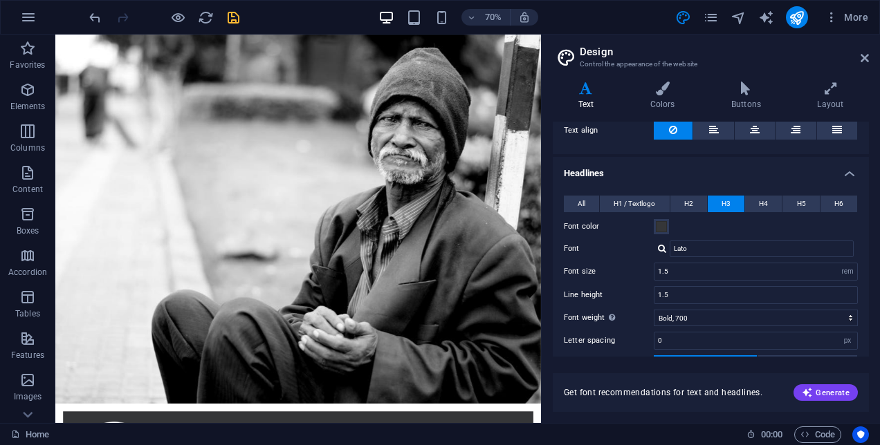
click at [622, 277] on div "All H1 / Textlogo H2 H3 H4 H5 H6 Font color Font Lato Line height 1.5 Font weig…" at bounding box center [711, 333] width 322 height 302
click at [684, 196] on span "H2" at bounding box center [688, 204] width 9 height 17
click at [717, 201] on button "H3" at bounding box center [726, 204] width 37 height 17
click at [708, 310] on select "Thin, 100 Extra-light, 200 Light, 300 Regular, 400 Medium, 500 Semi-bold, 600 B…" at bounding box center [756, 318] width 204 height 17
select select "400"
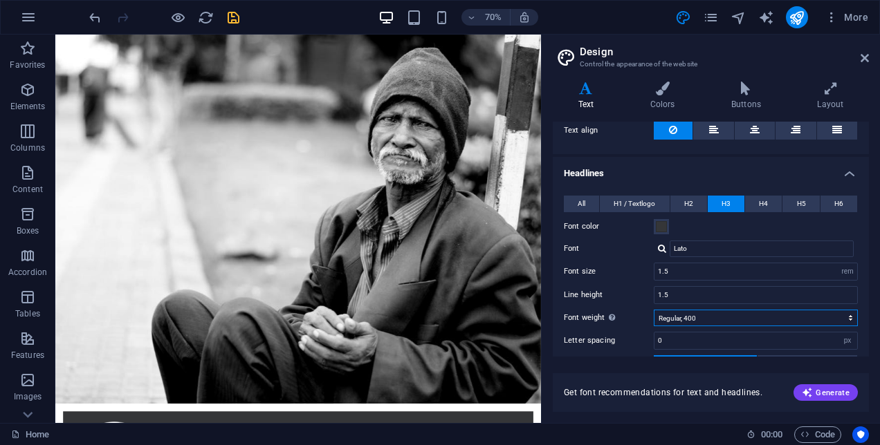
click at [654, 310] on select "Thin, 100 Extra-light, 200 Light, 300 Regular, 400 Medium, 500 Semi-bold, 600 B…" at bounding box center [756, 318] width 204 height 17
click at [690, 191] on div "All H1 / Textlogo H2 H3 H4 H5 H6 Font color Font Lato Line height 1.5 Font weig…" at bounding box center [711, 333] width 322 height 302
click at [690, 196] on span "H2" at bounding box center [688, 204] width 9 height 17
click at [686, 310] on select "Thin, 100 Extra-light, 200 Light, 300 Regular, 400 Medium, 500 Semi-bold, 600 B…" at bounding box center [756, 318] width 204 height 17
select select "500"
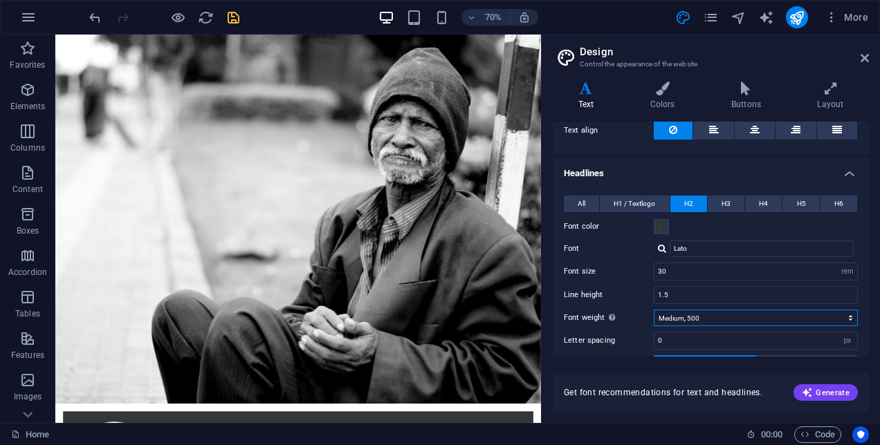
click at [654, 310] on select "Thin, 100 Extra-light, 200 Light, 300 Regular, 400 Medium, 500 Semi-bold, 600 B…" at bounding box center [756, 318] width 204 height 17
click at [726, 199] on span "H3" at bounding box center [725, 204] width 9 height 17
drag, startPoint x: 869, startPoint y: 302, endPoint x: 867, endPoint y: 333, distance: 31.9
click at [865, 338] on div "Variants Text Colors Buttons Layout Text Standard Bold Links Font color Font La…" at bounding box center [711, 247] width 338 height 353
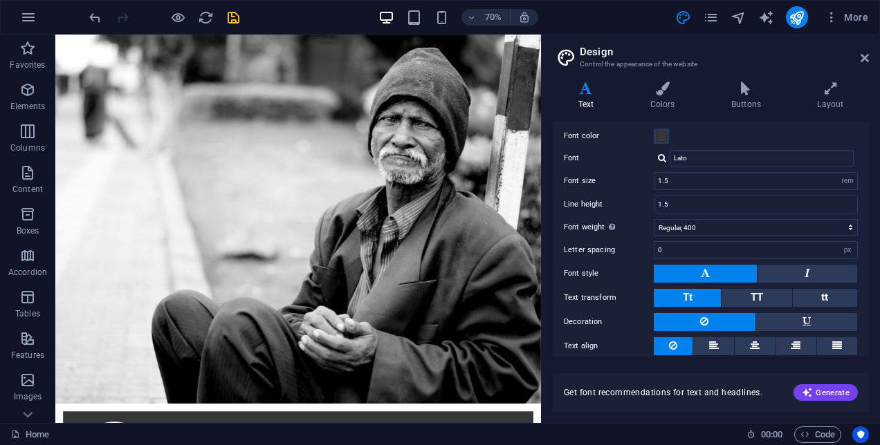
scroll to position [340, 0]
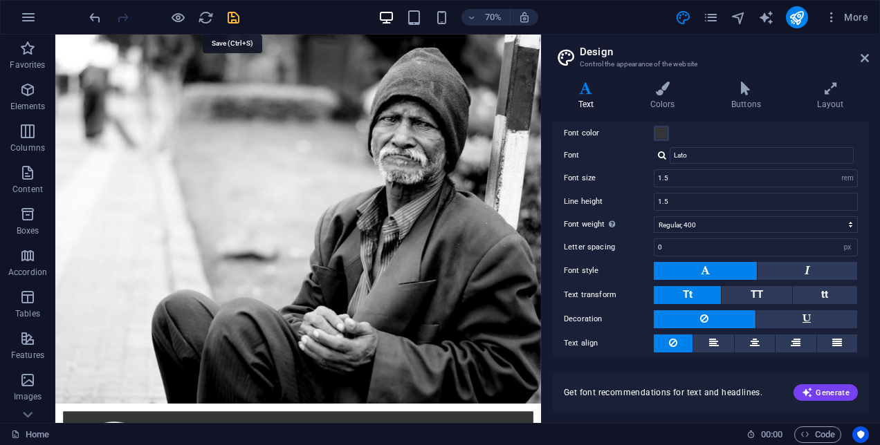
click at [235, 14] on icon "save" at bounding box center [234, 18] width 16 height 16
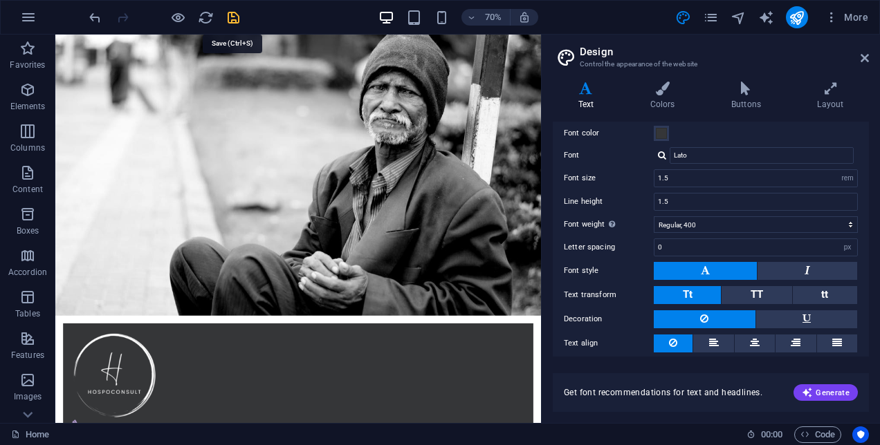
checkbox input "false"
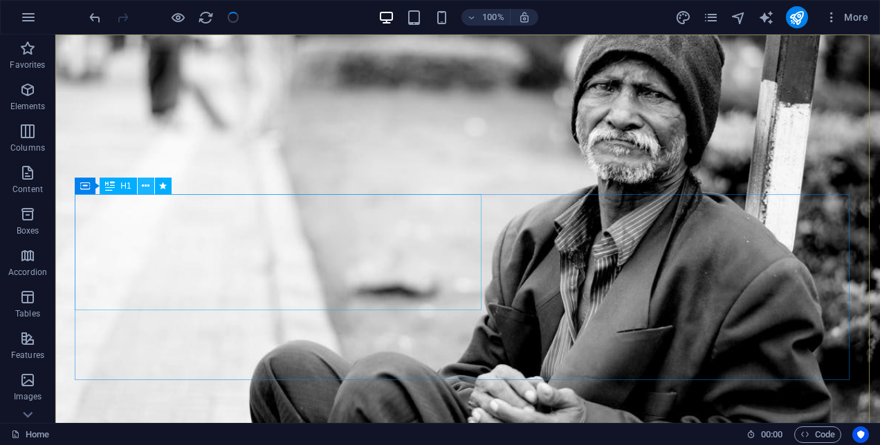
click at [144, 185] on icon at bounding box center [146, 186] width 8 height 15
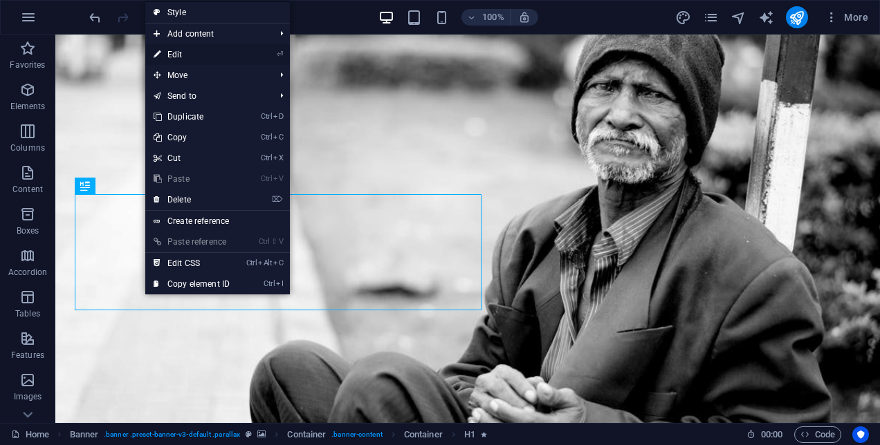
click at [192, 48] on link "⏎ Edit" at bounding box center [191, 54] width 93 height 21
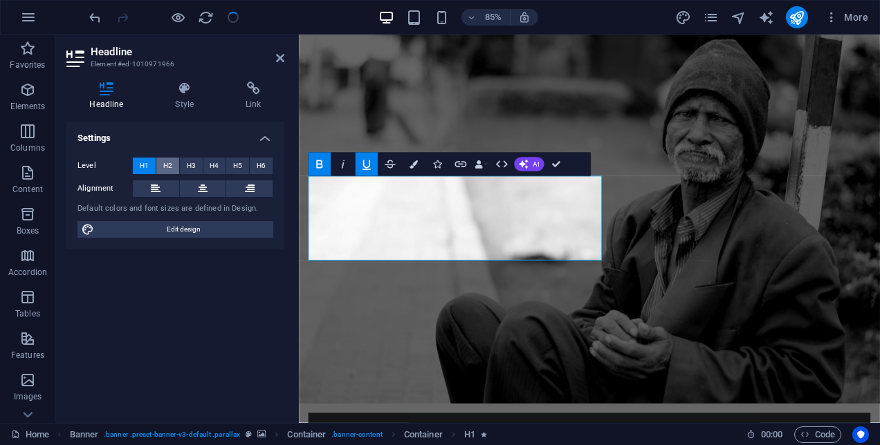
click at [169, 168] on span "H2" at bounding box center [167, 166] width 9 height 17
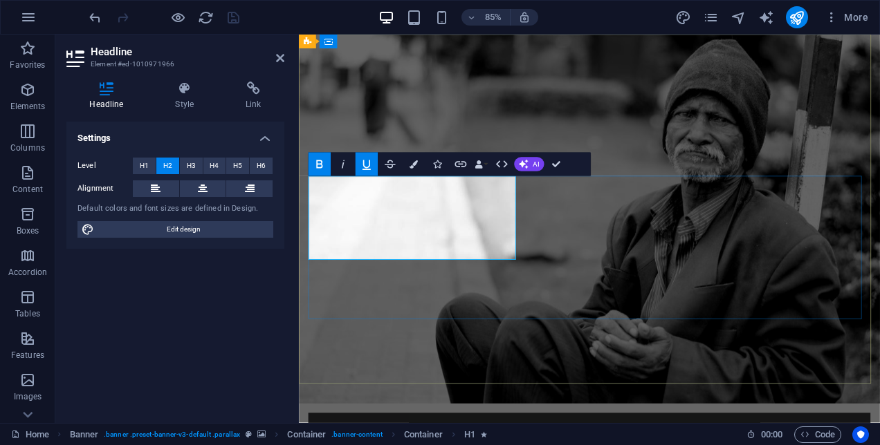
drag, startPoint x: 513, startPoint y: 284, endPoint x: 316, endPoint y: 226, distance: 204.9
drag, startPoint x: 514, startPoint y: 283, endPoint x: 432, endPoint y: 230, distance: 98.0
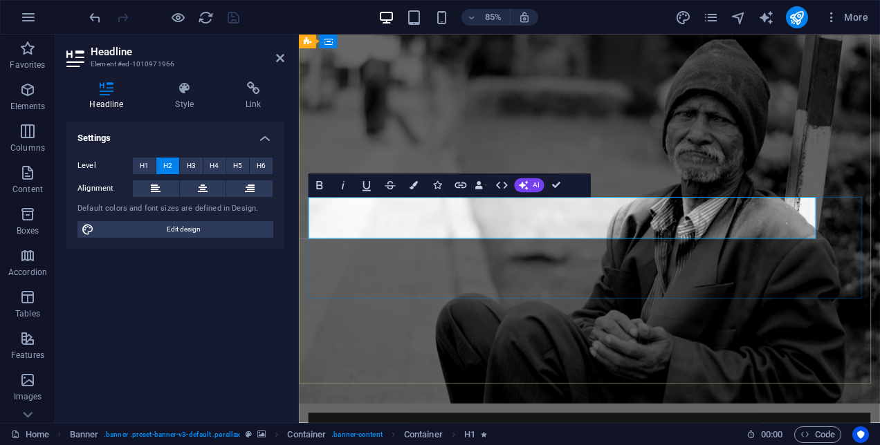
drag, startPoint x: 430, startPoint y: 260, endPoint x: 307, endPoint y: 265, distance: 122.5
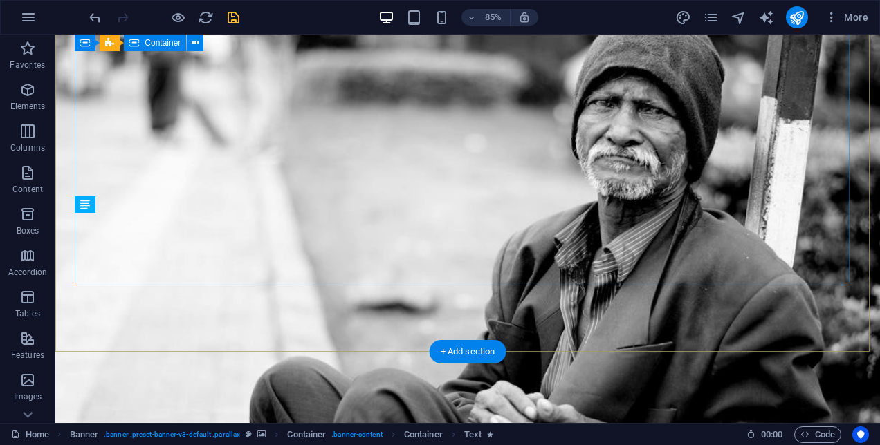
scroll to position [479, 0]
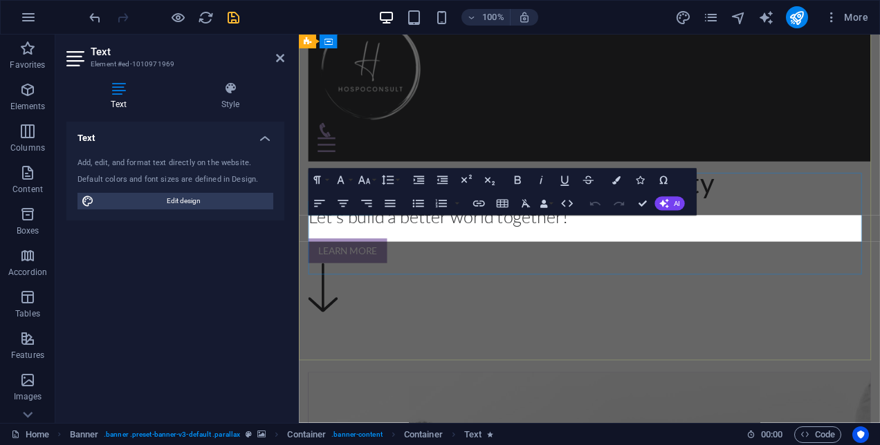
scroll to position [28, 0]
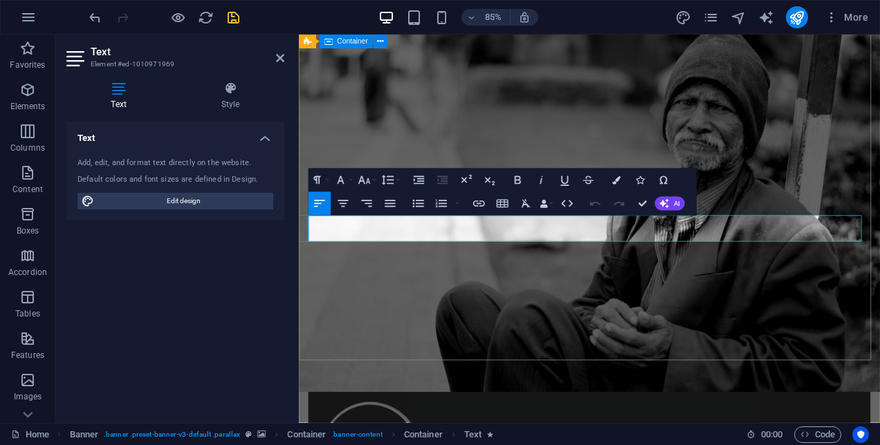
drag, startPoint x: 642, startPoint y: 266, endPoint x: 304, endPoint y: 257, distance: 338.4
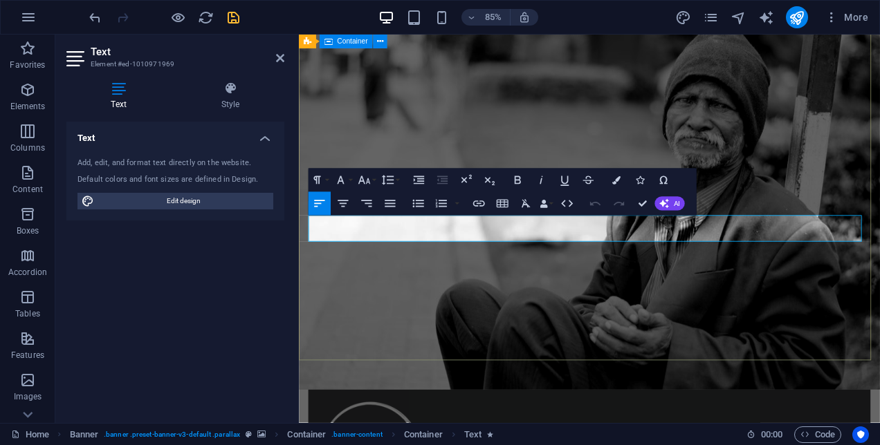
scroll to position [22, 0]
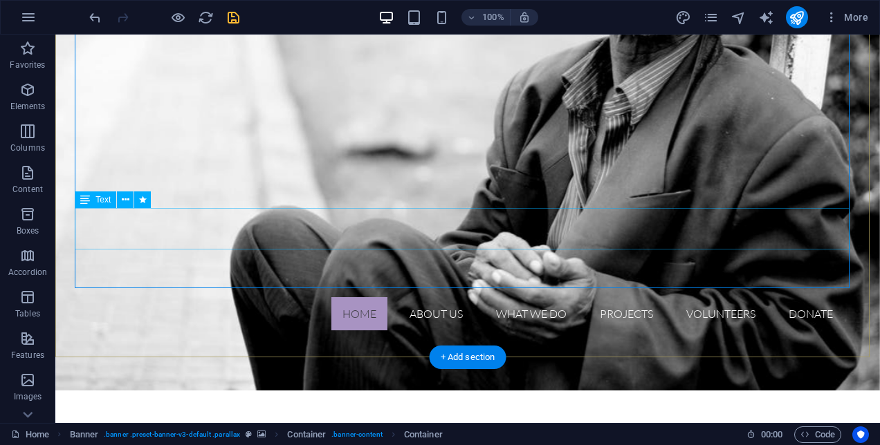
scroll to position [482, 0]
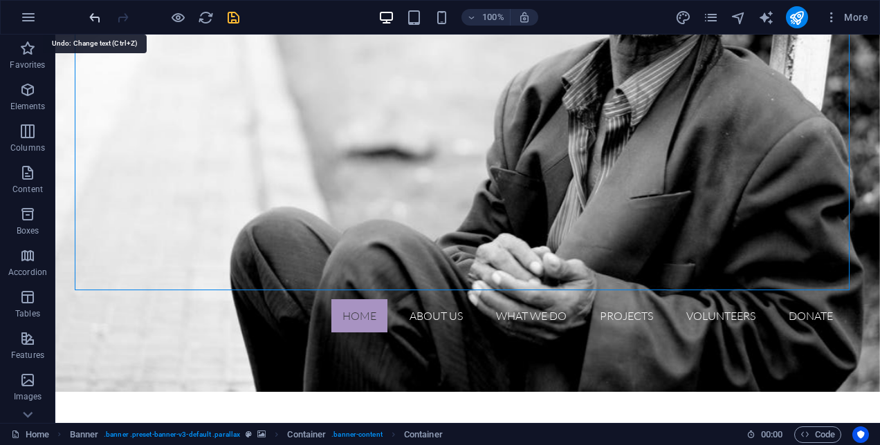
click at [95, 13] on icon "undo" at bounding box center [95, 18] width 16 height 16
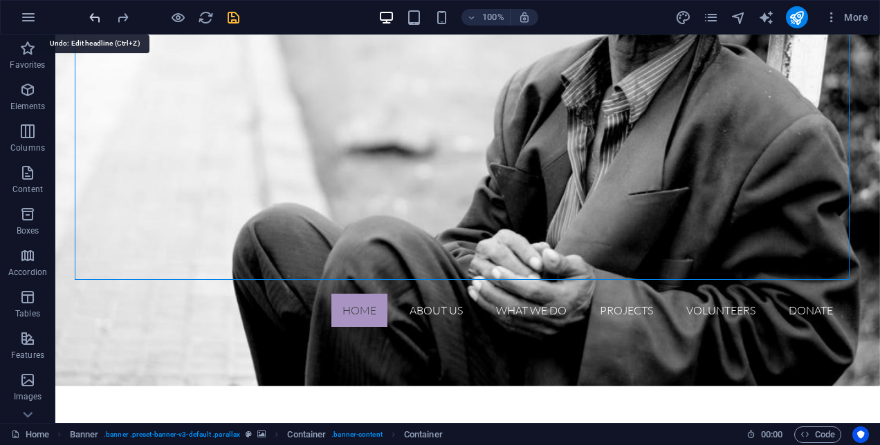
click at [95, 12] on icon "undo" at bounding box center [95, 18] width 16 height 16
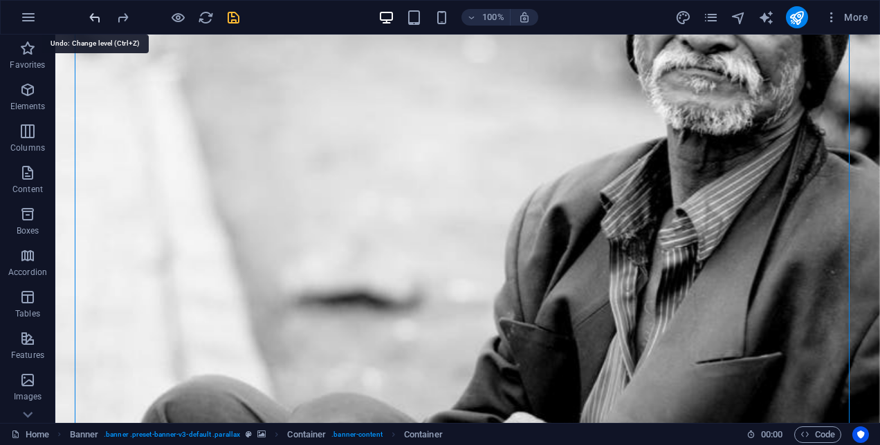
click at [95, 12] on icon "undo" at bounding box center [95, 18] width 16 height 16
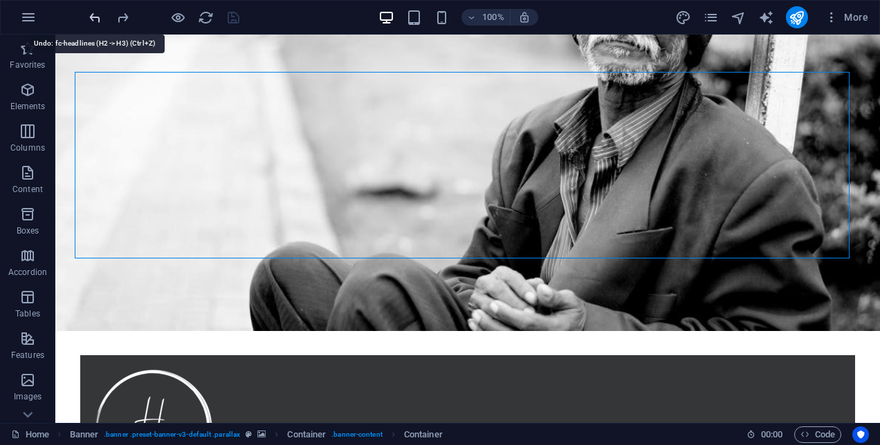
scroll to position [24, 0]
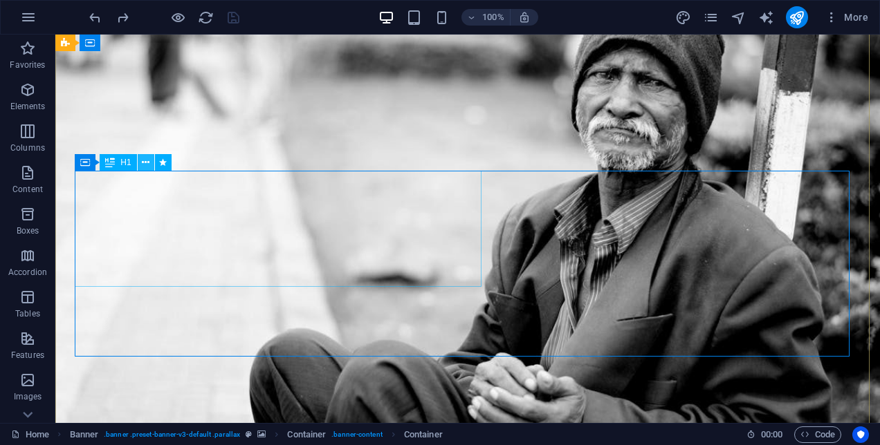
click at [147, 160] on icon at bounding box center [146, 163] width 8 height 15
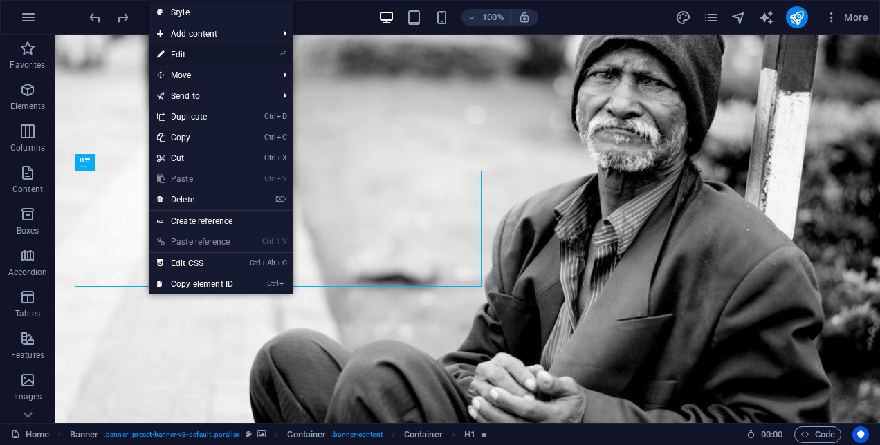
click at [203, 55] on link "⏎ Edit" at bounding box center [195, 54] width 93 height 21
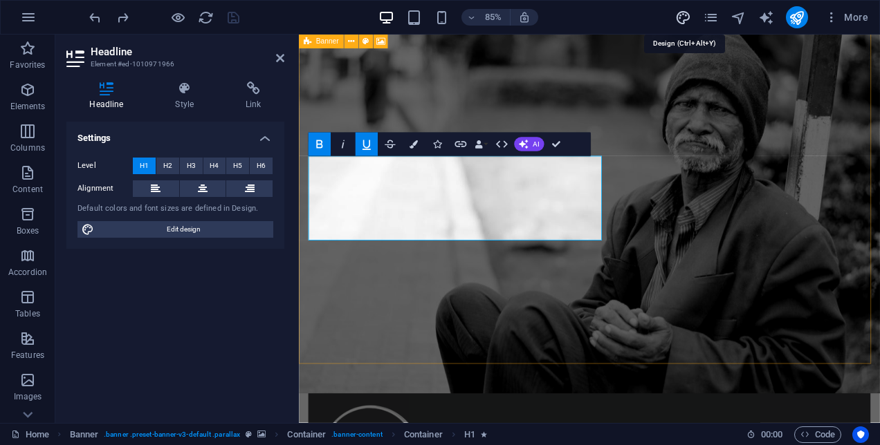
click at [685, 15] on icon "design" at bounding box center [683, 18] width 16 height 16
select select "rem"
select select "300"
select select "px"
select select "rem"
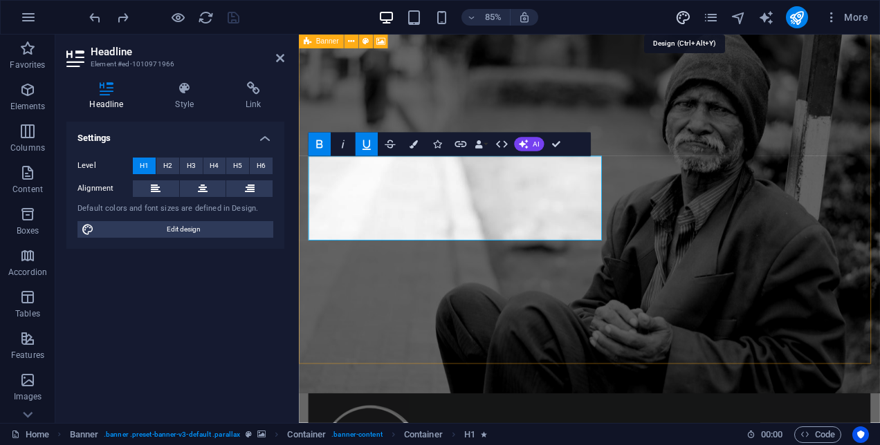
select select "400"
select select "px"
select select "rem"
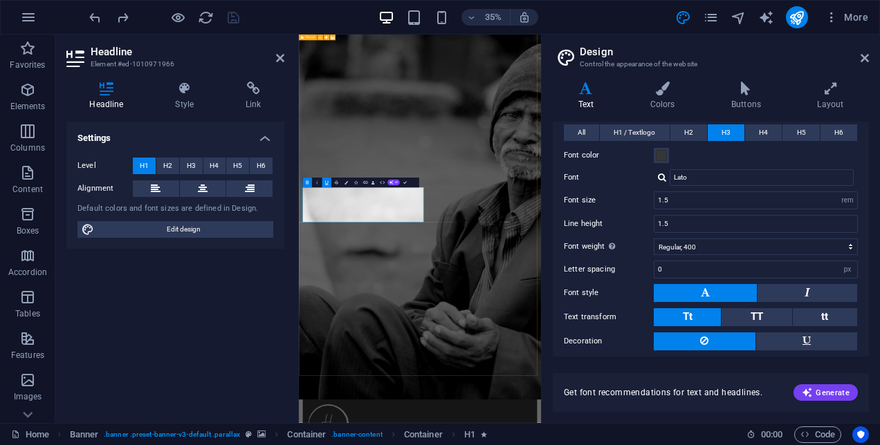
scroll to position [307, 0]
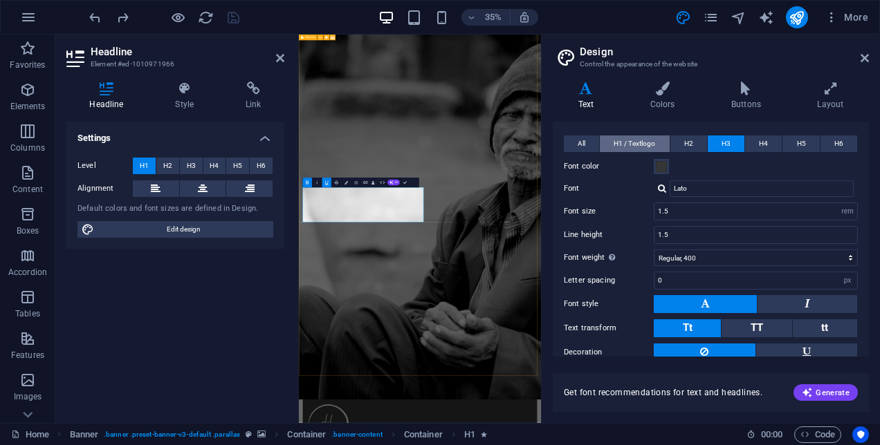
click at [635, 136] on span "H1 / Textlogo" at bounding box center [635, 144] width 42 height 17
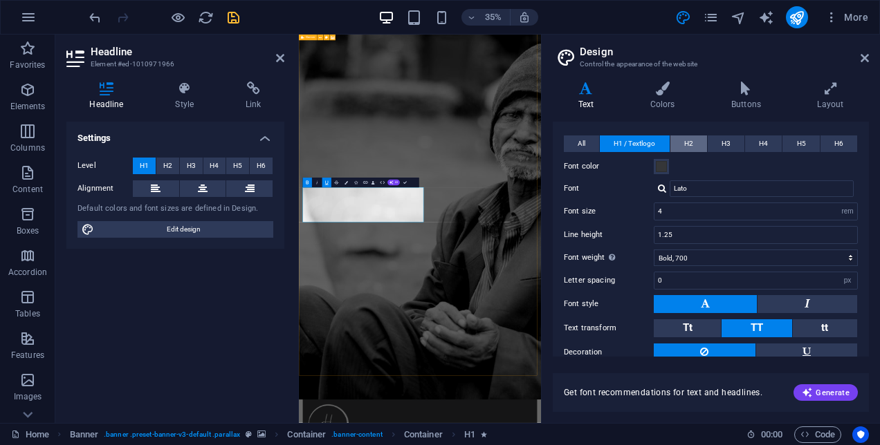
click at [687, 138] on span "H2" at bounding box center [688, 144] width 9 height 17
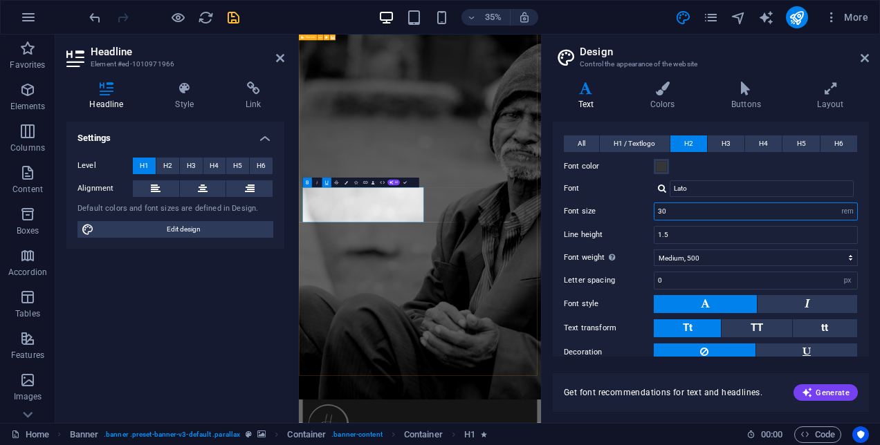
drag, startPoint x: 678, startPoint y: 203, endPoint x: 618, endPoint y: 213, distance: 60.4
click at [618, 213] on div "Font size 30 rem px em %" at bounding box center [711, 212] width 294 height 18
type input "2"
click at [728, 138] on span "H3" at bounding box center [725, 144] width 9 height 17
click at [234, 15] on icon "save" at bounding box center [234, 18] width 16 height 16
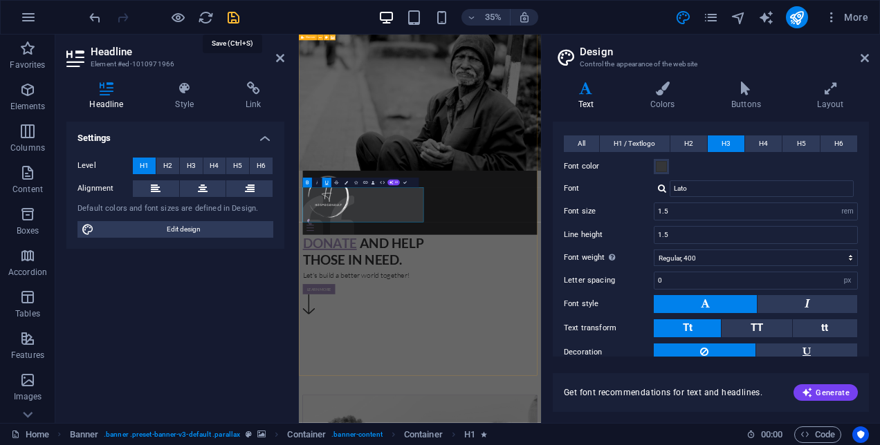
checkbox input "false"
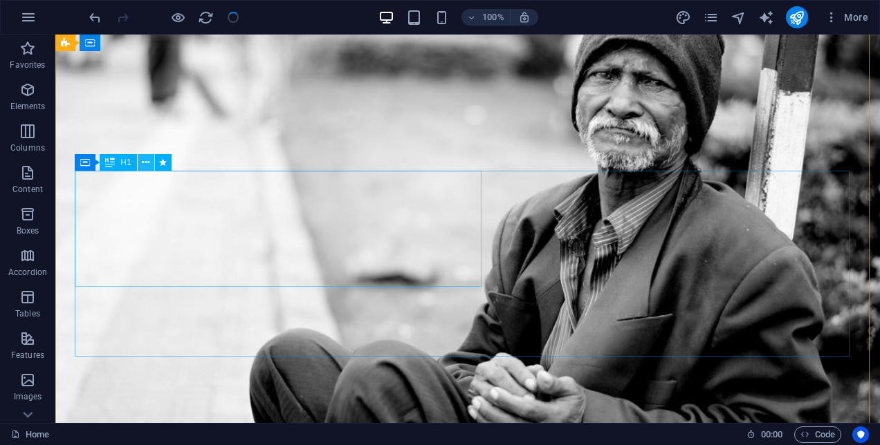
click at [142, 163] on icon at bounding box center [146, 163] width 8 height 15
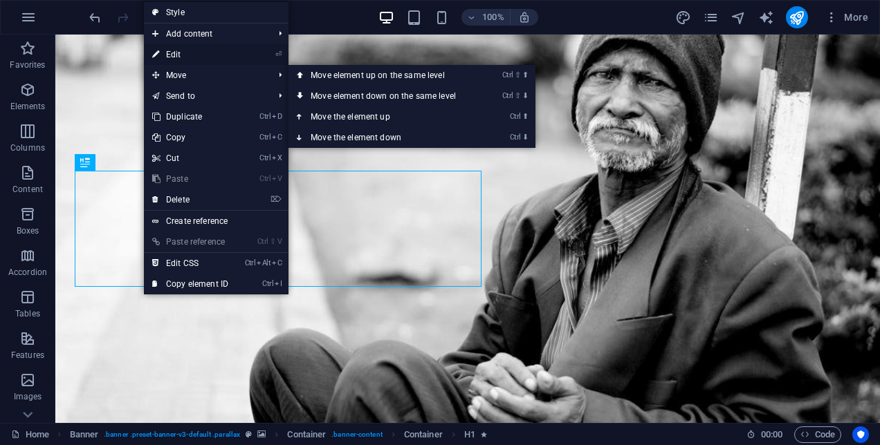
click at [178, 48] on link "⏎ Edit" at bounding box center [190, 54] width 93 height 21
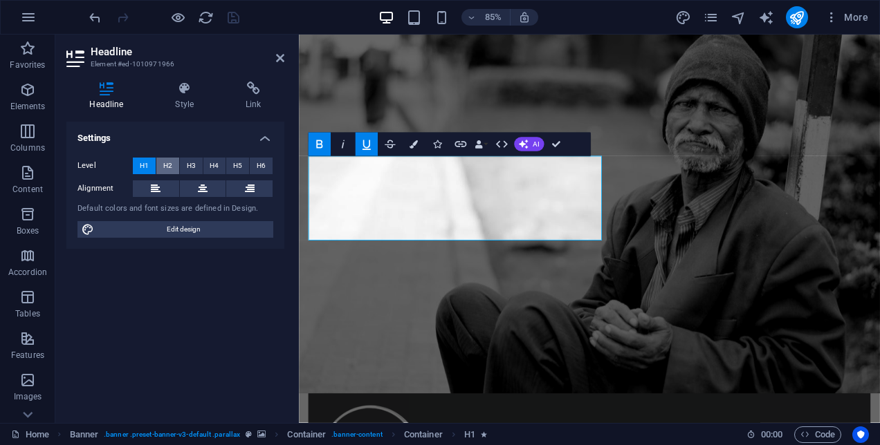
click at [166, 169] on span "H2" at bounding box center [167, 166] width 9 height 17
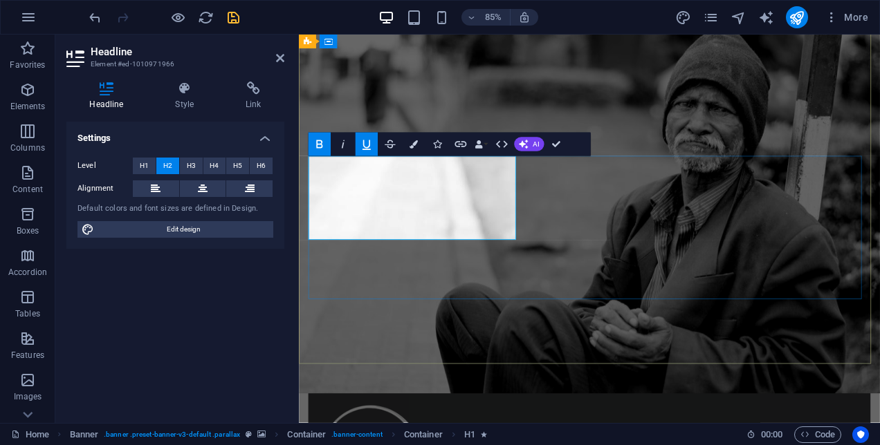
drag, startPoint x: 524, startPoint y: 262, endPoint x: 430, endPoint y: 212, distance: 106.4
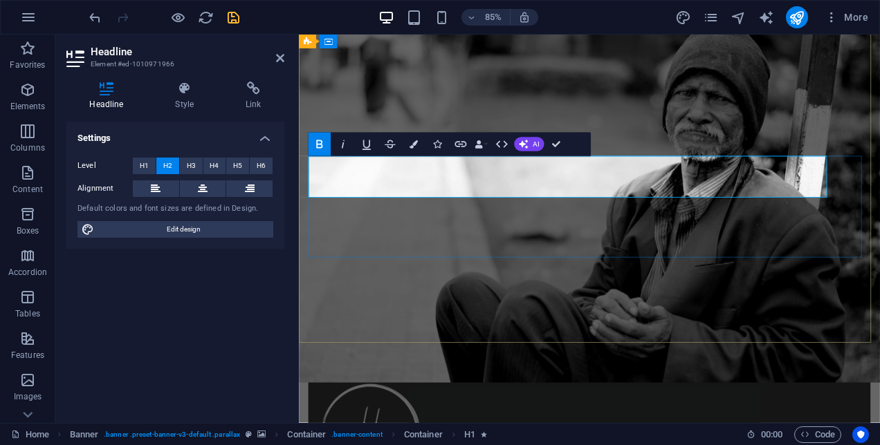
drag, startPoint x: 429, startPoint y: 212, endPoint x: 311, endPoint y: 212, distance: 117.6
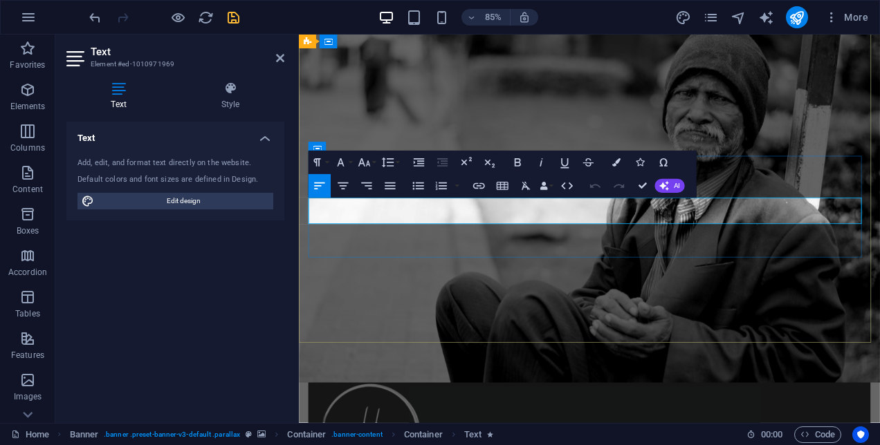
drag, startPoint x: 616, startPoint y: 246, endPoint x: 480, endPoint y: 241, distance: 136.3
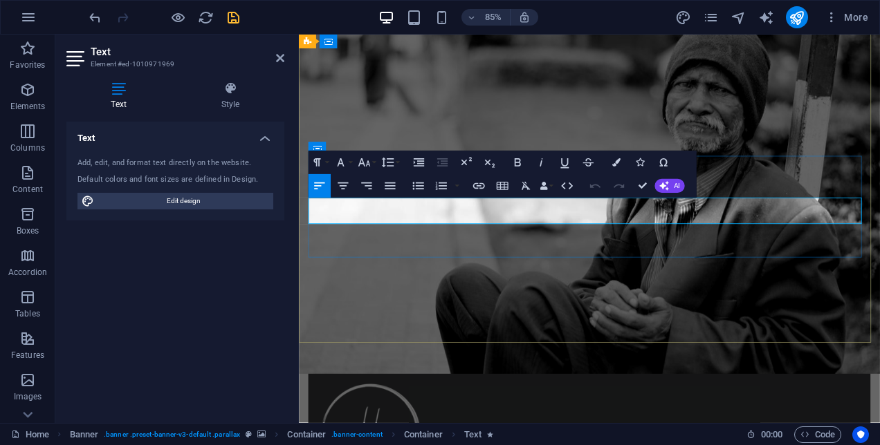
scroll to position [28, 0]
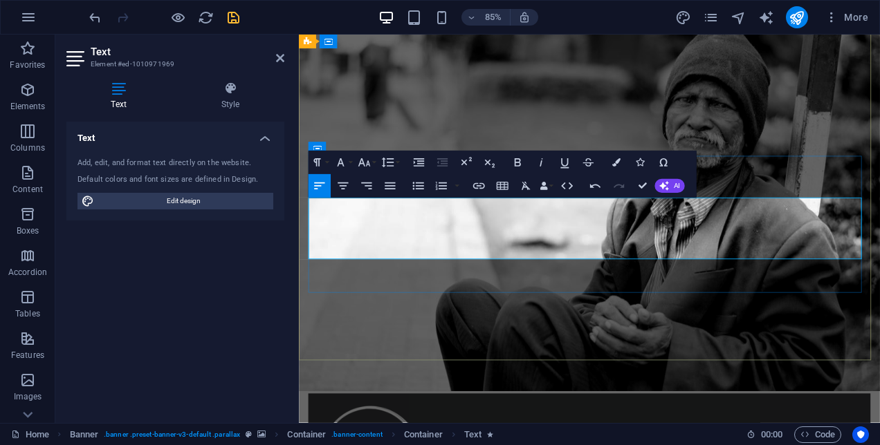
scroll to position [17, 0]
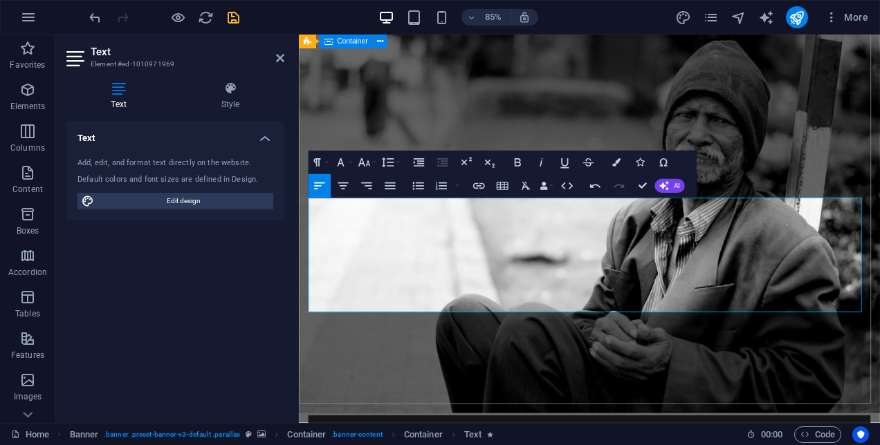
drag, startPoint x: 564, startPoint y: 353, endPoint x: 306, endPoint y: 332, distance: 259.5
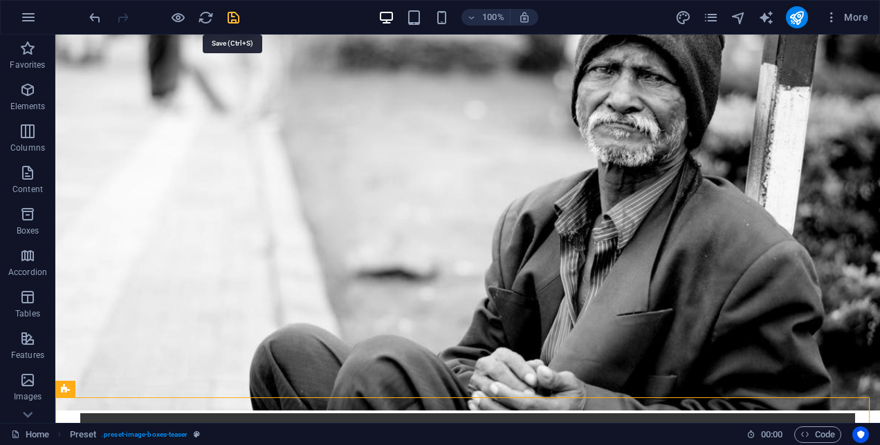
click at [236, 15] on icon "save" at bounding box center [234, 18] width 16 height 16
checkbox input "false"
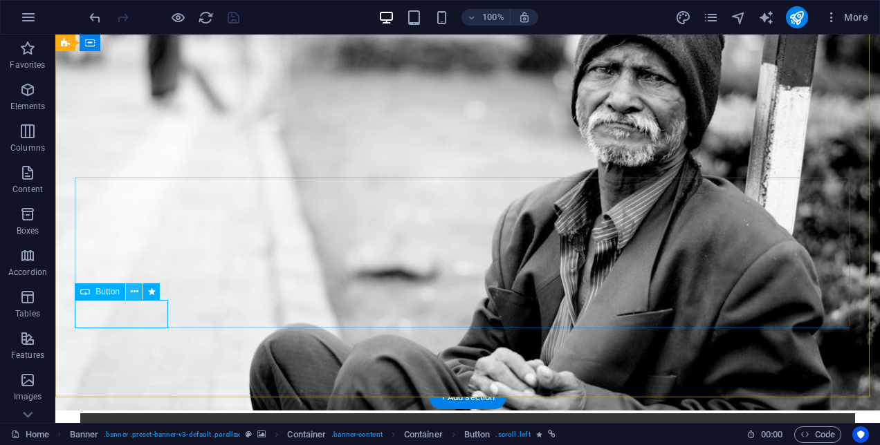
click at [134, 293] on icon at bounding box center [135, 292] width 8 height 15
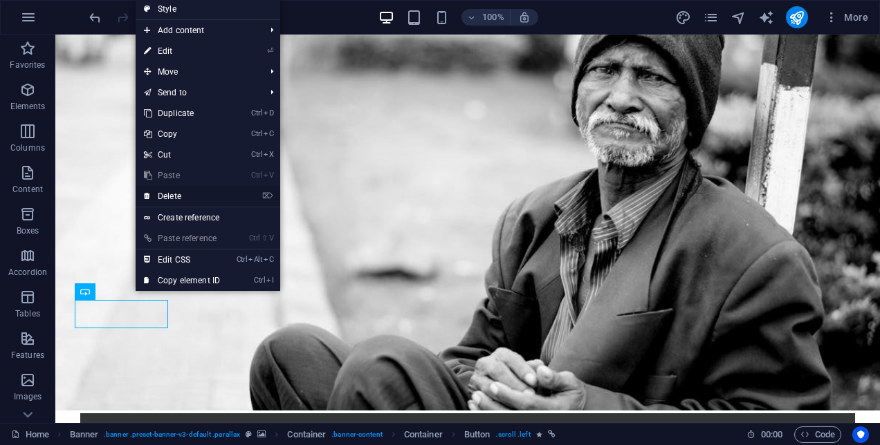
click at [172, 199] on link "⌦ Delete" at bounding box center [182, 196] width 93 height 21
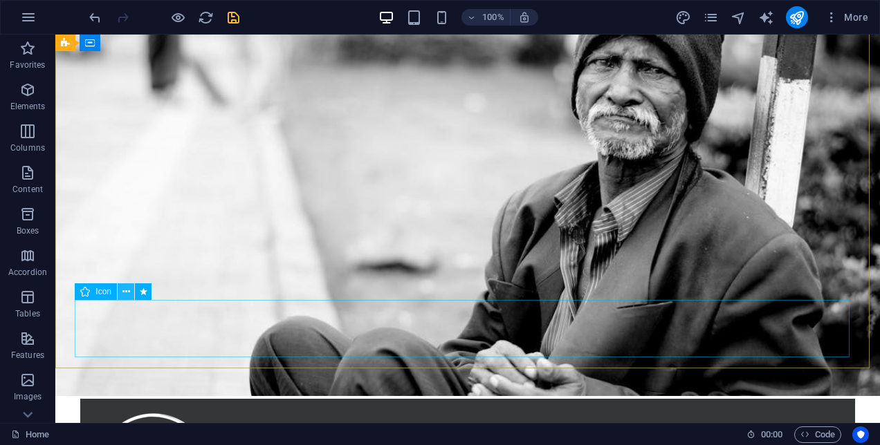
click at [127, 293] on icon at bounding box center [126, 292] width 8 height 15
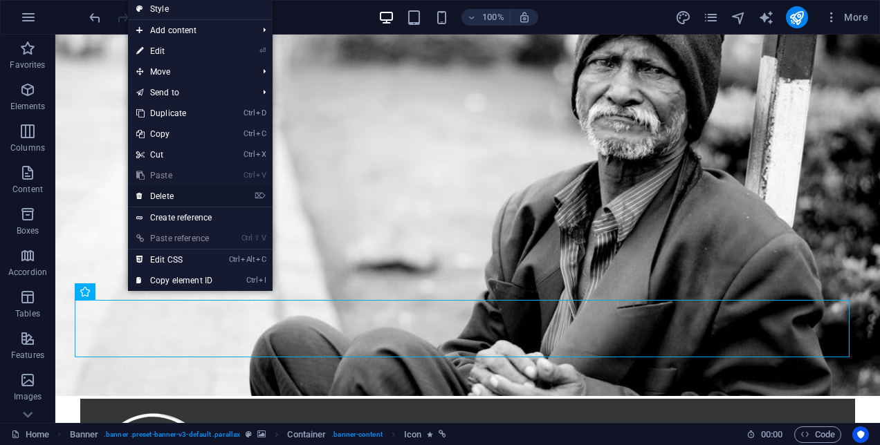
click at [156, 196] on link "⌦ Delete" at bounding box center [174, 196] width 93 height 21
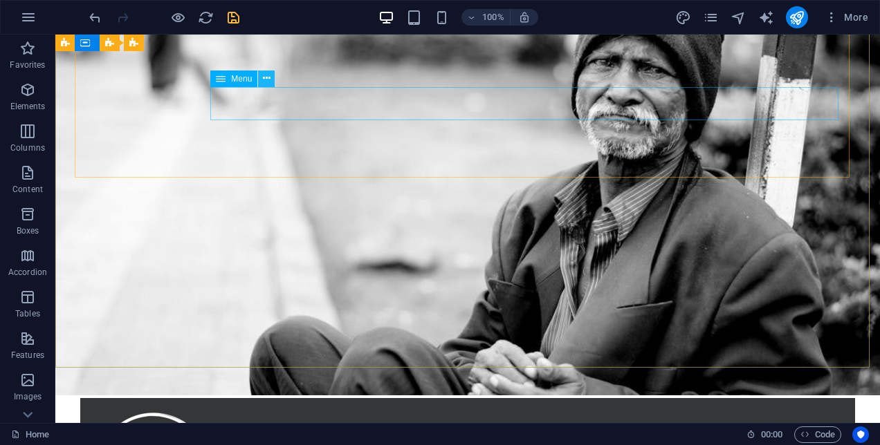
click at [266, 77] on icon at bounding box center [267, 78] width 8 height 15
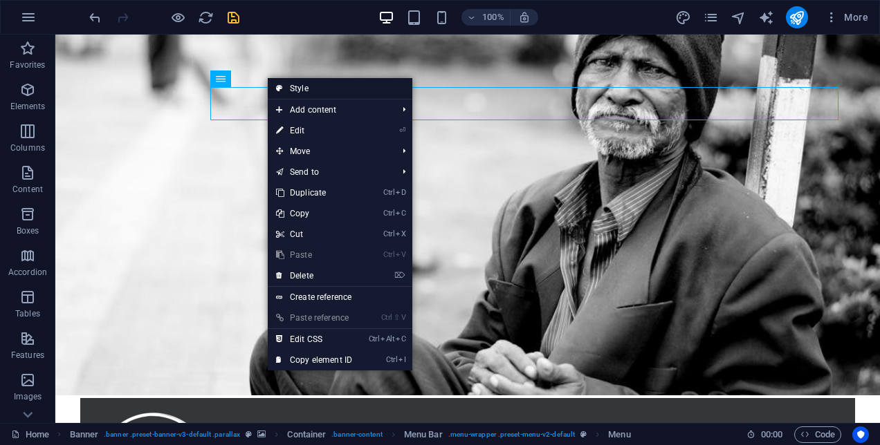
click at [299, 84] on link "Style" at bounding box center [340, 88] width 145 height 21
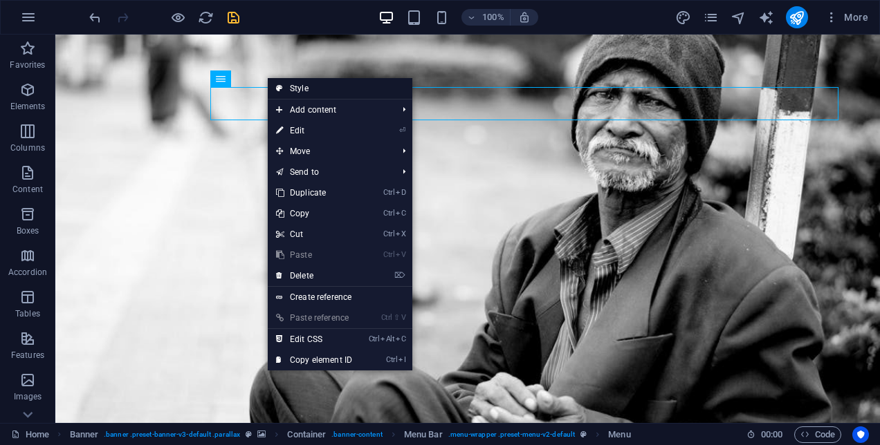
select select "rem"
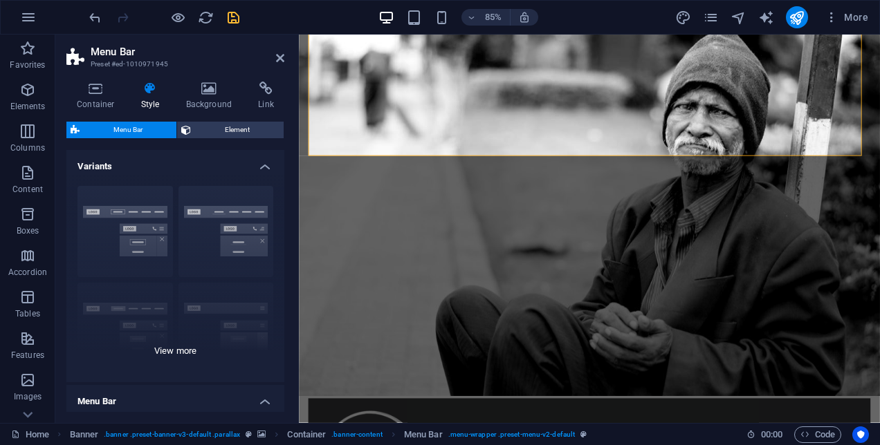
click at [237, 209] on div "Border Centered Default Fixed Loki Trigger Wide XXL" at bounding box center [175, 279] width 218 height 208
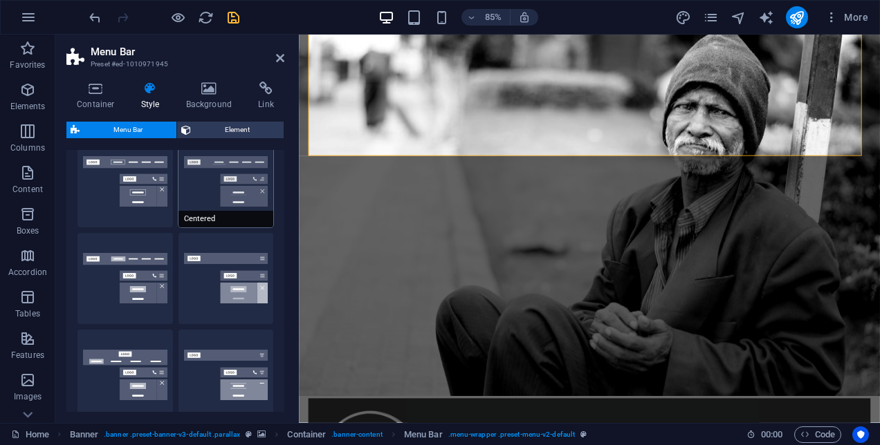
scroll to position [85, 0]
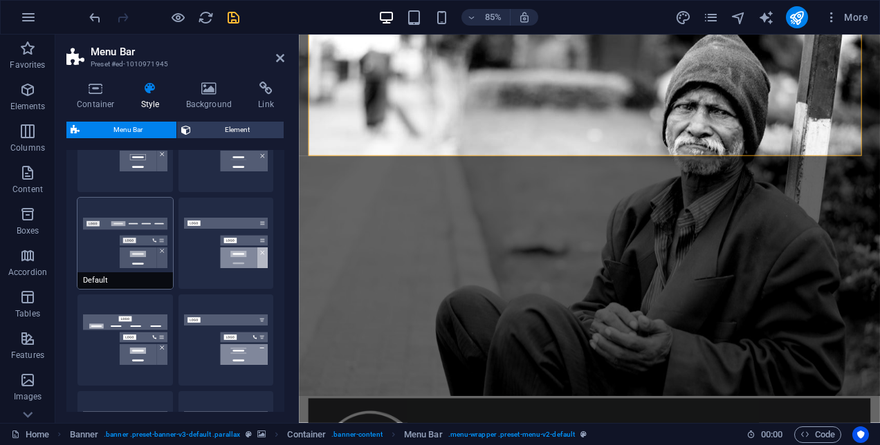
click at [143, 257] on button "Default" at bounding box center [124, 243] width 95 height 91
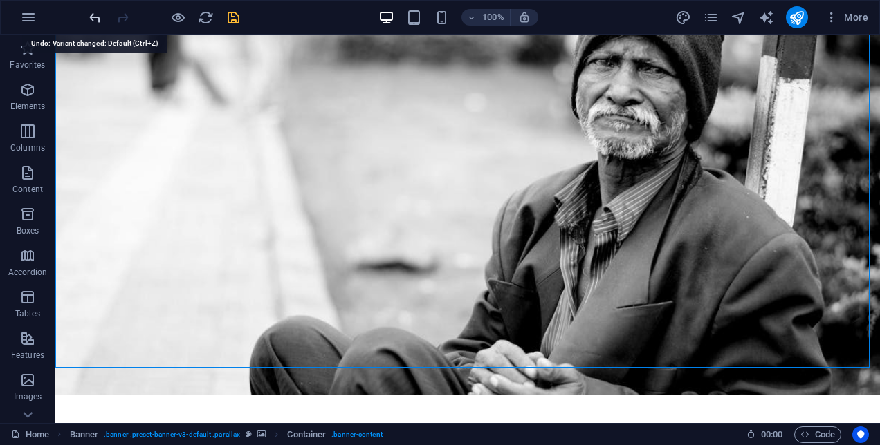
click at [95, 15] on icon "undo" at bounding box center [95, 18] width 16 height 16
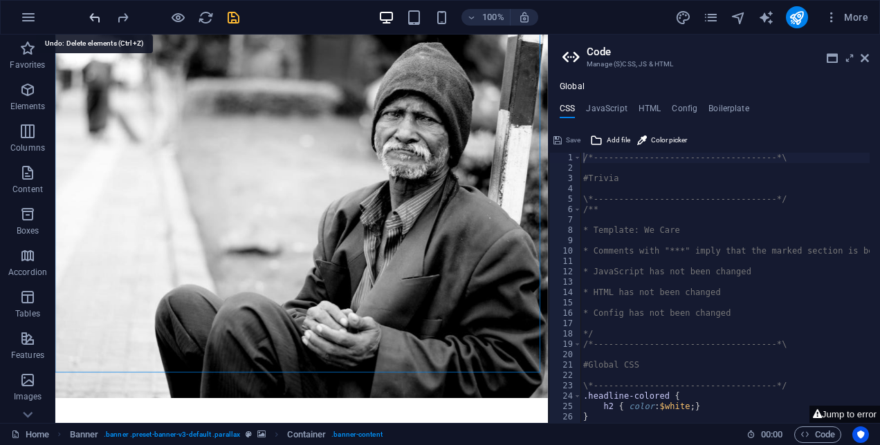
click at [92, 20] on icon "undo" at bounding box center [95, 18] width 16 height 16
click at [866, 55] on icon at bounding box center [865, 58] width 8 height 11
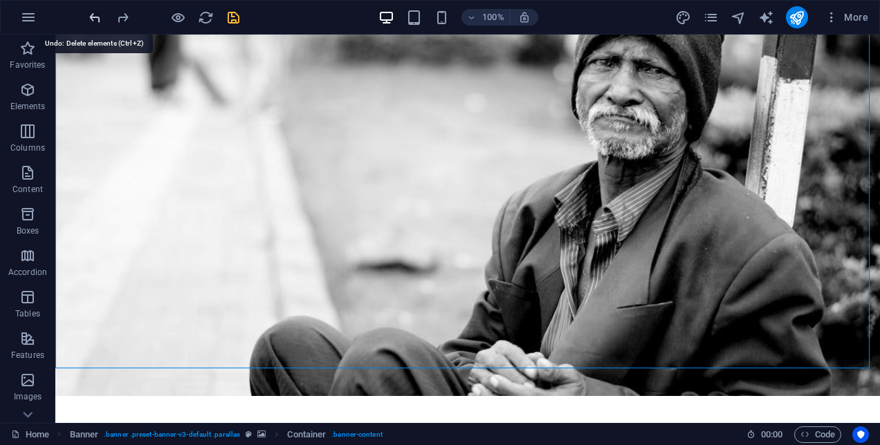
click at [102, 19] on icon "undo" at bounding box center [95, 18] width 16 height 16
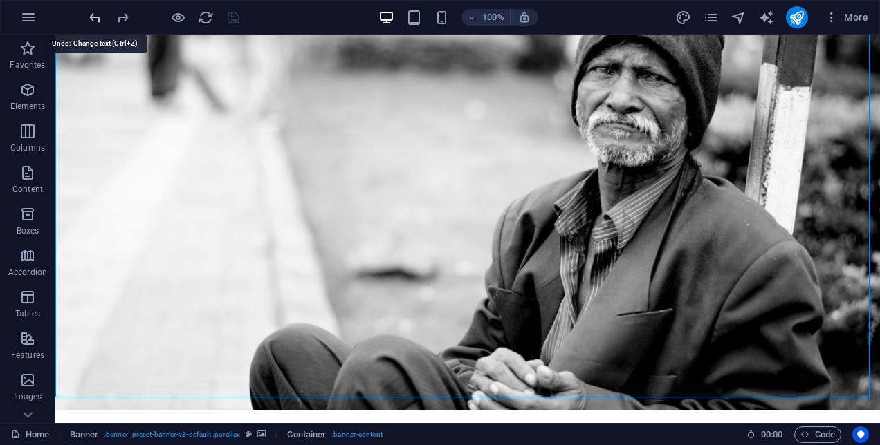
click at [89, 19] on icon "undo" at bounding box center [95, 18] width 16 height 16
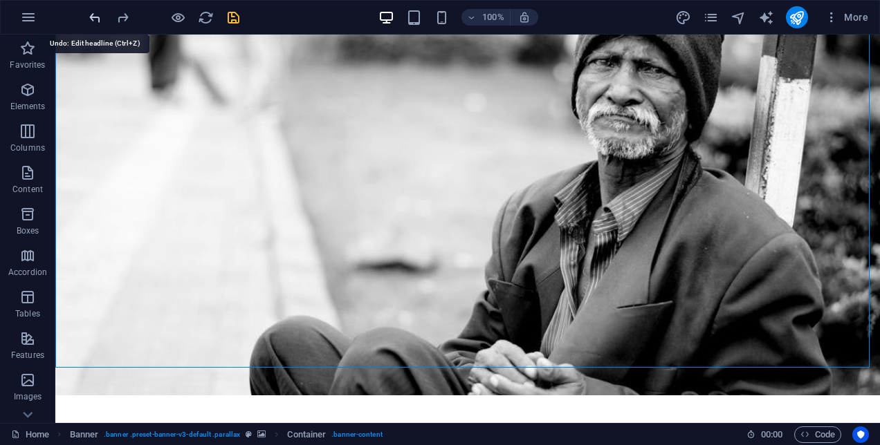
click at [89, 19] on icon "undo" at bounding box center [95, 18] width 16 height 16
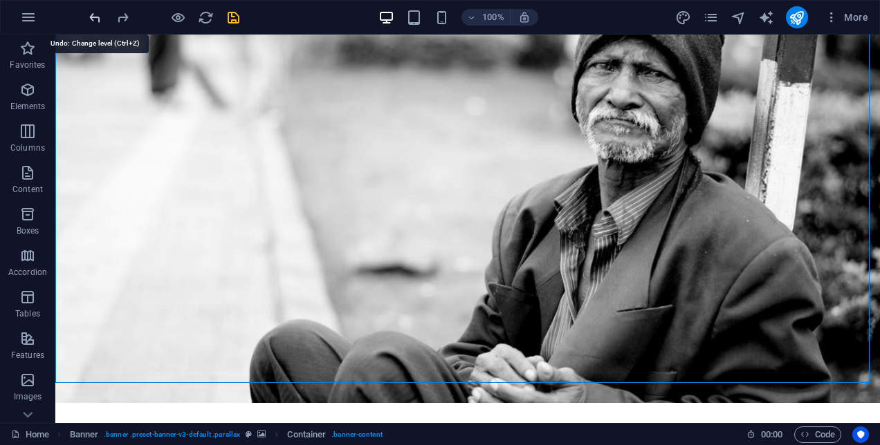
click at [89, 19] on icon "undo" at bounding box center [95, 18] width 16 height 16
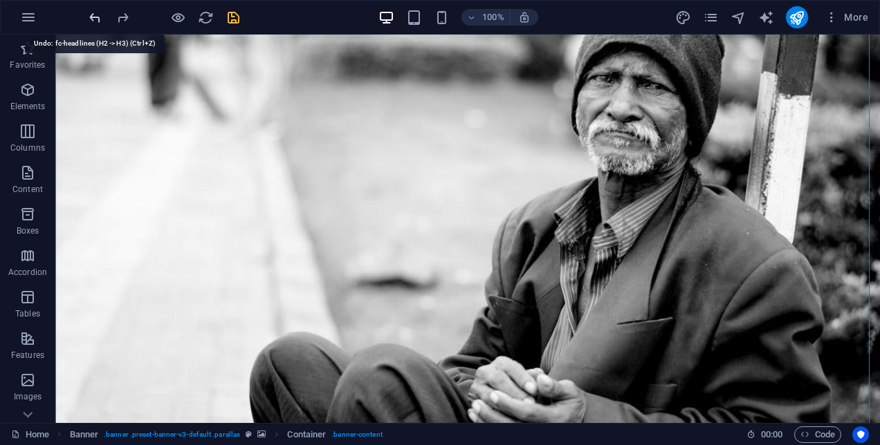
click at [89, 19] on icon "undo" at bounding box center [95, 18] width 16 height 16
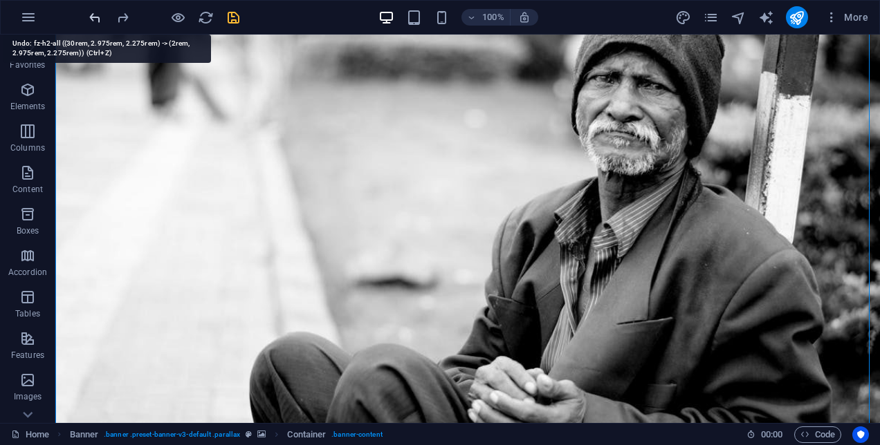
click at [89, 19] on icon "undo" at bounding box center [95, 18] width 16 height 16
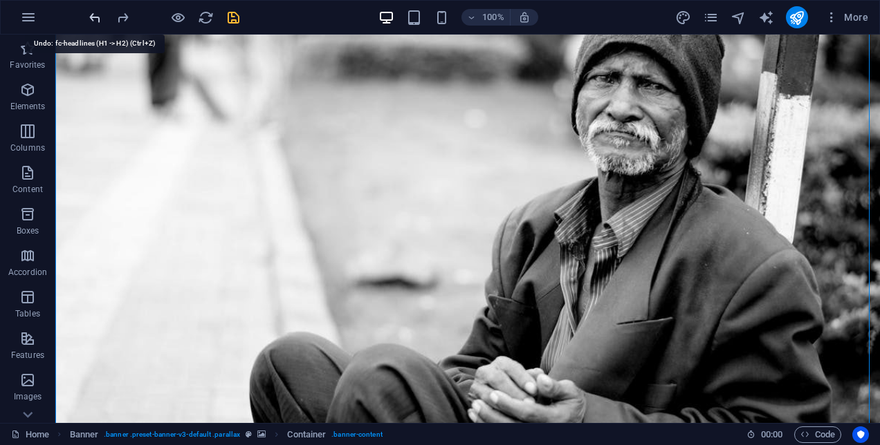
click at [89, 19] on icon "undo" at bounding box center [95, 18] width 16 height 16
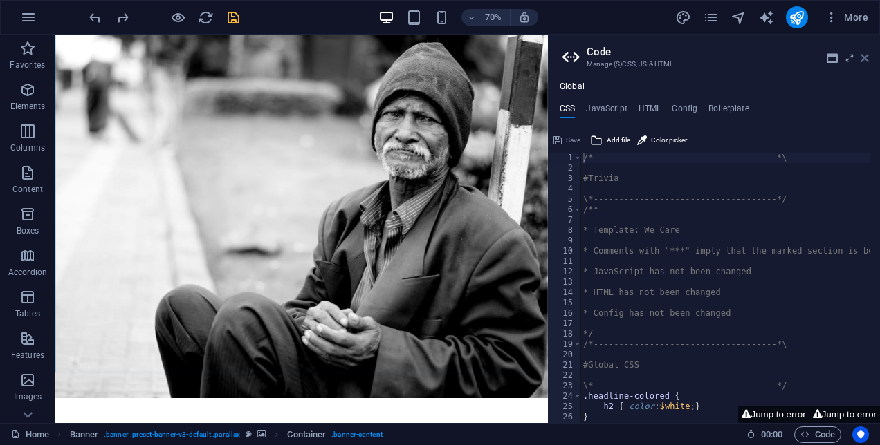
click at [867, 58] on icon at bounding box center [865, 58] width 8 height 11
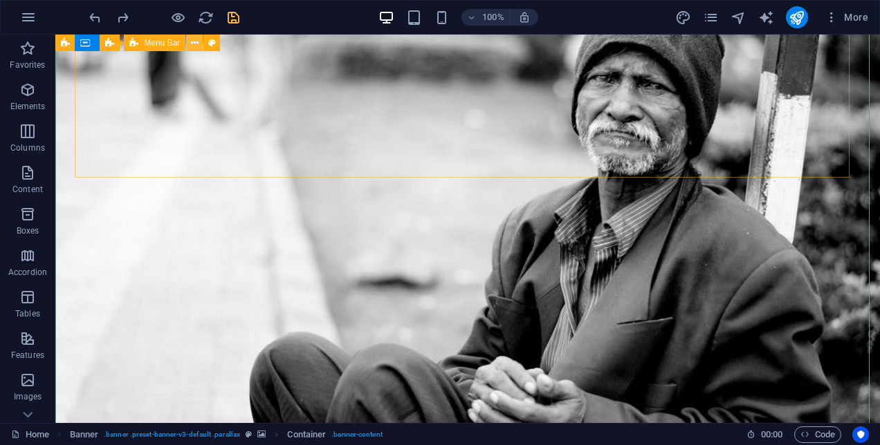
click at [195, 39] on icon at bounding box center [195, 43] width 8 height 15
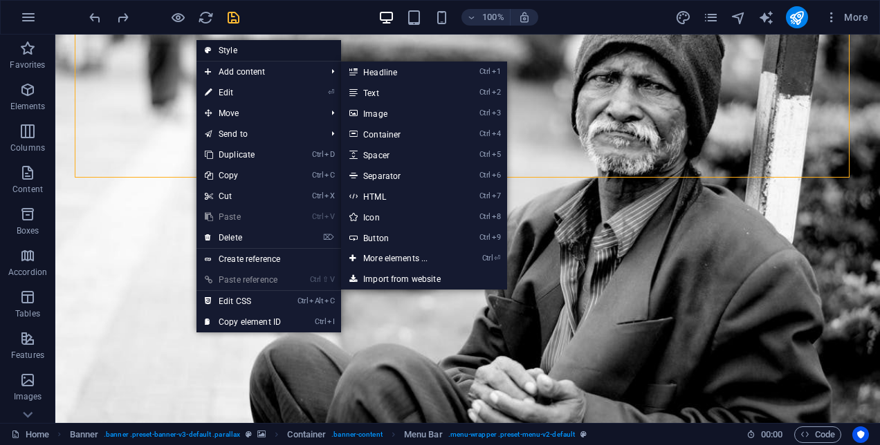
click at [226, 48] on link "Style" at bounding box center [268, 50] width 145 height 21
select select "rem"
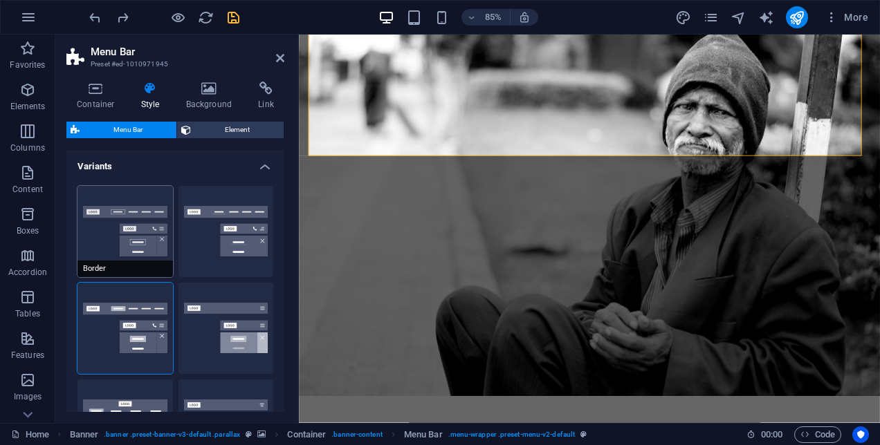
click at [127, 206] on button "Border" at bounding box center [124, 231] width 95 height 91
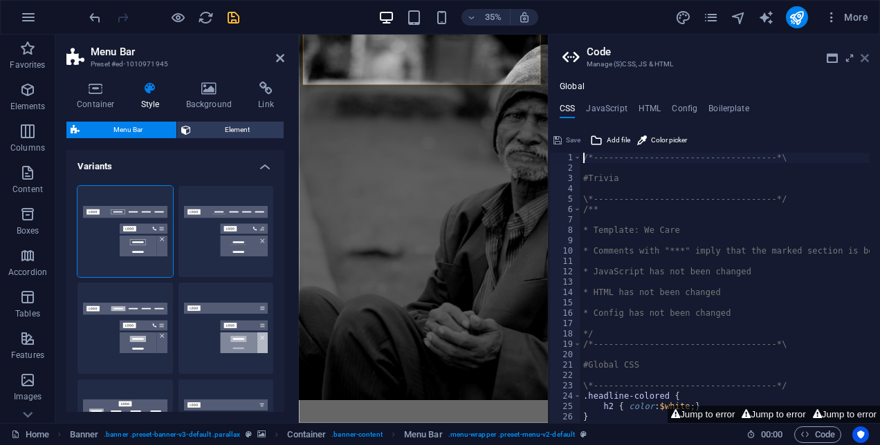
click at [865, 58] on icon at bounding box center [865, 58] width 8 height 11
